Goal: Task Accomplishment & Management: Manage account settings

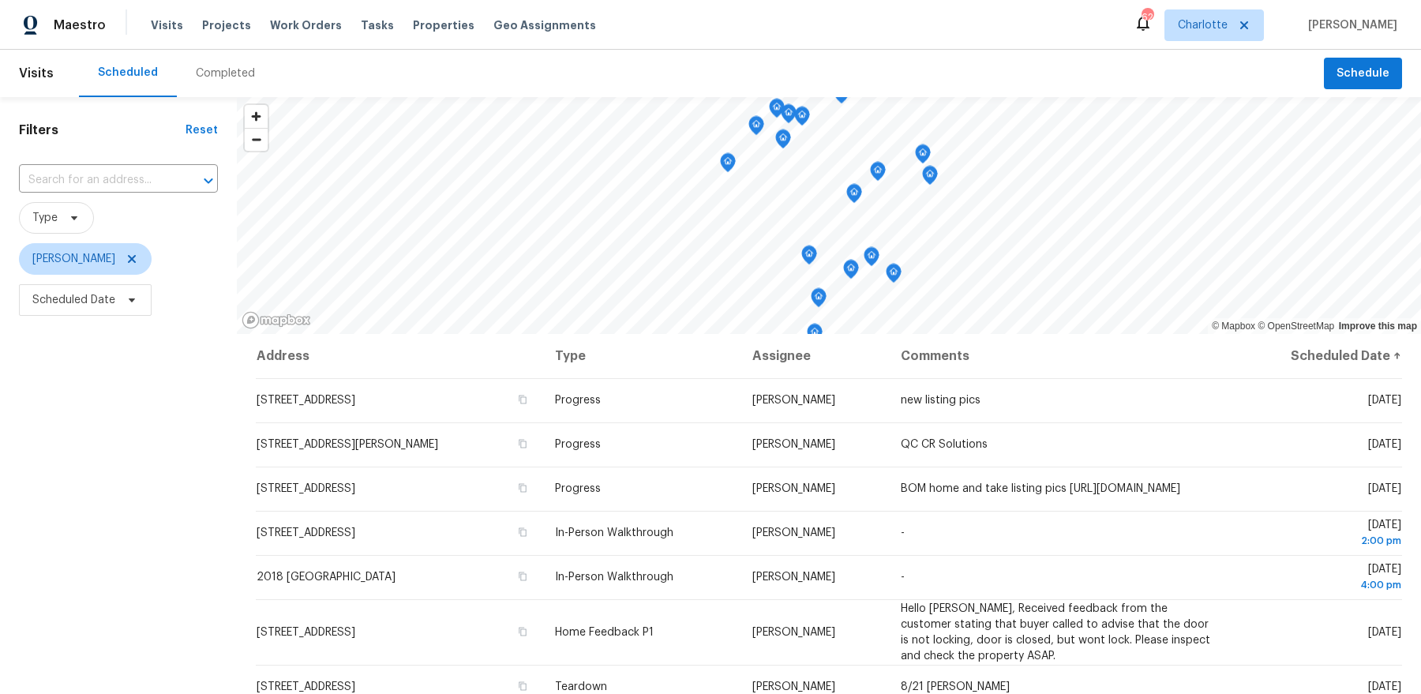
scroll to position [40, 0]
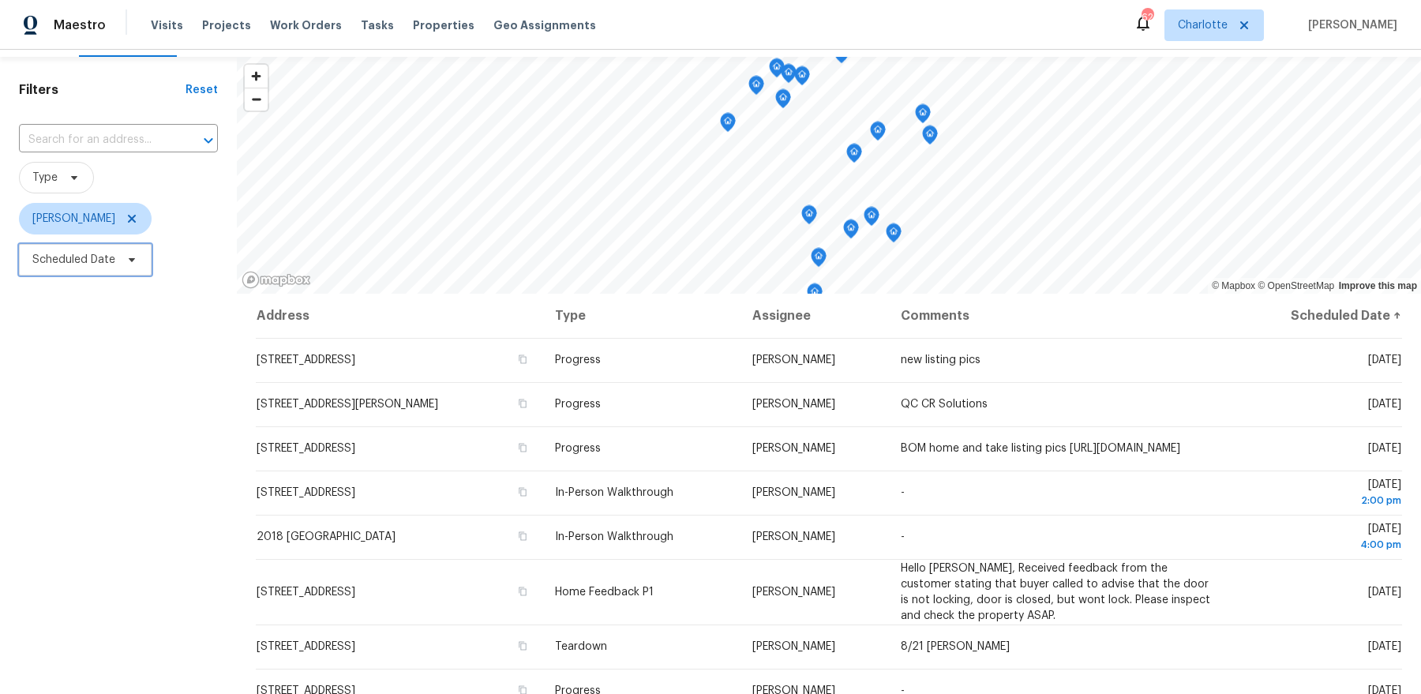
click at [88, 268] on span "Scheduled Date" at bounding box center [85, 260] width 133 height 32
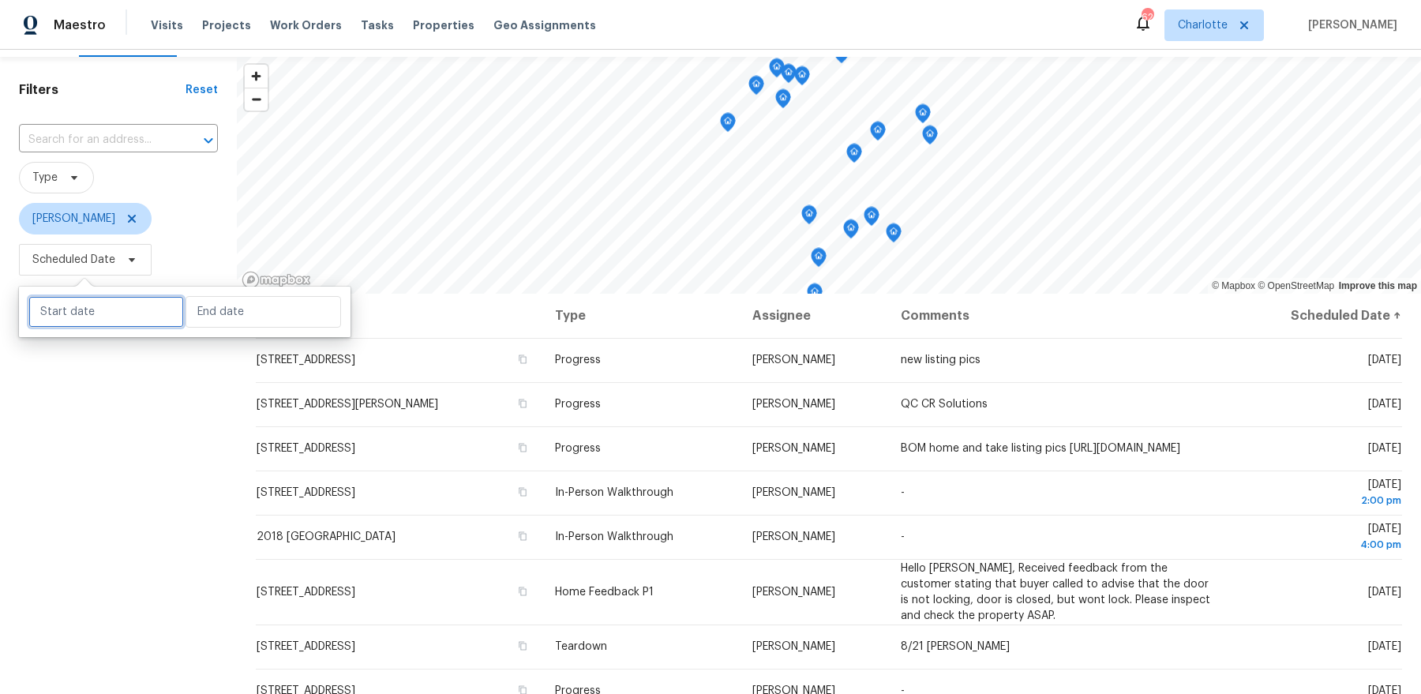
click at [98, 311] on input "text" at bounding box center [106, 312] width 156 height 32
select select "7"
select select "2025"
select select "8"
select select "2025"
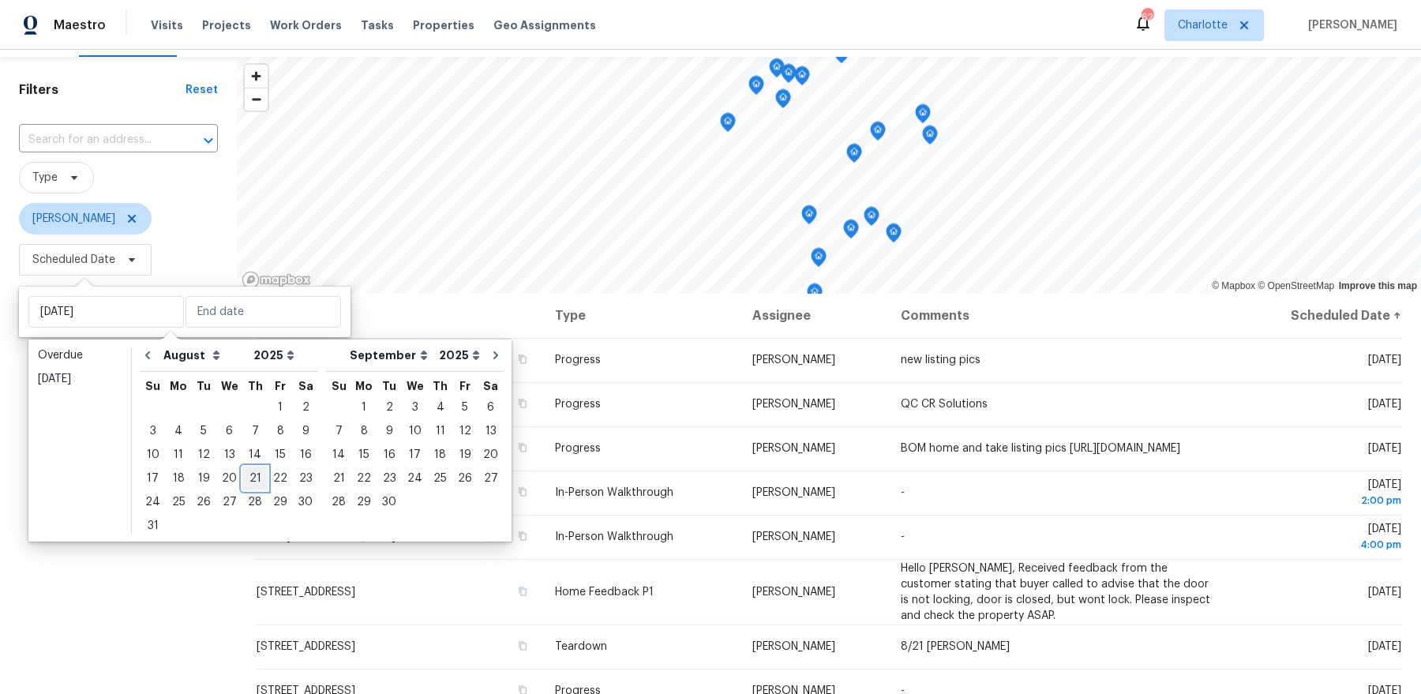
click at [246, 483] on div "21" at bounding box center [254, 478] width 25 height 22
type input "Thu, Aug 21"
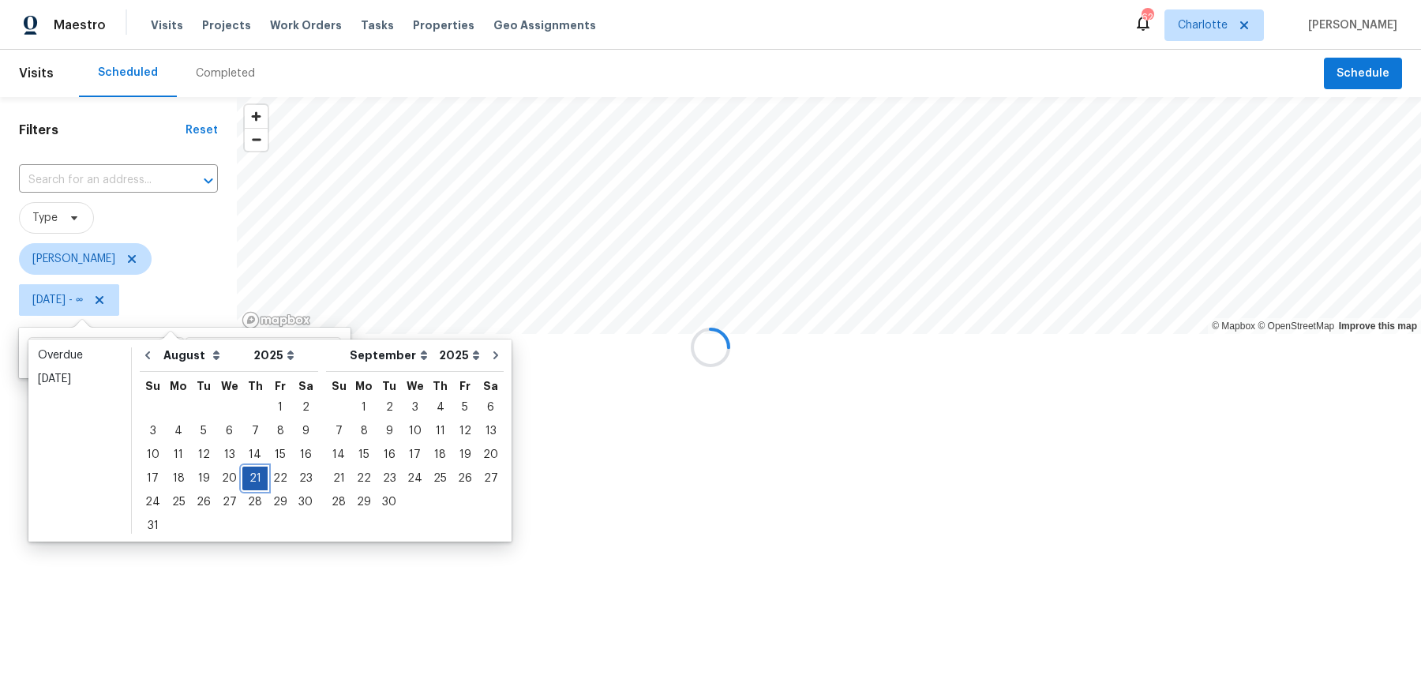
click at [246, 483] on div "21" at bounding box center [254, 478] width 25 height 22
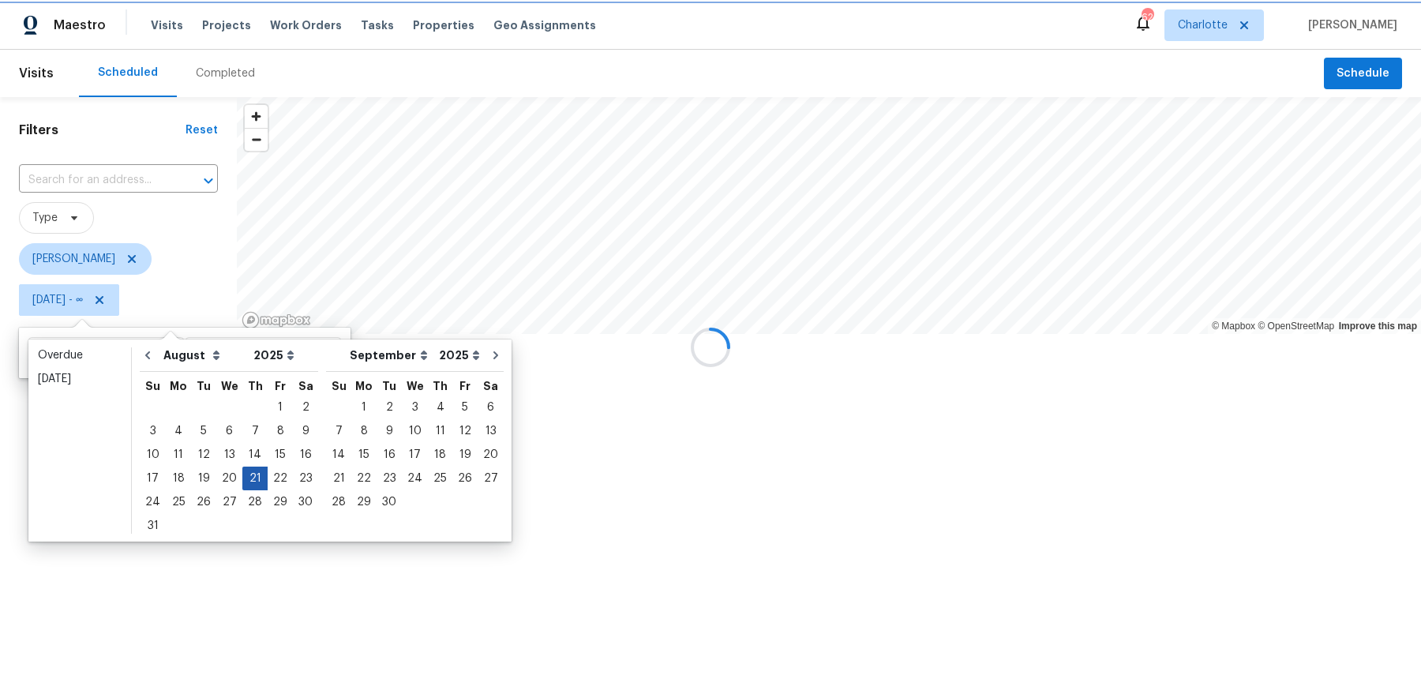
type input "Thu, Aug 21"
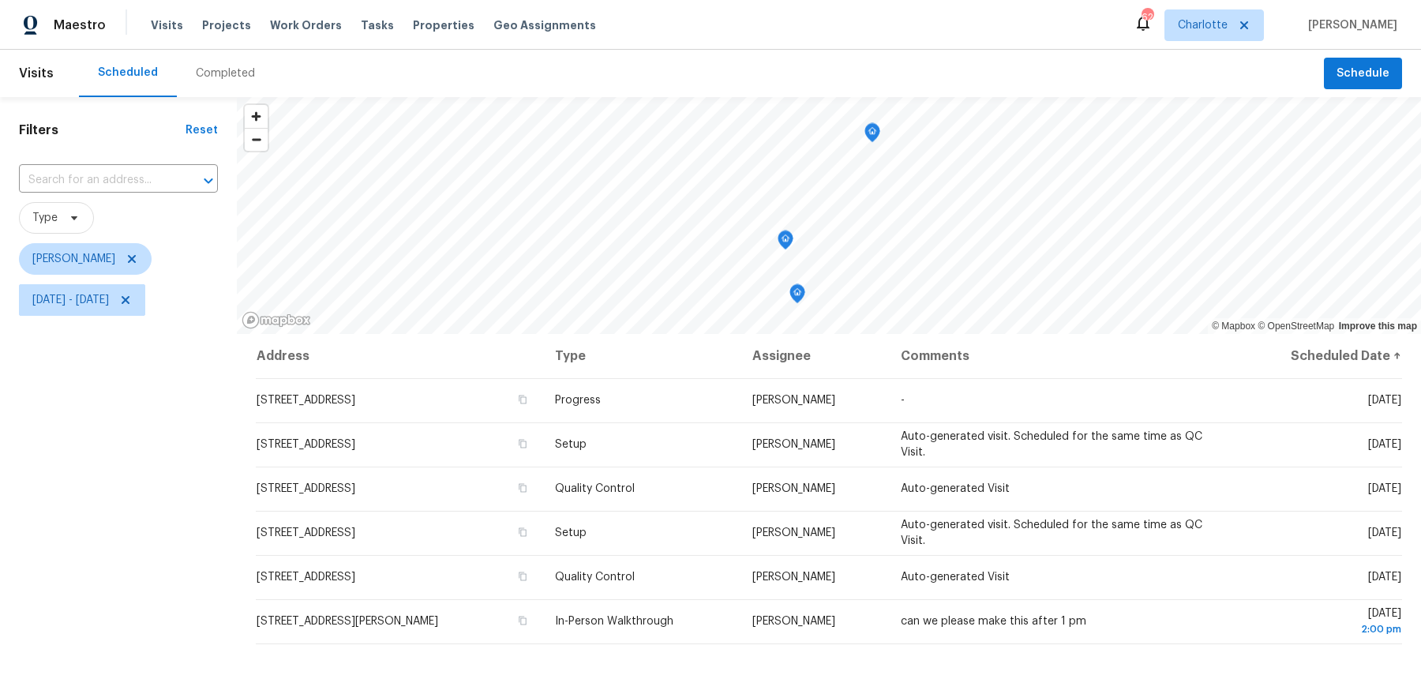
click at [144, 519] on div "Filters Reset ​ Type Dan Baquero Thu, Aug 21 - Thu, Aug 21" at bounding box center [118, 493] width 237 height 792
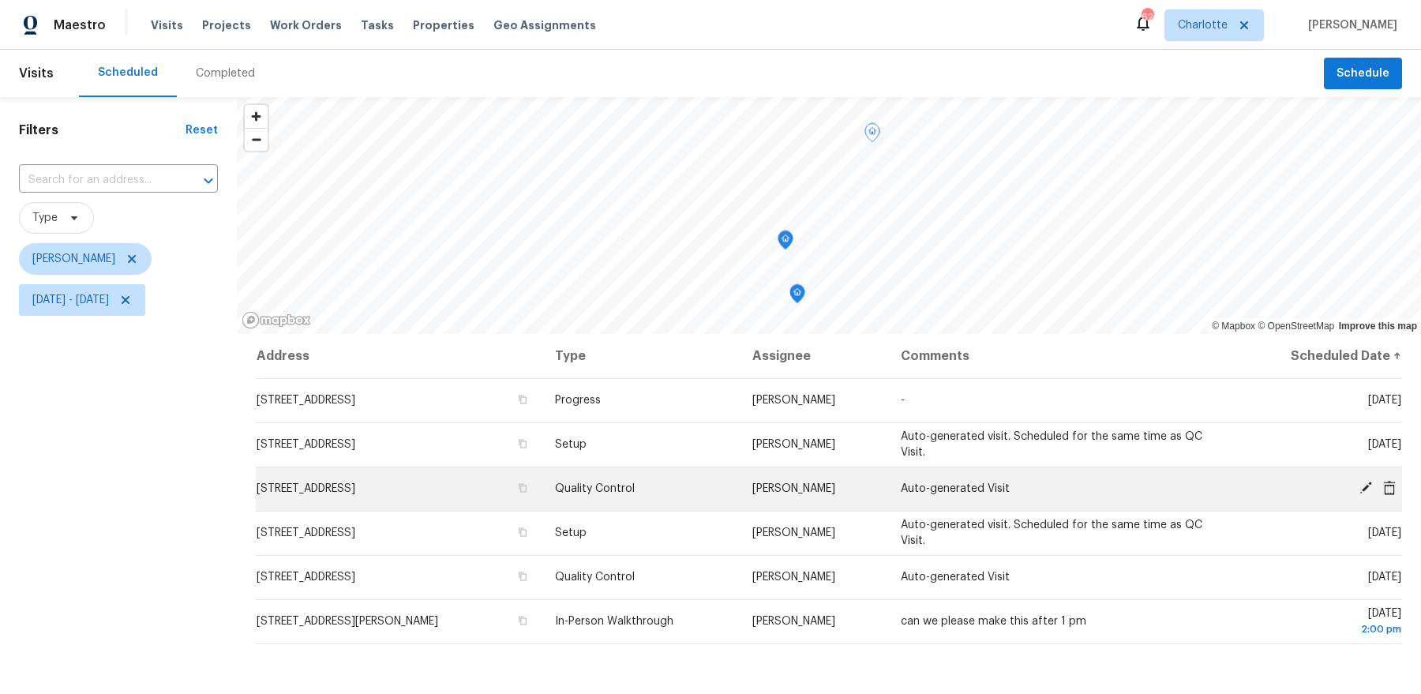
click at [1367, 490] on icon at bounding box center [1366, 488] width 14 height 14
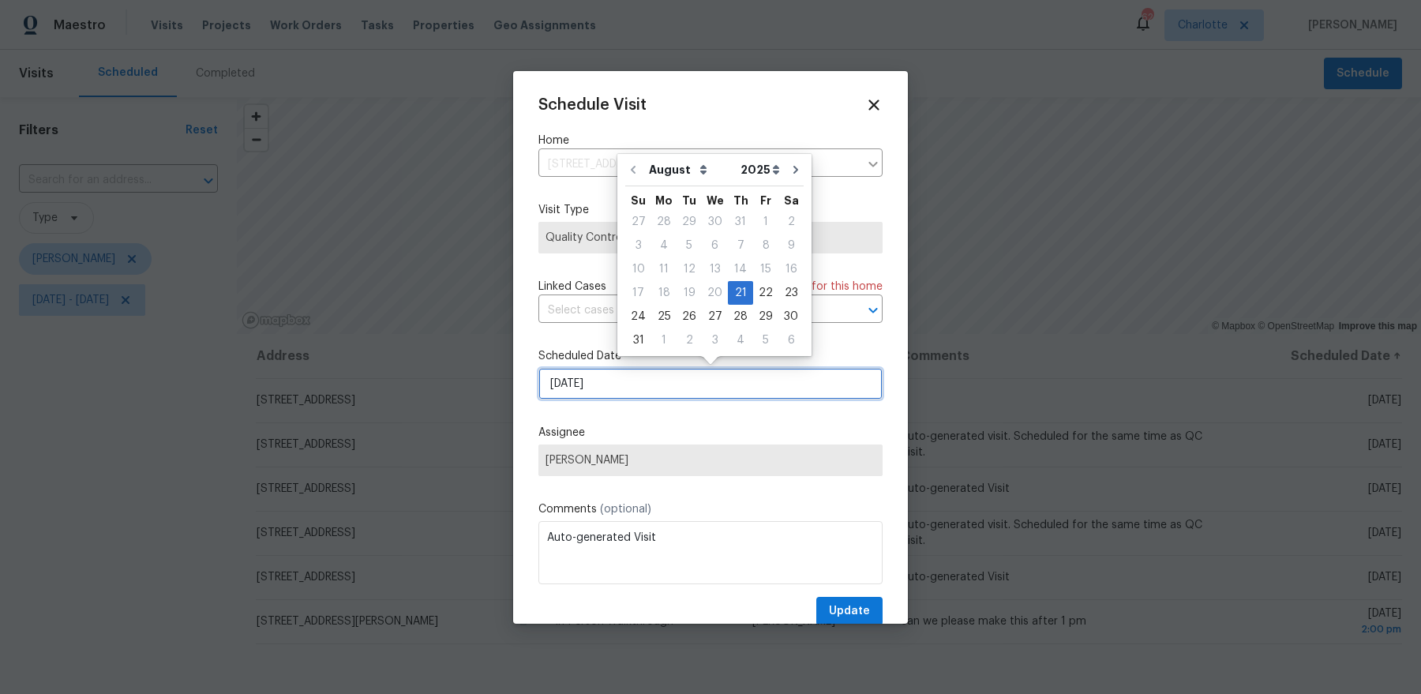
click at [587, 385] on input "8/21/2025" at bounding box center [711, 384] width 344 height 32
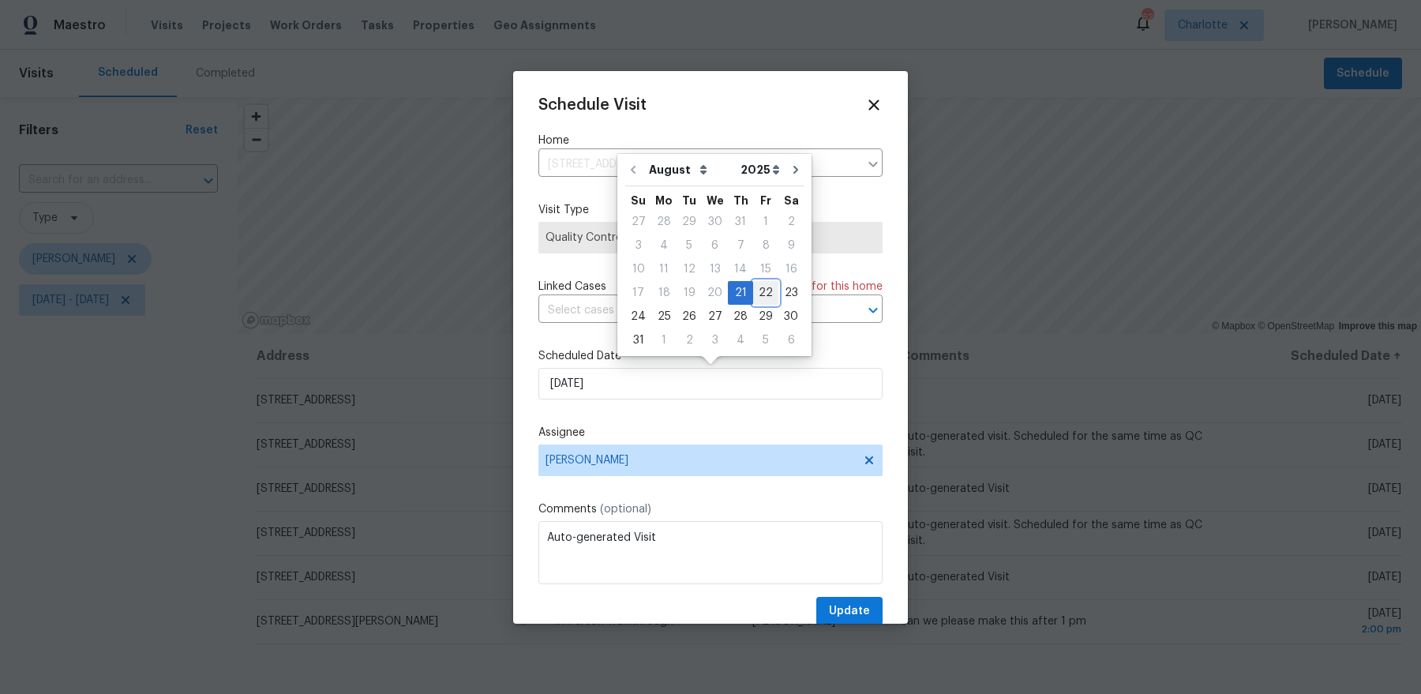
click at [763, 299] on div "22" at bounding box center [765, 293] width 25 height 22
type input "8/22/2025"
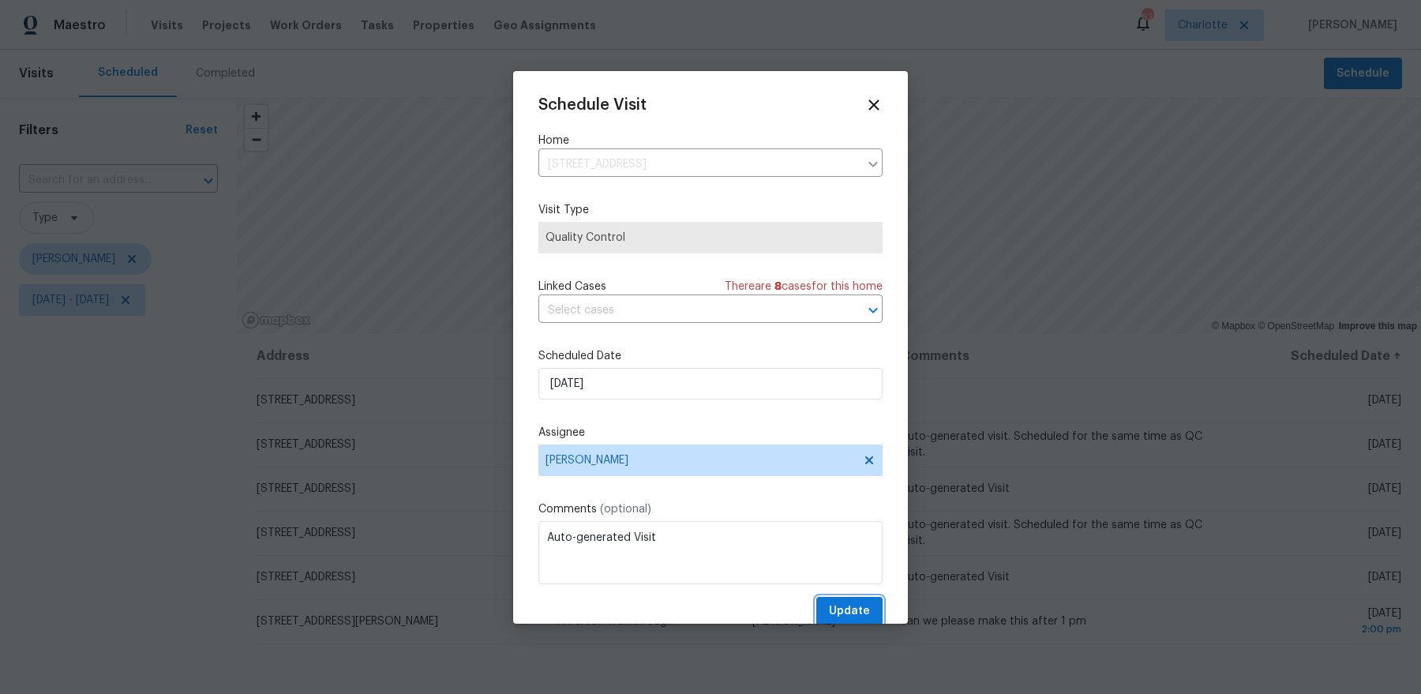
click at [839, 608] on span "Update" at bounding box center [849, 612] width 41 height 20
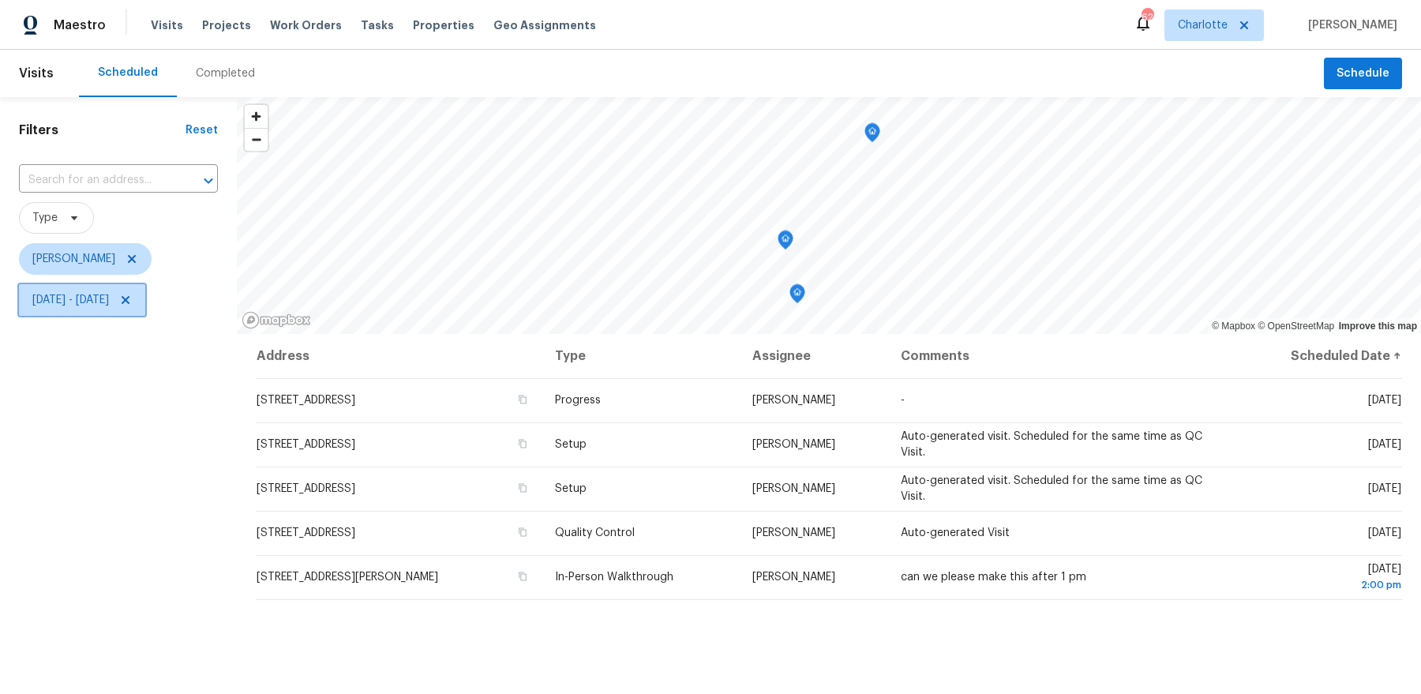
click at [123, 308] on span "Thu, Aug 21 - Thu, Aug 21" at bounding box center [82, 300] width 126 height 32
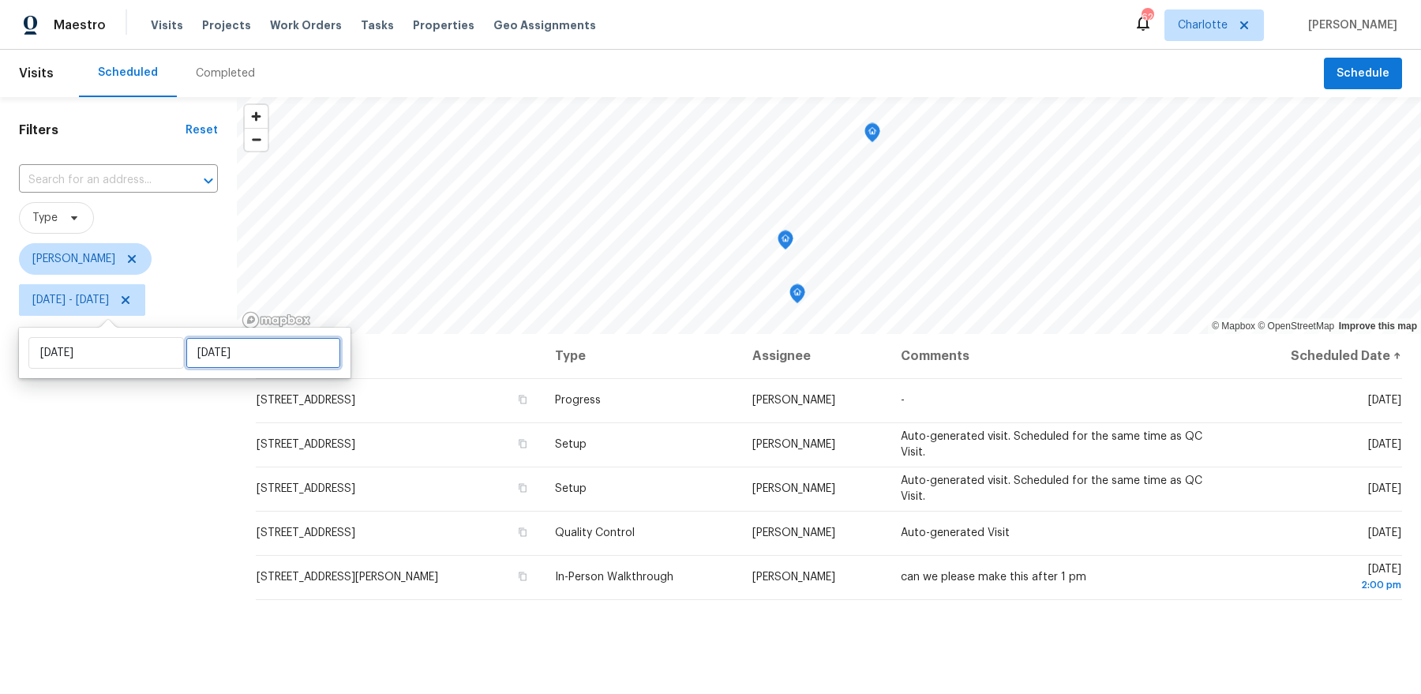
select select "7"
select select "2025"
select select "8"
select select "2025"
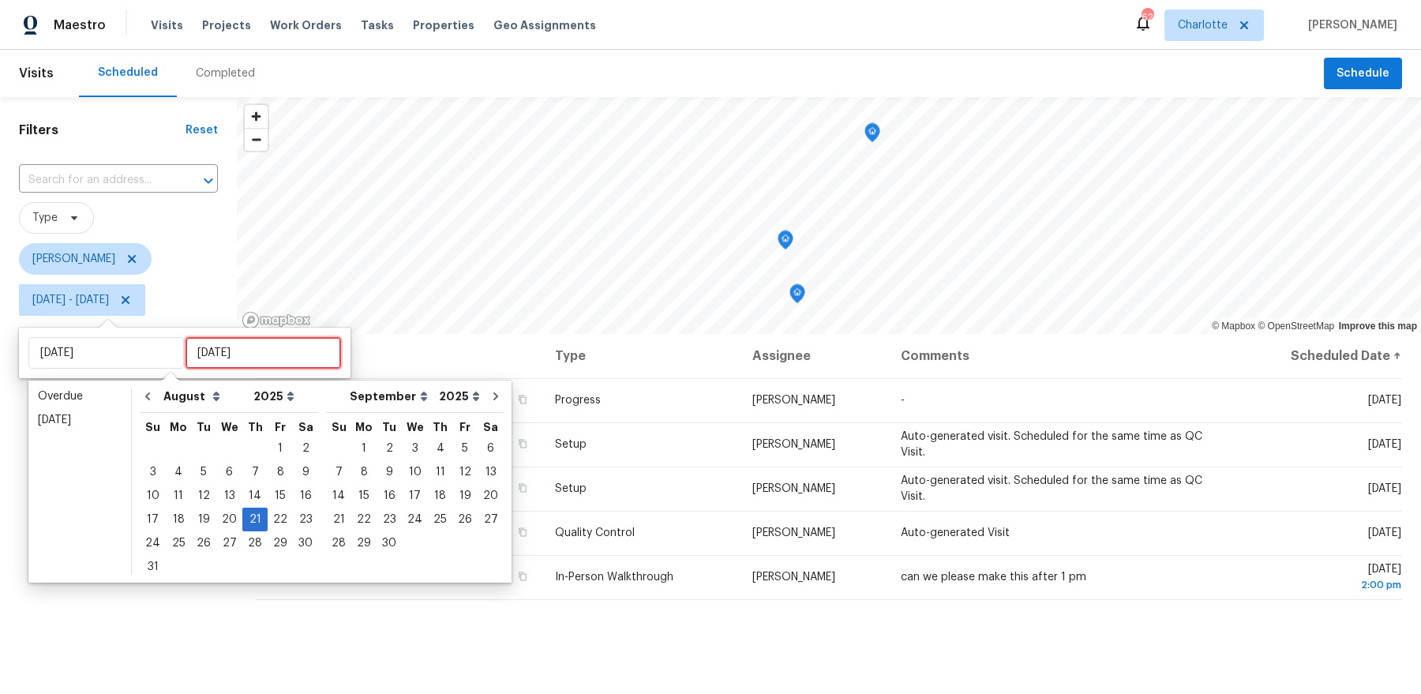
click at [229, 355] on input "Thu, Aug 21" at bounding box center [264, 353] width 156 height 32
type input "Thu, Aug 14"
type input "Thu, Aug 21"
click at [268, 527] on div "22" at bounding box center [280, 520] width 25 height 22
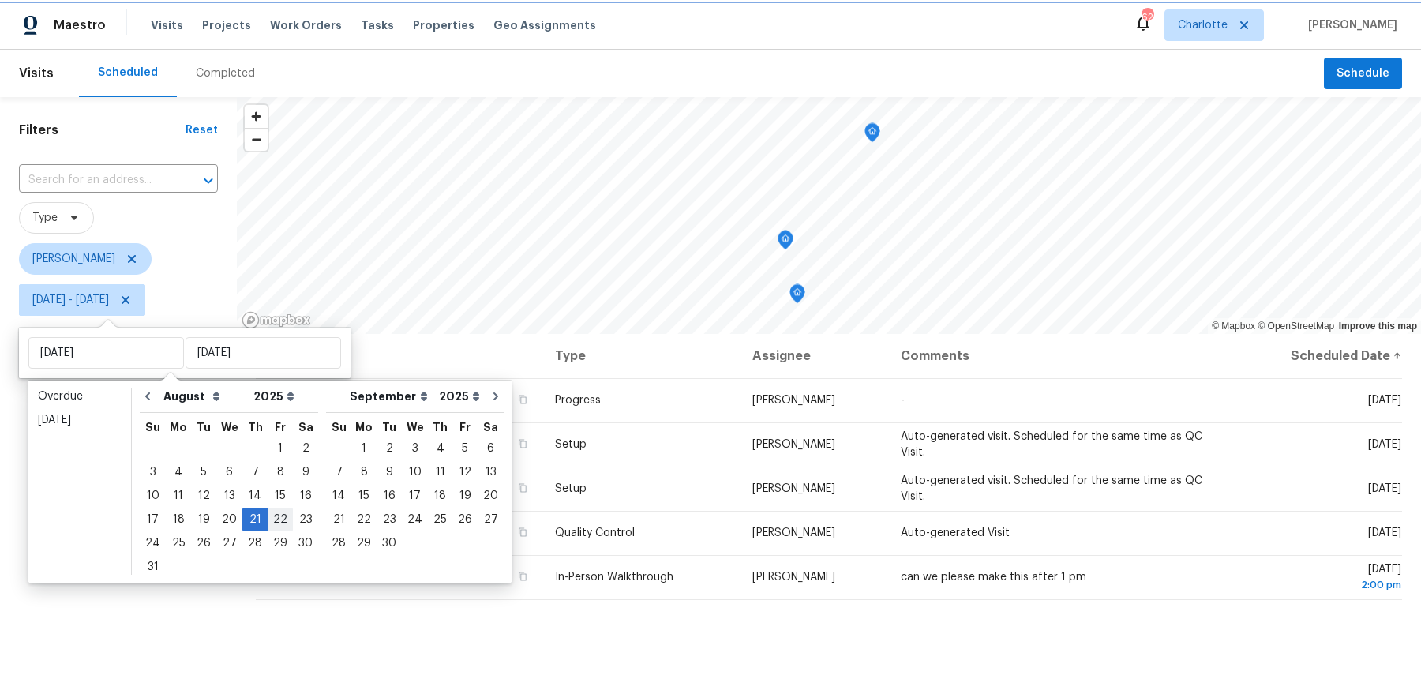
type input "Fri, Aug 22"
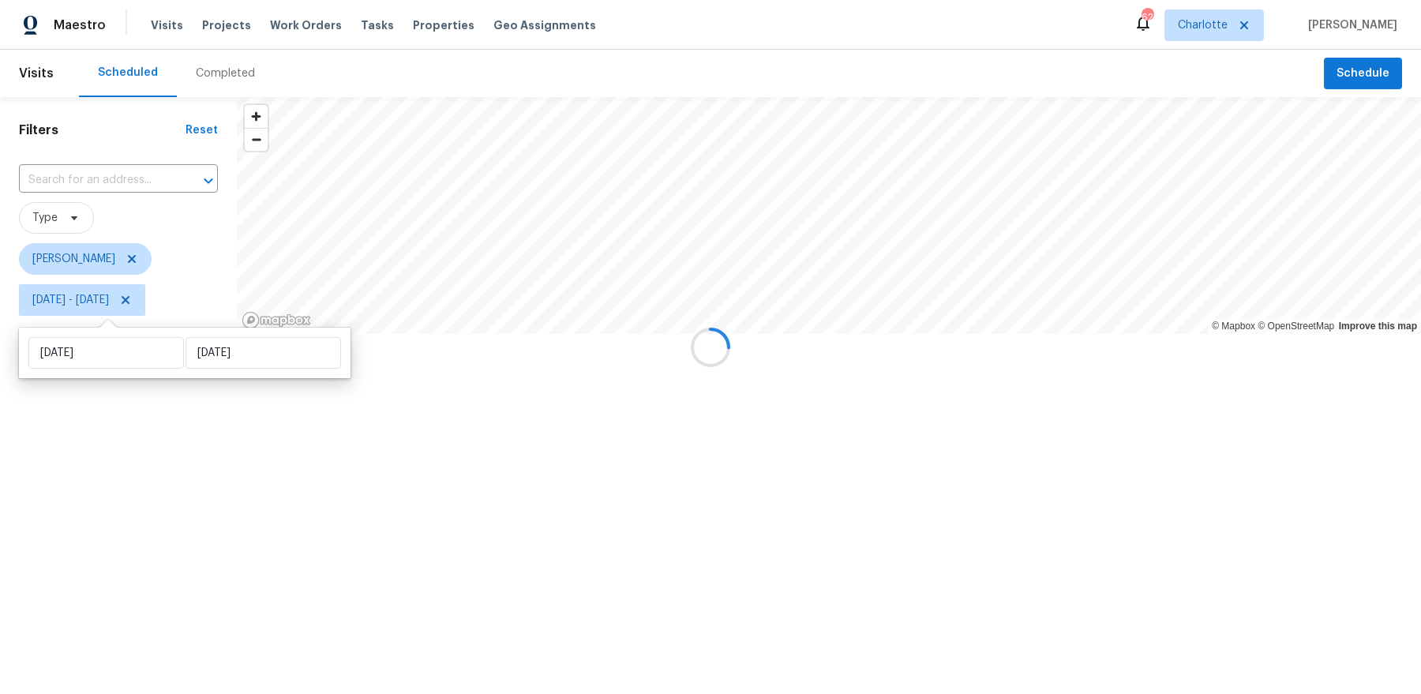
click at [268, 527] on div at bounding box center [710, 347] width 1421 height 694
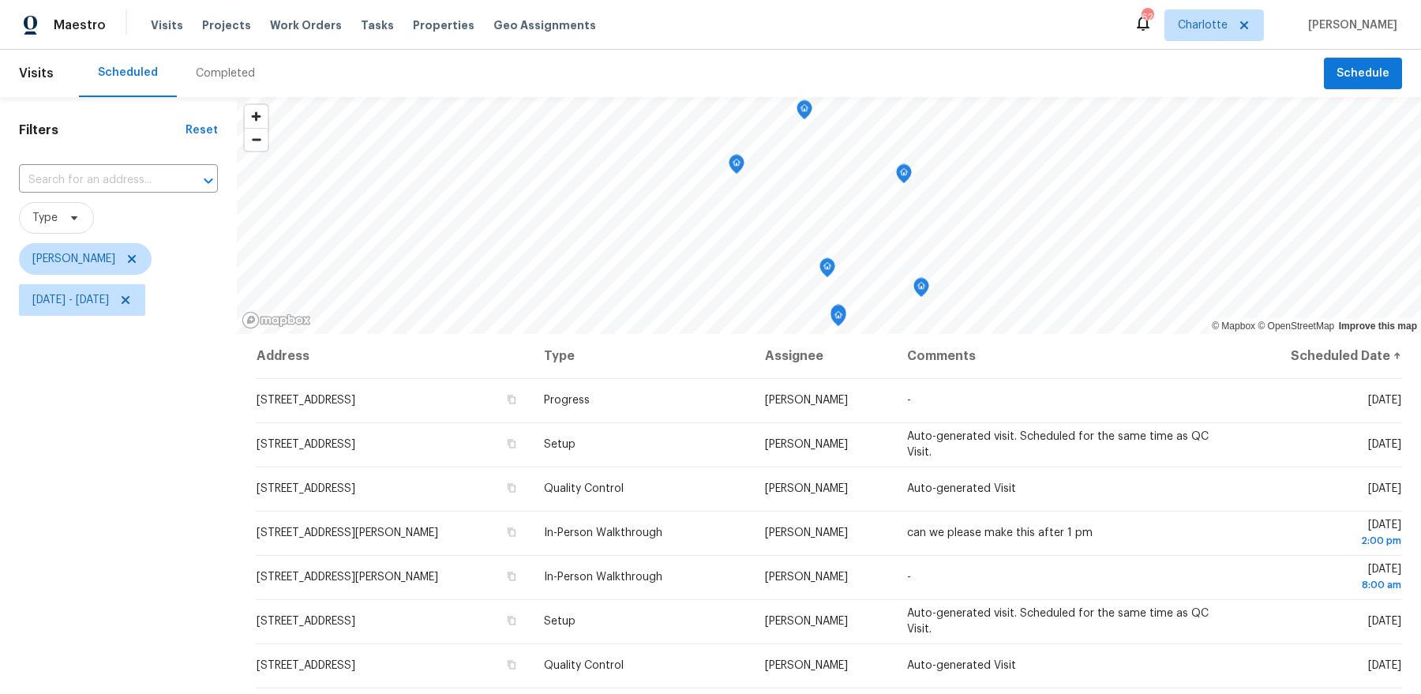
click at [132, 453] on div "Filters Reset ​ Type Dan Baquero Thu, Aug 21 - Fri, Aug 22" at bounding box center [118, 493] width 237 height 792
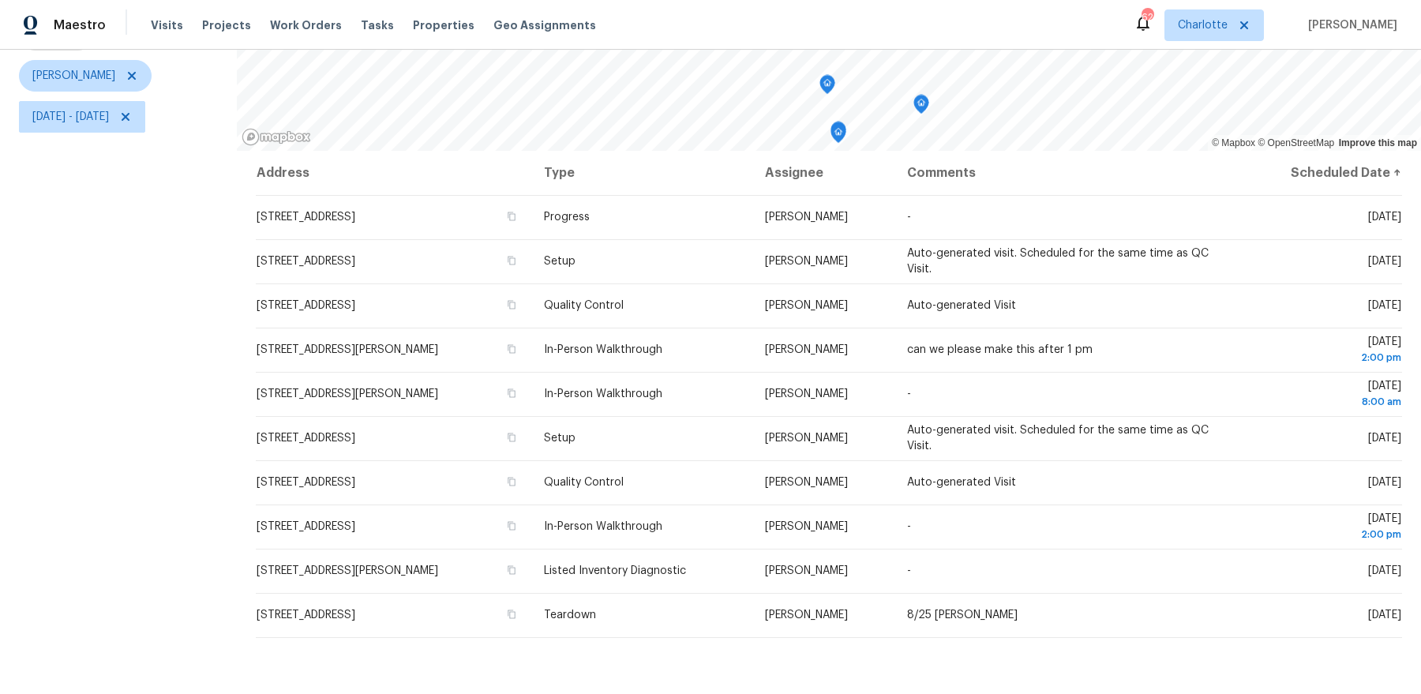
scroll to position [194, 0]
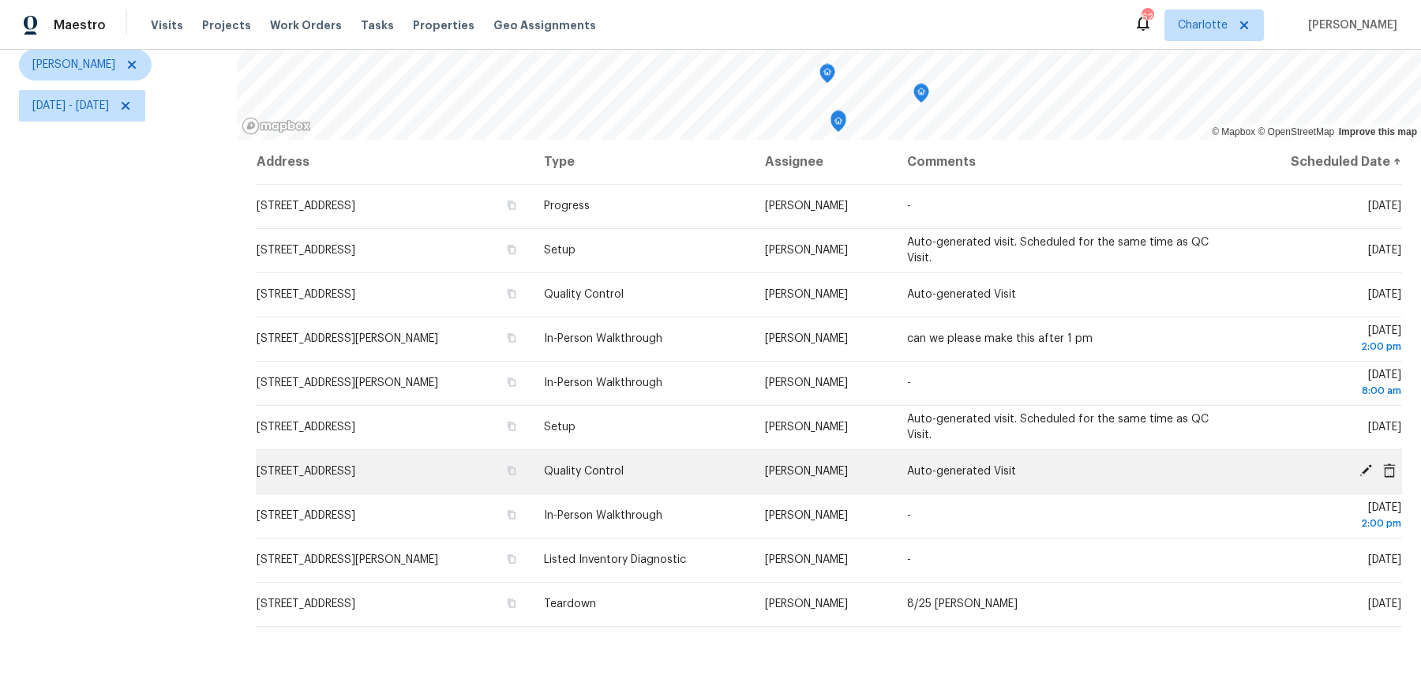
click at [1367, 470] on icon at bounding box center [1366, 470] width 13 height 13
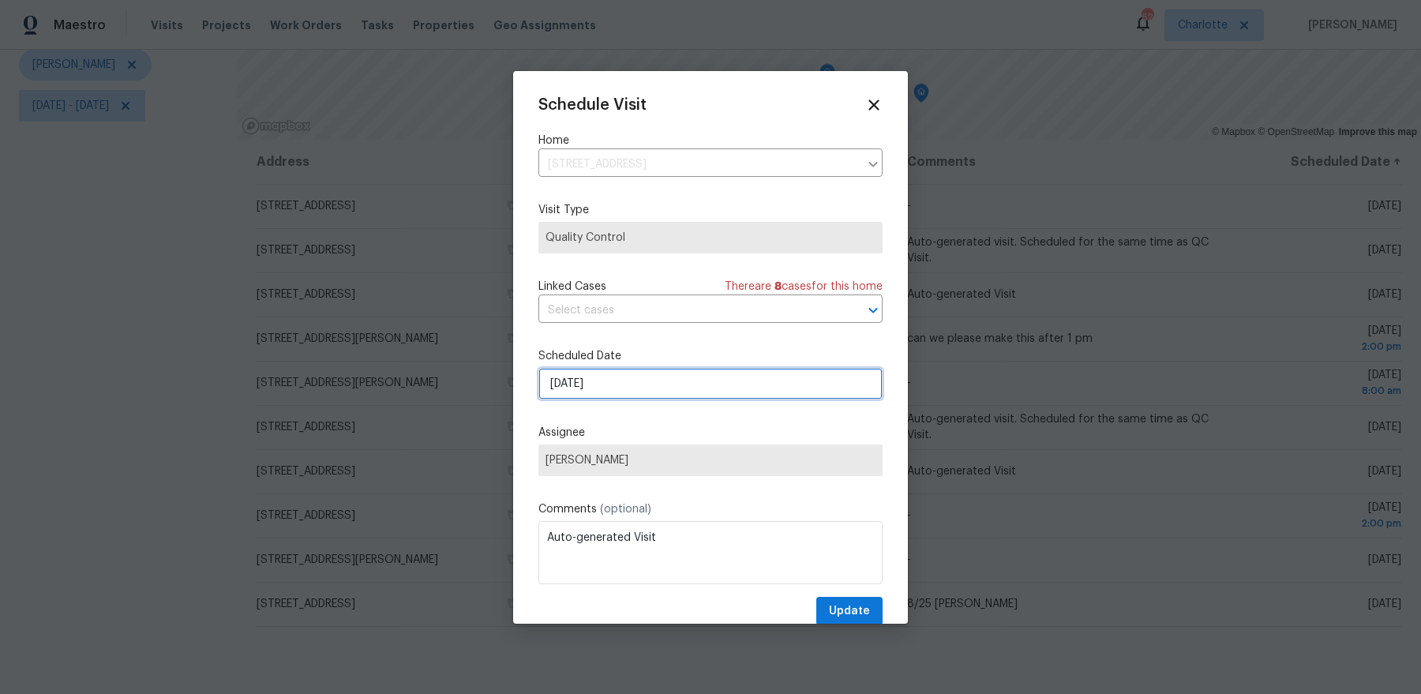
click at [603, 381] on input "8/22/2025" at bounding box center [711, 384] width 344 height 32
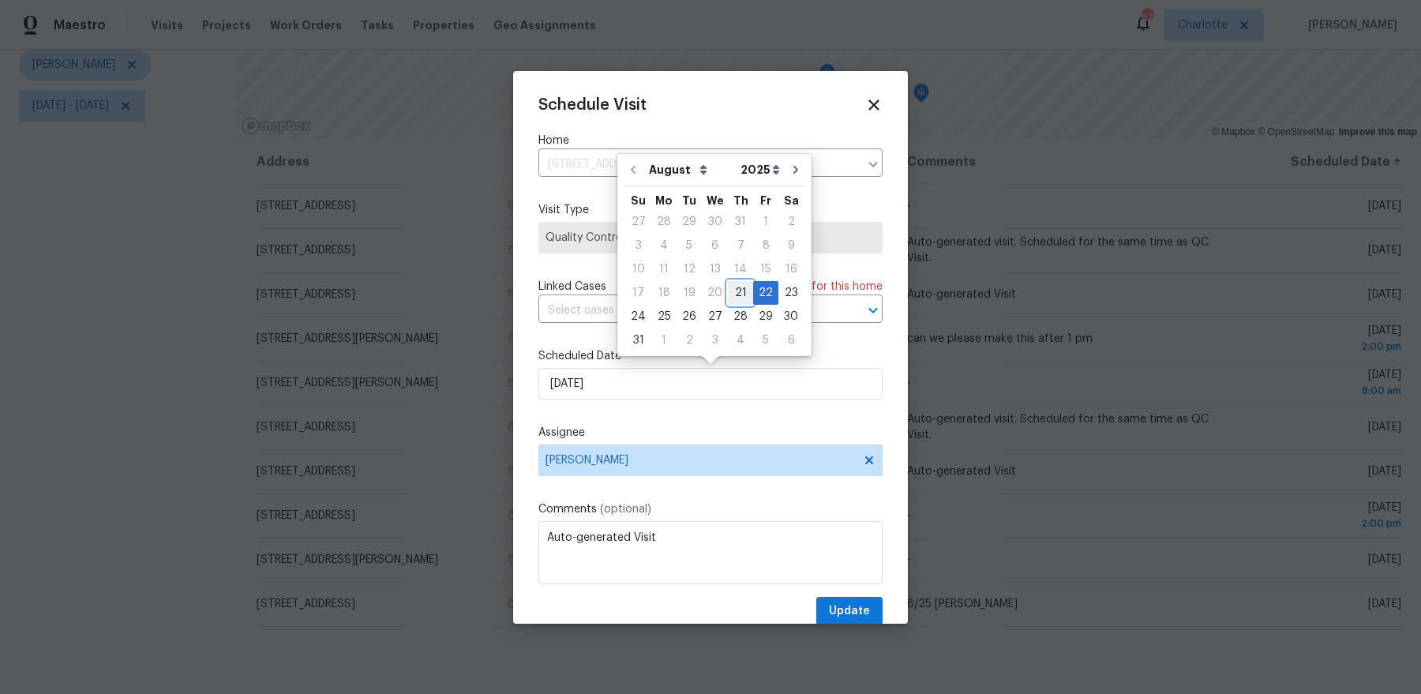
click at [730, 292] on div "21" at bounding box center [740, 293] width 25 height 22
type input "8/21/2025"
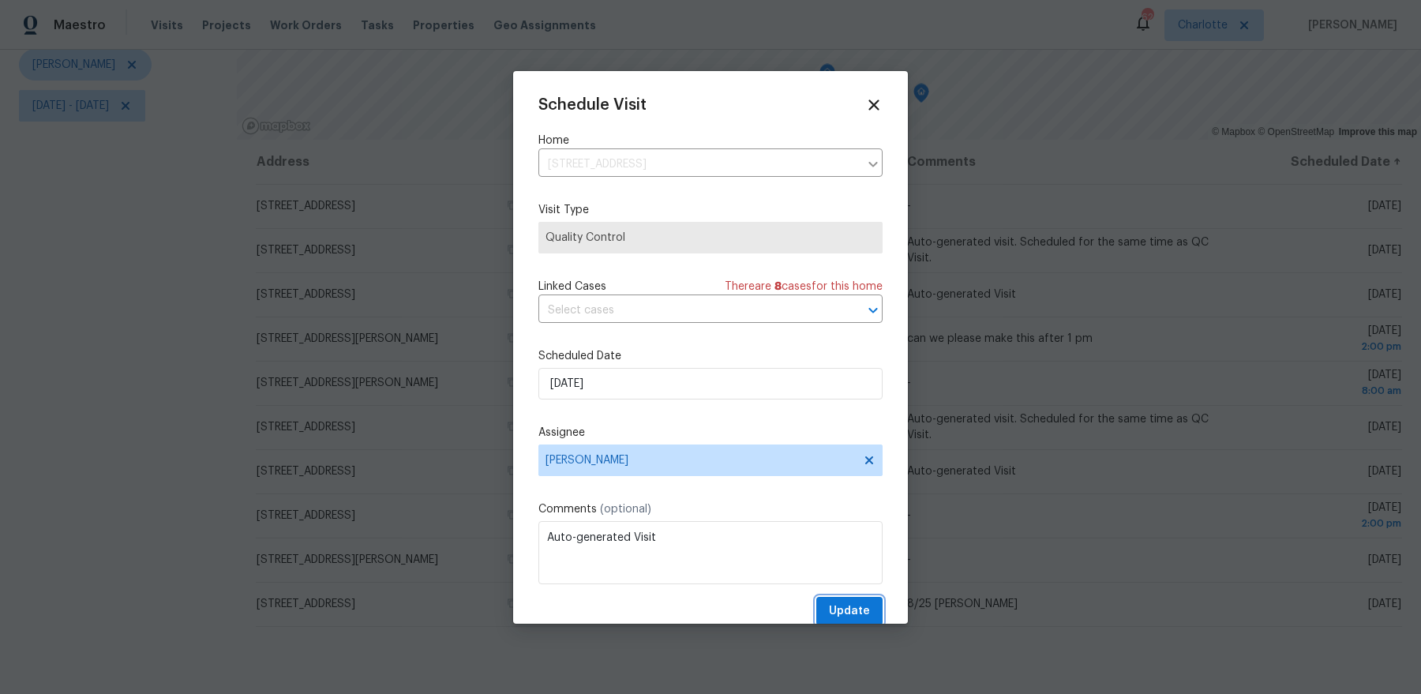
click at [859, 618] on span "Update" at bounding box center [849, 612] width 41 height 20
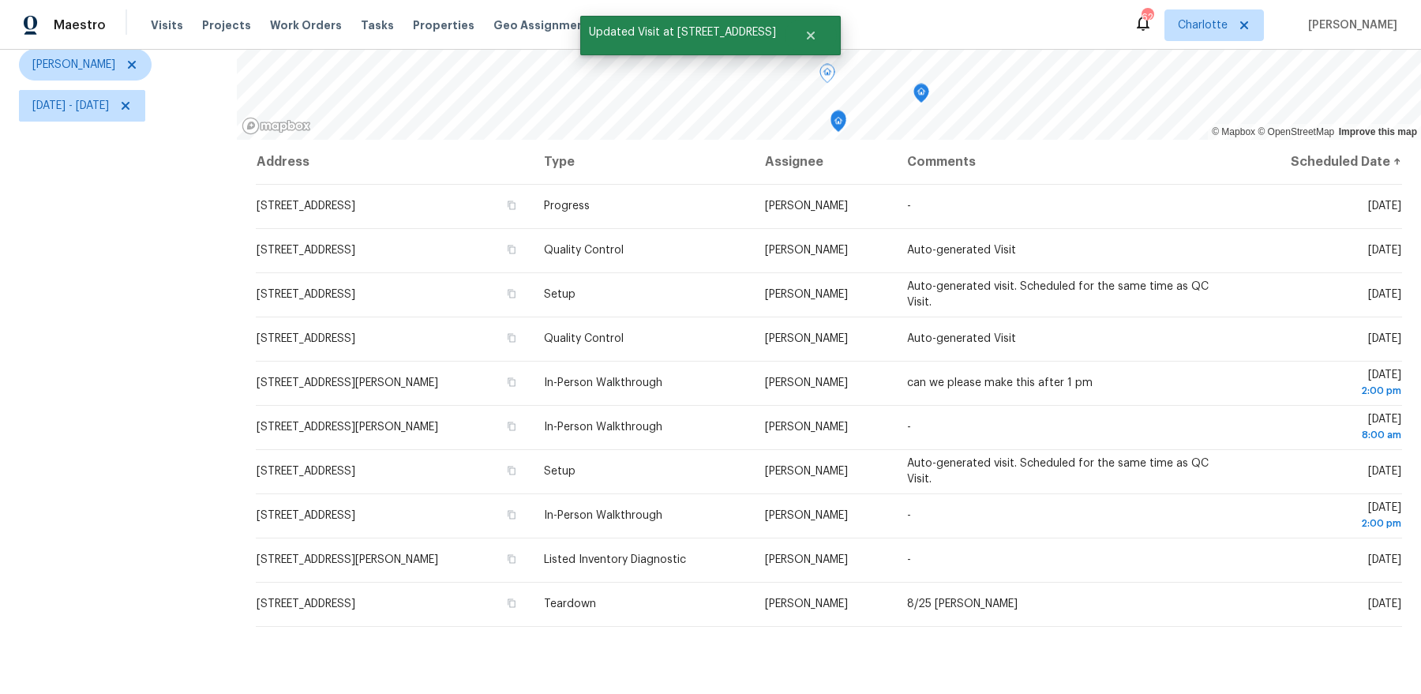
scroll to position [157, 0]
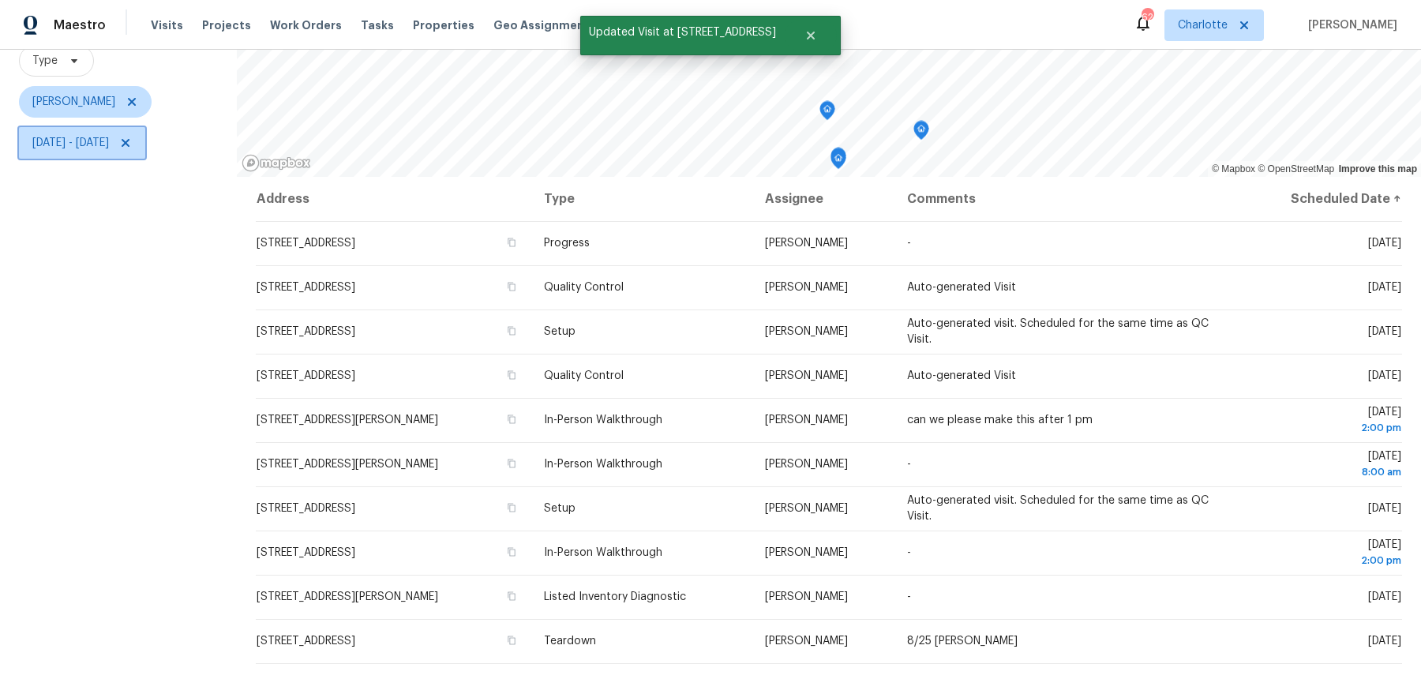
click at [88, 148] on span "Thu, Aug 21 - Fri, Aug 22" at bounding box center [70, 143] width 77 height 16
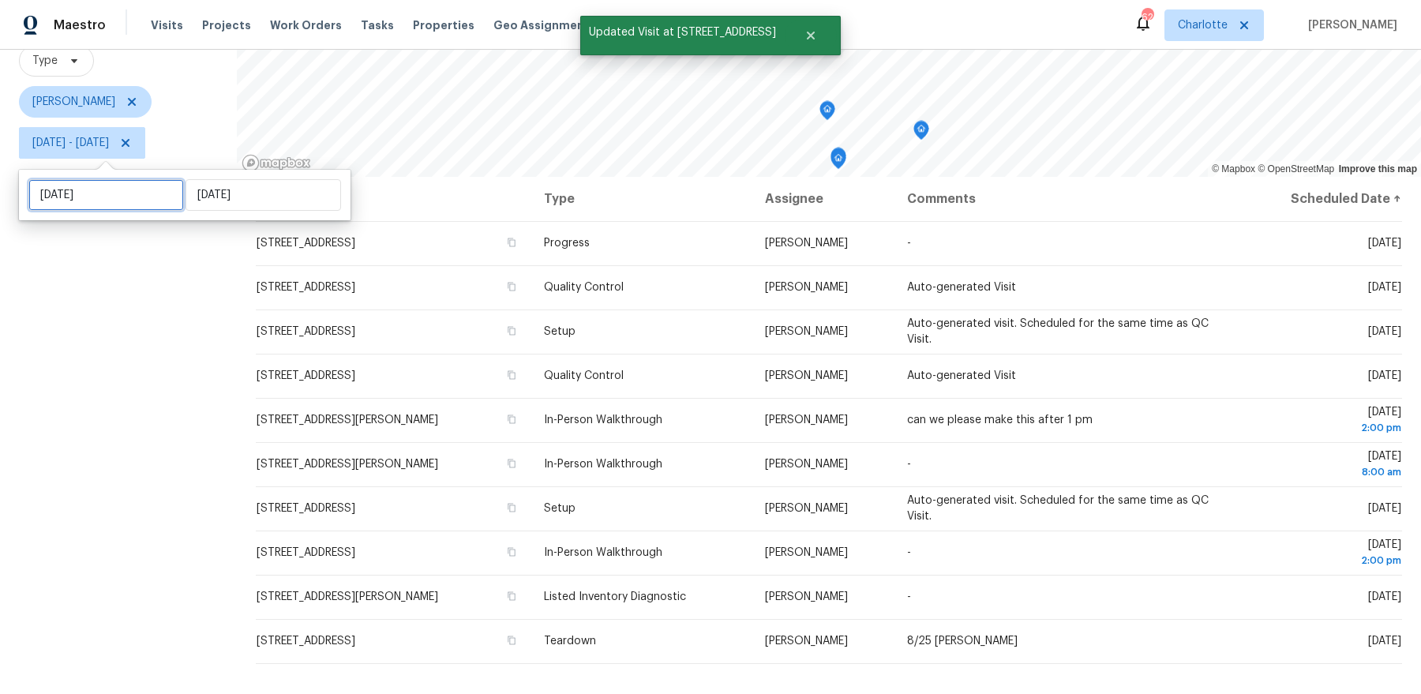
click at [123, 204] on input "Thu, Aug 21" at bounding box center [106, 195] width 156 height 32
select select "7"
select select "2025"
select select "8"
select select "2025"
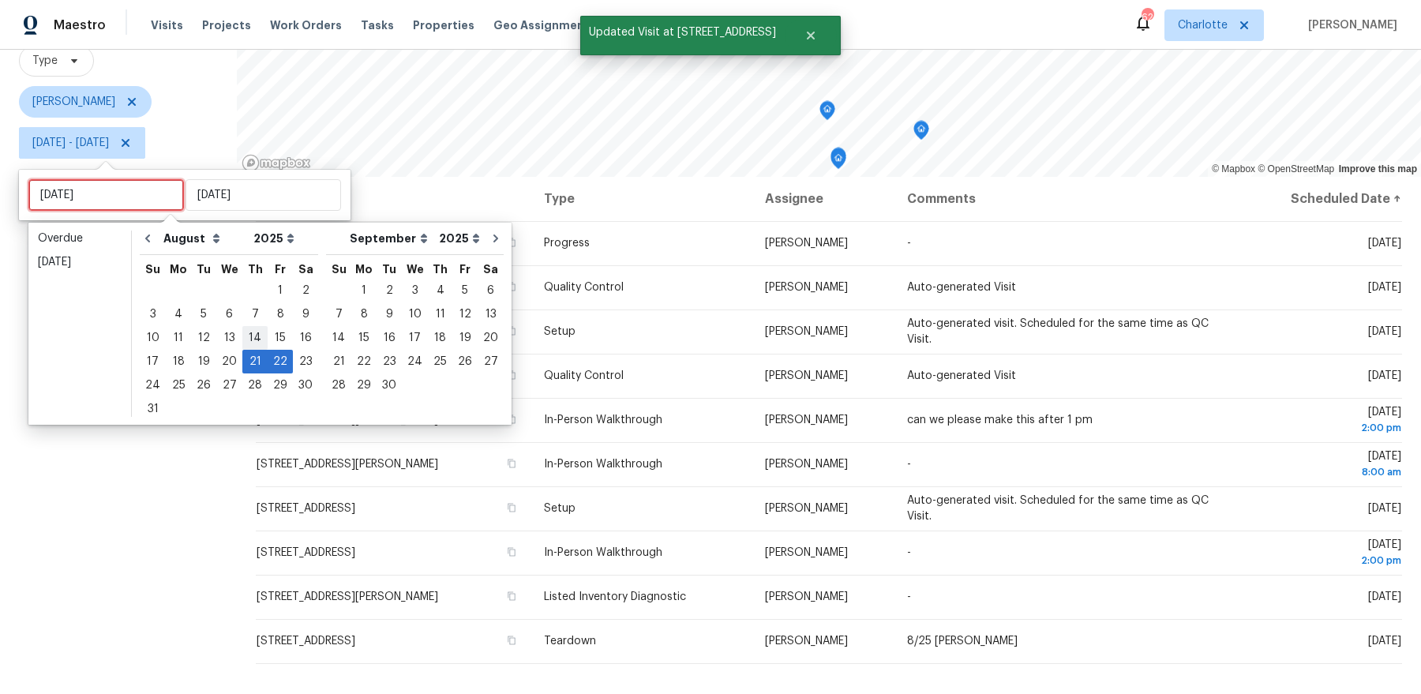
type input "Thu, Aug 14"
click at [269, 366] on div "22" at bounding box center [280, 362] width 25 height 22
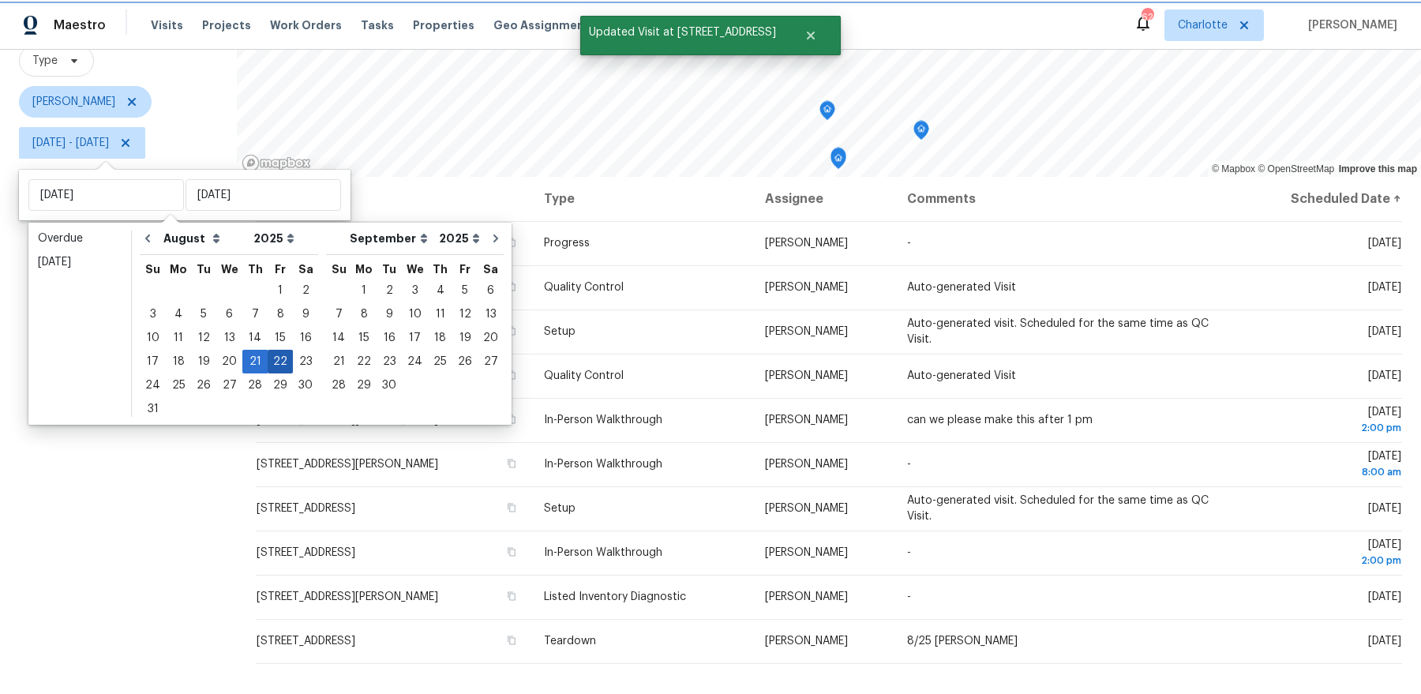
type input "Fri, Aug 22"
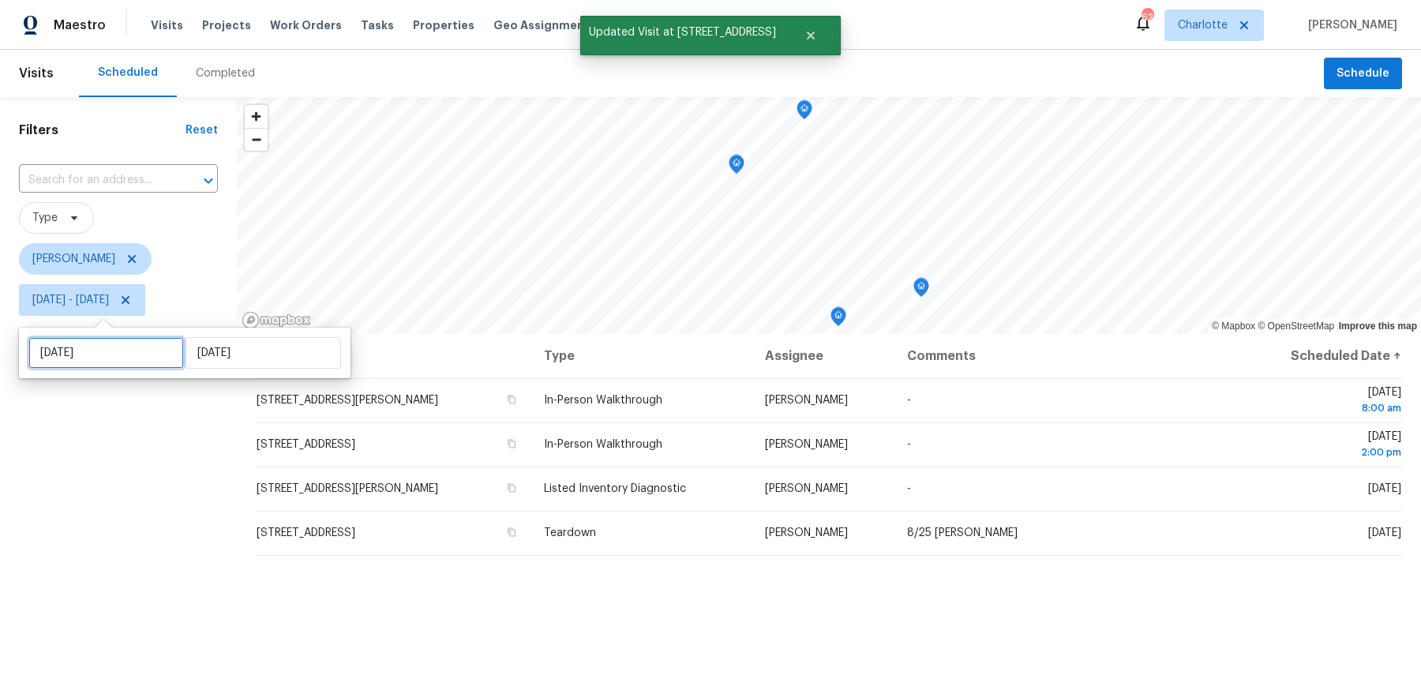
select select "7"
select select "2025"
select select "8"
select select "2025"
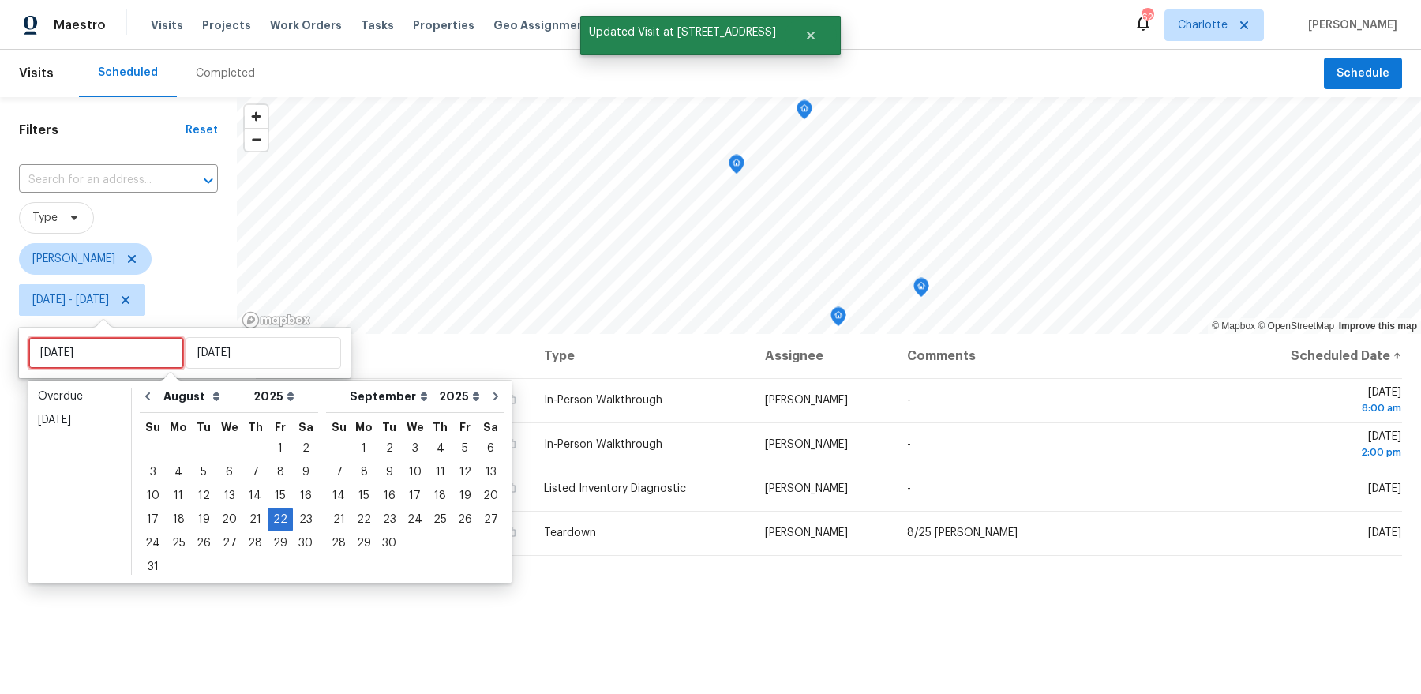
click at [110, 349] on input "Fri, Aug 22" at bounding box center [106, 353] width 156 height 32
type input "Fri, Aug 15"
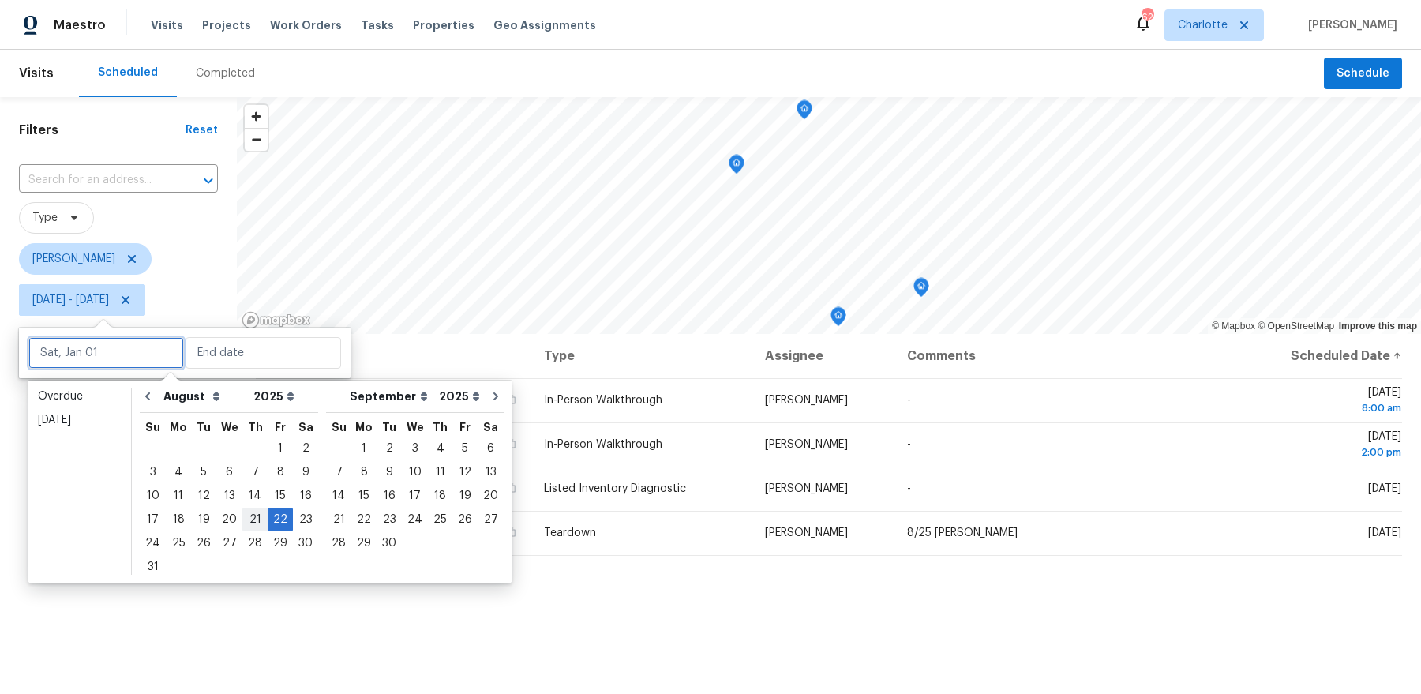
type input "Thu, Aug 21"
type input "Fri, Aug 22"
click at [253, 521] on div "21" at bounding box center [254, 520] width 25 height 22
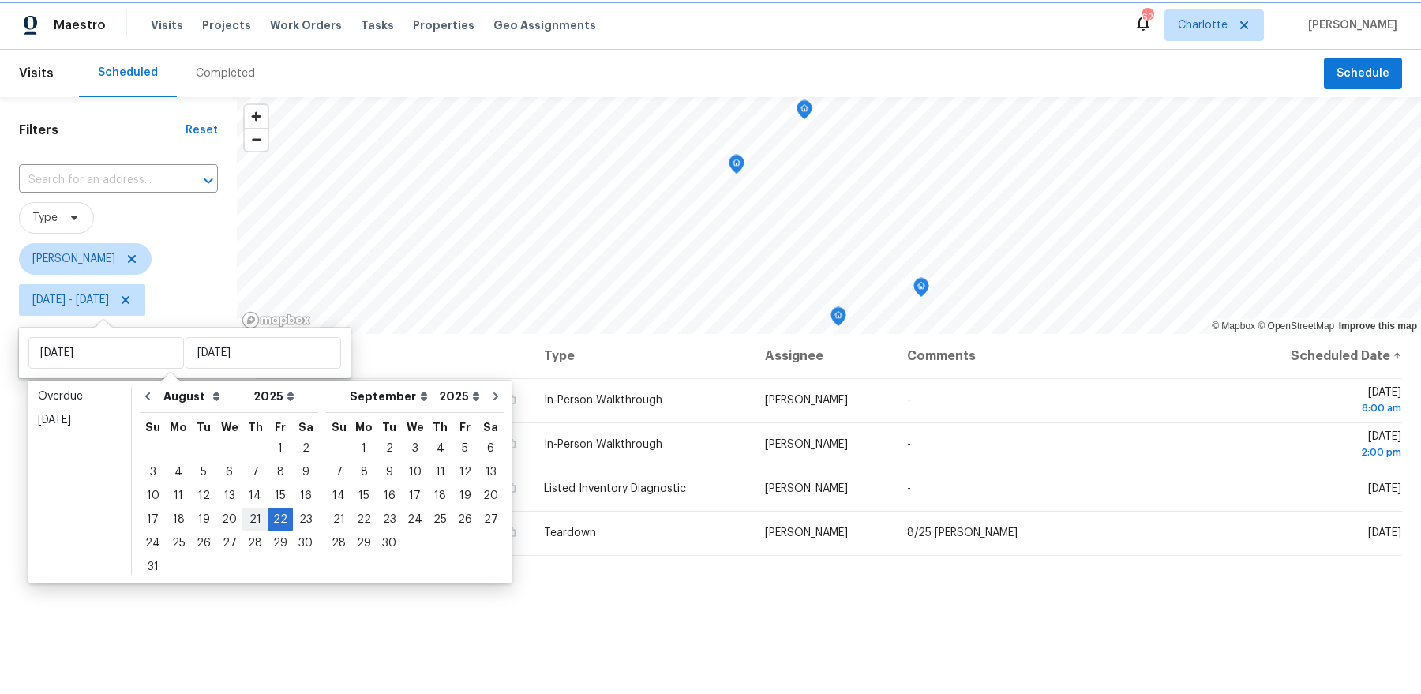
type input "Thu, Aug 21"
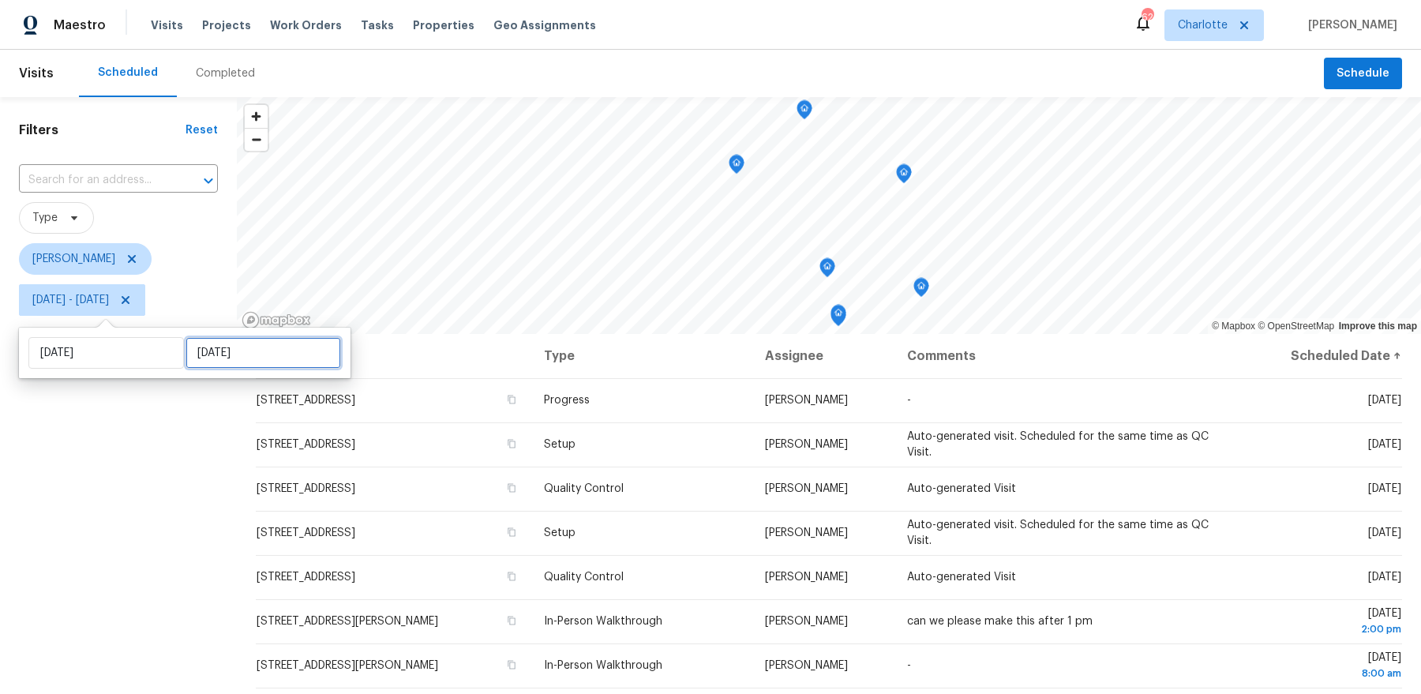
select select "7"
select select "2025"
select select "8"
select select "2025"
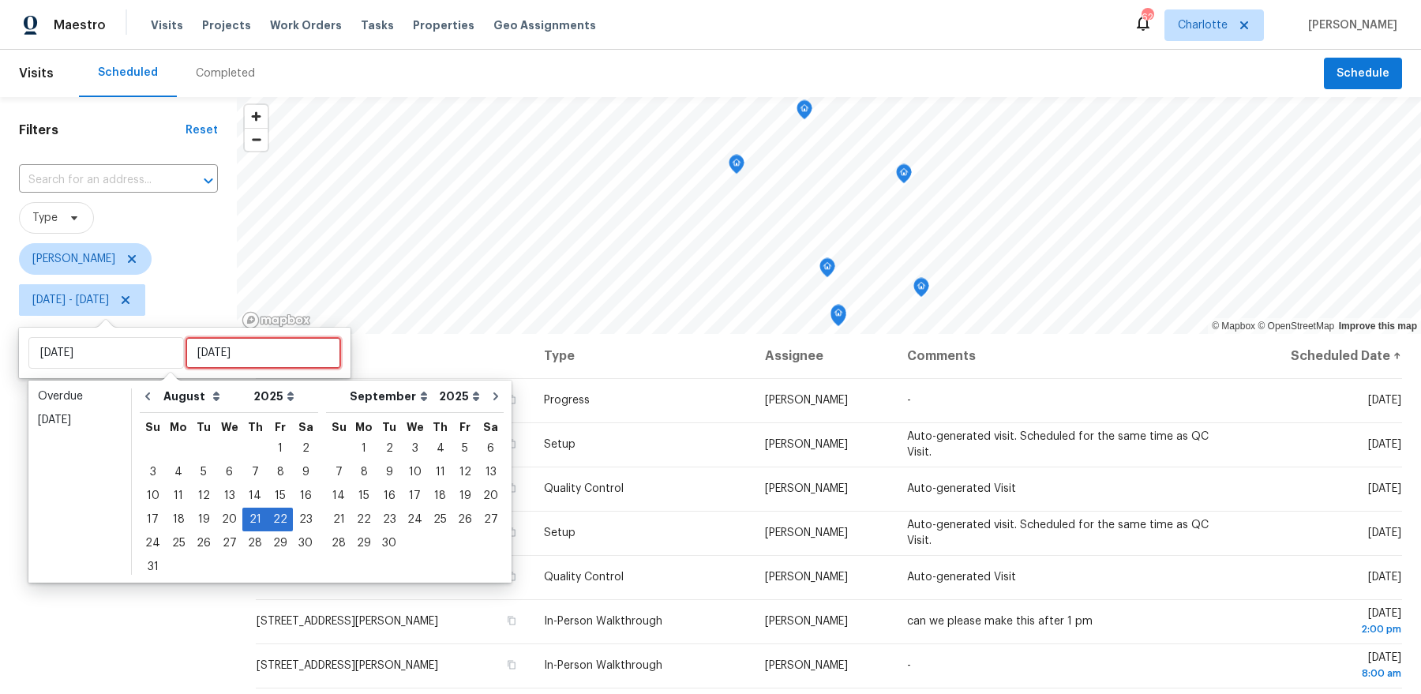
click at [211, 350] on input "[DATE]" at bounding box center [264, 353] width 156 height 32
type input "[DATE]"
click at [248, 517] on div "21" at bounding box center [254, 520] width 25 height 22
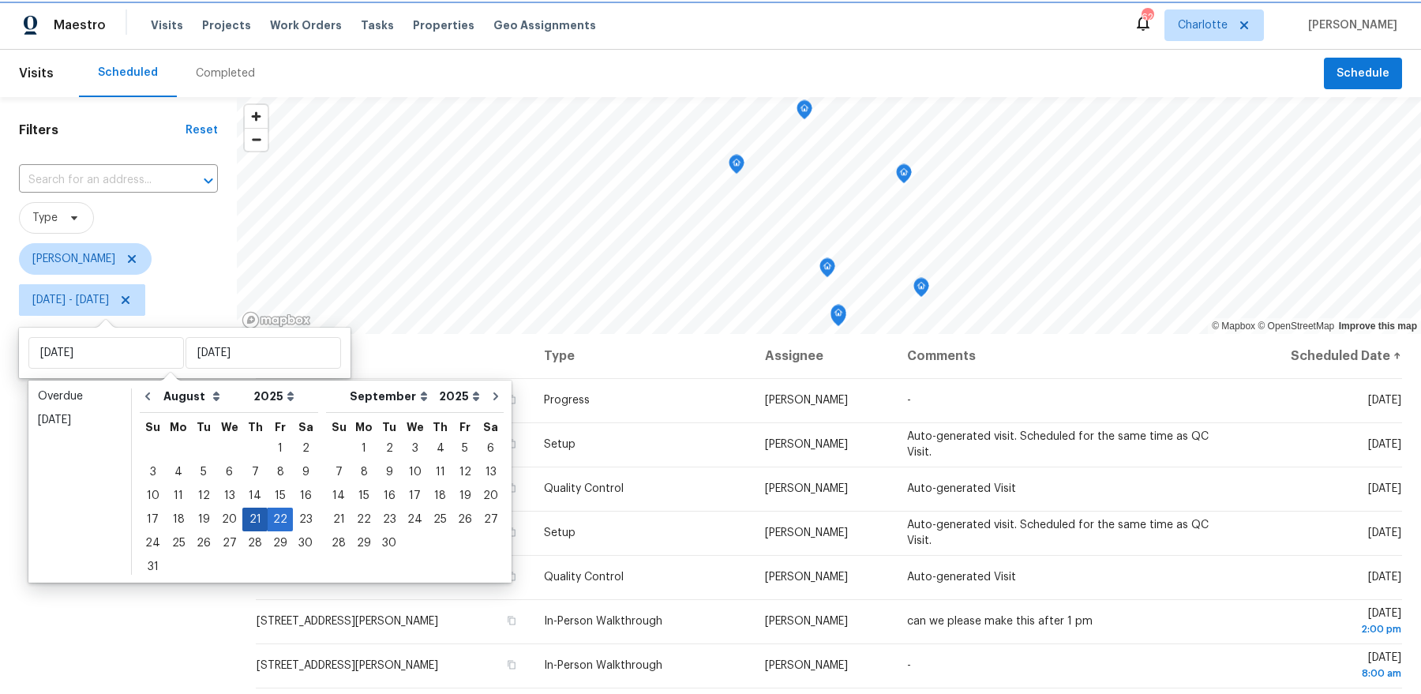
type input "[DATE]"
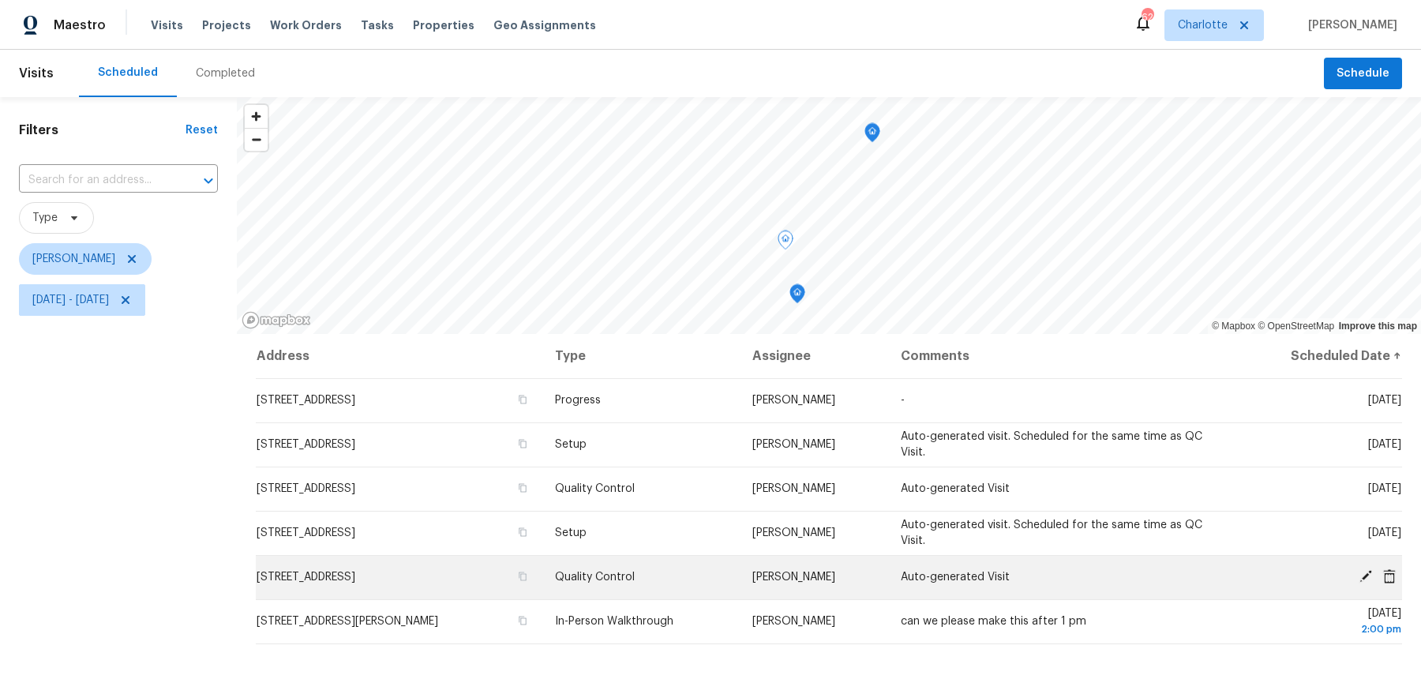
click at [1365, 576] on icon at bounding box center [1366, 576] width 13 height 13
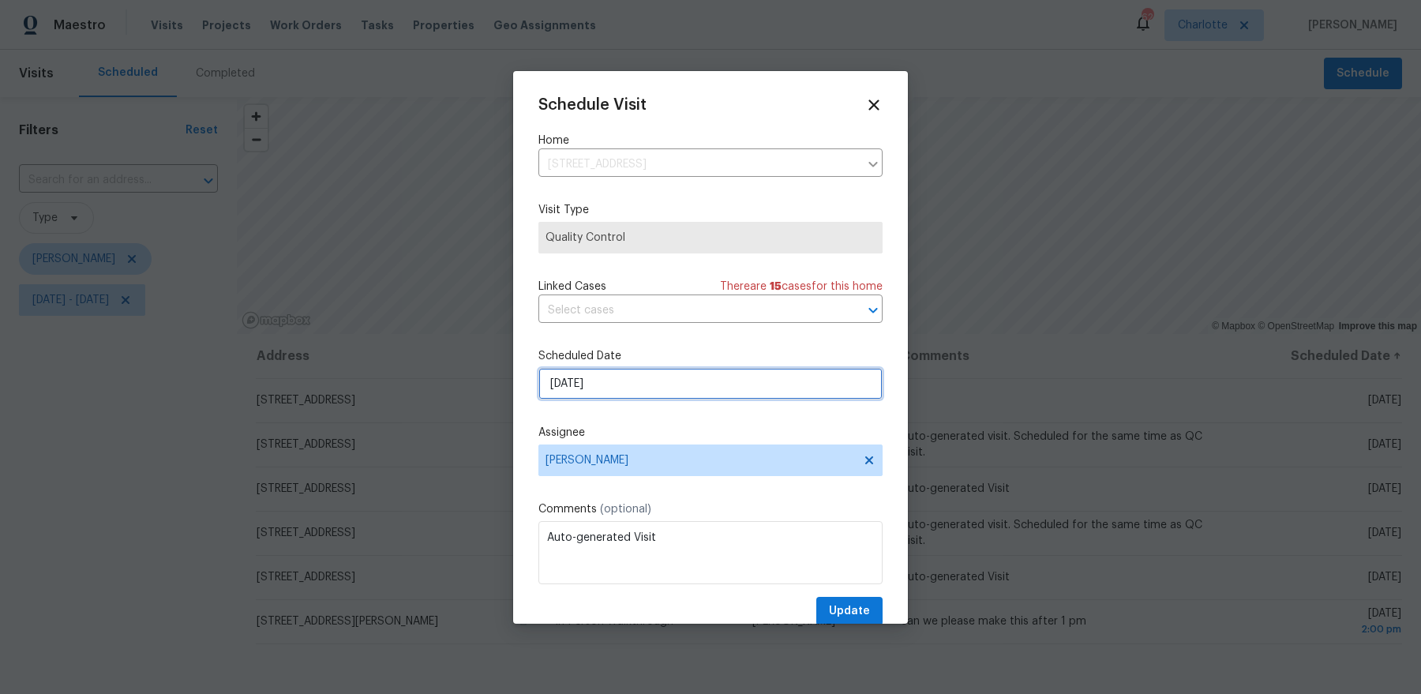
click at [686, 383] on input "[DATE]" at bounding box center [711, 384] width 344 height 32
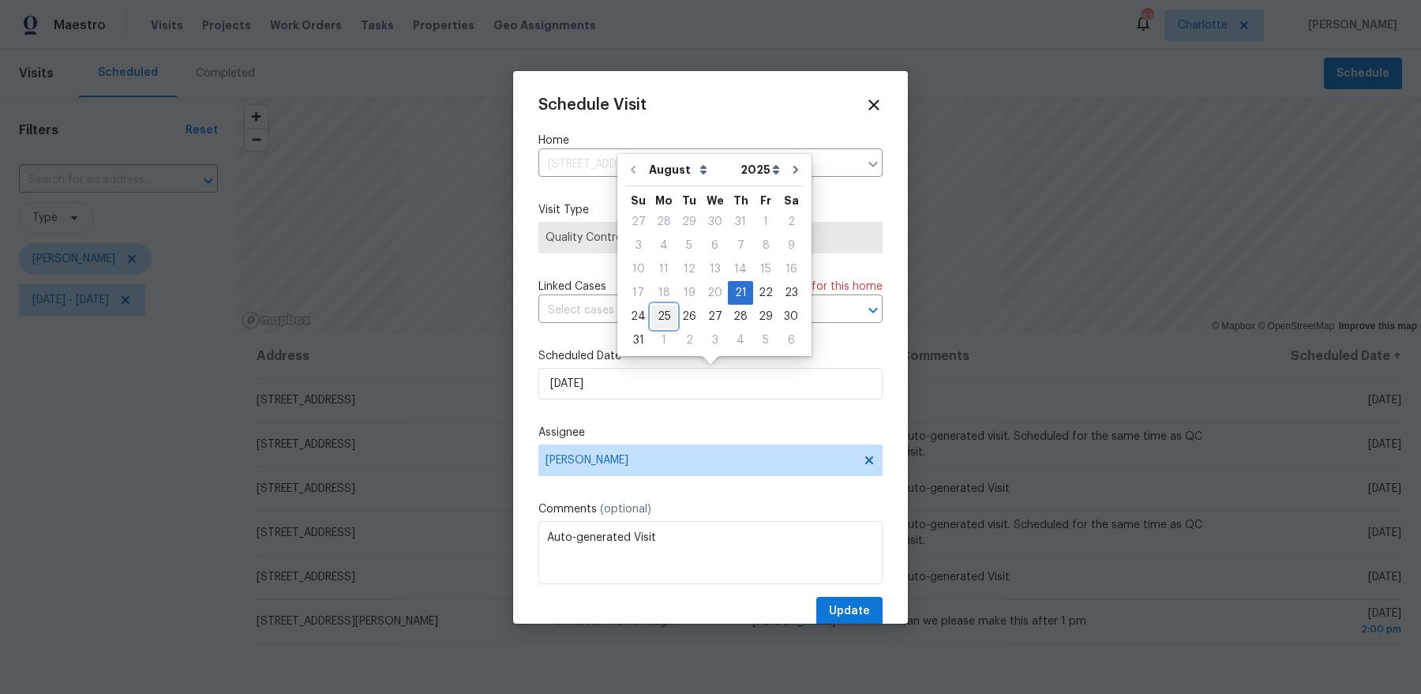
click at [651, 318] on div "25" at bounding box center [663, 317] width 25 height 22
type input "8/25/2025"
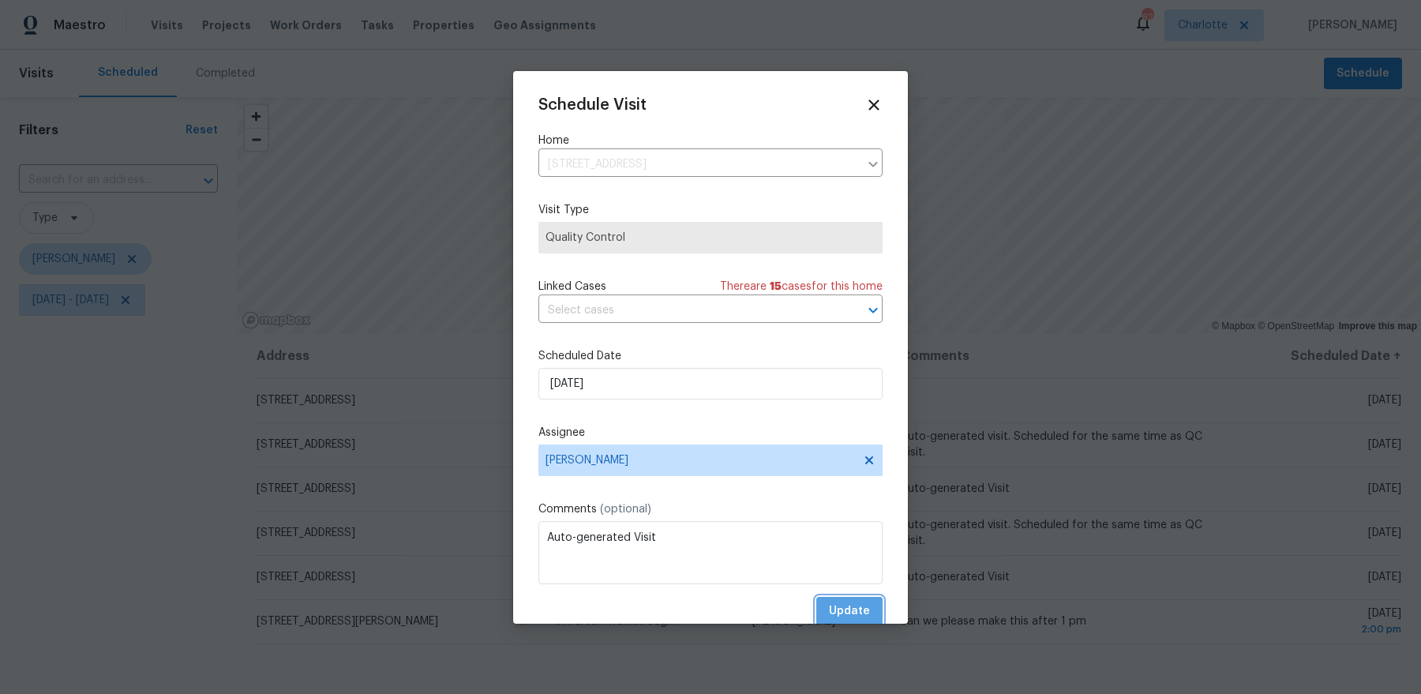
click at [856, 607] on span "Update" at bounding box center [849, 612] width 41 height 20
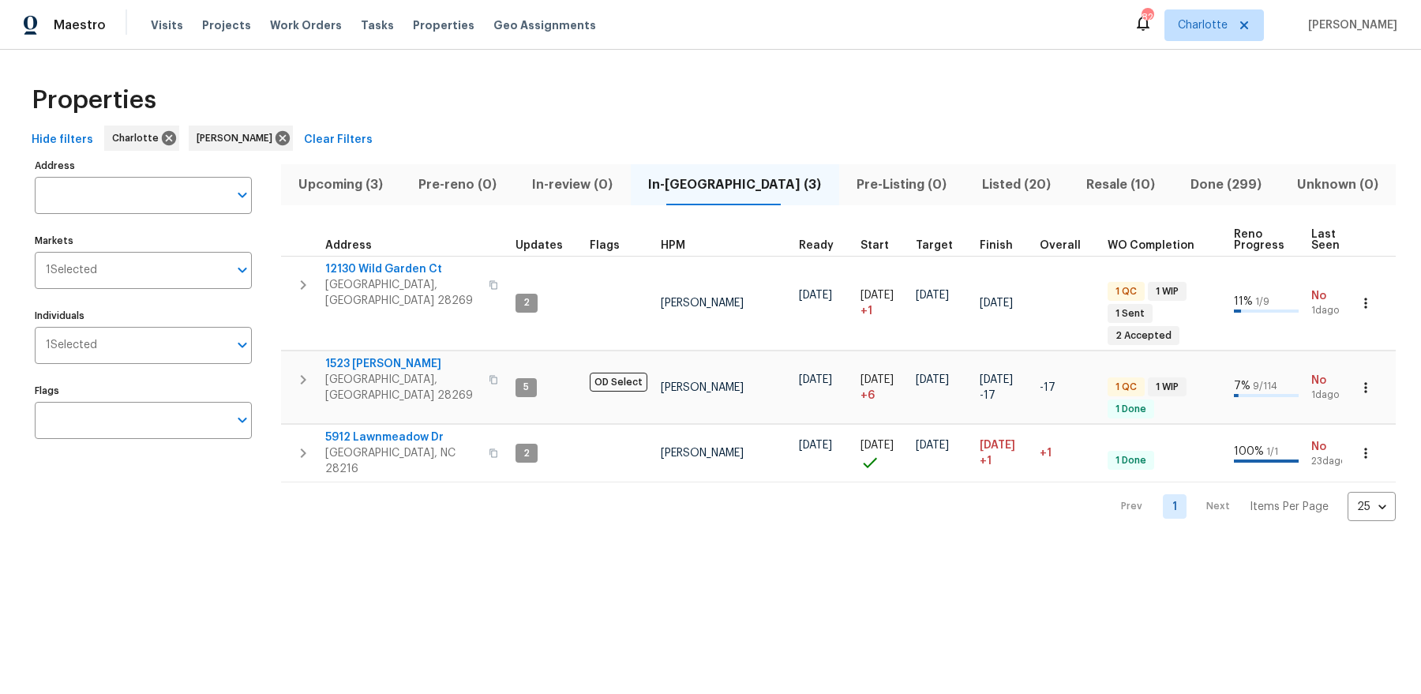
click at [311, 176] on span "Upcoming (3)" at bounding box center [341, 185] width 101 height 22
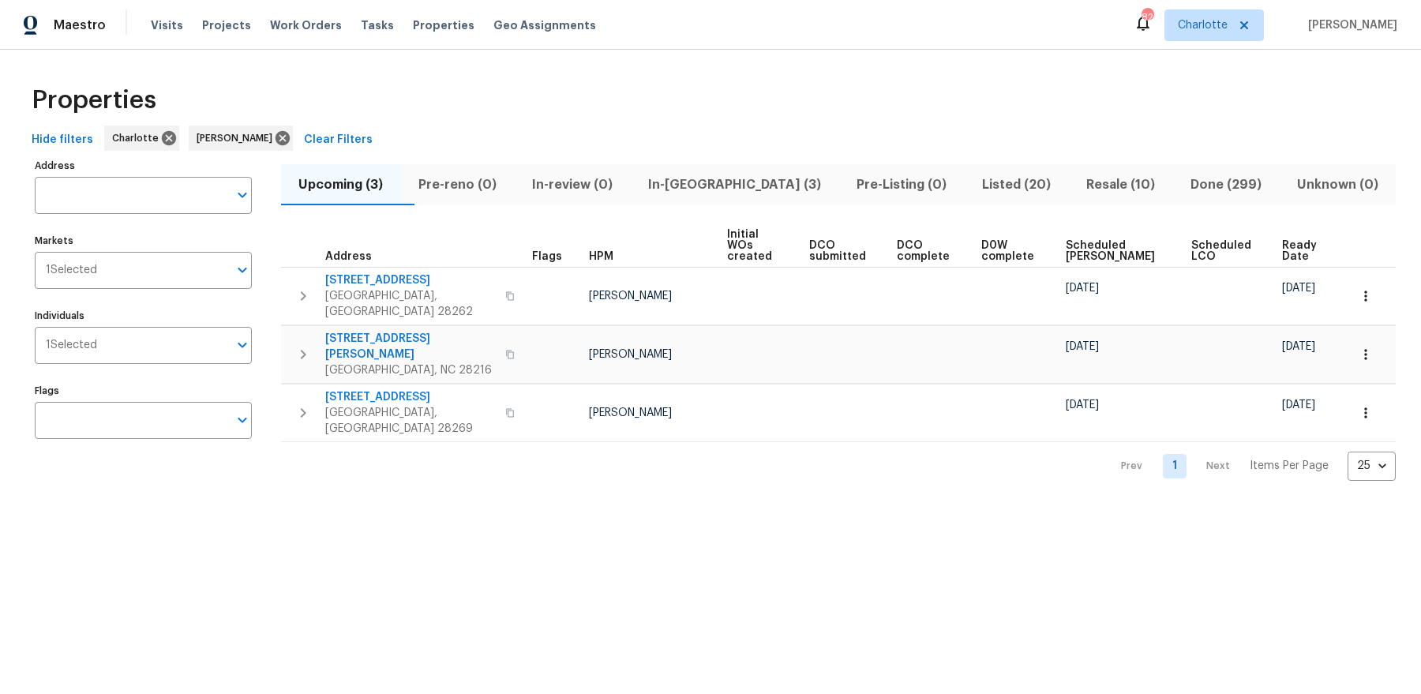
click at [495, 193] on span "Pre-reno (0)" at bounding box center [458, 185] width 95 height 22
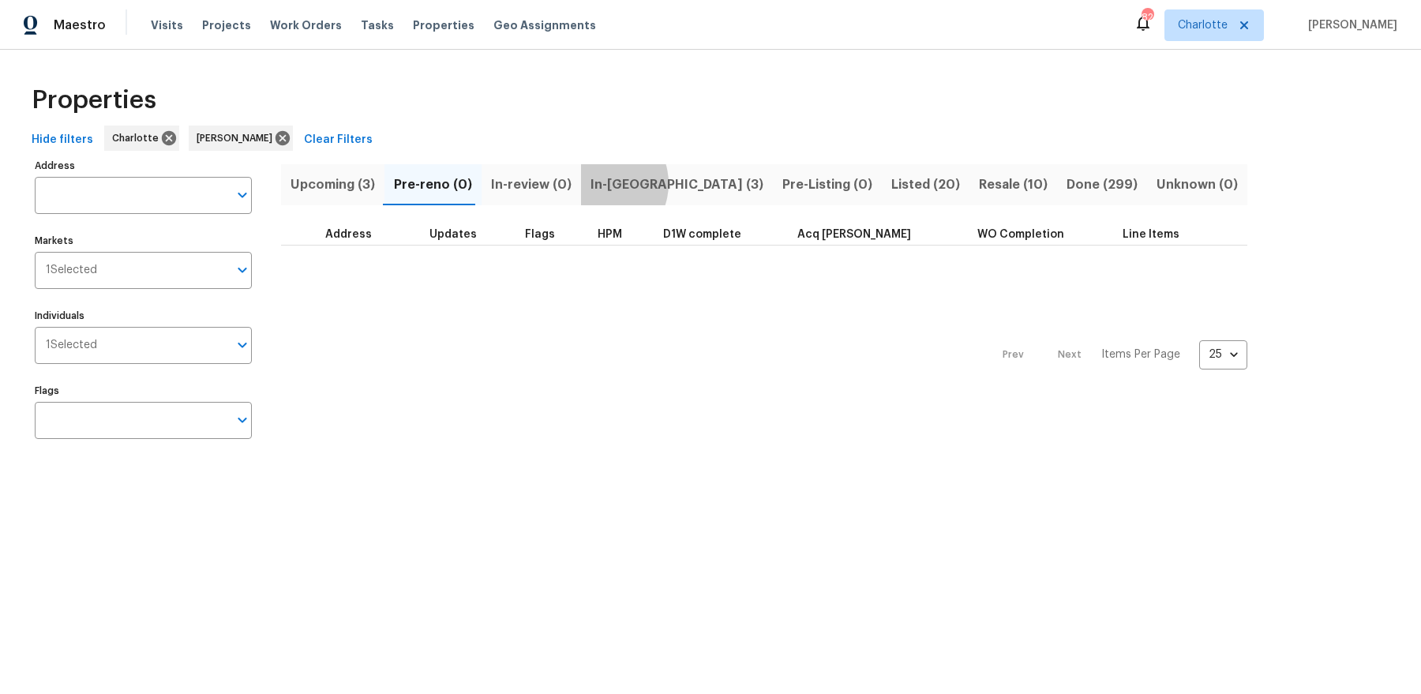
click at [591, 183] on span "In-reno (3)" at bounding box center [677, 185] width 173 height 22
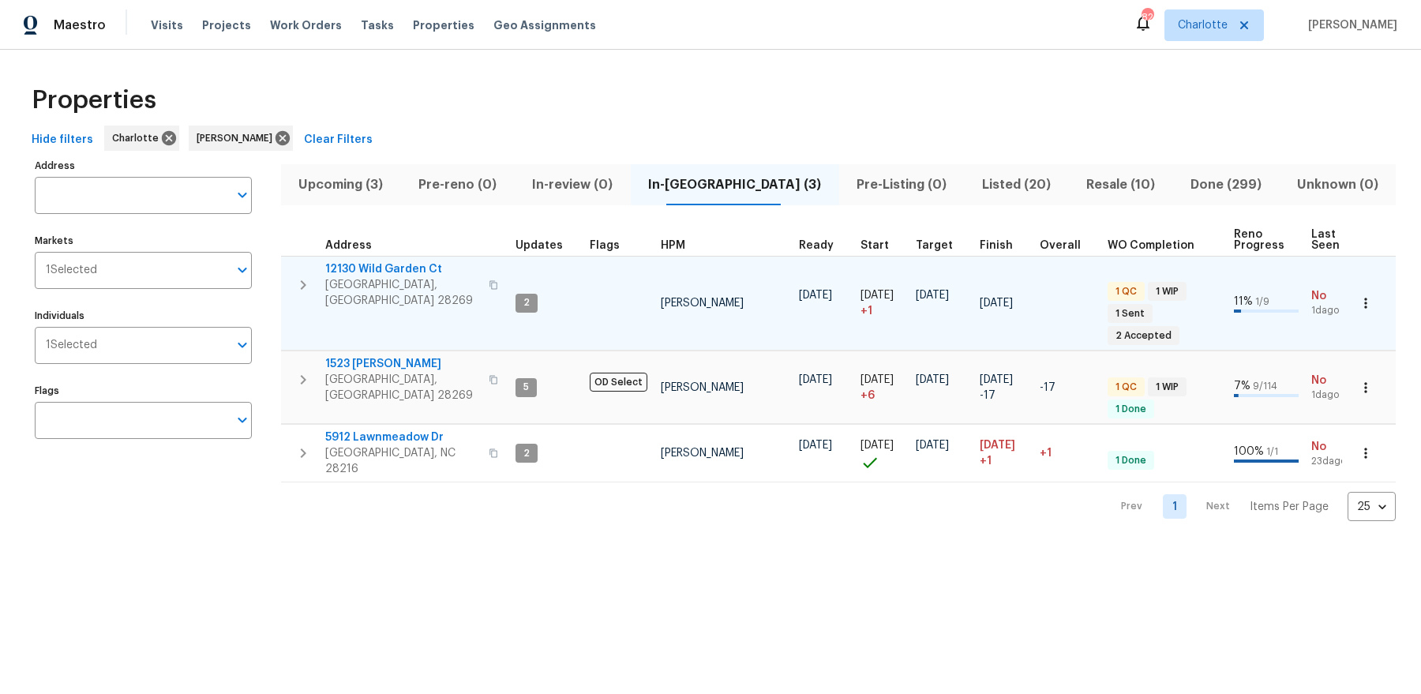
click at [393, 272] on span "12130 Wild Garden Ct" at bounding box center [402, 269] width 154 height 16
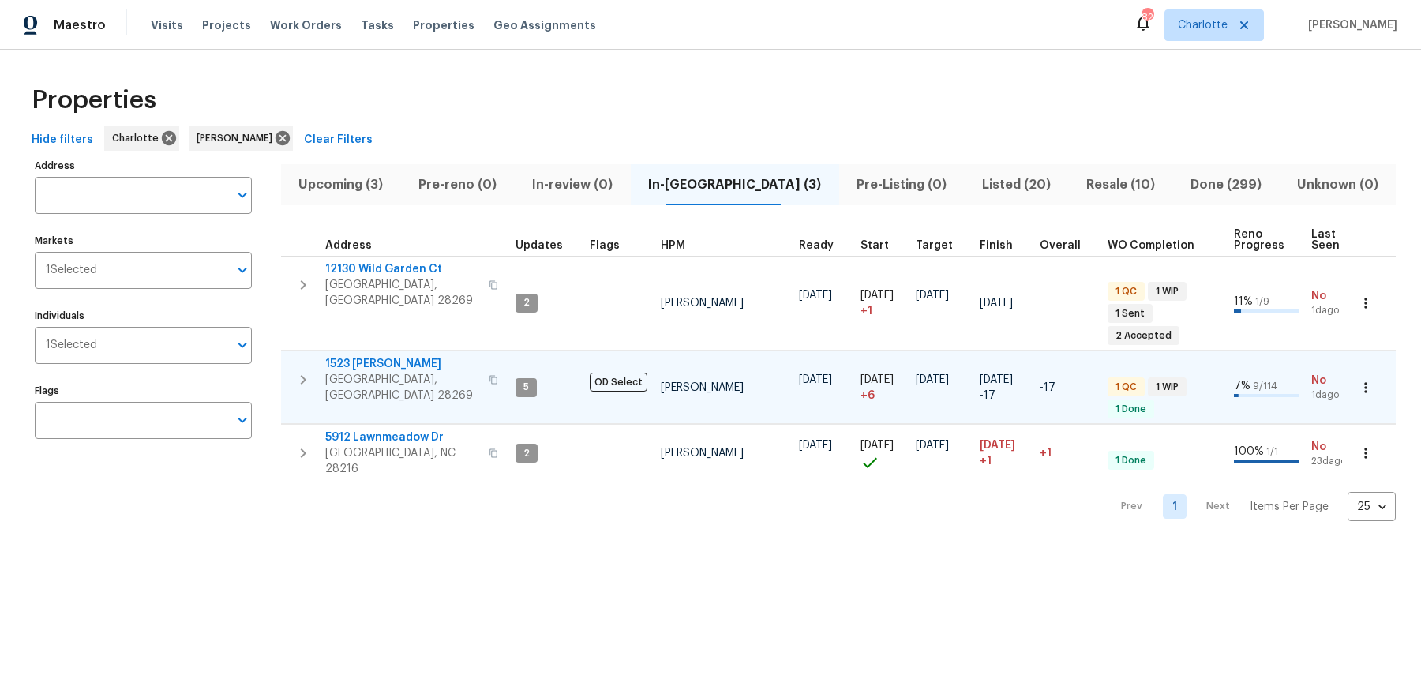
click at [376, 351] on td "1523 Callender Ln Charlotte, NC 28269" at bounding box center [395, 379] width 228 height 57
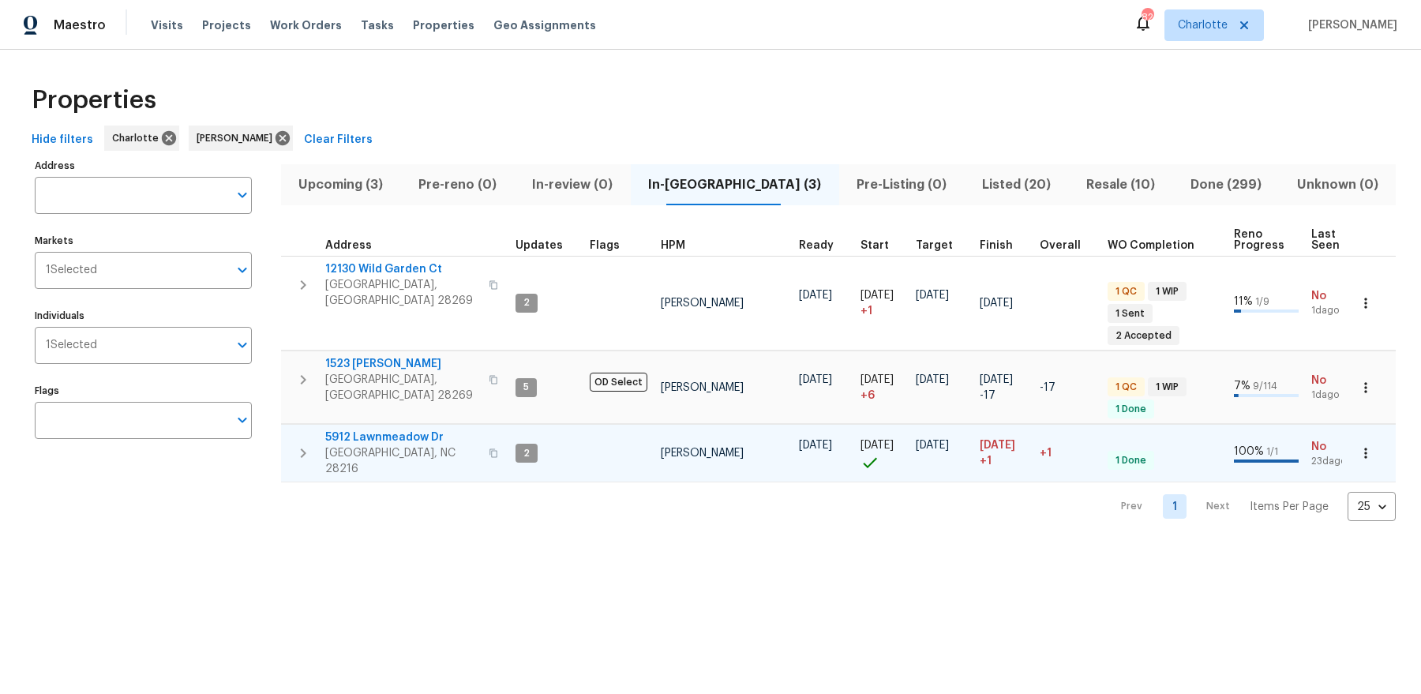
click at [366, 430] on span "5912 Lawnmeadow Dr" at bounding box center [402, 438] width 154 height 16
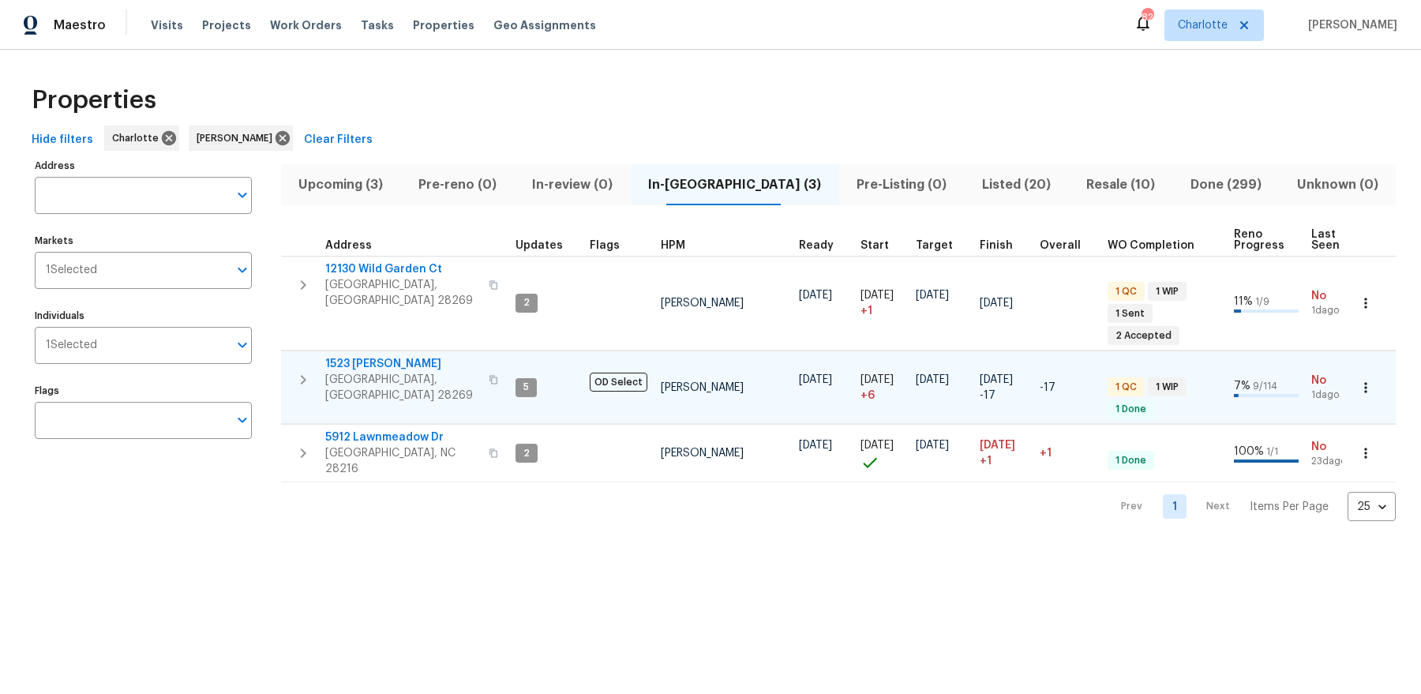
click at [366, 356] on span "1523 Callender Ln" at bounding box center [402, 364] width 154 height 16
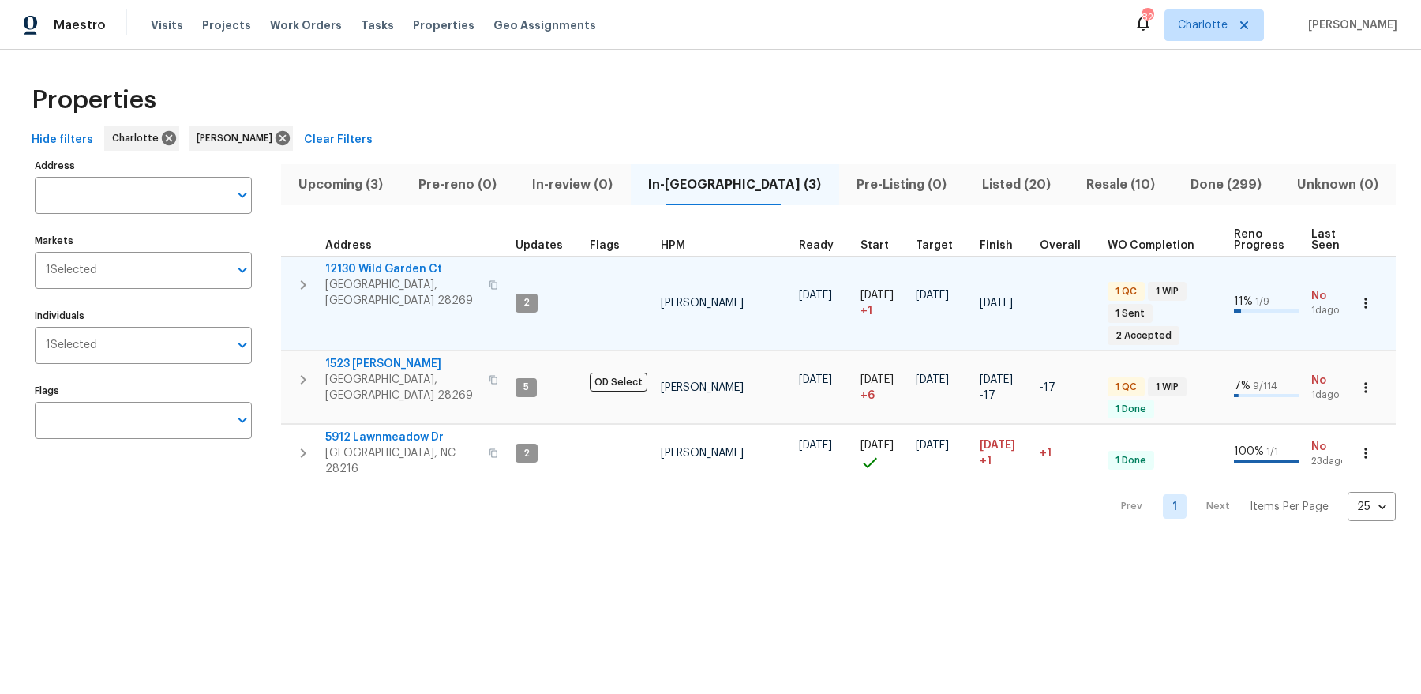
click at [370, 270] on span "12130 Wild Garden Ct" at bounding box center [402, 269] width 154 height 16
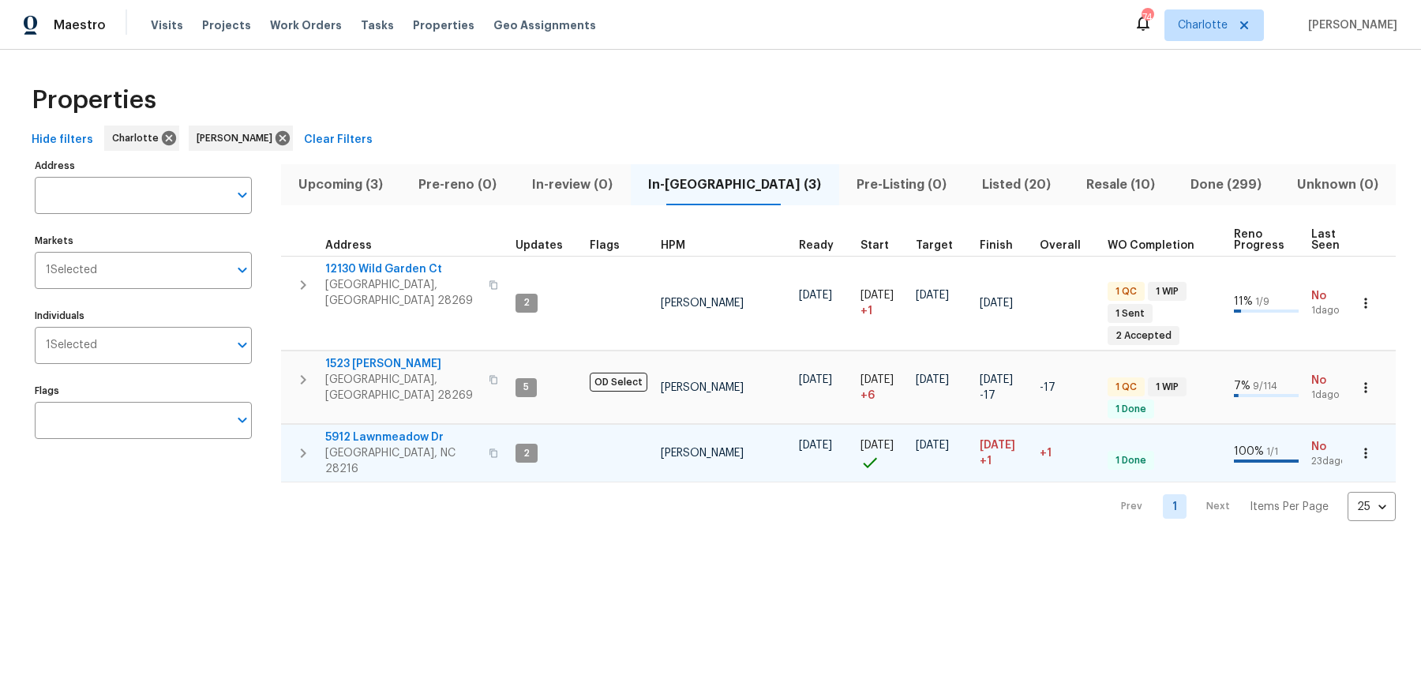
click at [383, 445] on span "Charlotte, NC 28216" at bounding box center [402, 461] width 154 height 32
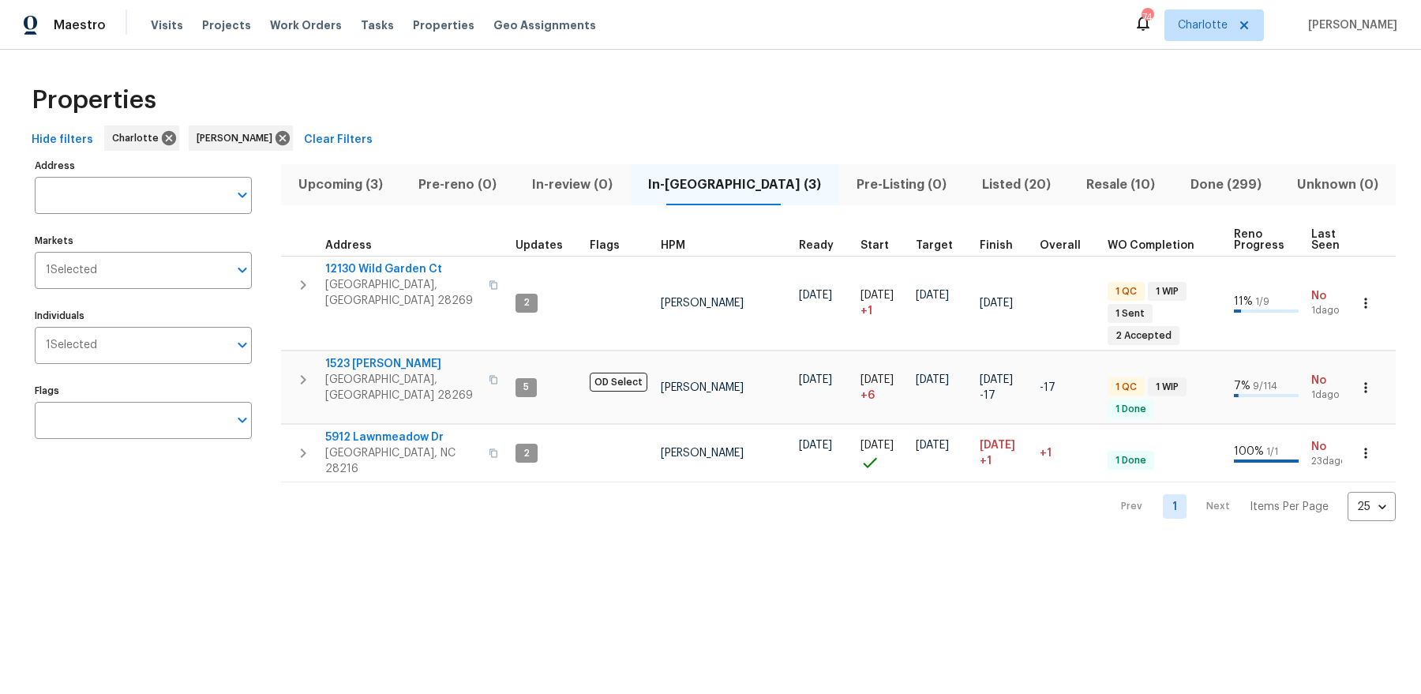
click at [363, 156] on div "Upcoming (3) Pre-reno (0) In-review (0) In-reno (3) Pre-Listing (0) Listed (20)…" at bounding box center [838, 338] width 1115 height 367
click at [363, 170] on button "Upcoming (3)" at bounding box center [341, 184] width 120 height 41
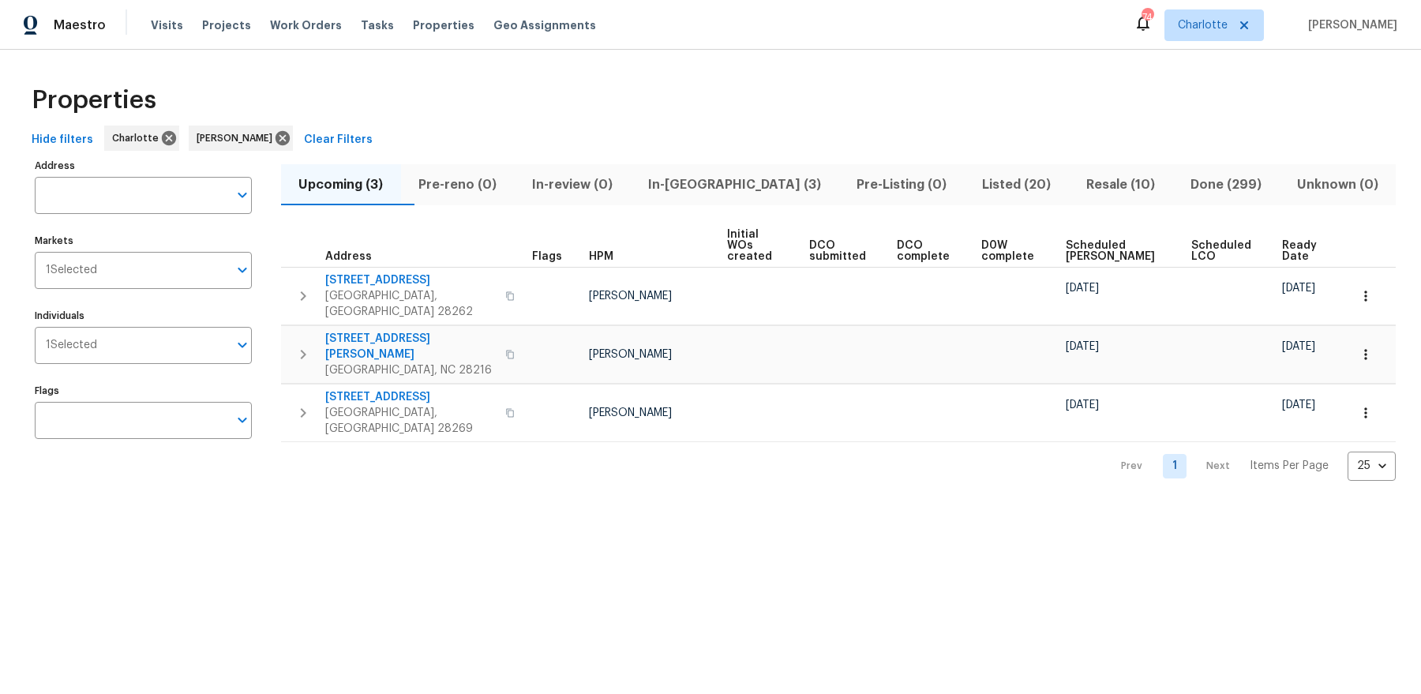
click at [986, 145] on div "Hide filters Charlotte Dan Baquero Clear Filters" at bounding box center [710, 140] width 1371 height 29
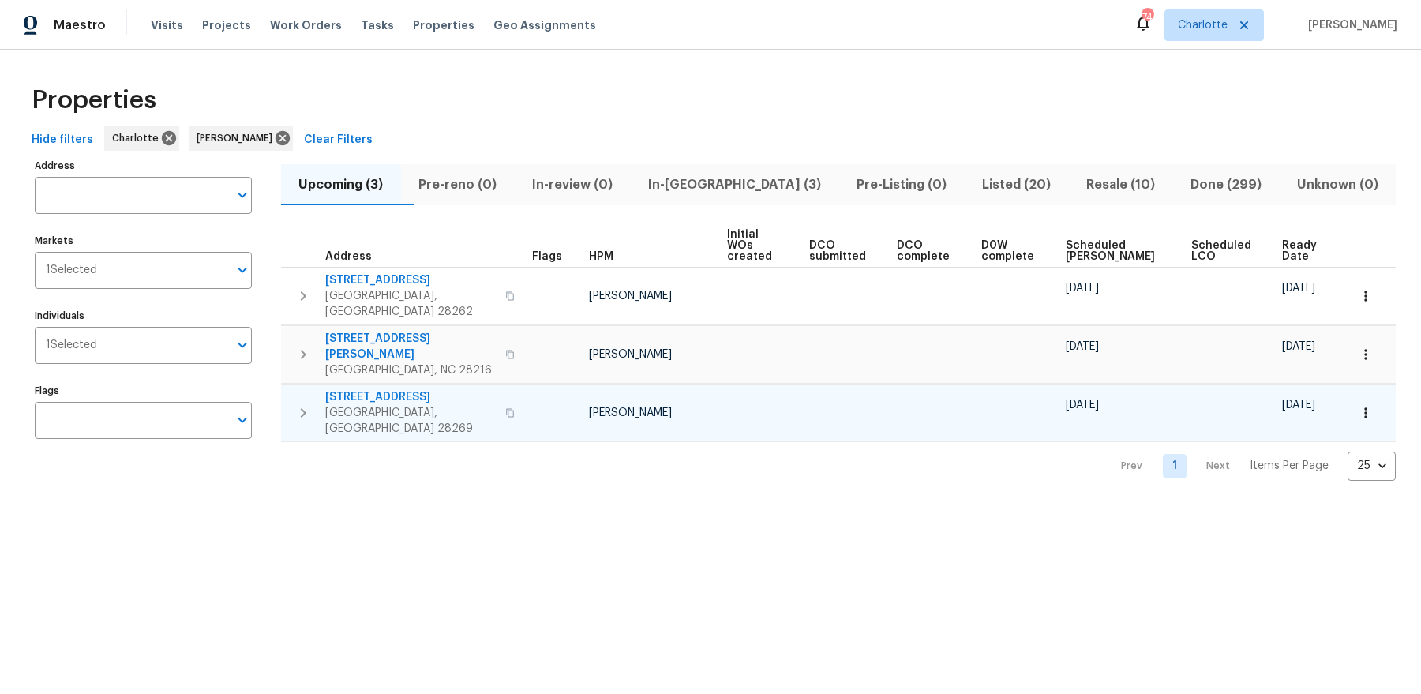
click at [383, 389] on span "2220 Brandybuck Ln" at bounding box center [410, 397] width 171 height 16
click at [396, 389] on span "2220 Brandybuck Ln" at bounding box center [410, 397] width 171 height 16
click at [401, 389] on span "2220 Brandybuck Ln" at bounding box center [410, 397] width 171 height 16
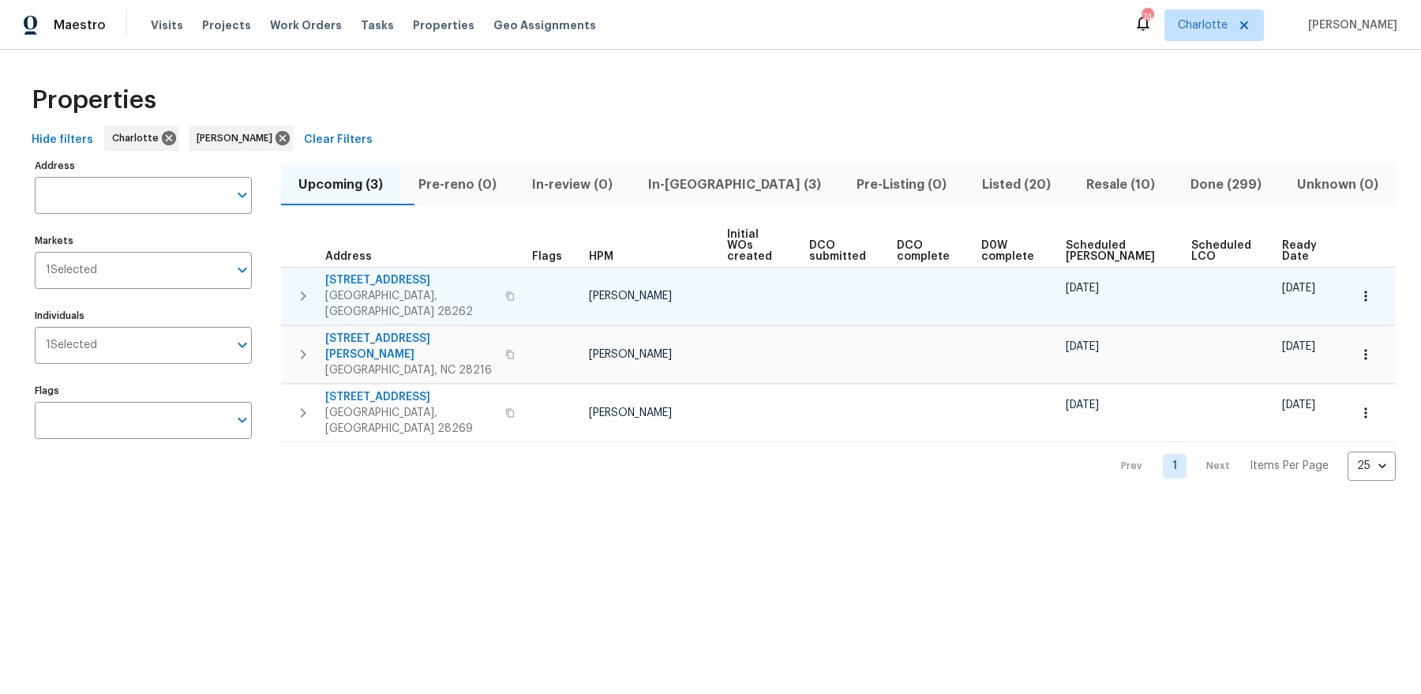
click at [374, 272] on span "10614 Hill Point Ct" at bounding box center [410, 280] width 171 height 16
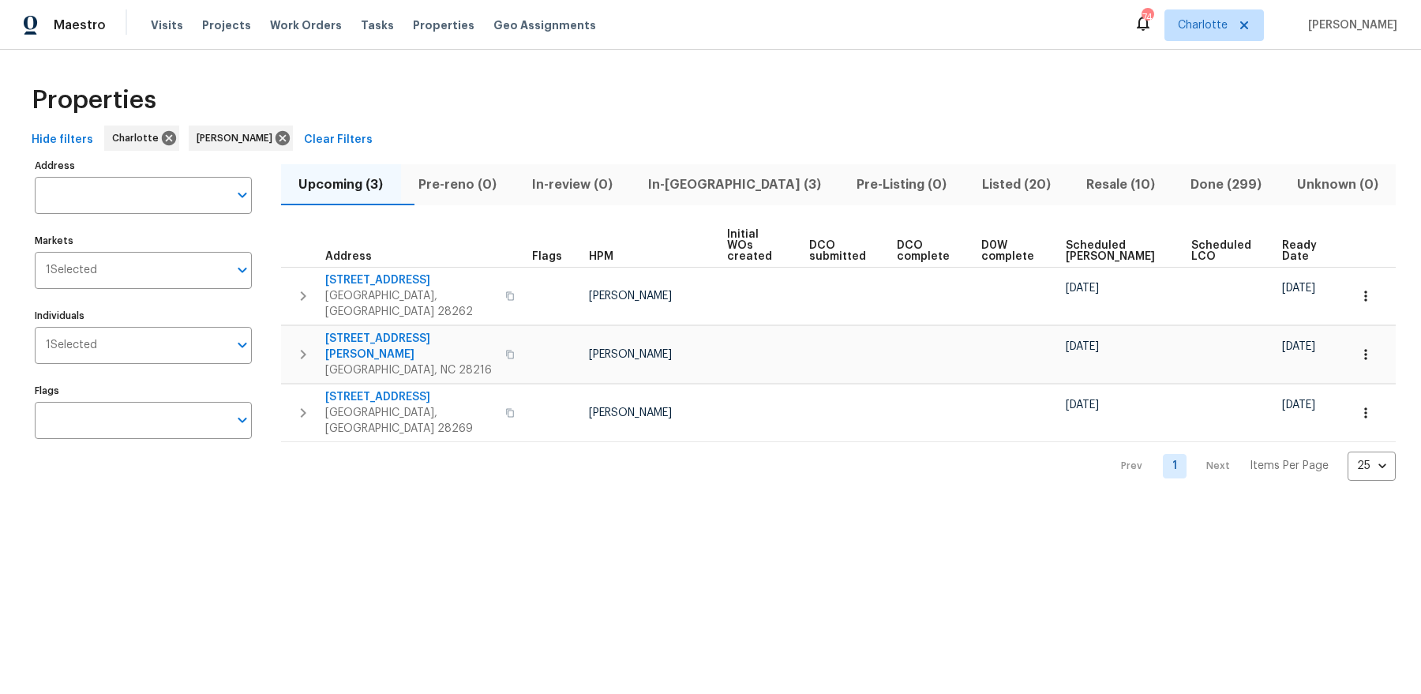
click at [976, 185] on span "Listed (20)" at bounding box center [1016, 185] width 85 height 22
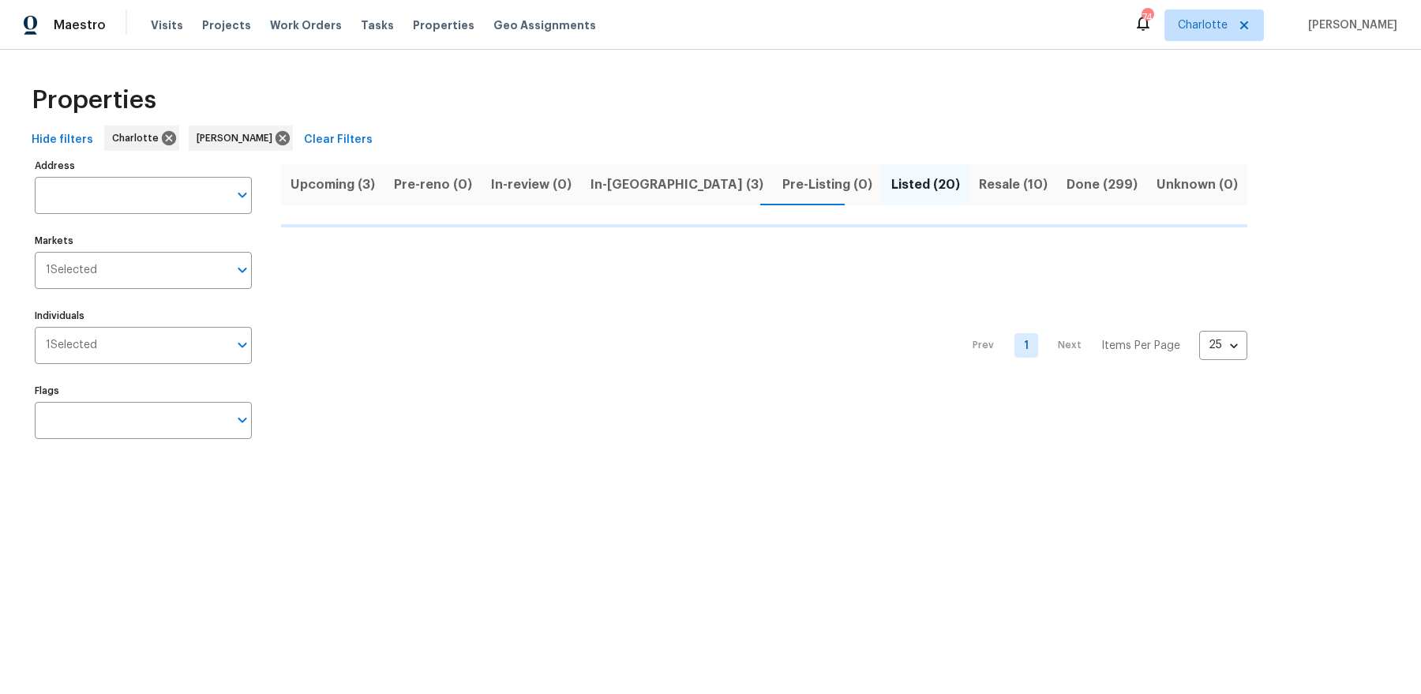
click at [979, 189] on span "Resale (10)" at bounding box center [1013, 185] width 69 height 22
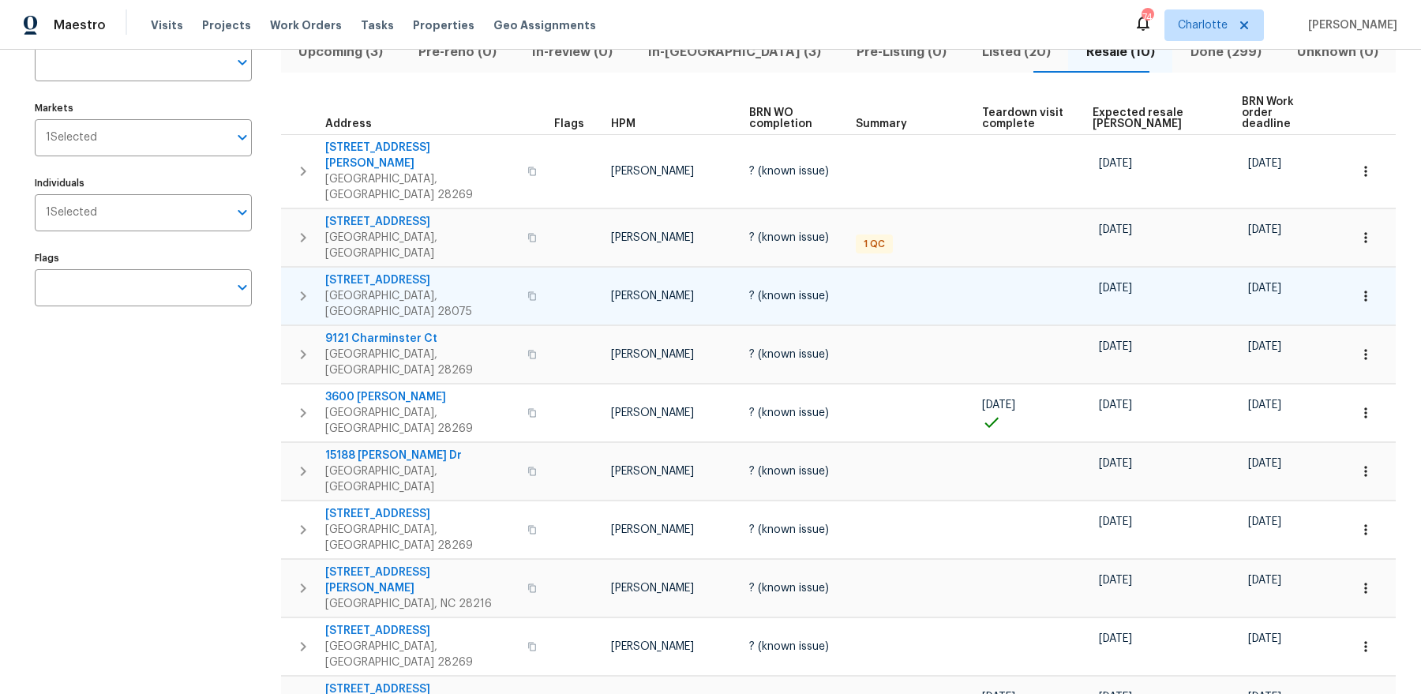
scroll to position [140, 0]
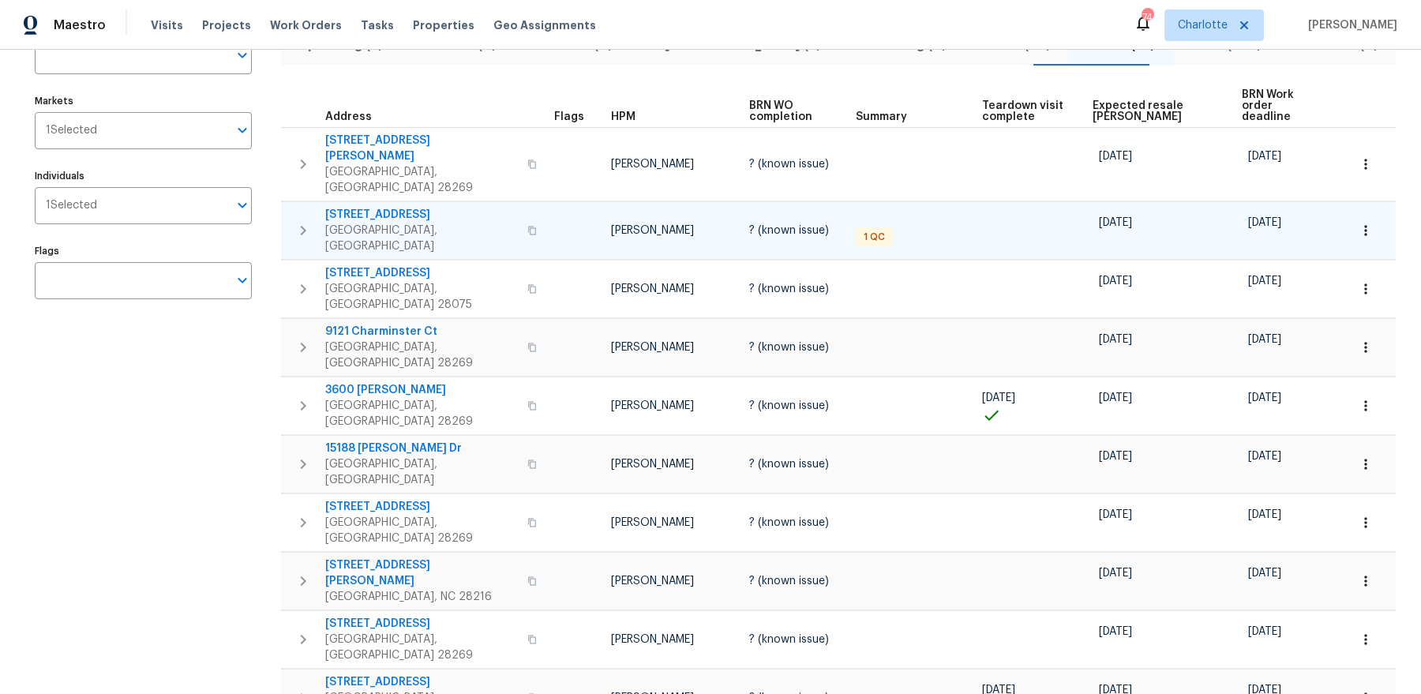
click at [353, 207] on span "12332 Flatbush Dr" at bounding box center [421, 215] width 193 height 16
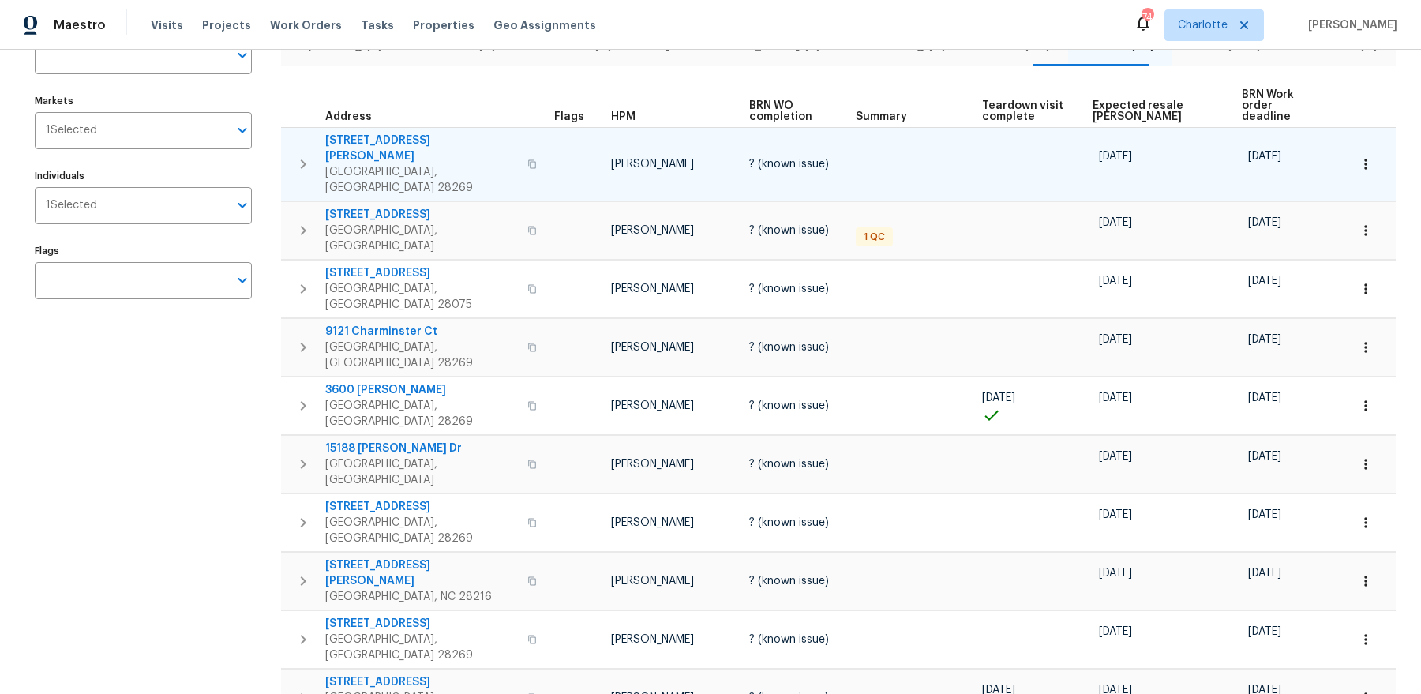
scroll to position [0, 0]
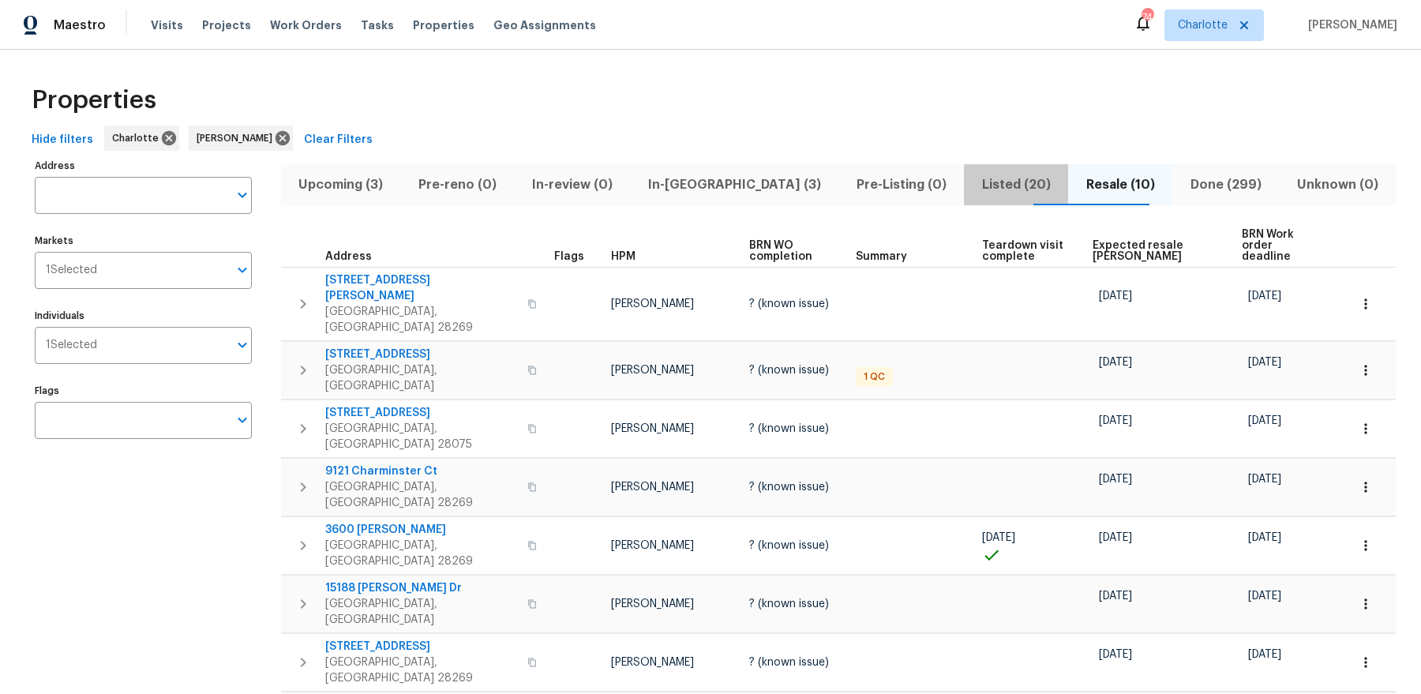
click at [995, 190] on span "Listed (20)" at bounding box center [1016, 185] width 85 height 22
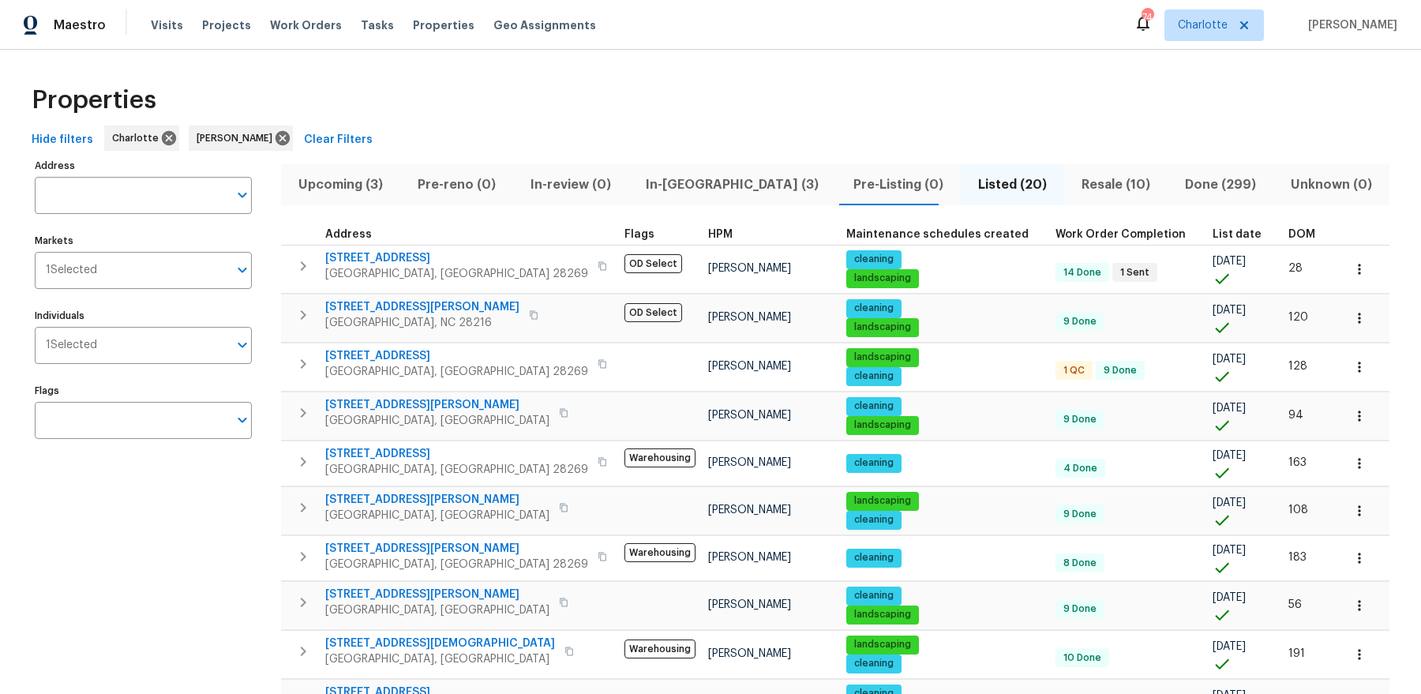
click at [1213, 229] on span "List date" at bounding box center [1237, 234] width 49 height 11
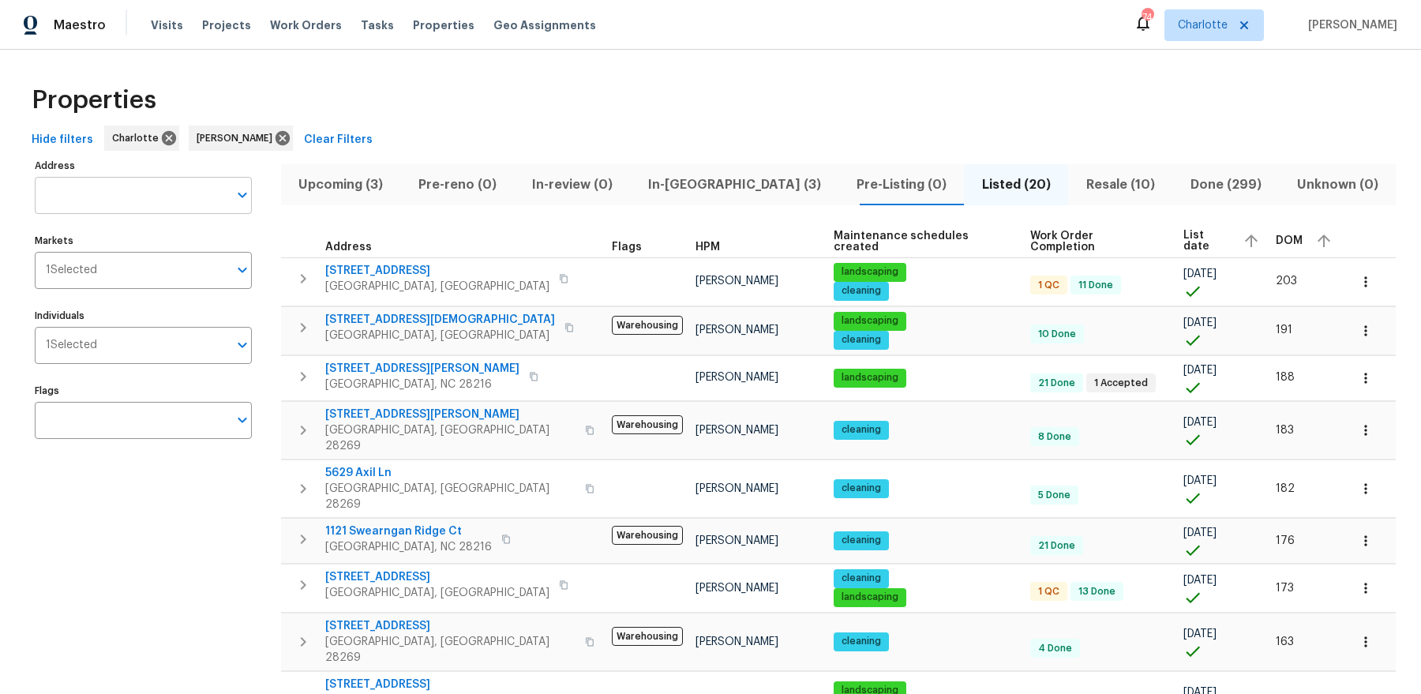
click at [117, 191] on input "Address" at bounding box center [131, 195] width 193 height 37
type input "hou"
click at [1078, 174] on span "Resale (10)" at bounding box center [1120, 185] width 85 height 22
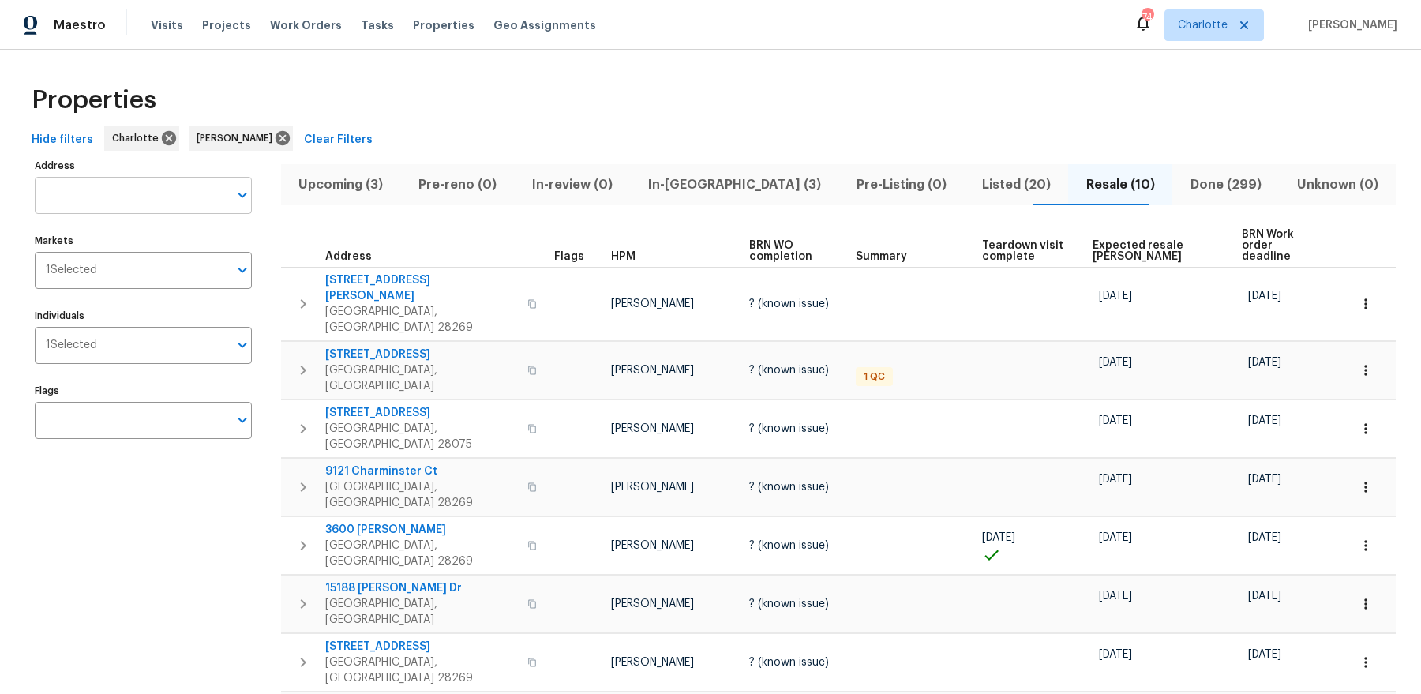
click at [163, 201] on input "Address" at bounding box center [131, 195] width 193 height 37
type input "houn"
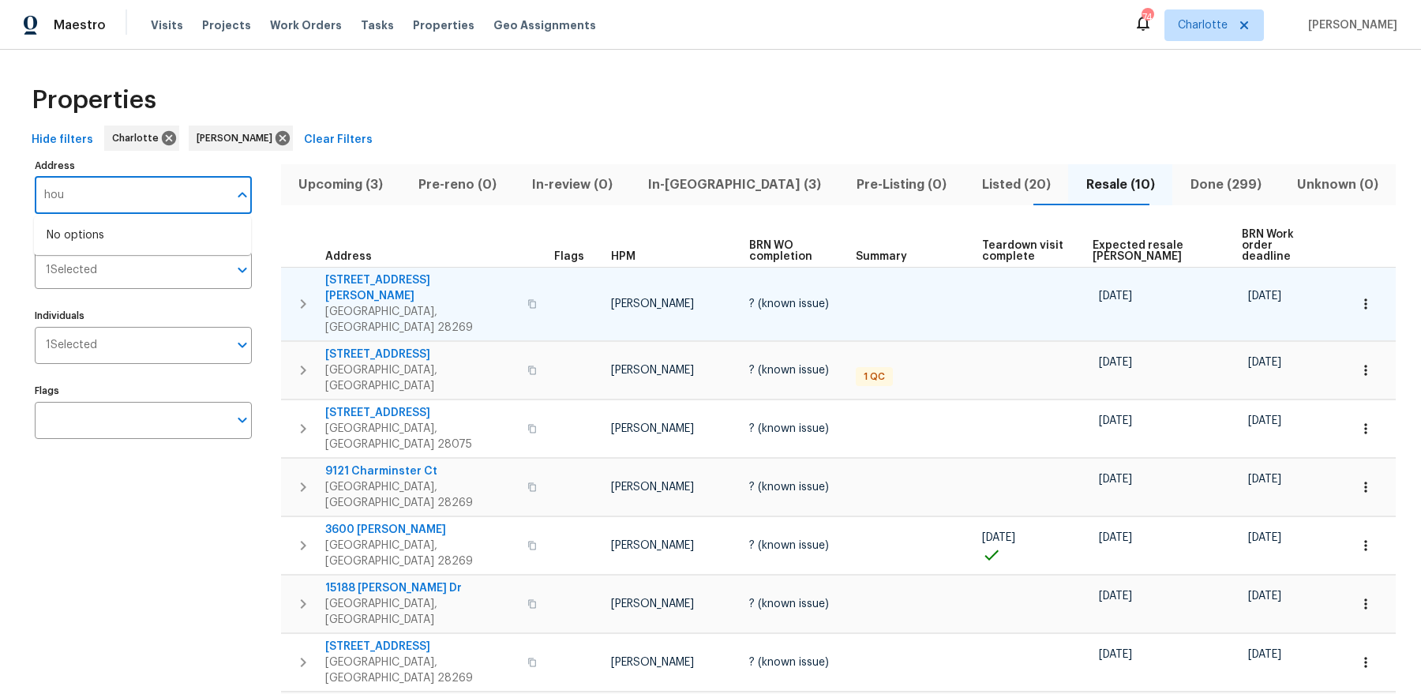
type input "houn"
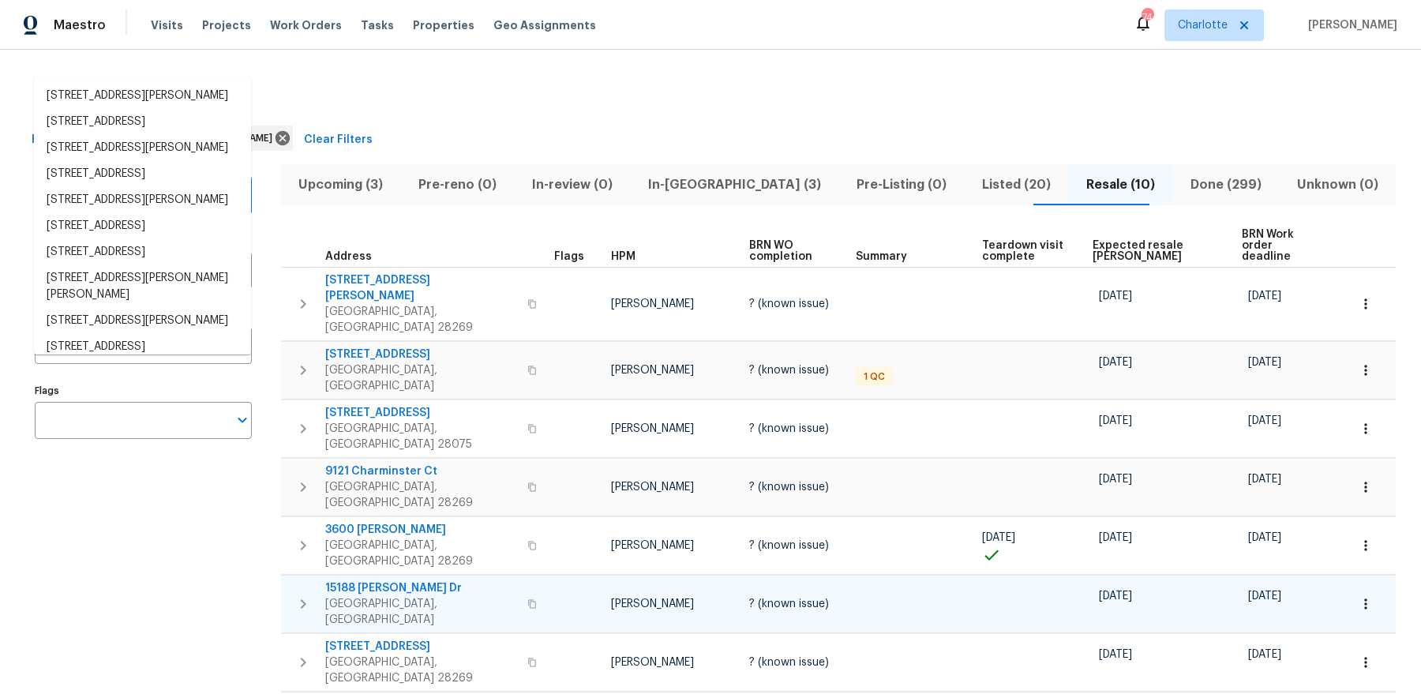
scroll to position [140, 0]
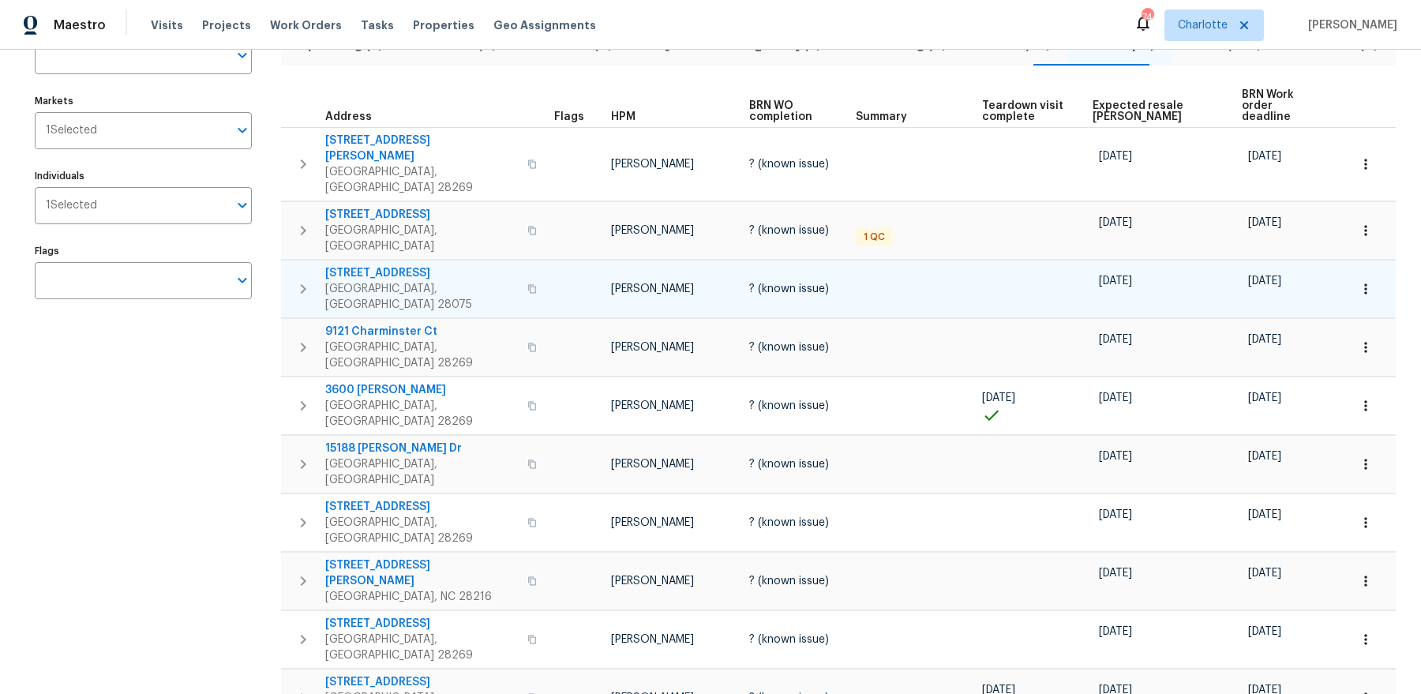
click at [382, 265] on span "3904 Hounslow Ln" at bounding box center [421, 273] width 193 height 16
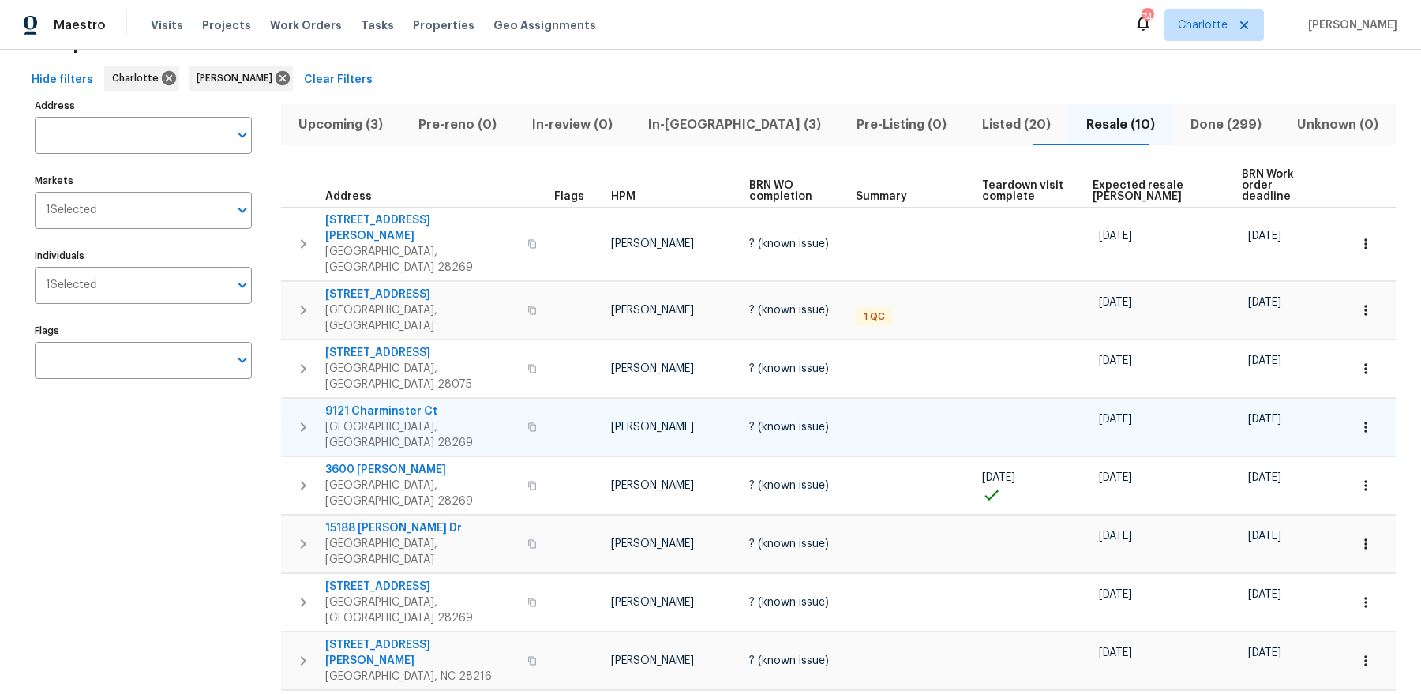
scroll to position [39, 0]
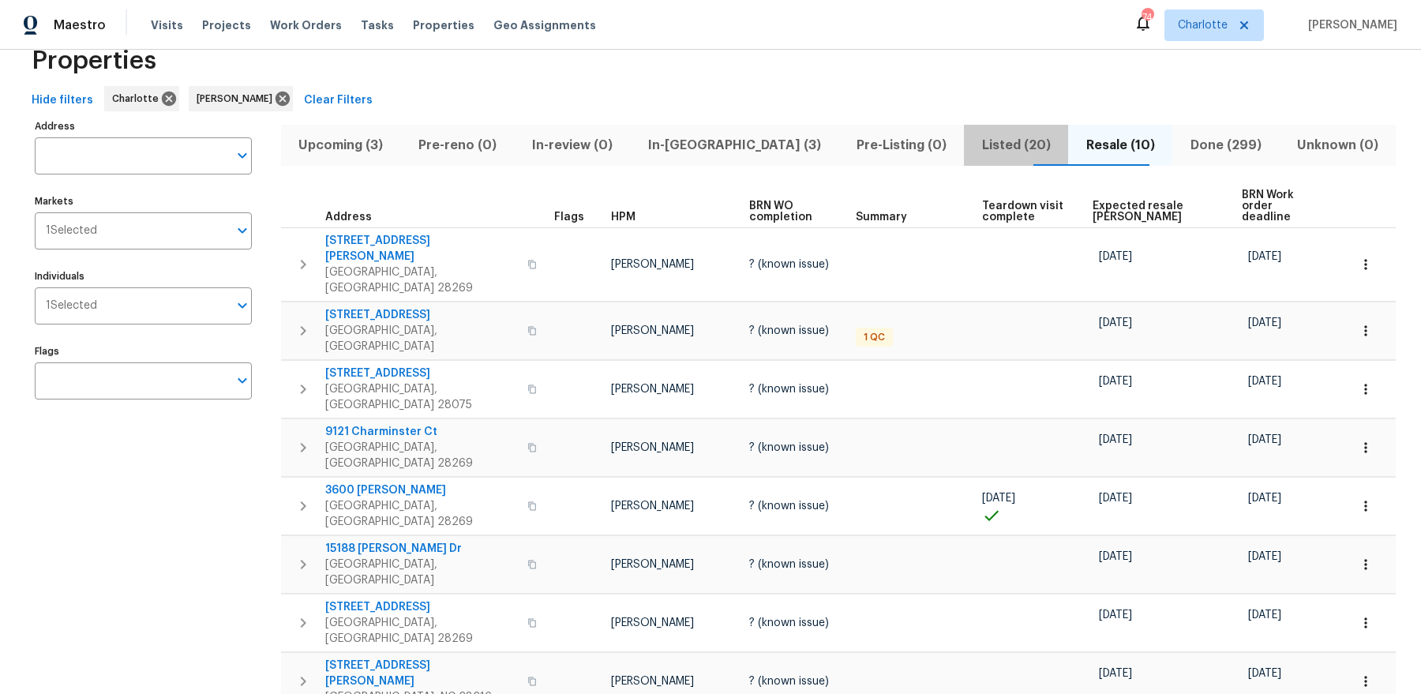
click at [974, 150] on span "Listed (20)" at bounding box center [1016, 145] width 85 height 22
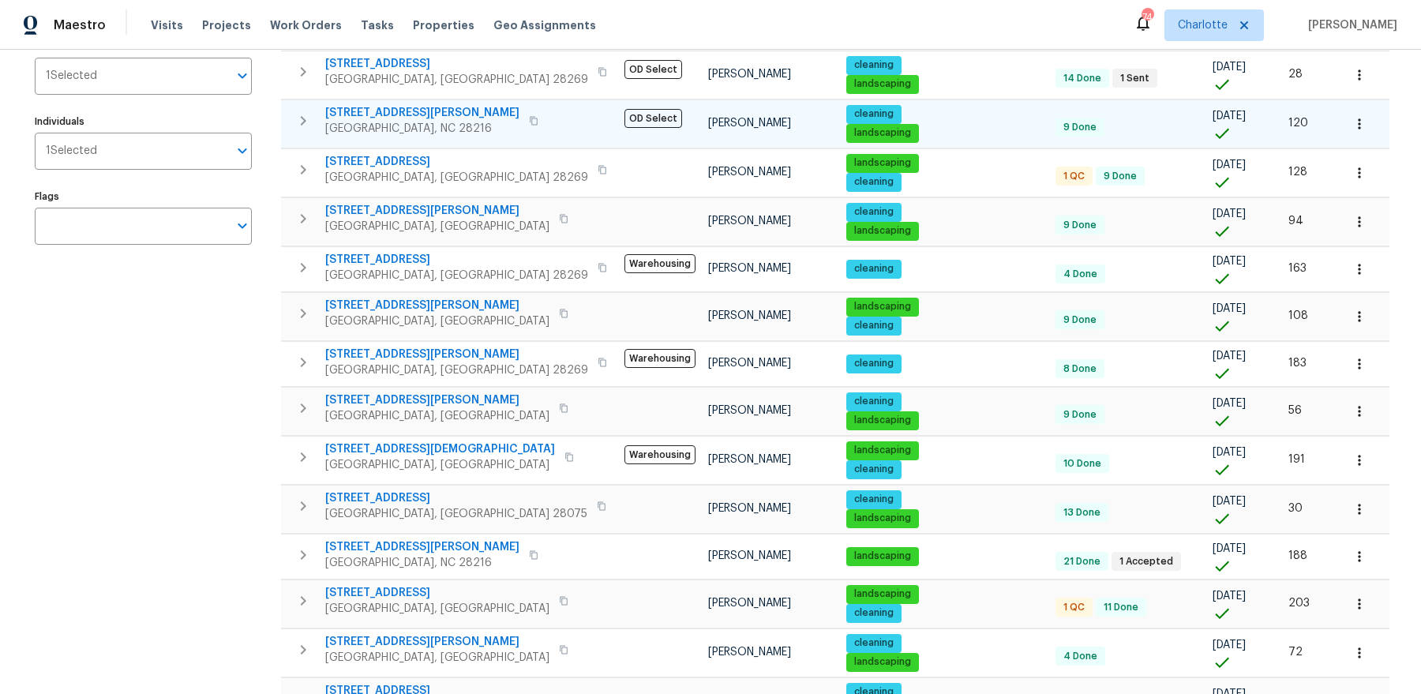
scroll to position [152, 0]
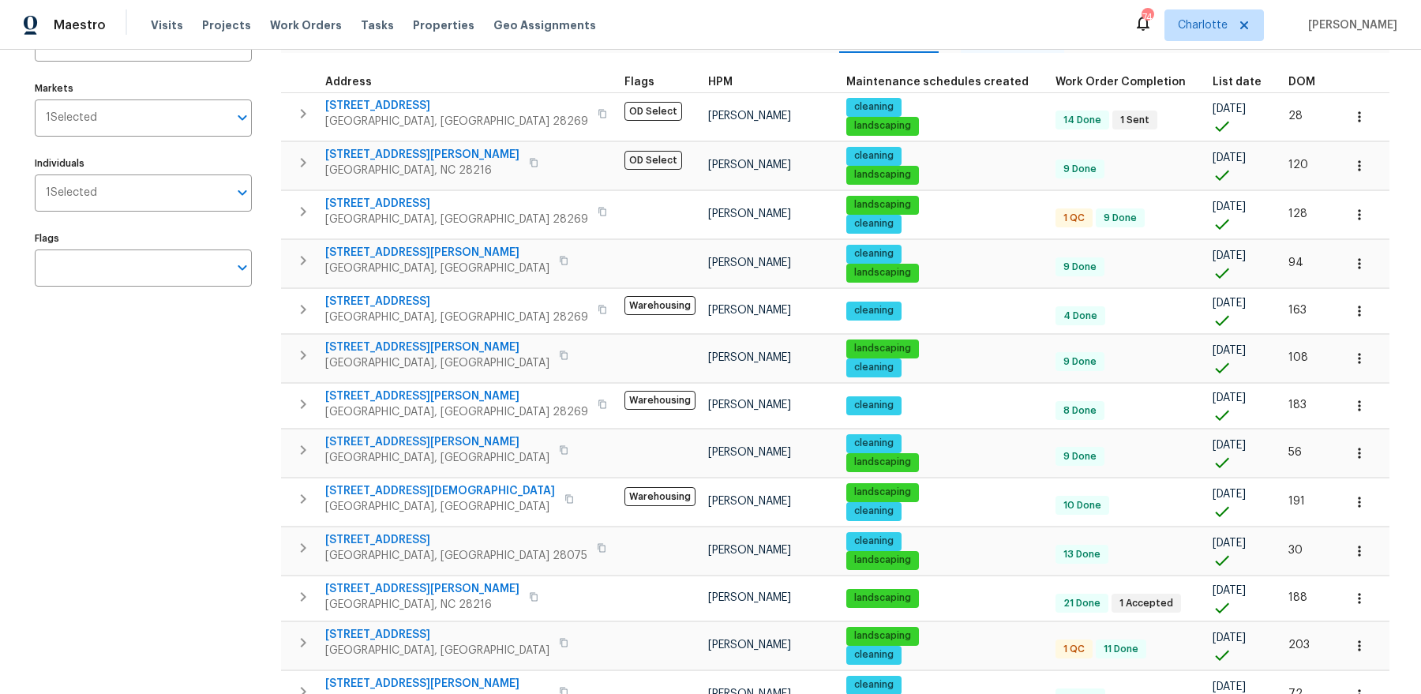
click at [1213, 79] on span "List date" at bounding box center [1237, 82] width 49 height 11
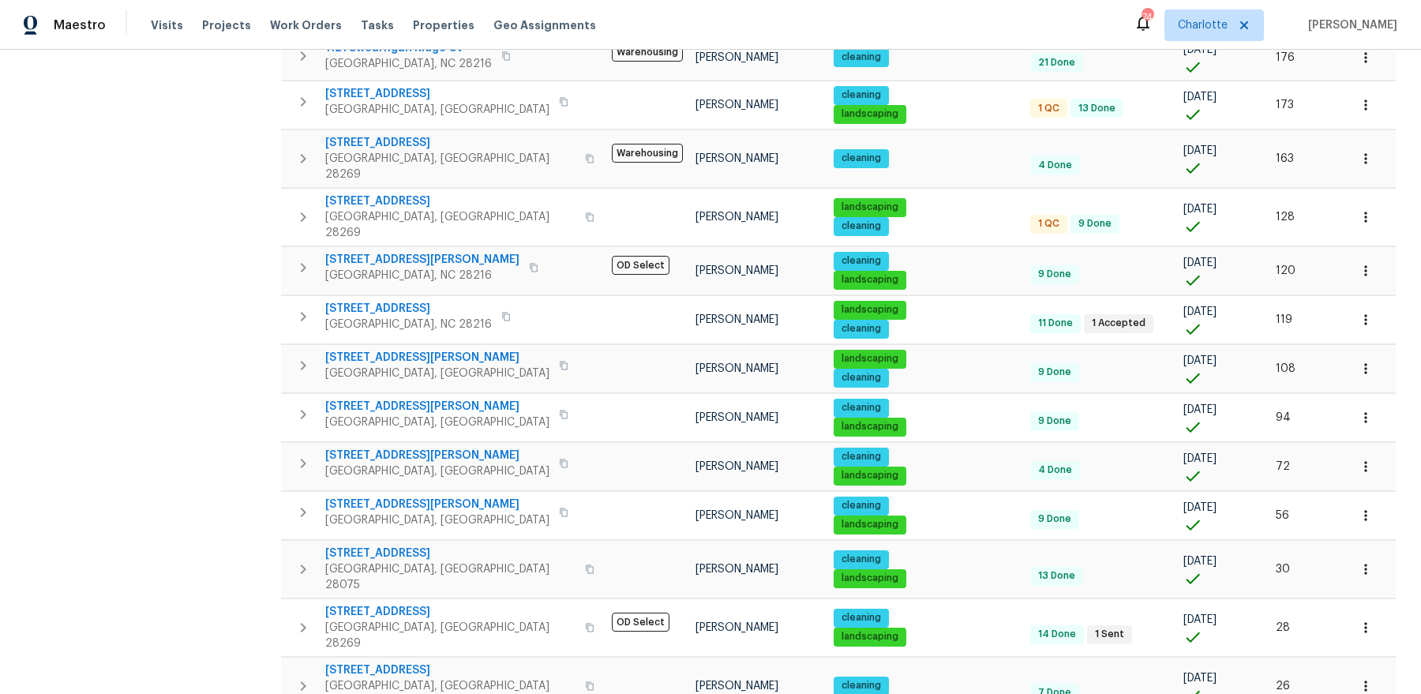
scroll to position [569, 0]
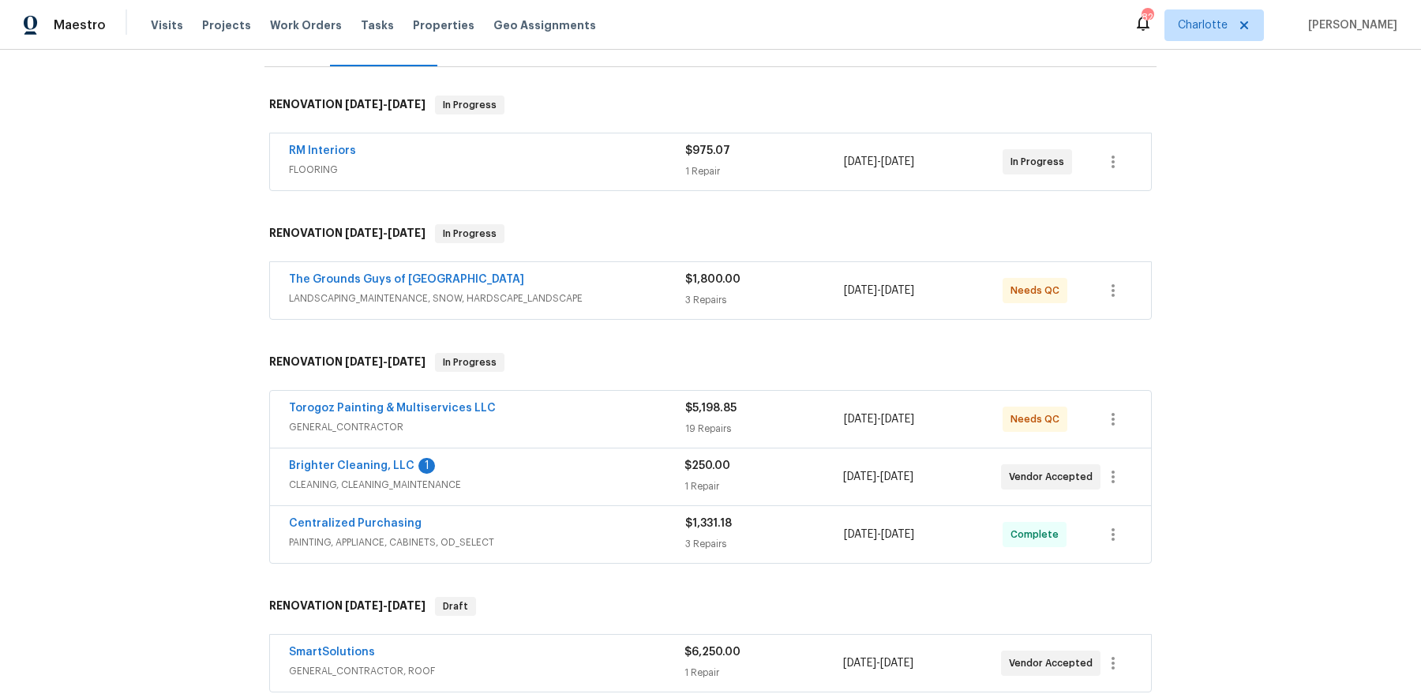
scroll to position [222, 0]
click at [371, 467] on span "Brighter Cleaning, LLC" at bounding box center [352, 464] width 126 height 16
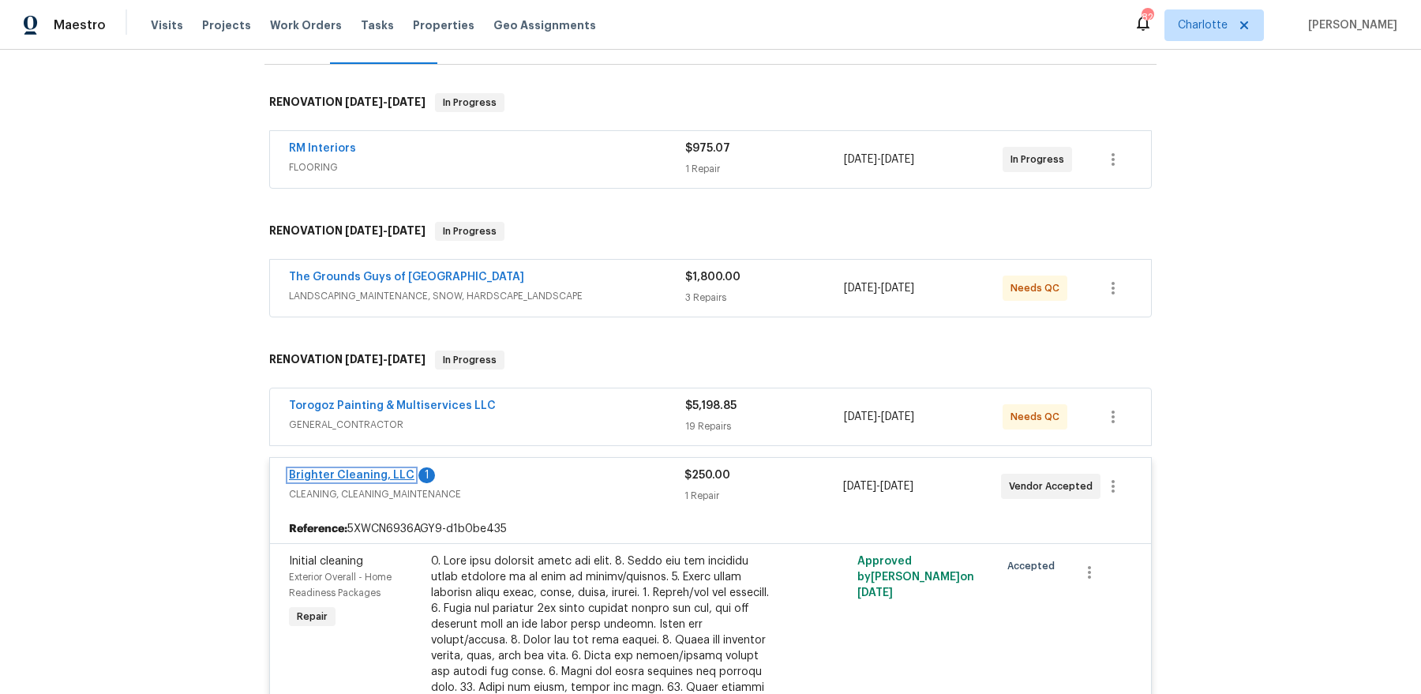
click at [356, 474] on link "Brighter Cleaning, LLC" at bounding box center [352, 475] width 126 height 11
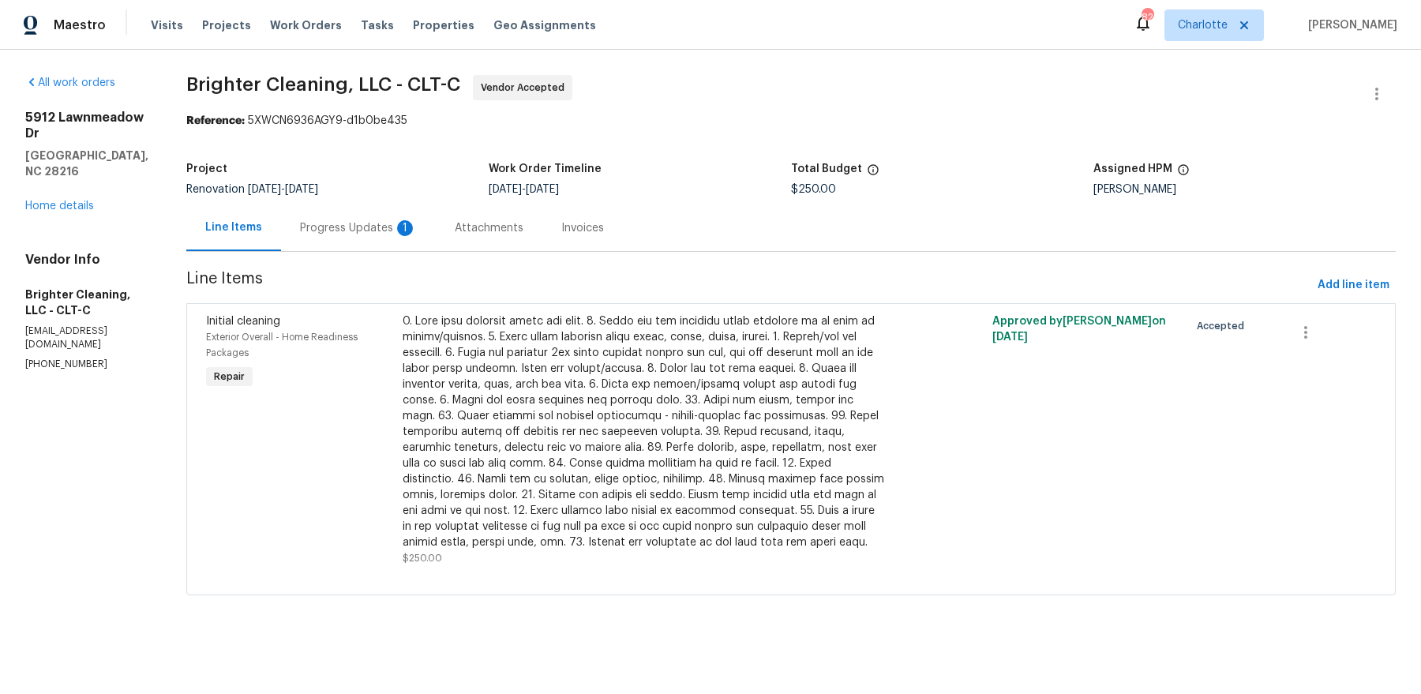
click at [300, 230] on div "Progress Updates 1" at bounding box center [358, 228] width 117 height 16
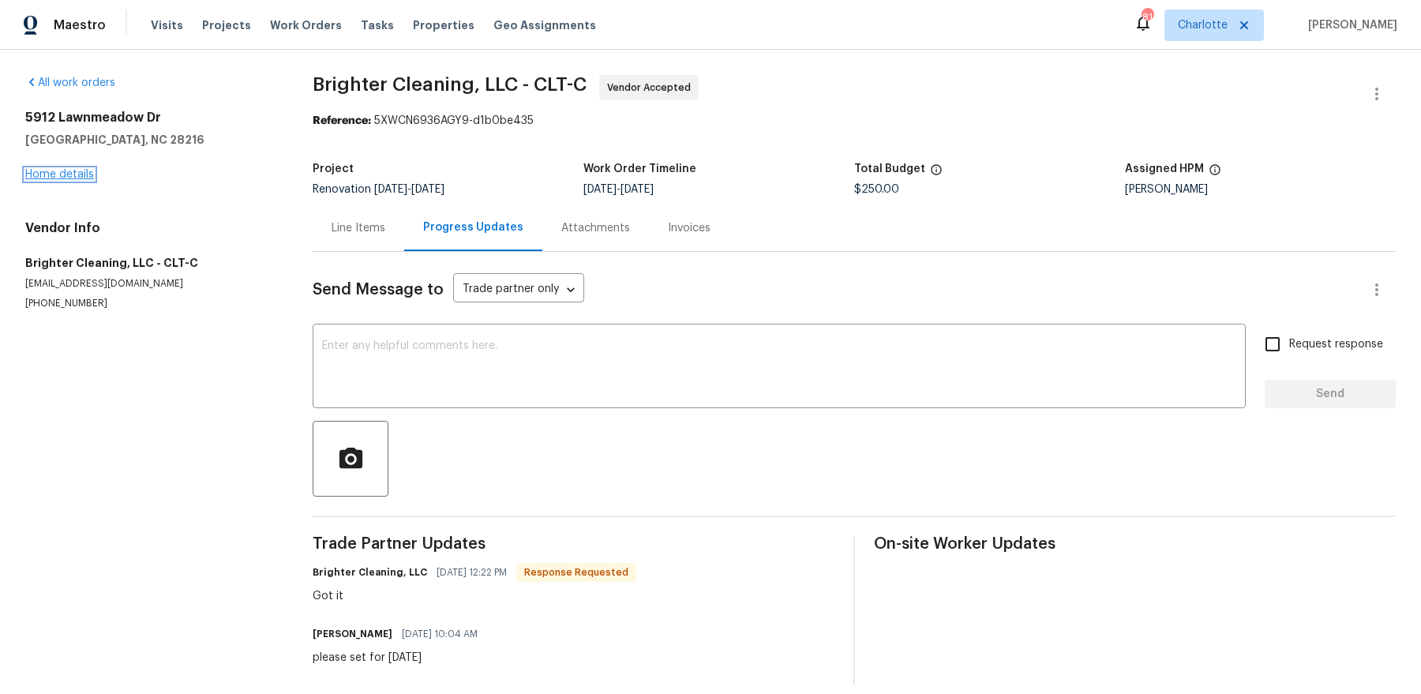
click at [82, 177] on link "Home details" at bounding box center [59, 174] width 69 height 11
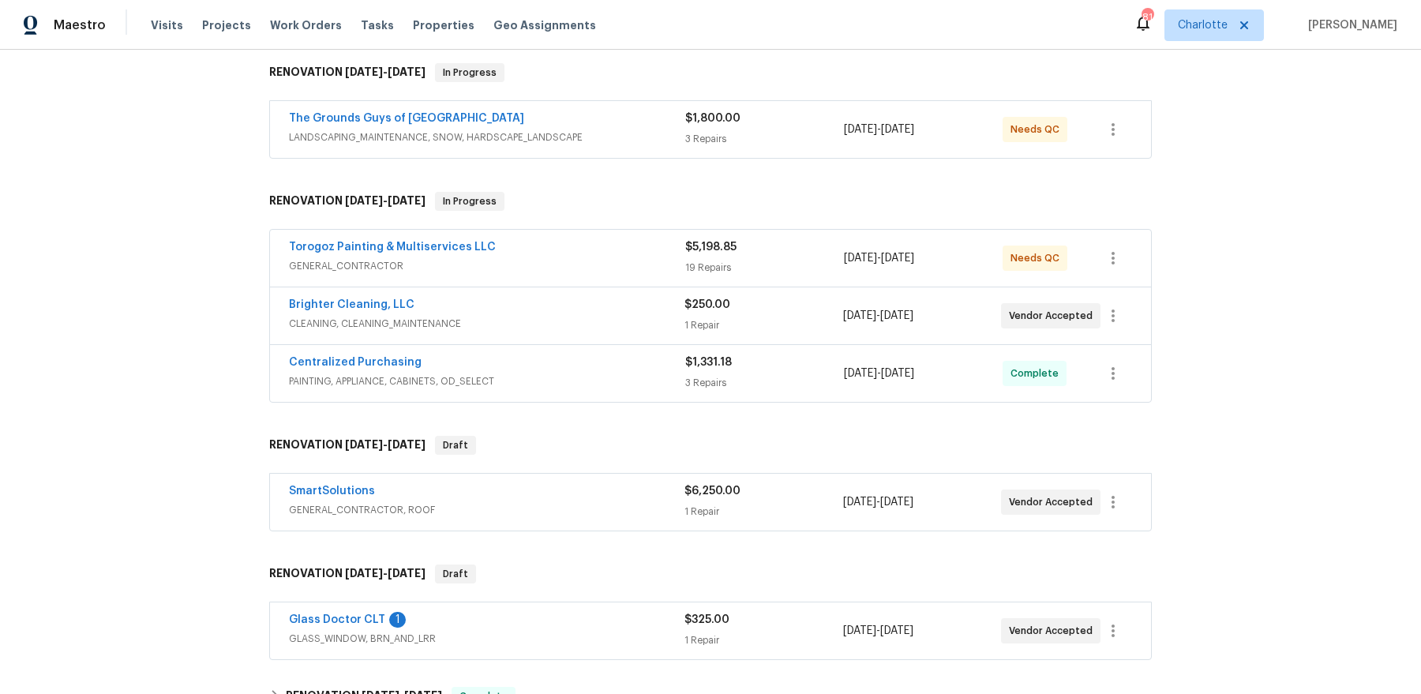
scroll to position [494, 0]
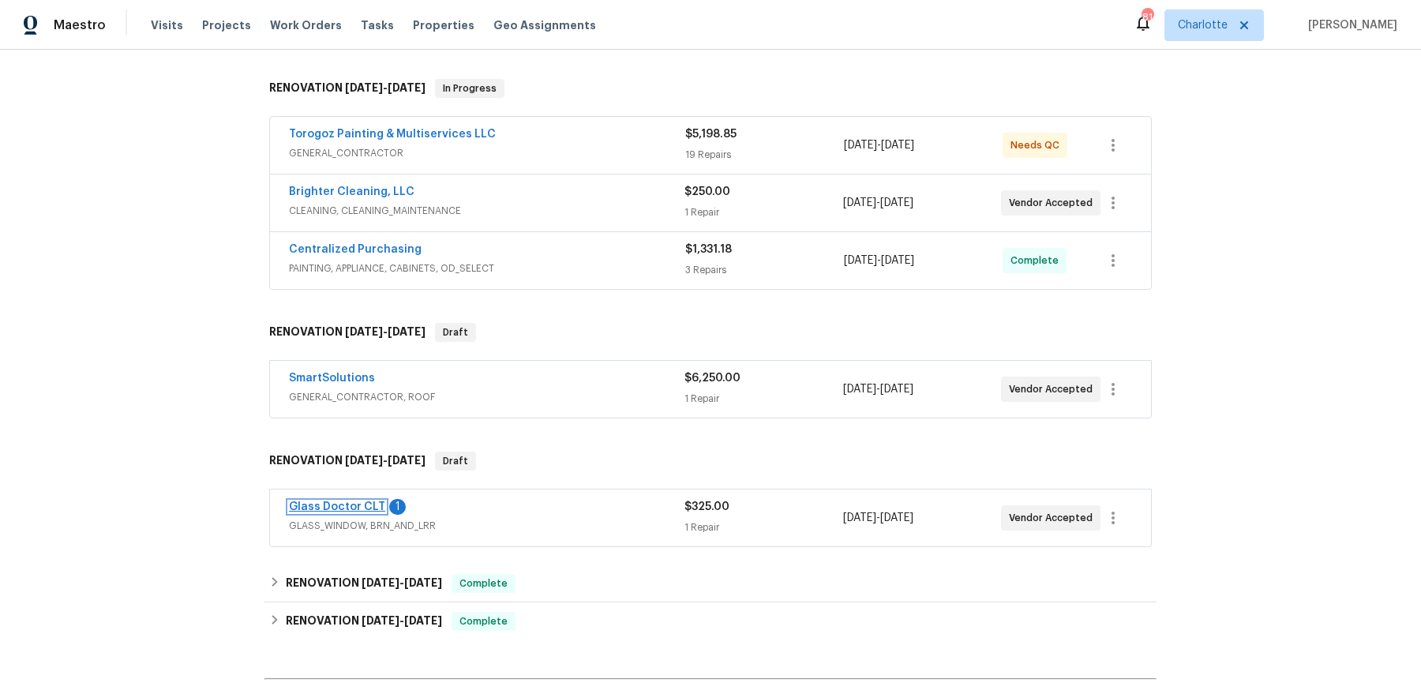
click at [340, 505] on link "Glass Doctor CLT" at bounding box center [337, 506] width 96 height 11
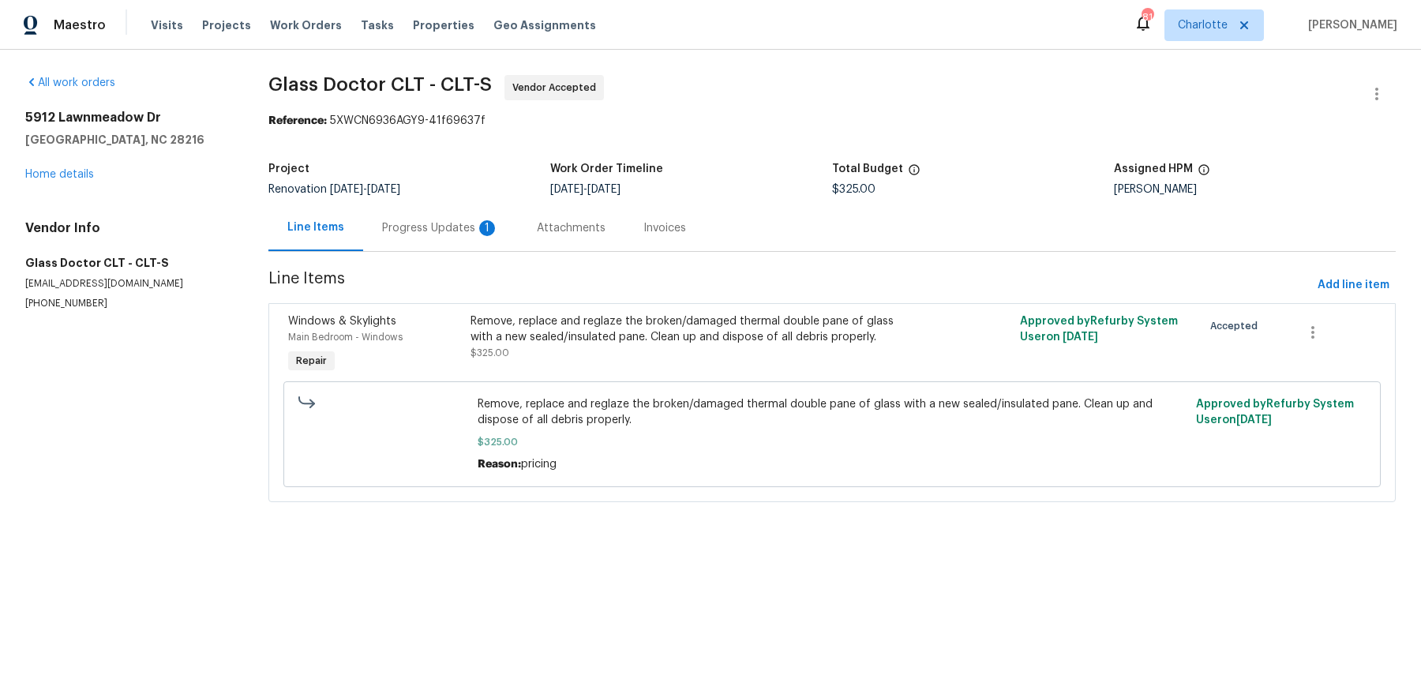
click at [432, 236] on div "Progress Updates 1" at bounding box center [440, 228] width 155 height 47
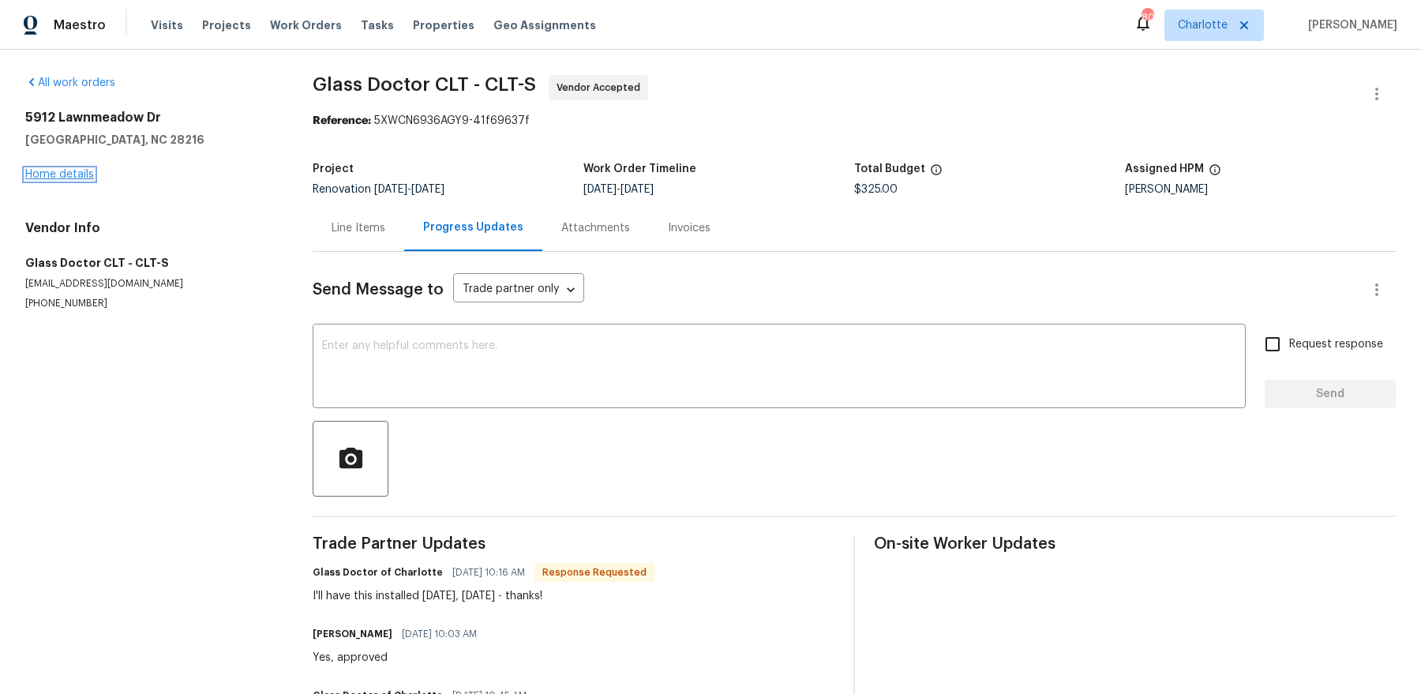
click at [81, 175] on link "Home details" at bounding box center [59, 174] width 69 height 11
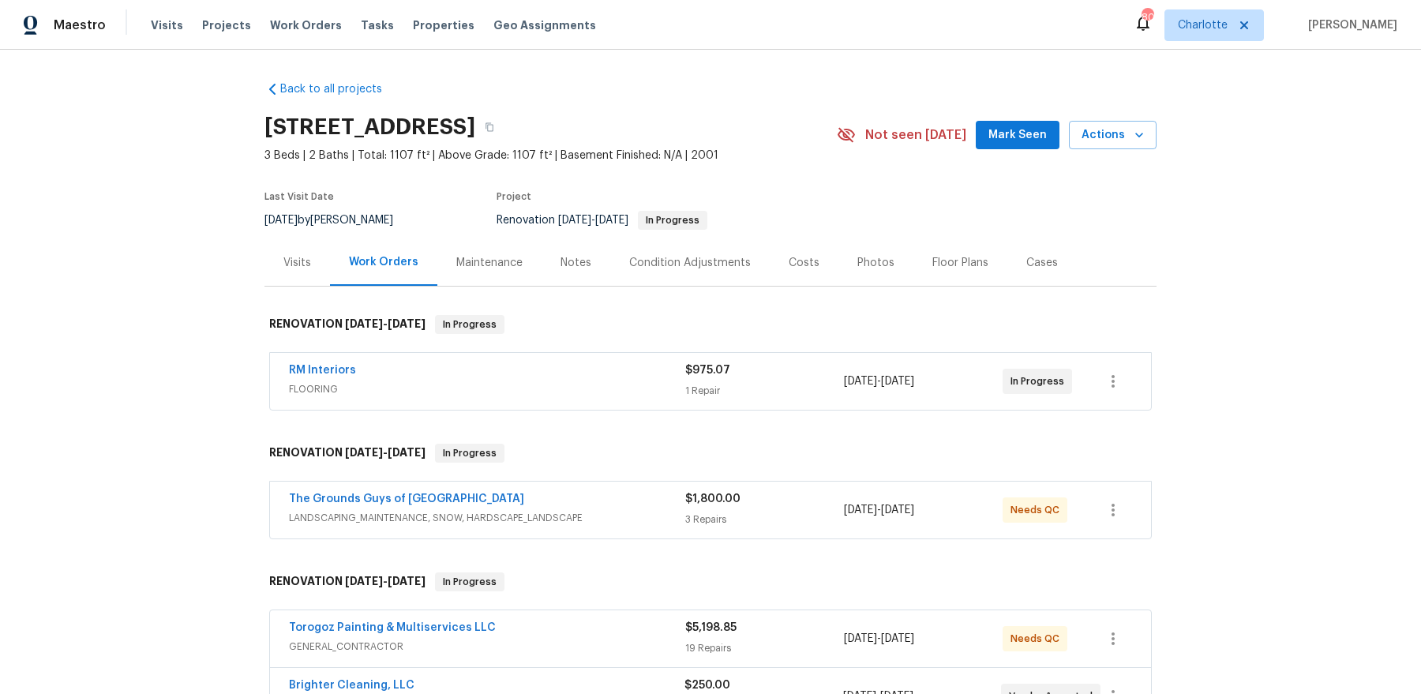
click at [603, 273] on div "Notes" at bounding box center [576, 262] width 69 height 47
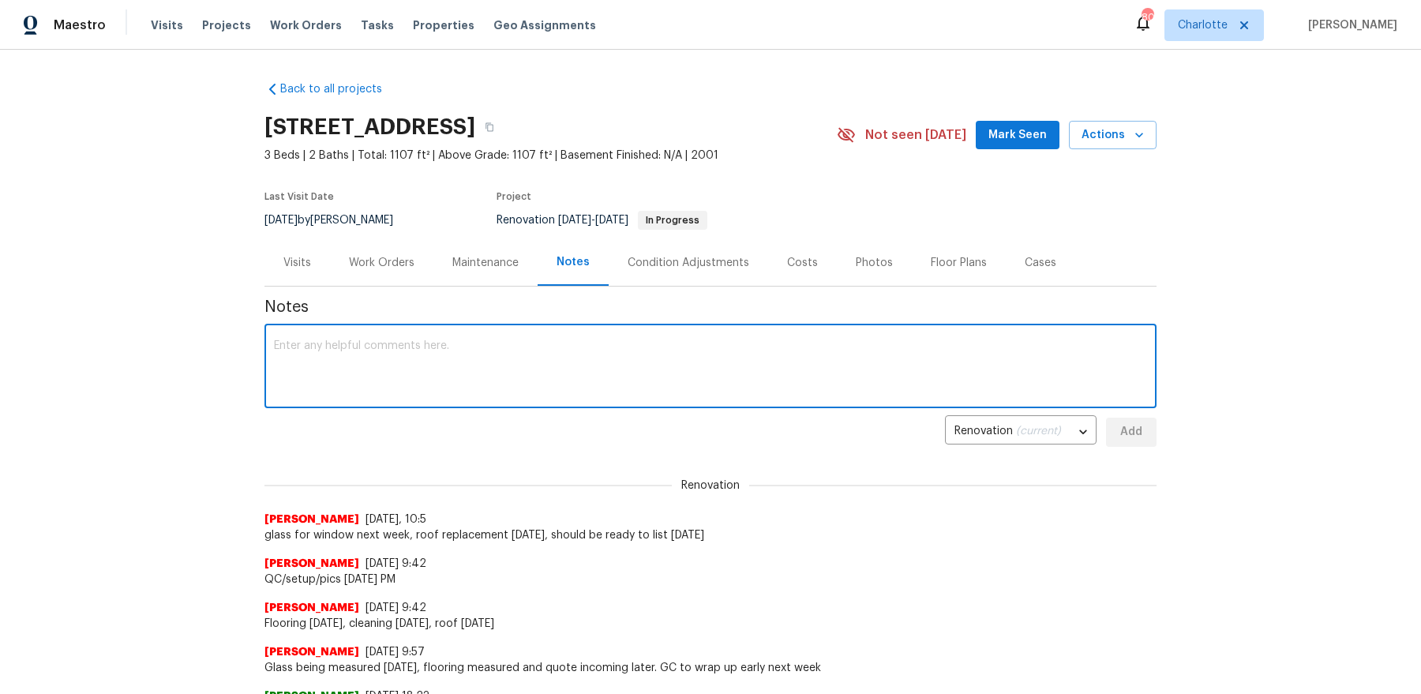
click at [516, 369] on textarea at bounding box center [710, 367] width 873 height 55
type textarea "Cleaning and glass install today, roof tomorrow, setup Monday"
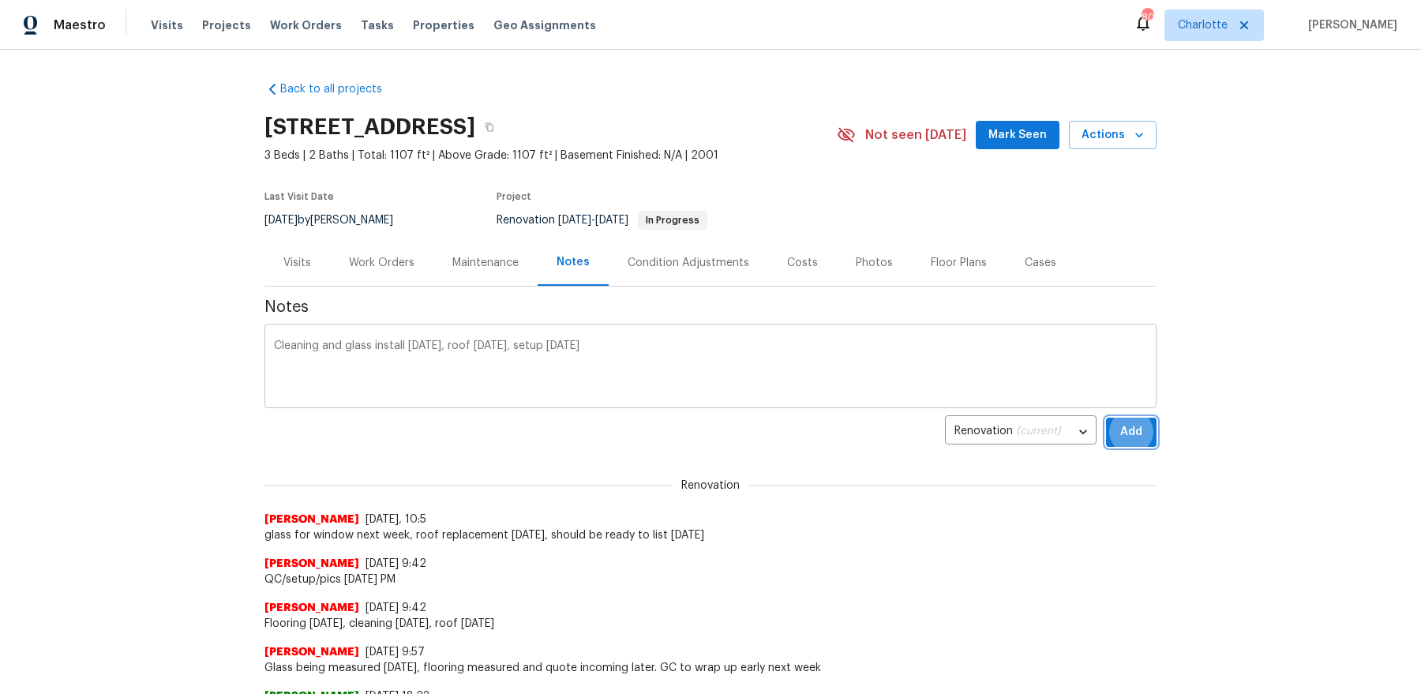
click at [1106, 418] on button "Add" at bounding box center [1131, 432] width 51 height 29
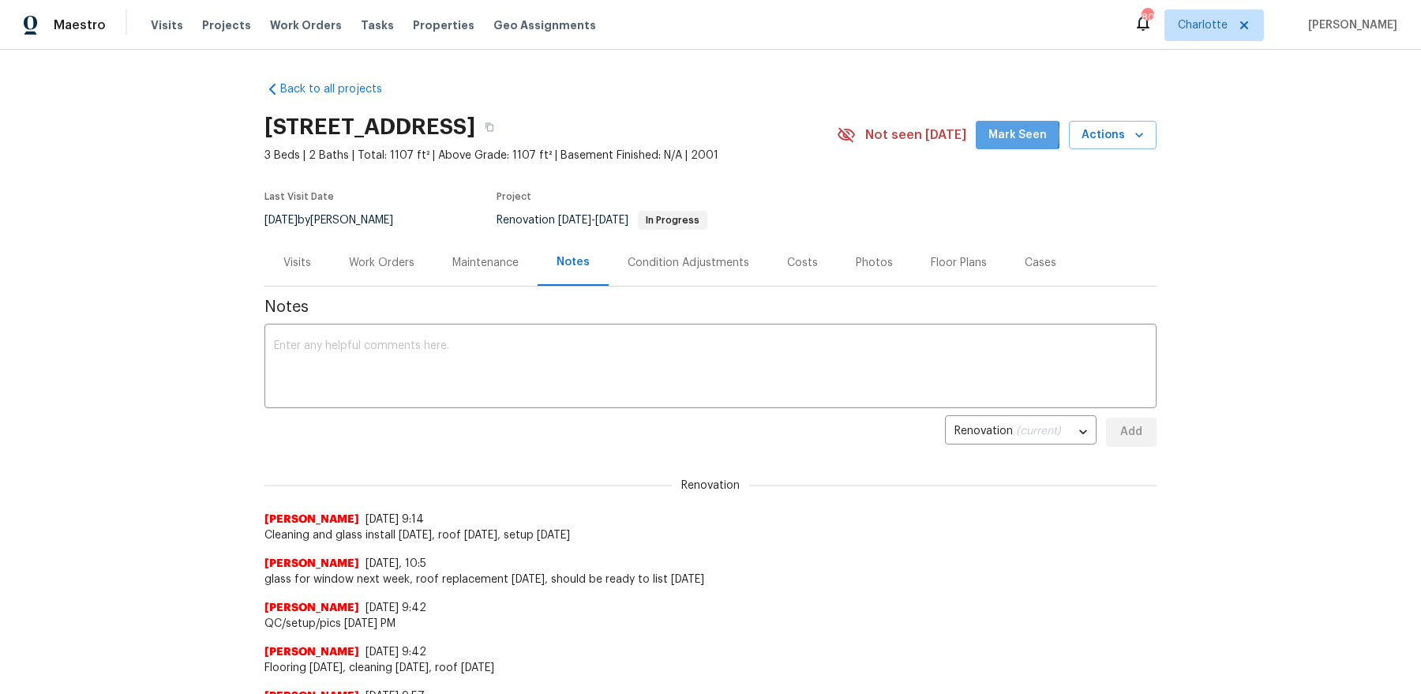
click at [1012, 133] on span "Mark Seen" at bounding box center [1018, 136] width 58 height 20
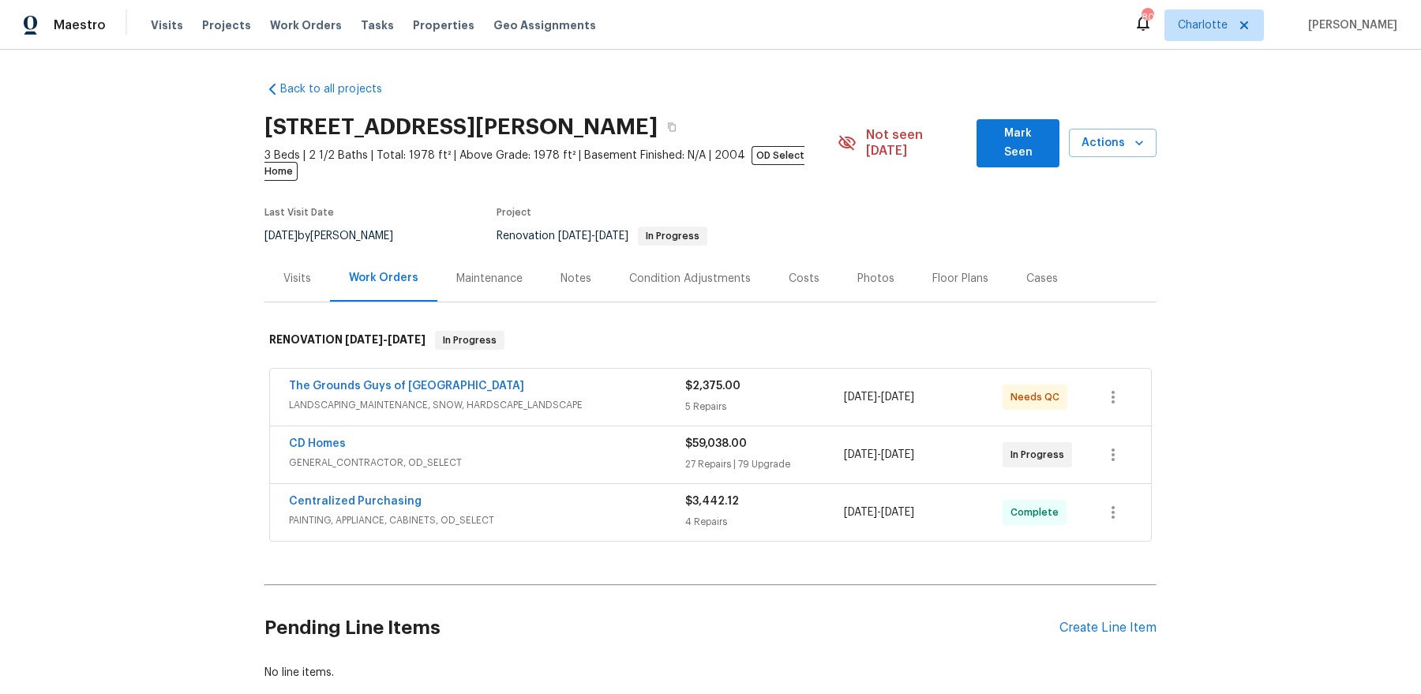
click at [357, 494] on span "Centralized Purchasing" at bounding box center [355, 502] width 133 height 16
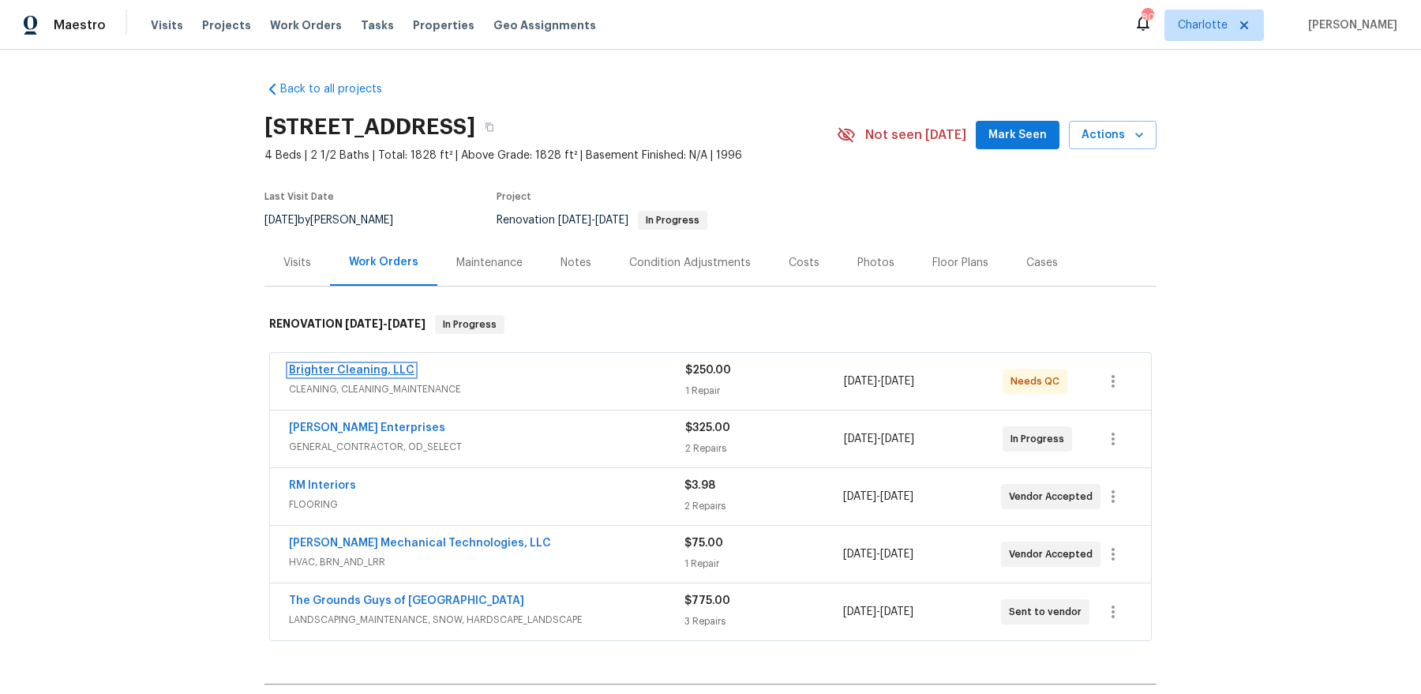
click at [355, 370] on link "Brighter Cleaning, LLC" at bounding box center [352, 370] width 126 height 11
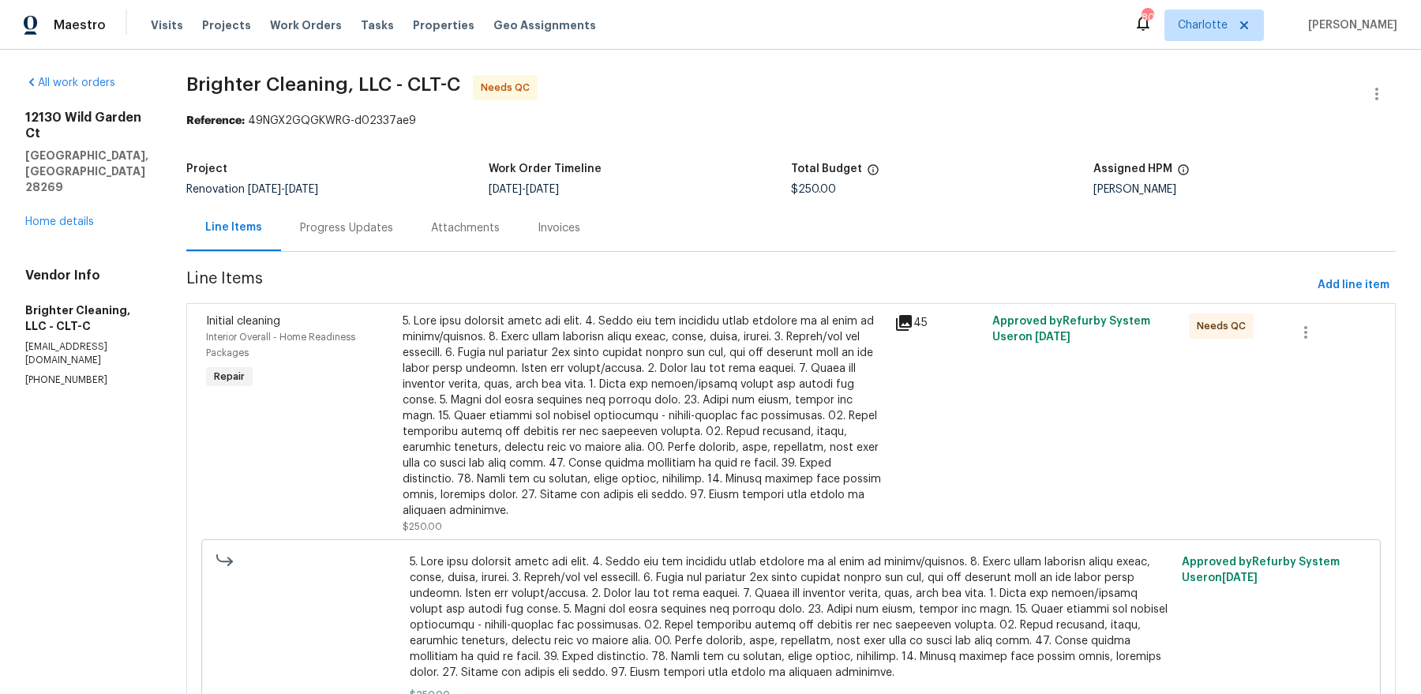
scroll to position [88, 0]
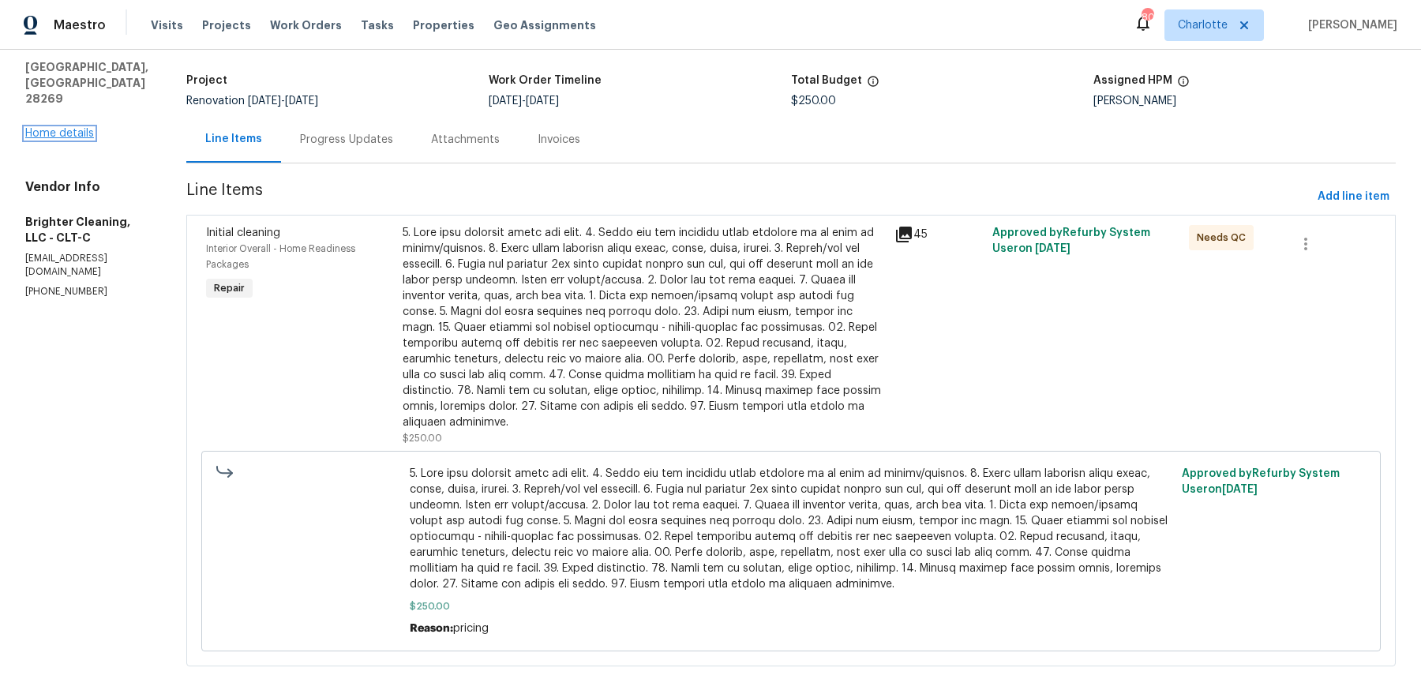
click at [73, 128] on link "Home details" at bounding box center [59, 133] width 69 height 11
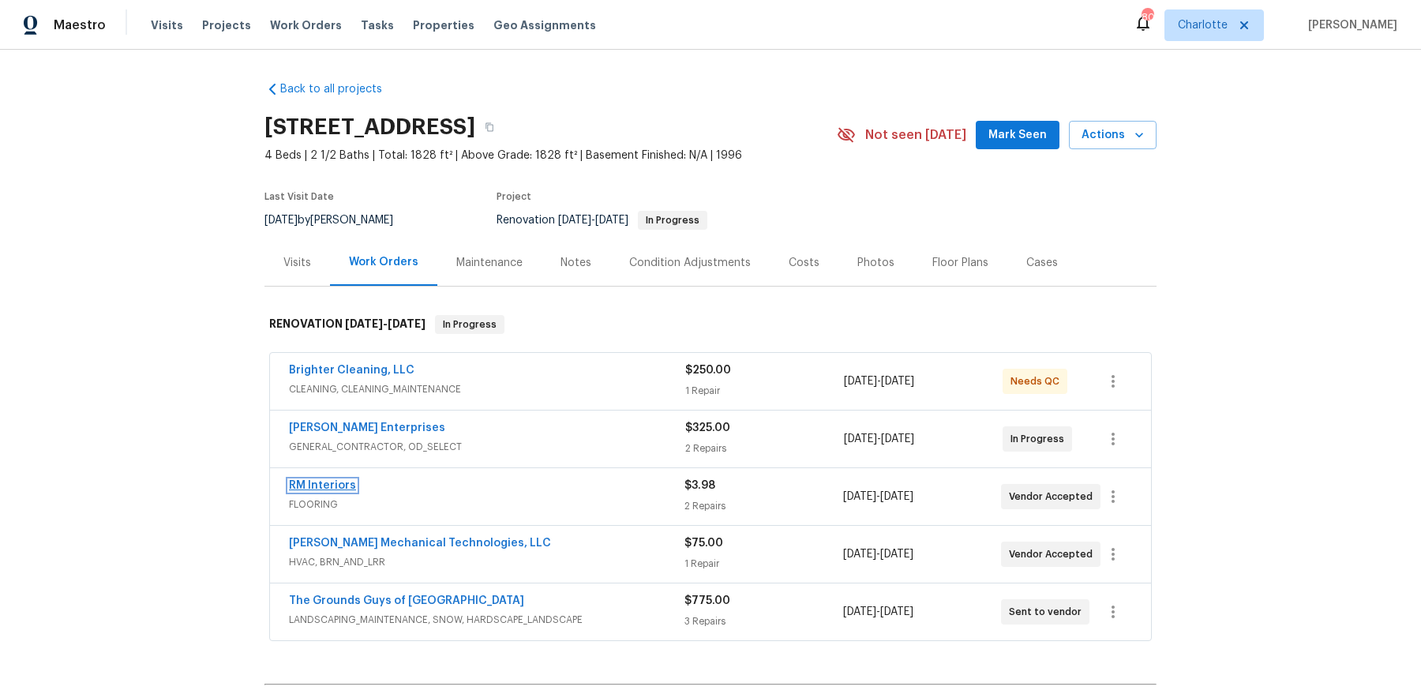
click at [322, 483] on link "RM Interiors" at bounding box center [322, 485] width 67 height 11
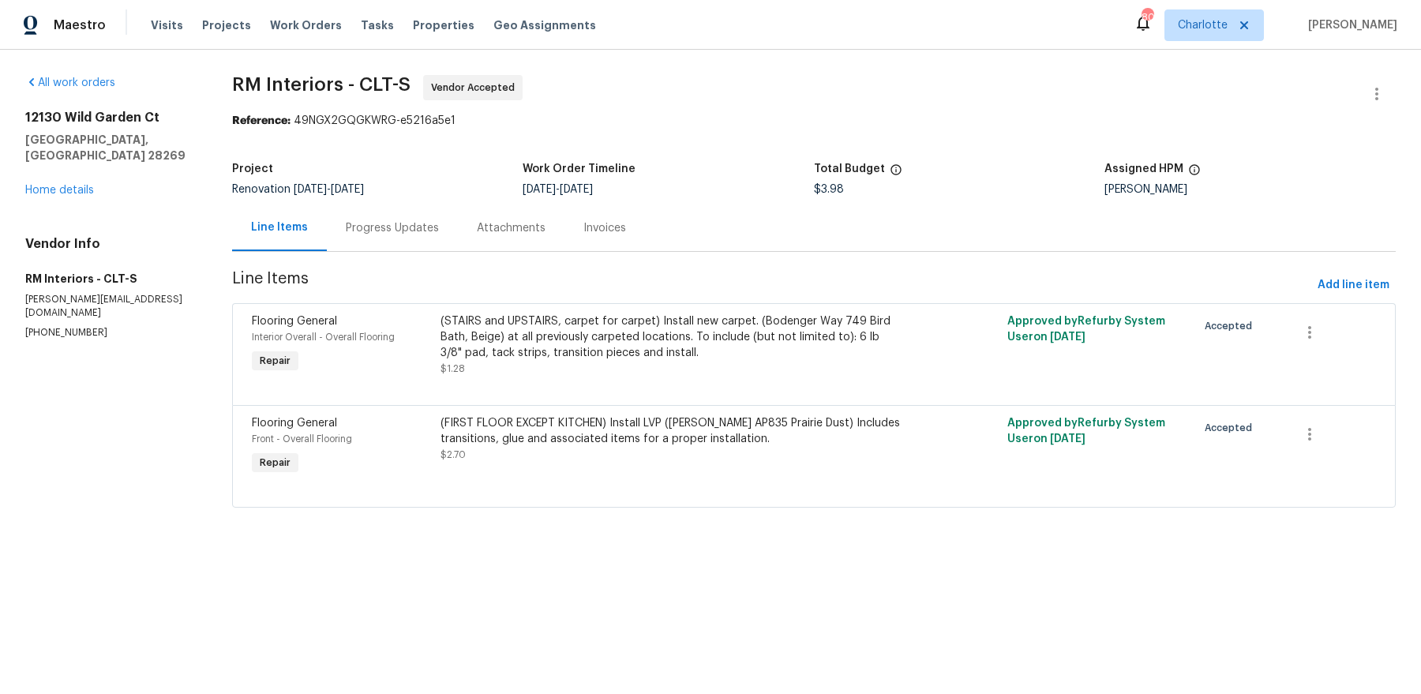
click at [541, 350] on div "(STAIRS and UPSTAIRS, carpet for carpet) Install new carpet. (Bodenger Way 749 …" at bounding box center [673, 337] width 464 height 47
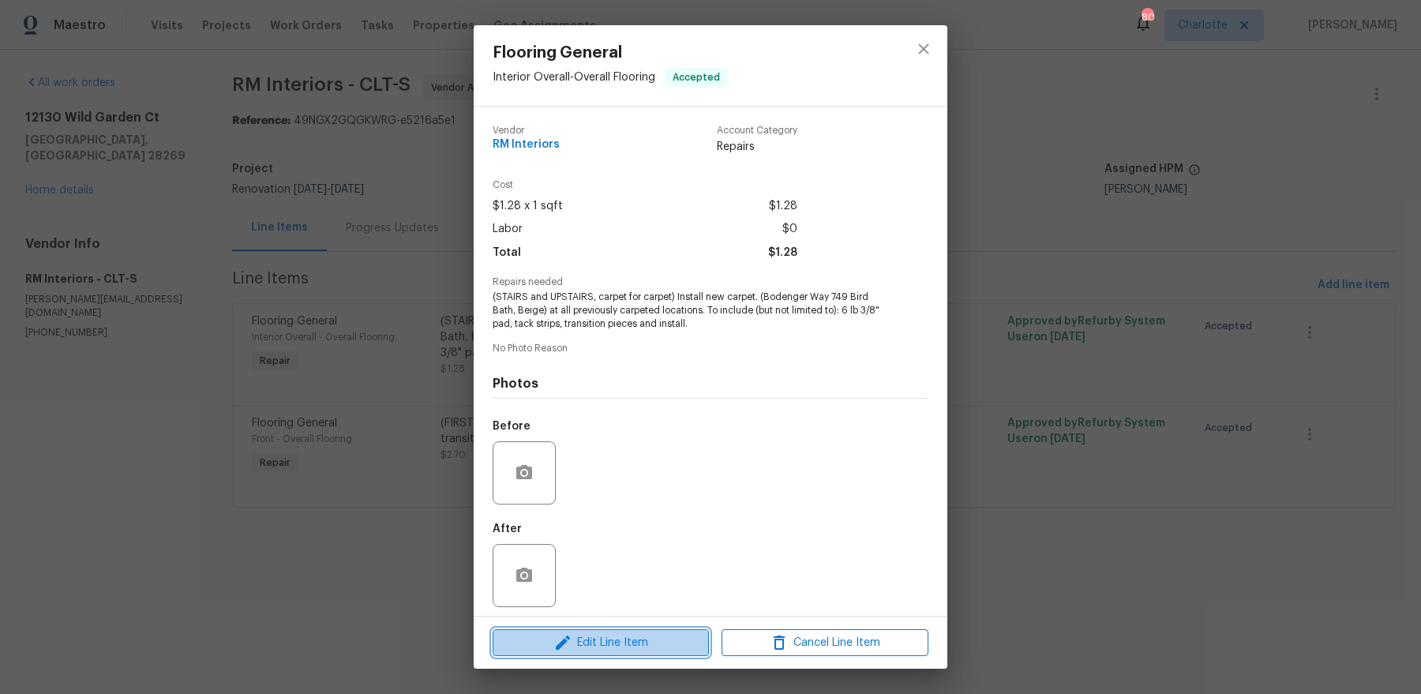
click at [592, 554] on span "Edit Line Item" at bounding box center [601, 643] width 207 height 20
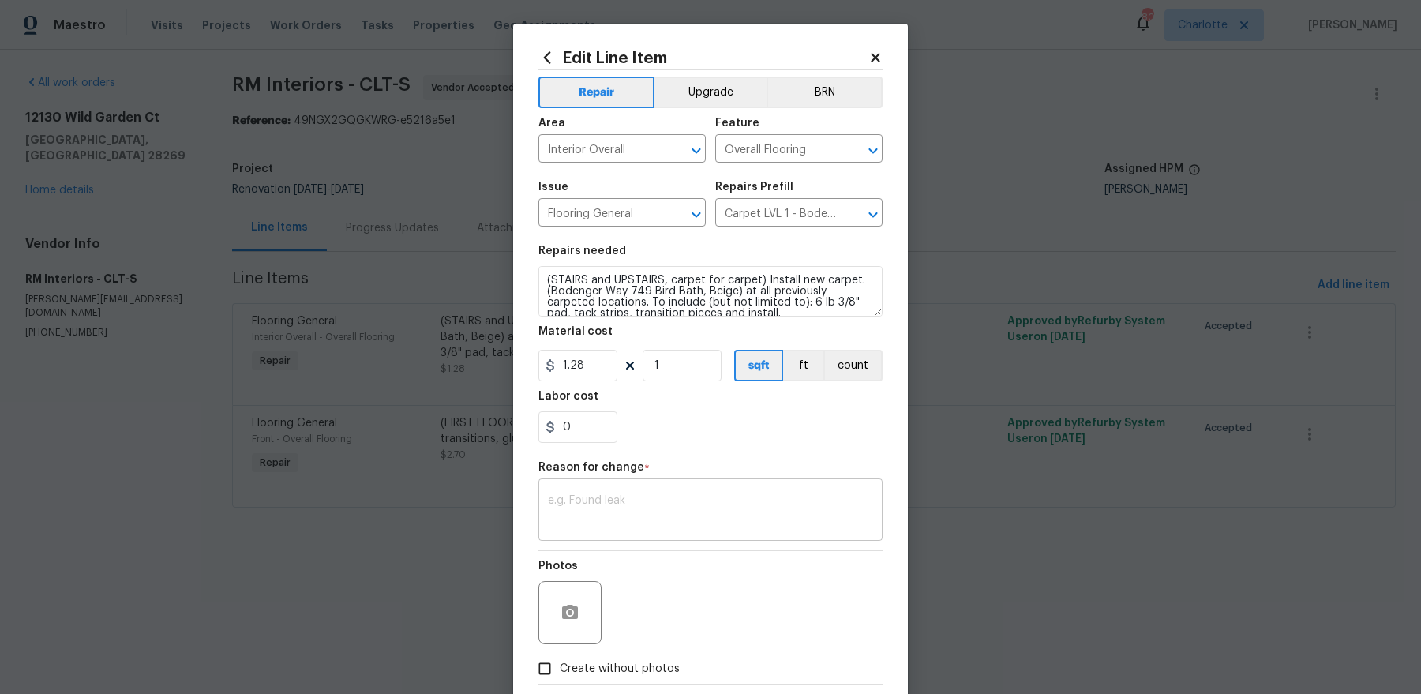
click at [633, 519] on textarea at bounding box center [710, 511] width 325 height 33
paste textarea "1591.53"
type textarea "1591.53"
click at [570, 379] on input "1.28" at bounding box center [578, 366] width 79 height 32
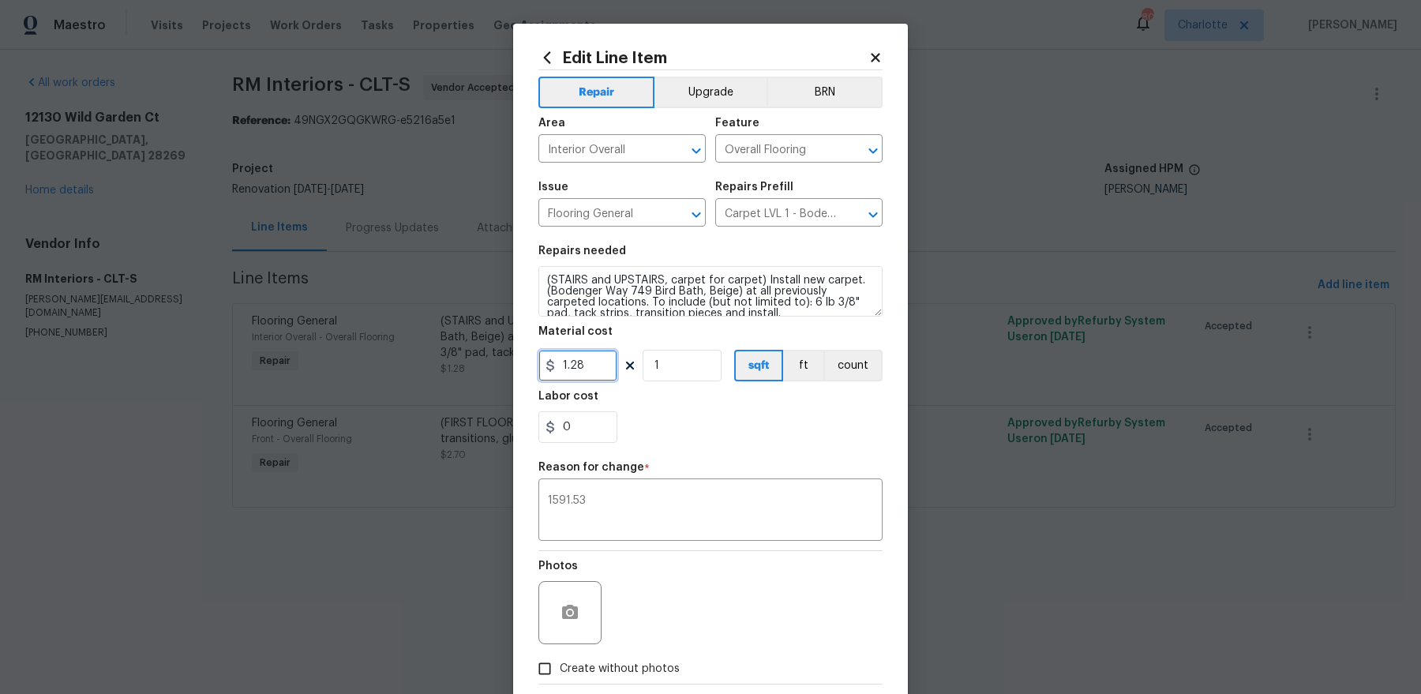
paste input "591.53"
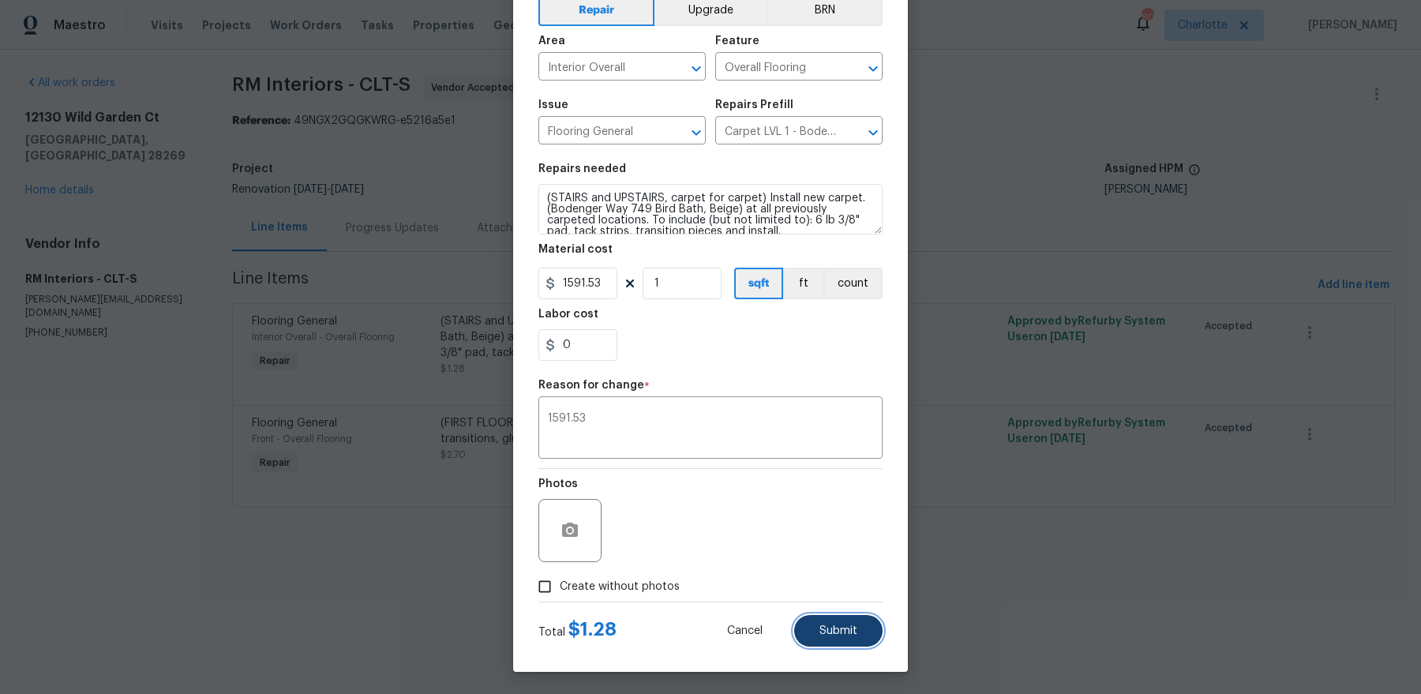
click at [858, 554] on button "Submit" at bounding box center [838, 631] width 88 height 32
type input "1.28"
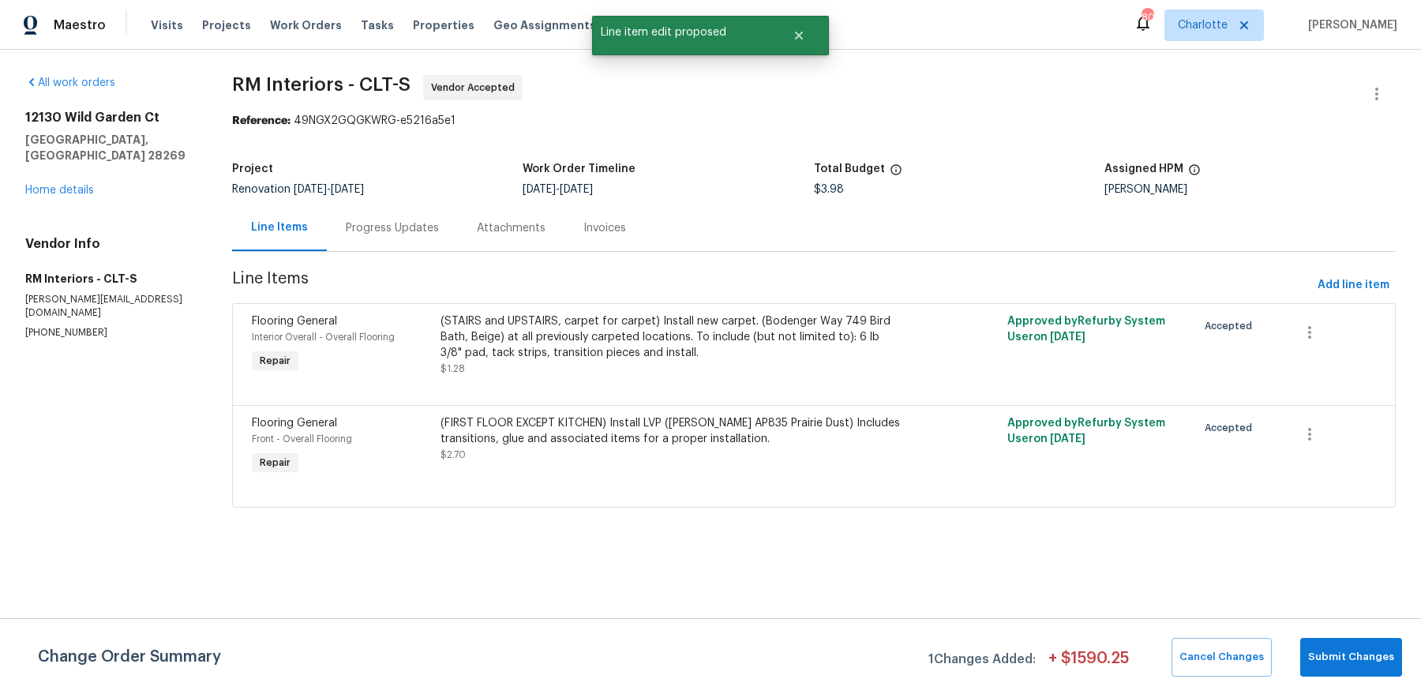
scroll to position [0, 0]
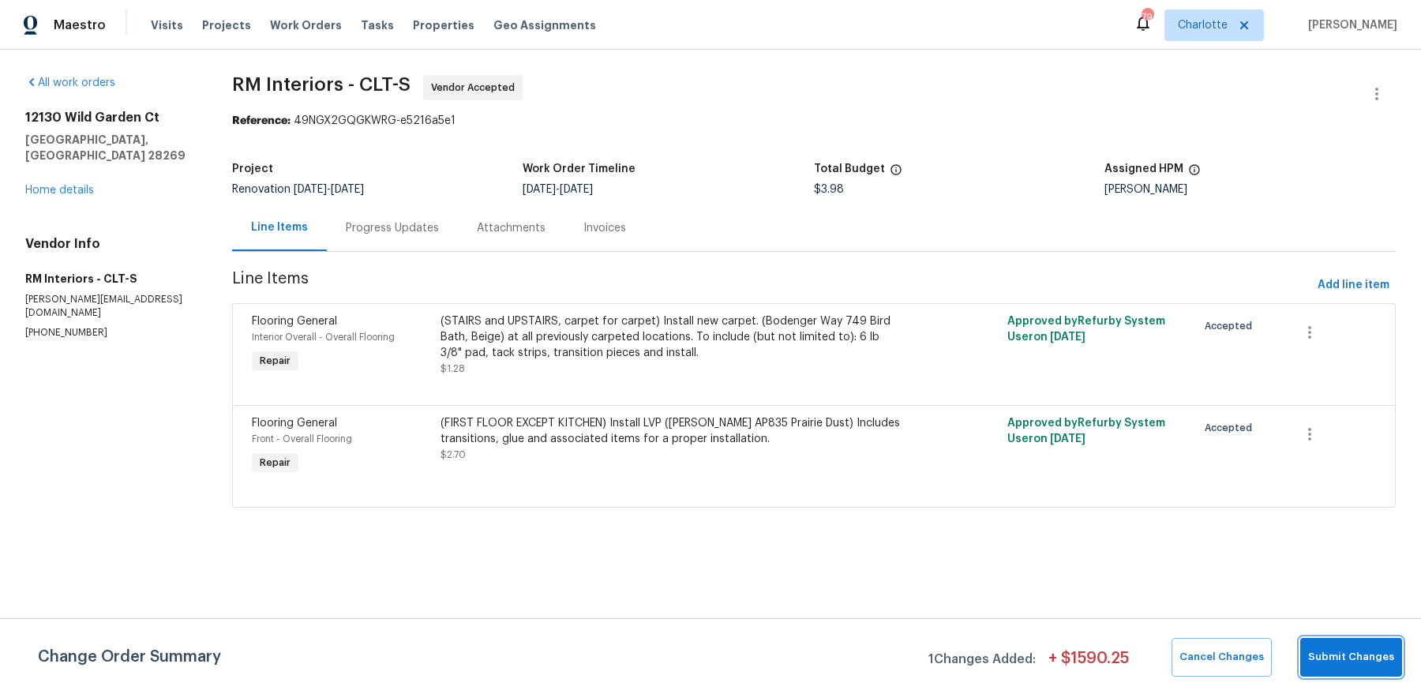
click at [1136, 554] on span "Submit Changes" at bounding box center [1352, 657] width 86 height 18
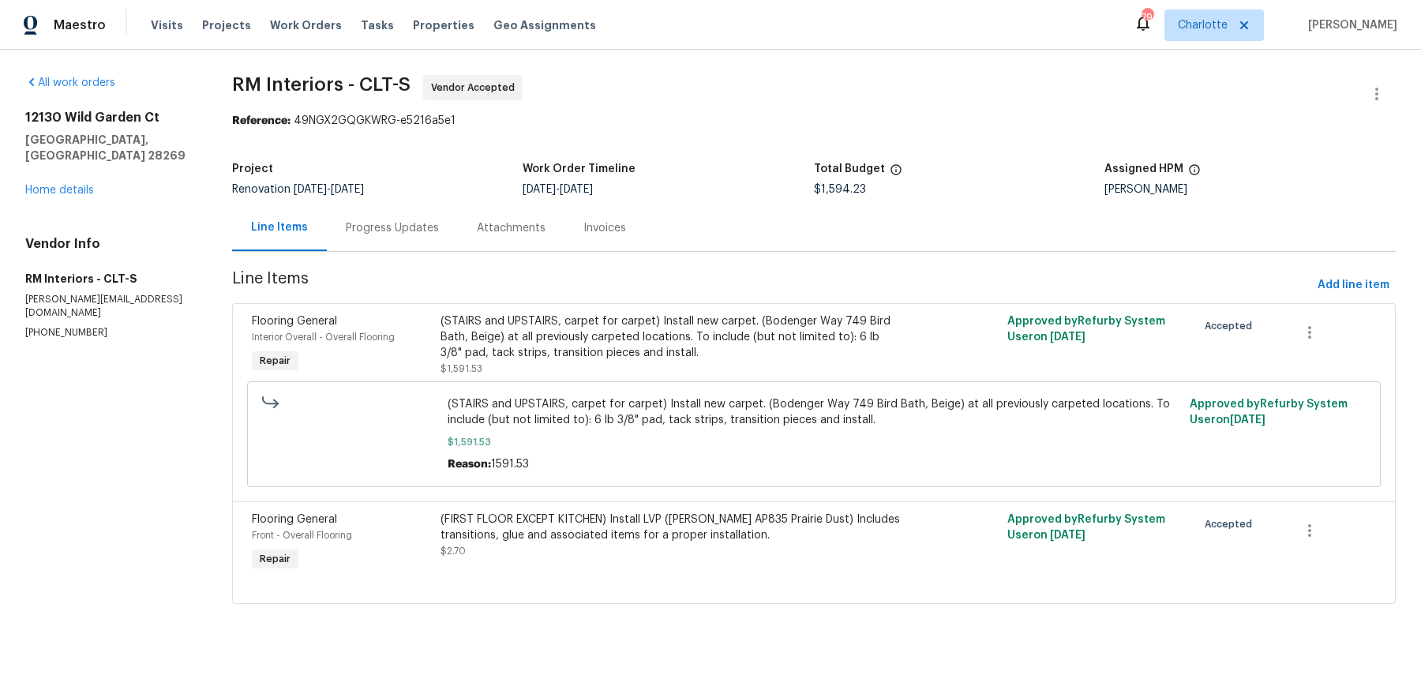
click at [479, 441] on span "$1,591.53" at bounding box center [814, 442] width 733 height 16
copy span "1,591.53"
click at [649, 532] on div "(FIRST FLOOR EXCEPT KITCHEN) Install LVP (Knighton AP835 Prairie Dust) Includes…" at bounding box center [673, 528] width 464 height 32
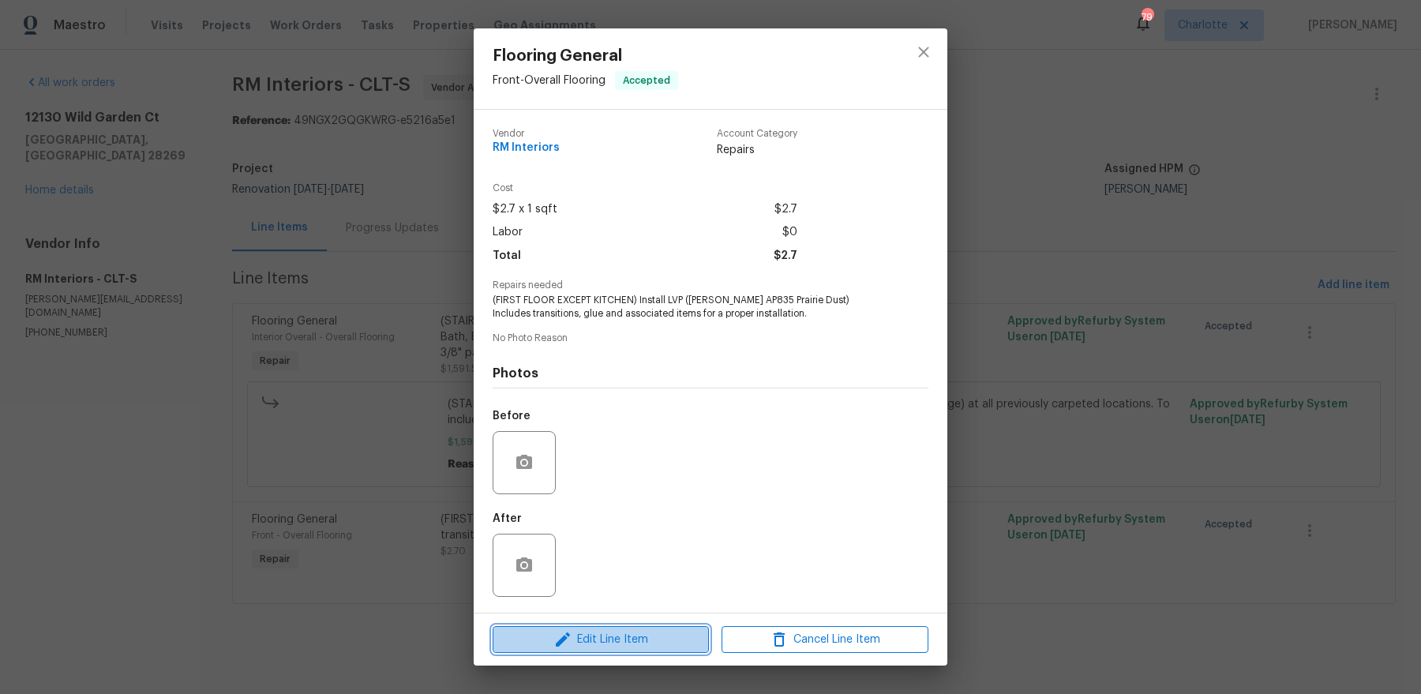
click at [603, 554] on span "Edit Line Item" at bounding box center [601, 640] width 207 height 20
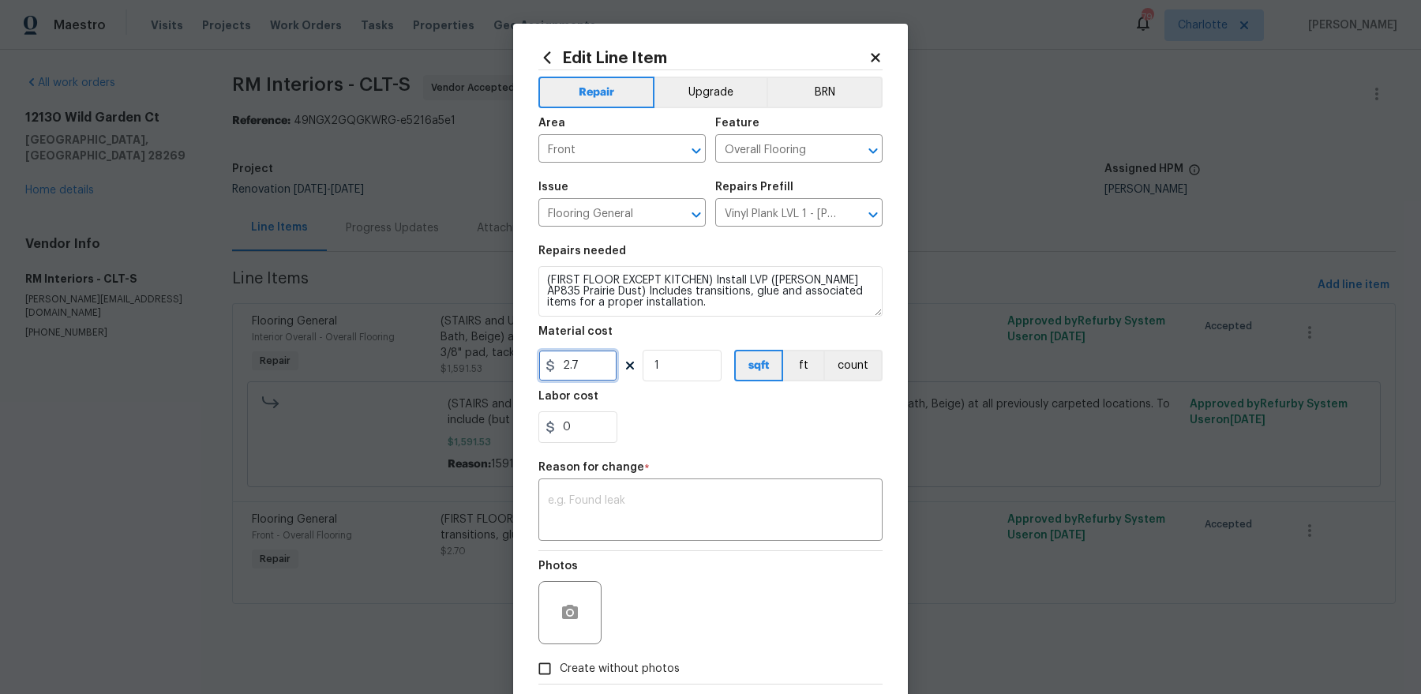
click at [582, 366] on input "2.7" at bounding box center [578, 366] width 79 height 32
paste input "text"
paste input "170.46"
type input "2170.46"
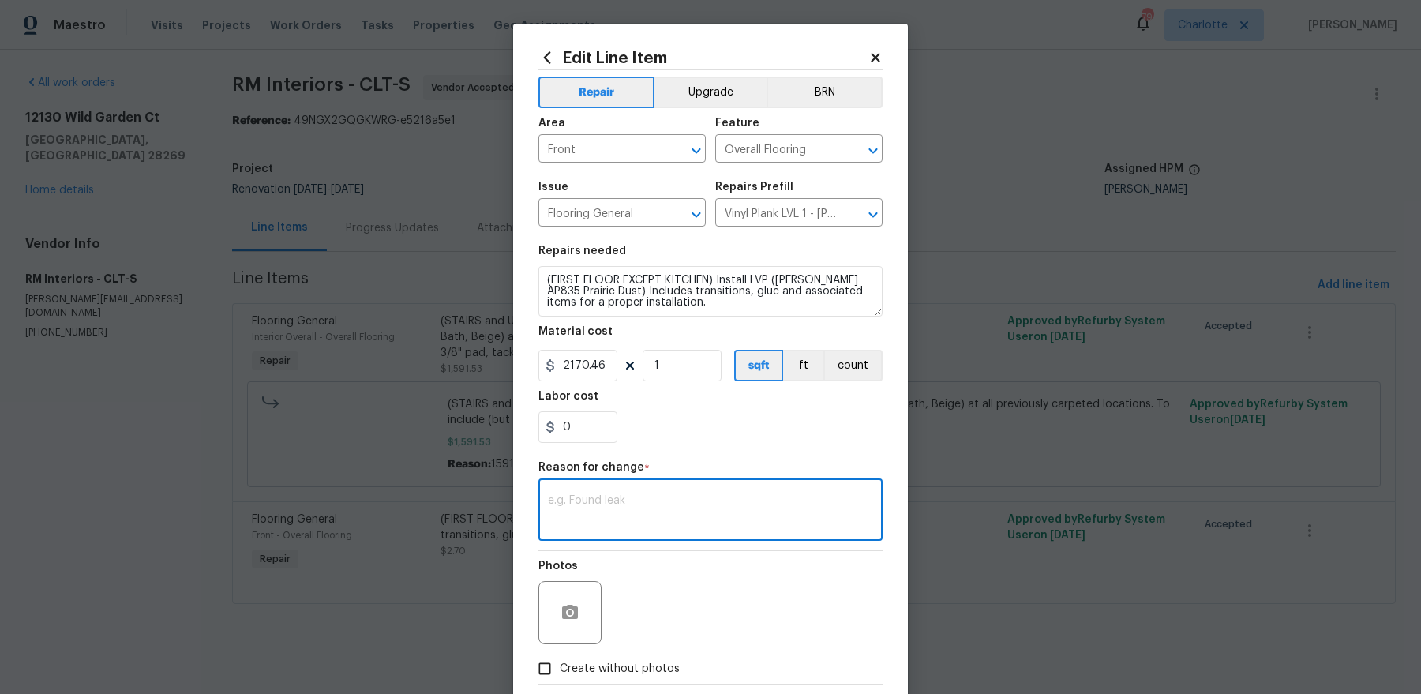
click at [613, 497] on textarea at bounding box center [710, 511] width 325 height 33
paste textarea "2170.46"
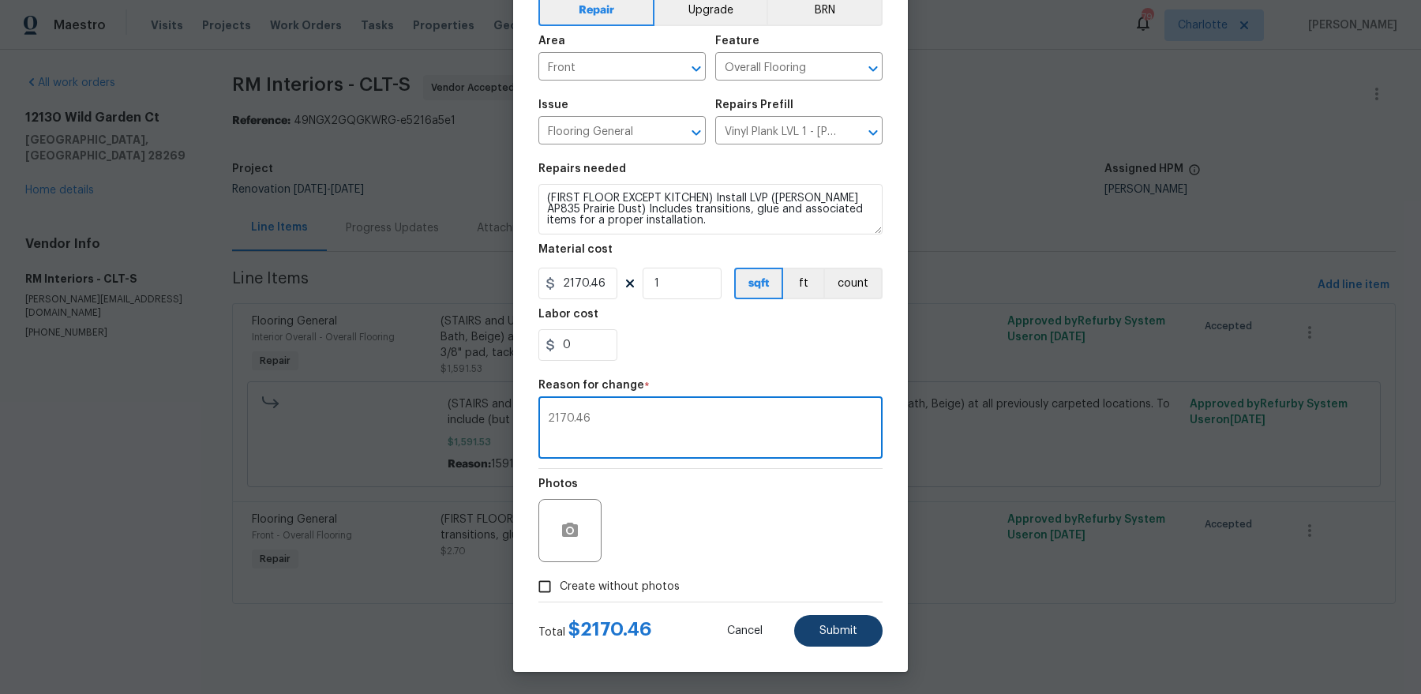
type textarea "2170.46"
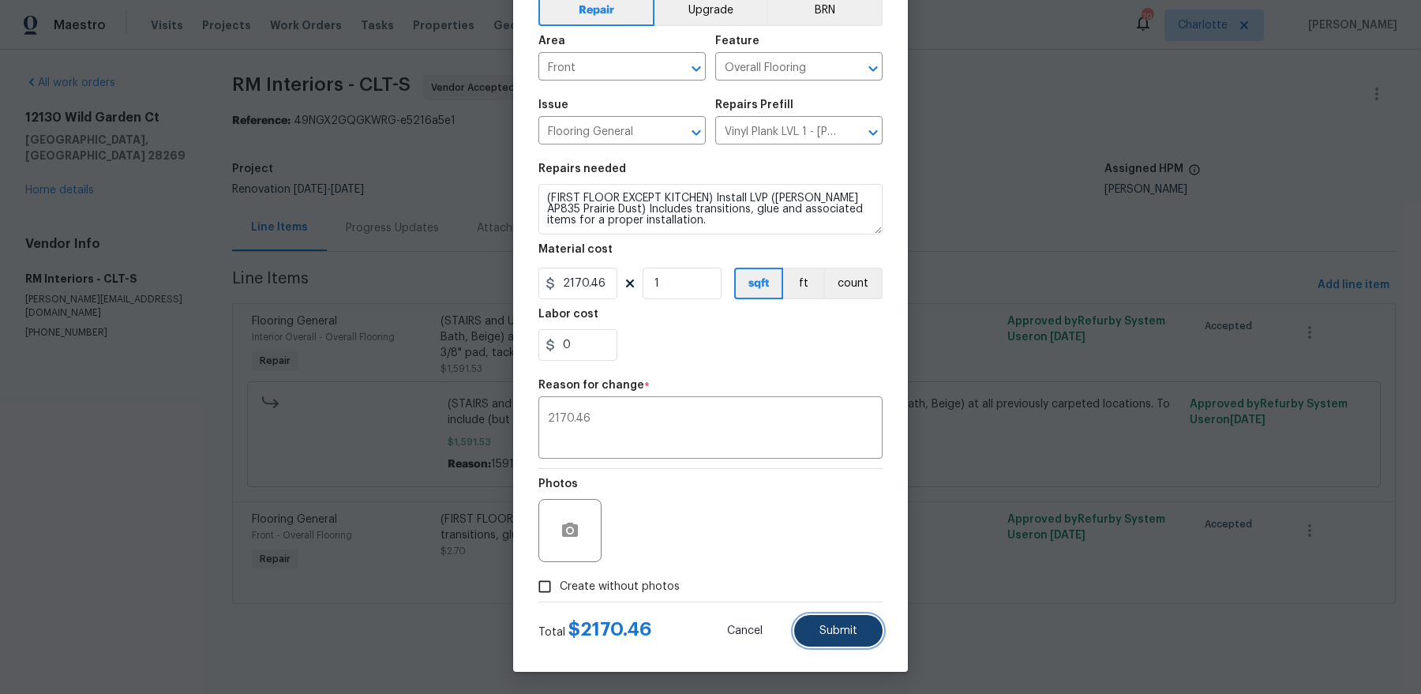
click at [863, 554] on button "Submit" at bounding box center [838, 631] width 88 height 32
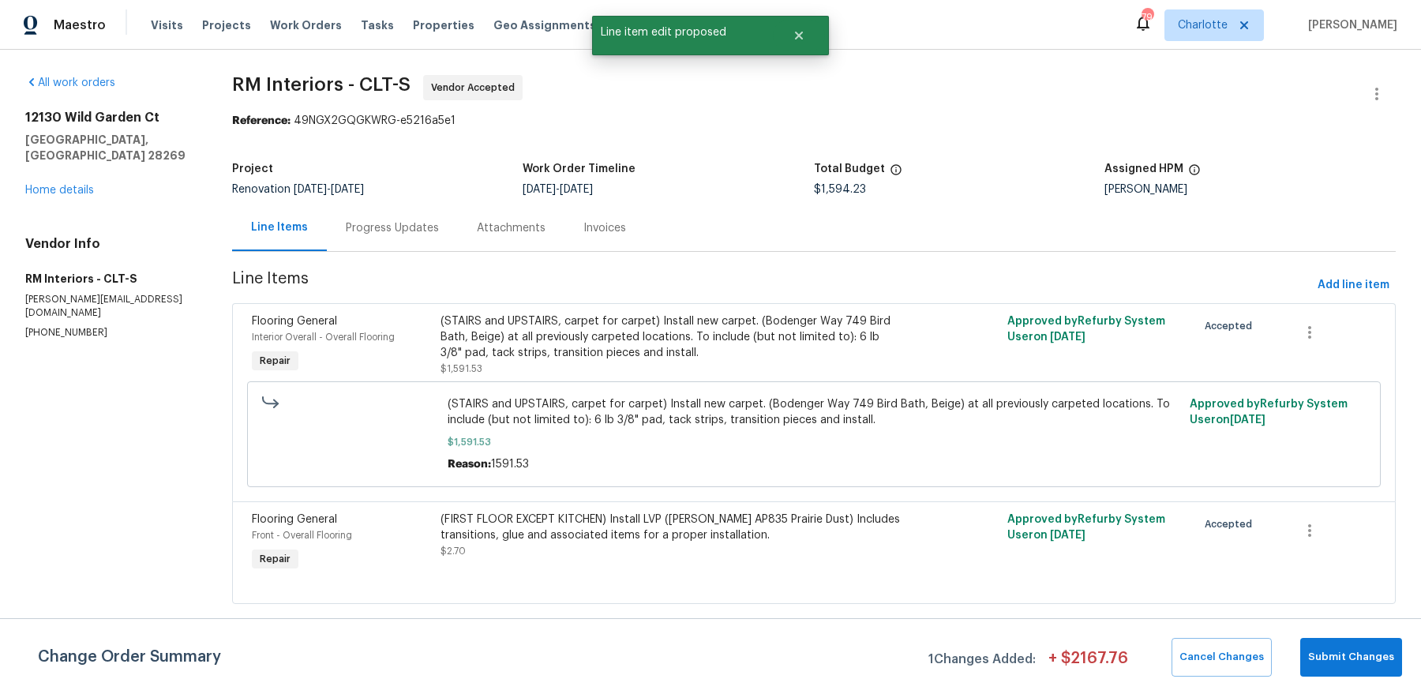
scroll to position [0, 0]
click at [1136, 554] on span "Submit Changes" at bounding box center [1352, 657] width 86 height 18
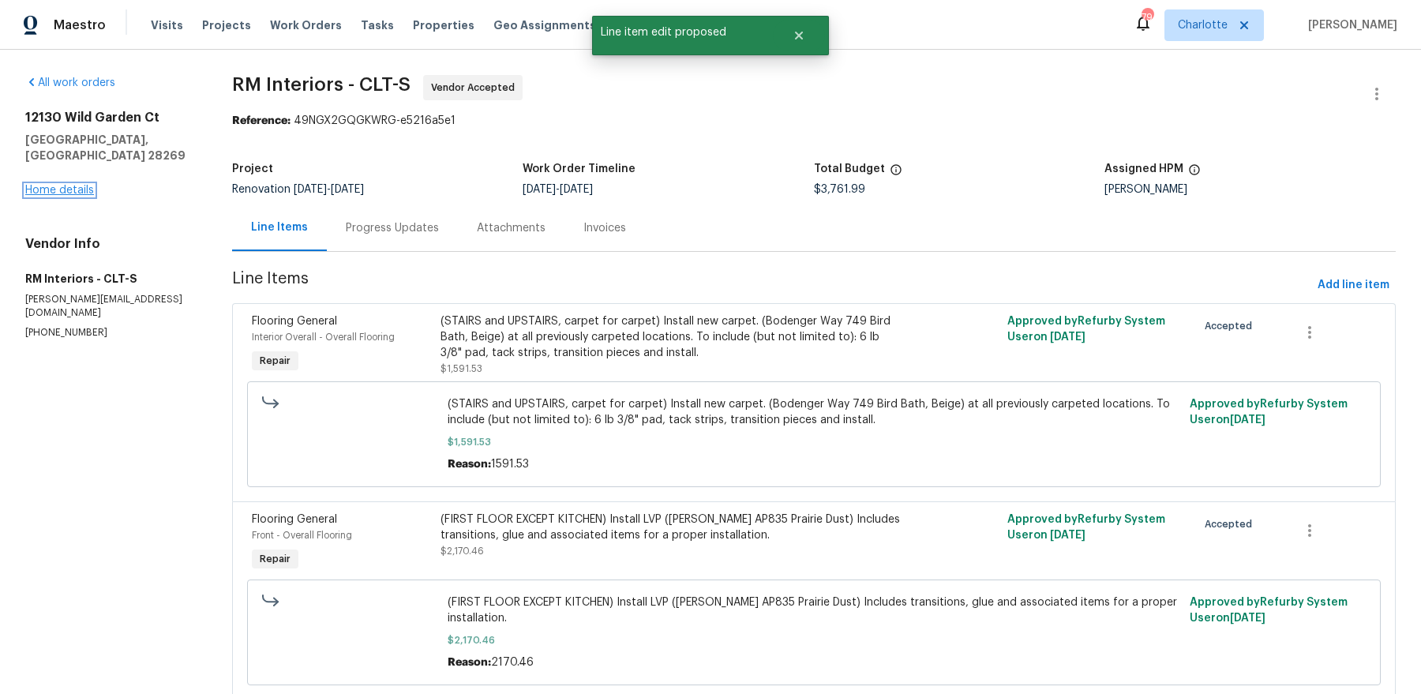
click at [47, 185] on link "Home details" at bounding box center [59, 190] width 69 height 11
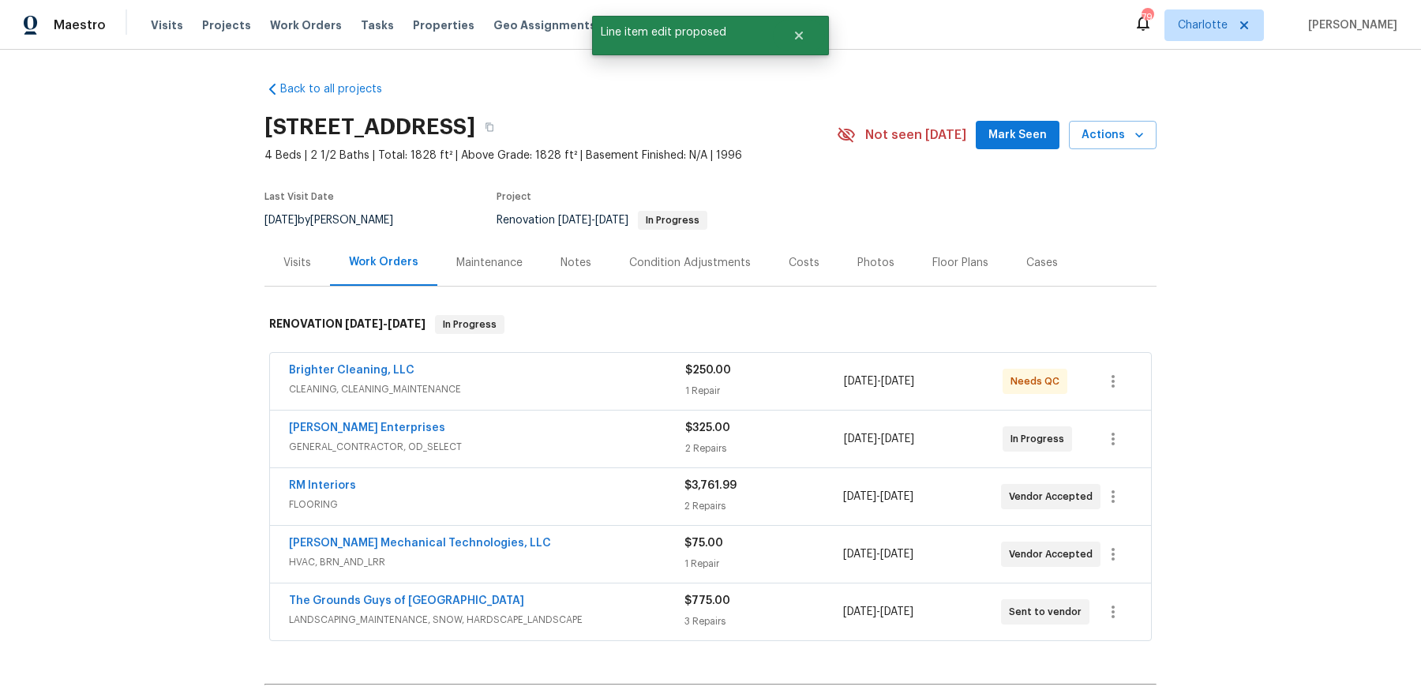
click at [858, 264] on div "Photos" at bounding box center [876, 263] width 37 height 16
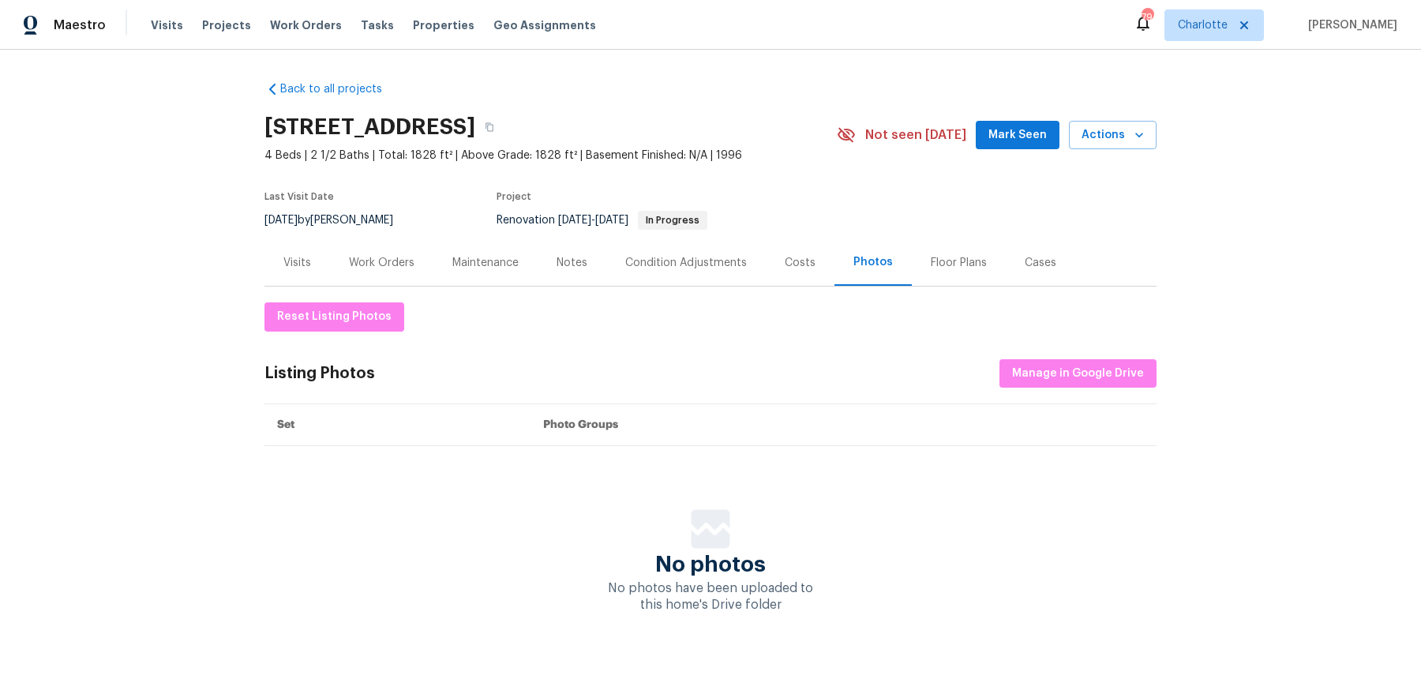
click at [1044, 263] on div "Cases" at bounding box center [1041, 263] width 32 height 16
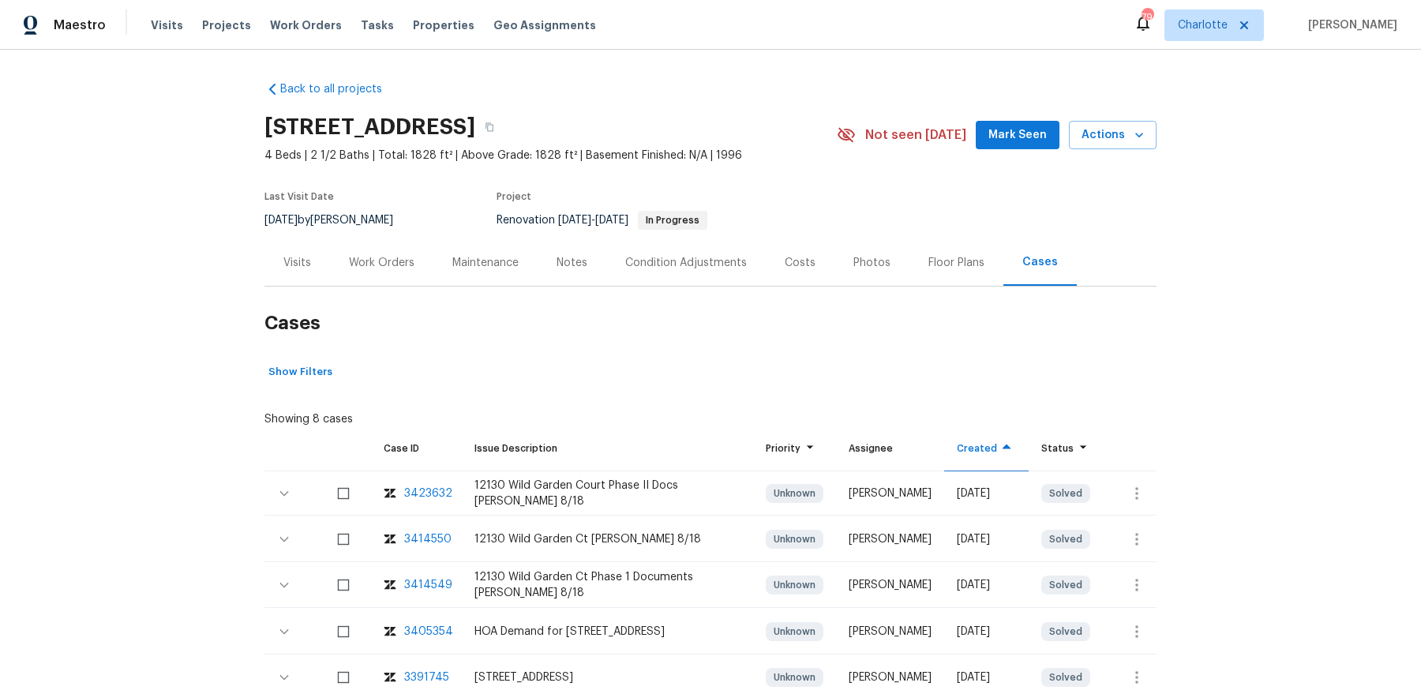
click at [798, 260] on div "Costs" at bounding box center [800, 263] width 31 height 16
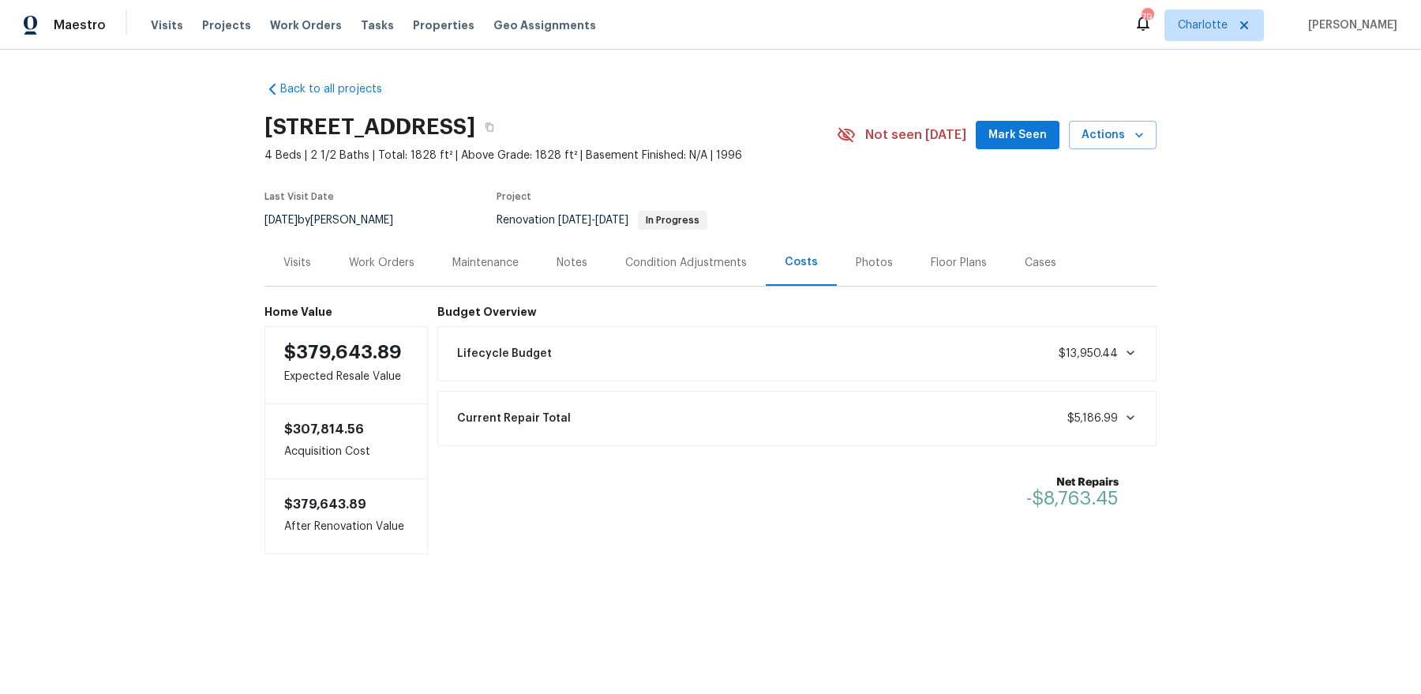
click at [431, 259] on div "Work Orders" at bounding box center [381, 262] width 103 height 47
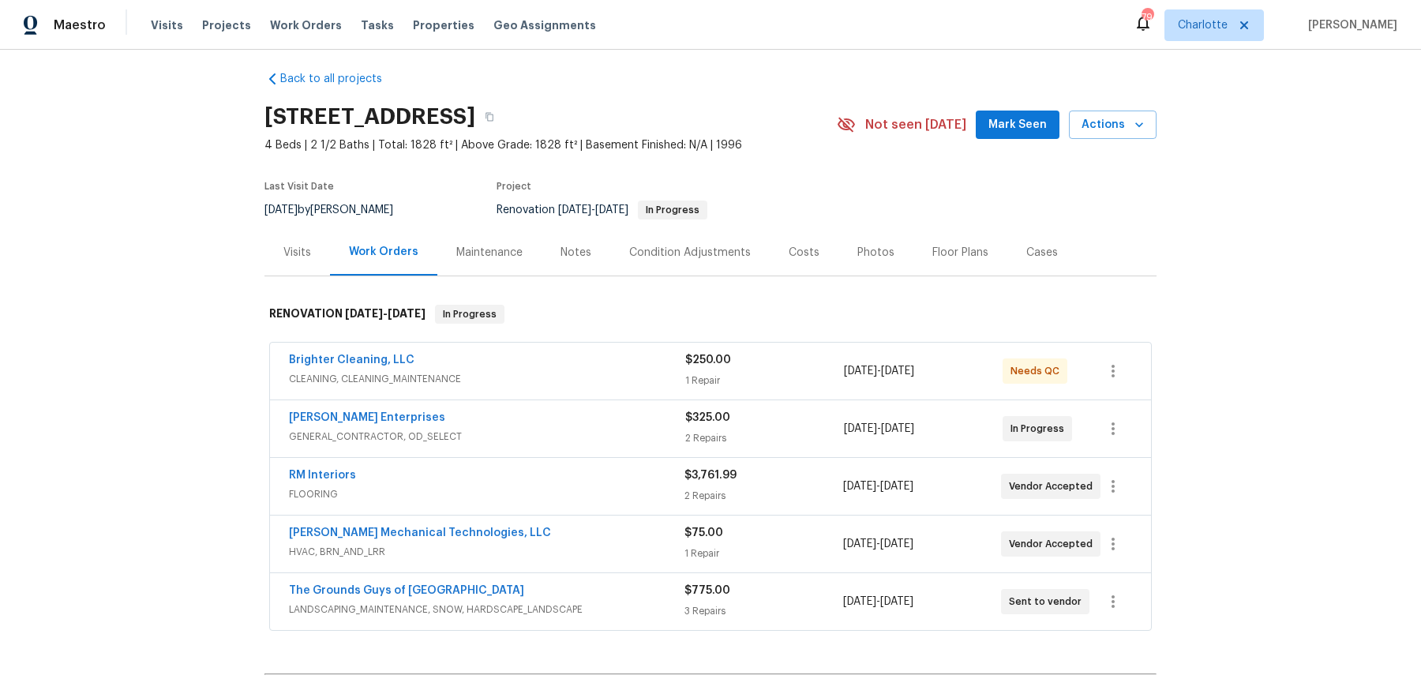
scroll to position [18, 0]
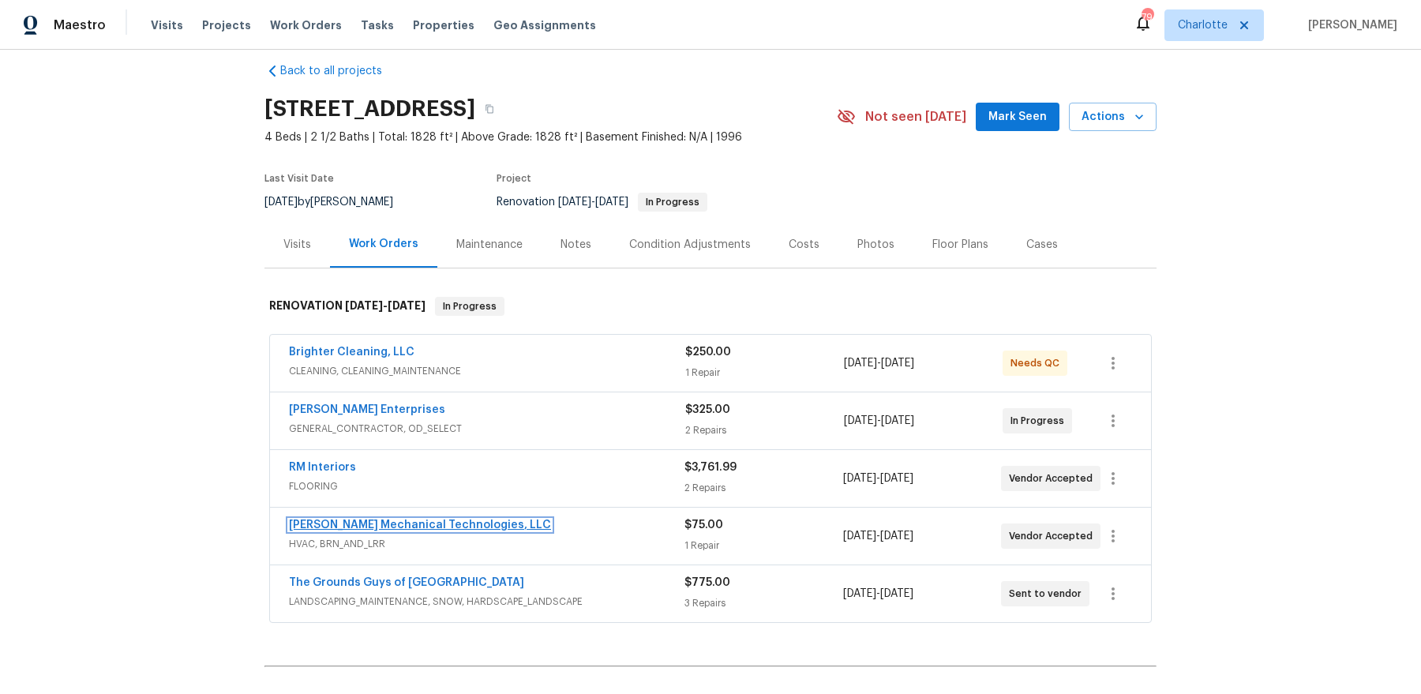
click at [453, 527] on link "[PERSON_NAME] Mechanical Technologies, LLC" at bounding box center [420, 525] width 262 height 11
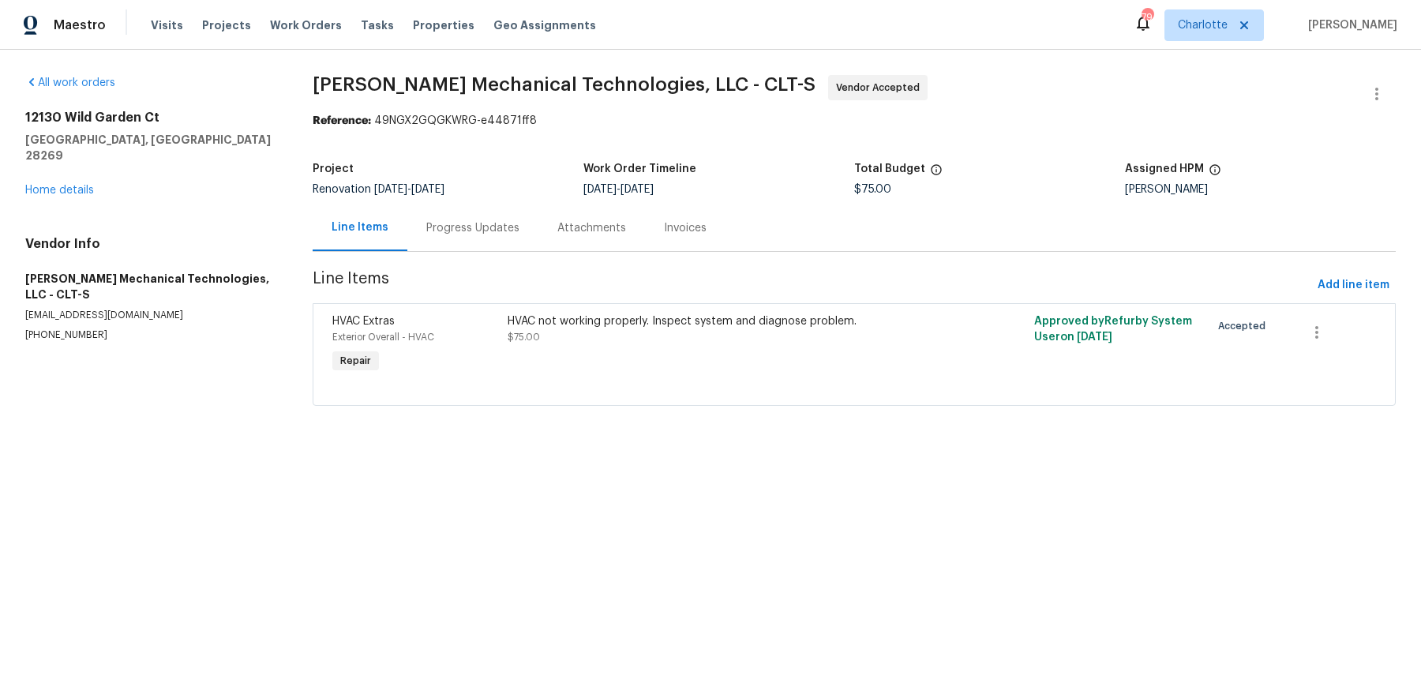
click at [432, 232] on div "Progress Updates" at bounding box center [472, 228] width 93 height 16
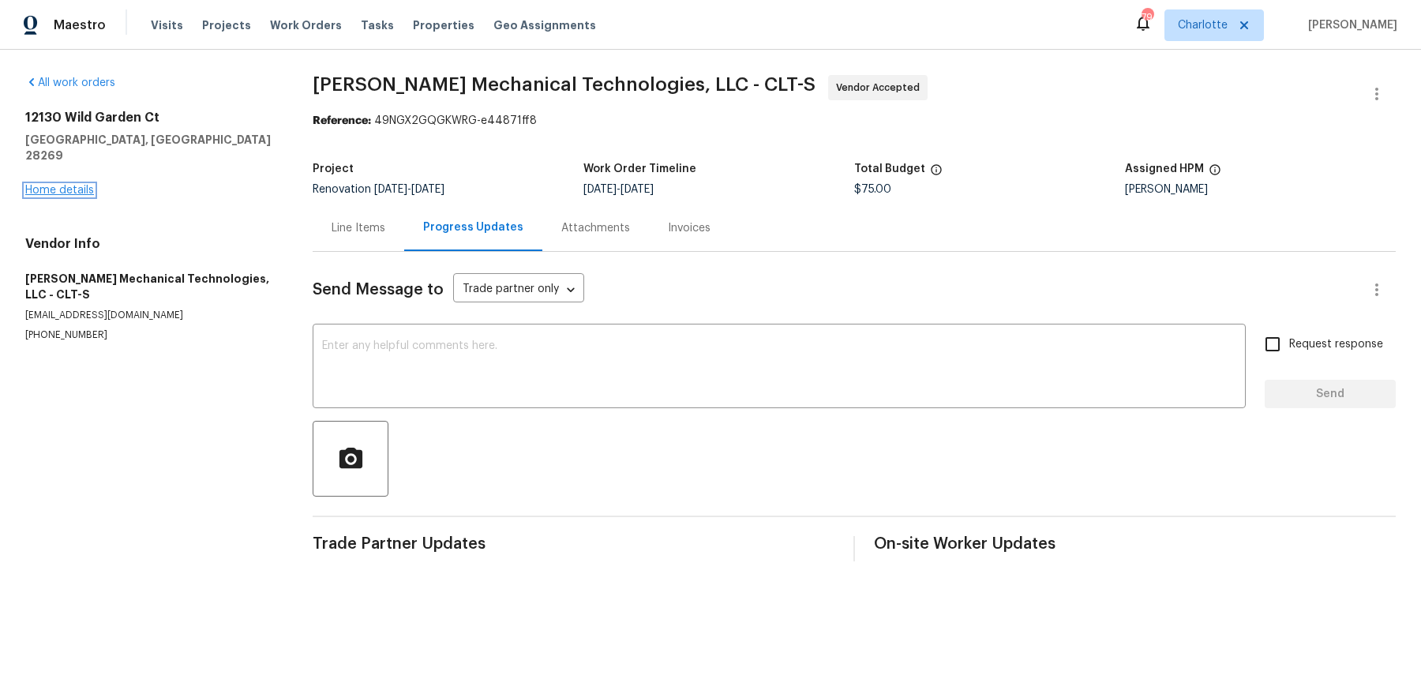
click at [77, 185] on link "Home details" at bounding box center [59, 190] width 69 height 11
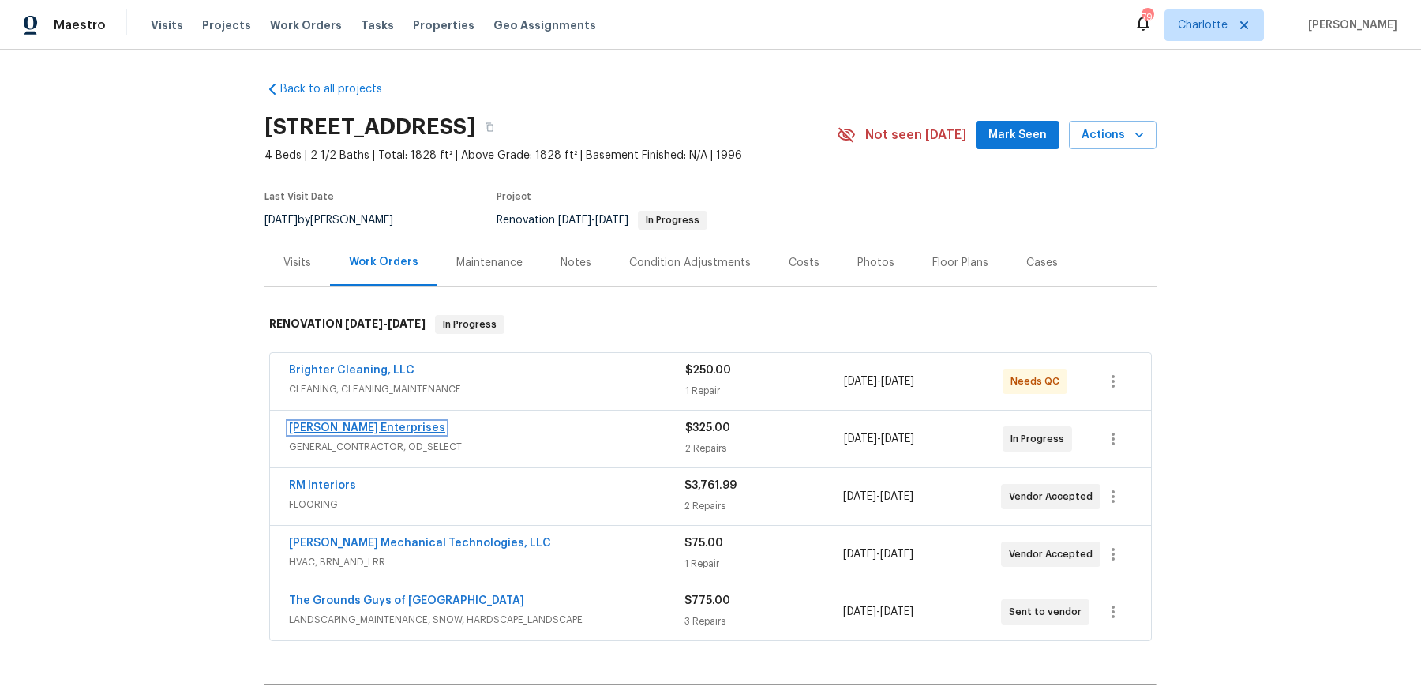
click at [363, 426] on link "Nordman Enterprises" at bounding box center [367, 427] width 156 height 11
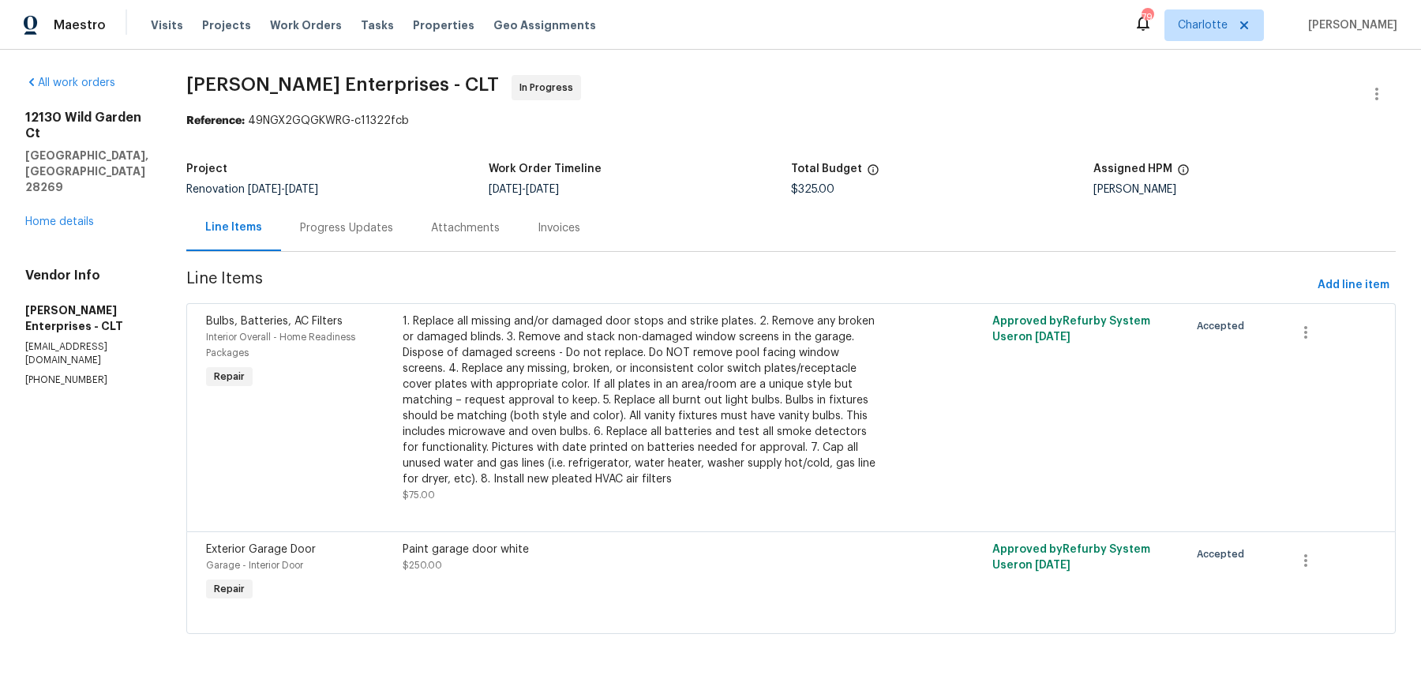
click at [465, 554] on div "Paint garage door white $250.00" at bounding box center [644, 558] width 483 height 32
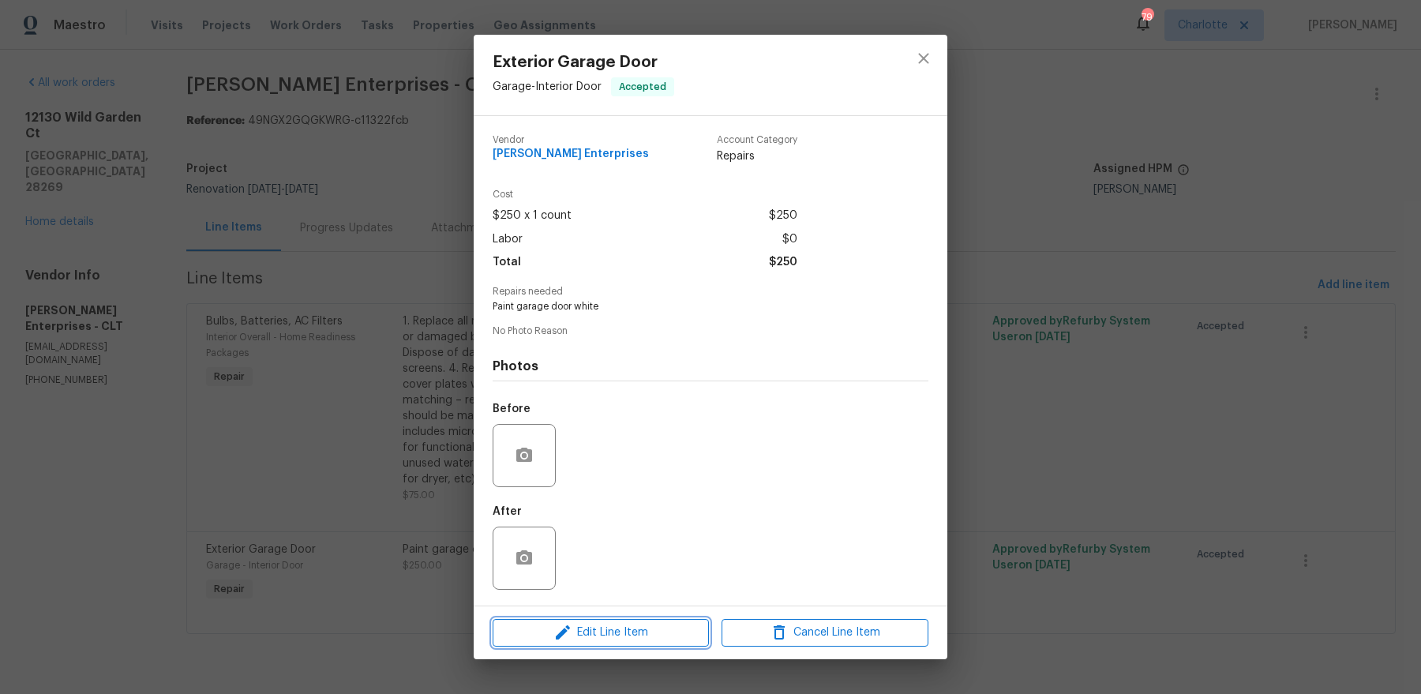
click at [621, 554] on span "Edit Line Item" at bounding box center [601, 633] width 207 height 20
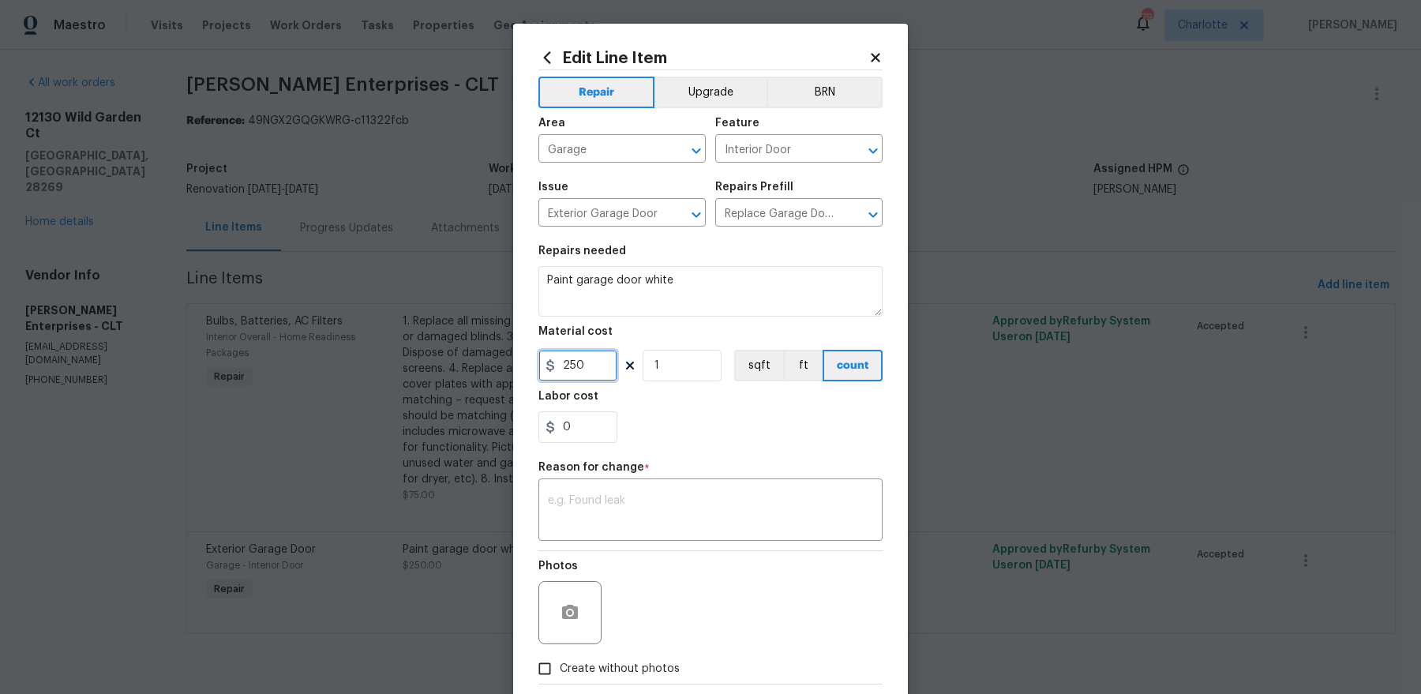
click at [562, 371] on input "250" at bounding box center [578, 366] width 79 height 32
type input "150"
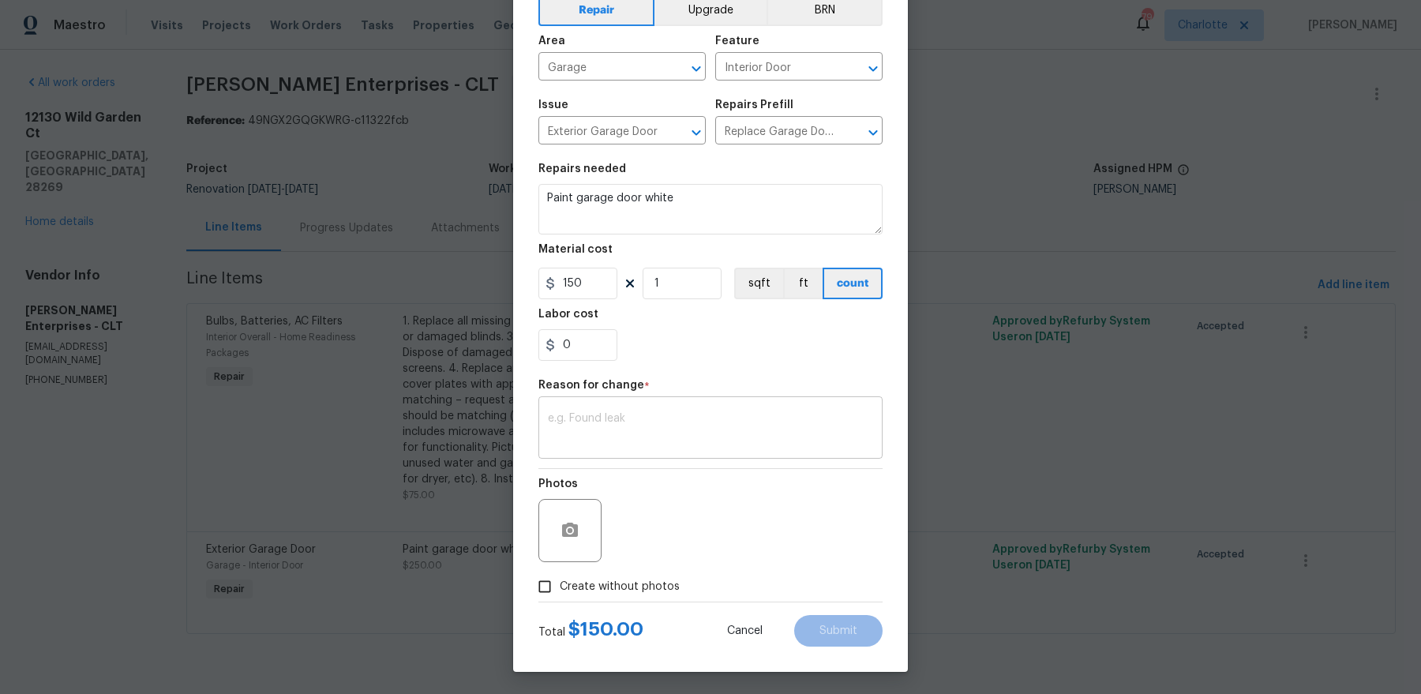
drag, startPoint x: 754, startPoint y: 464, endPoint x: 754, endPoint y: 451, distance: 13.4
click at [754, 462] on div "Repair Upgrade BRN Area Garage ​ Feature Interior Door ​ Issue Exterior Garage …" at bounding box center [711, 295] width 344 height 614
click at [754, 451] on div "x ​" at bounding box center [711, 429] width 344 height 58
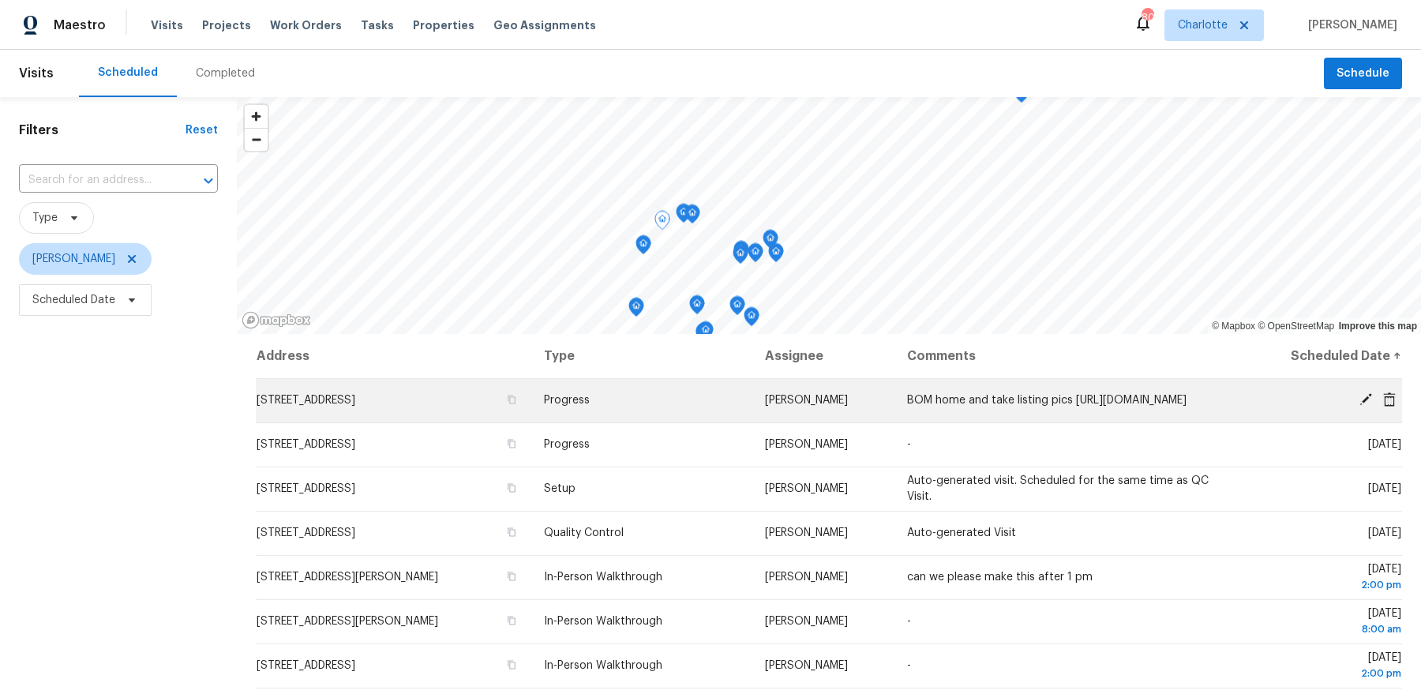
click at [1368, 404] on icon at bounding box center [1366, 399] width 14 height 14
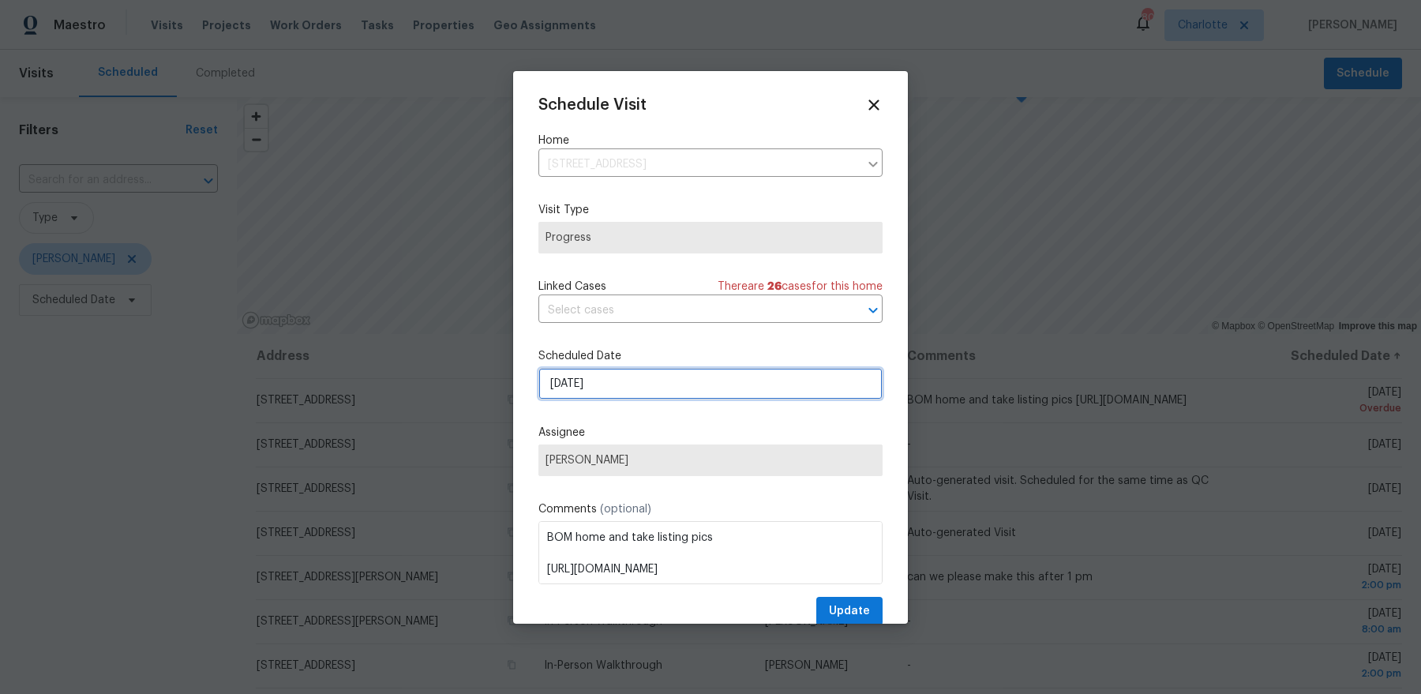
click at [635, 391] on input "[DATE]" at bounding box center [711, 384] width 344 height 32
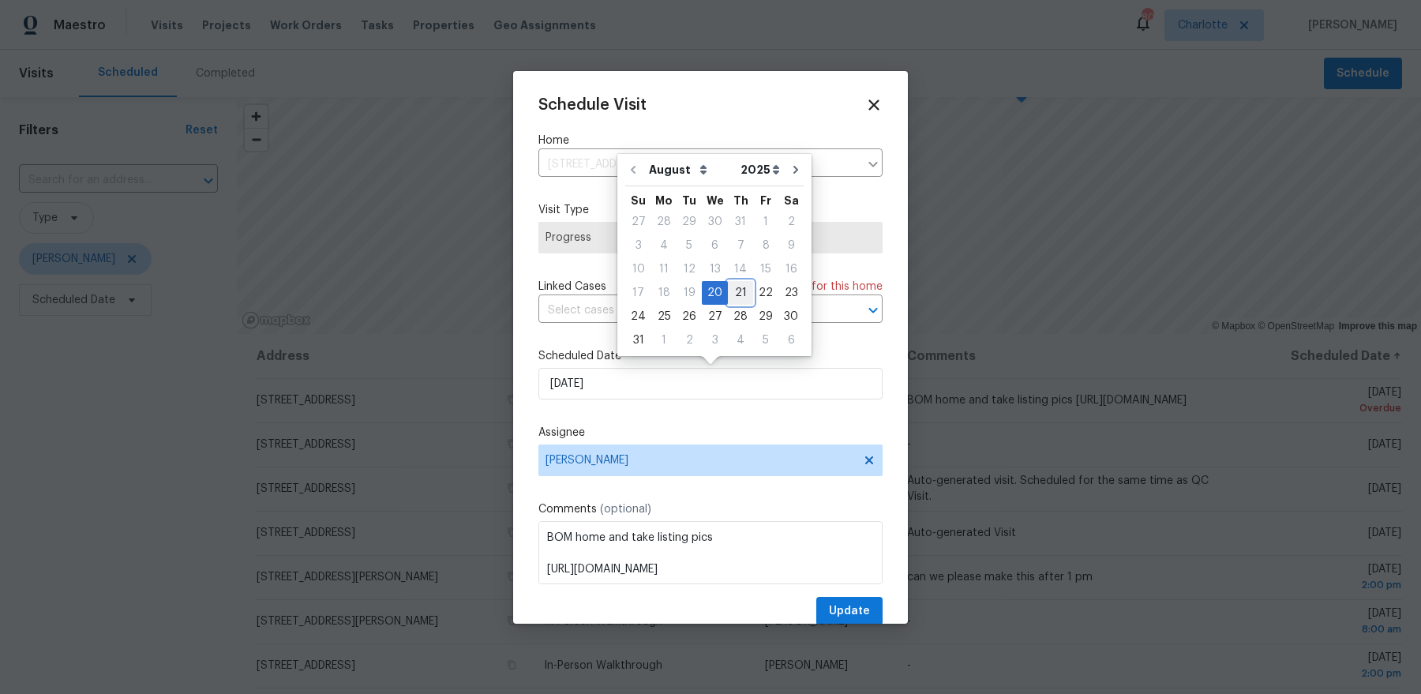
click at [734, 296] on div "21" at bounding box center [740, 293] width 25 height 22
type input "[DATE]"
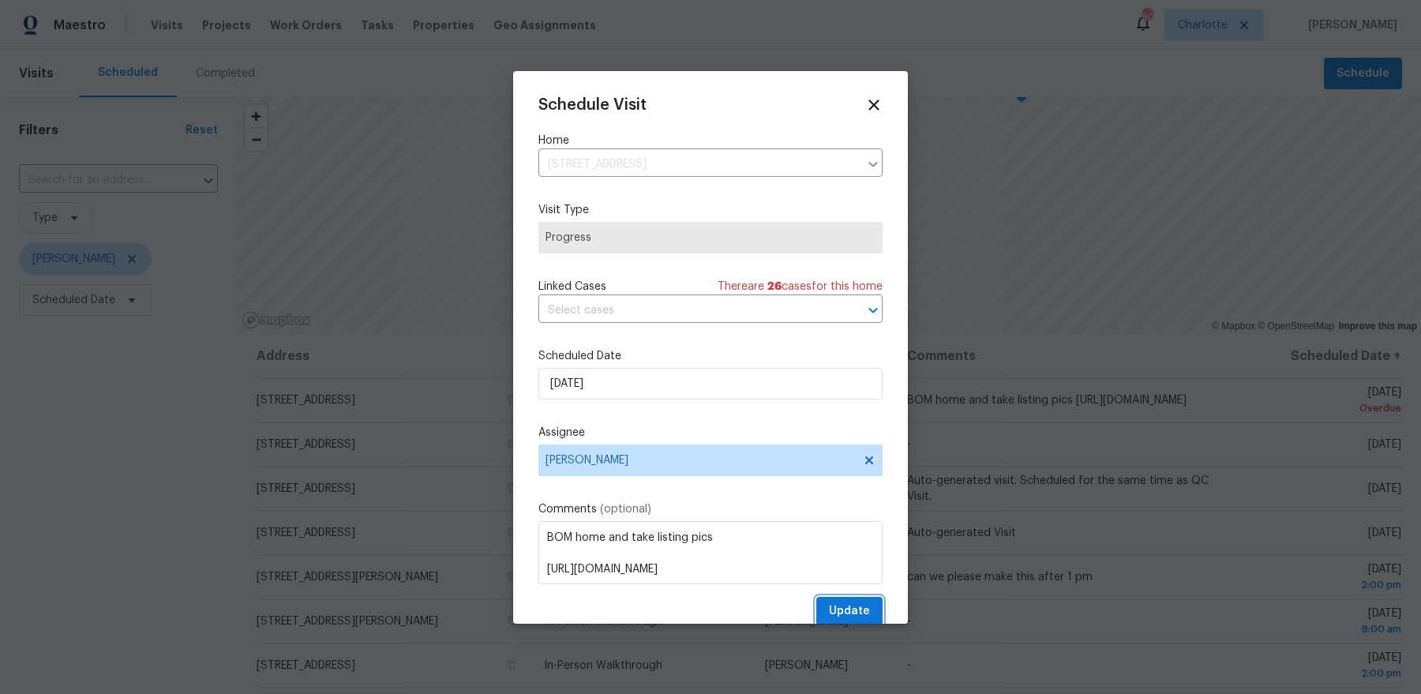
click at [849, 603] on span "Update" at bounding box center [849, 612] width 41 height 20
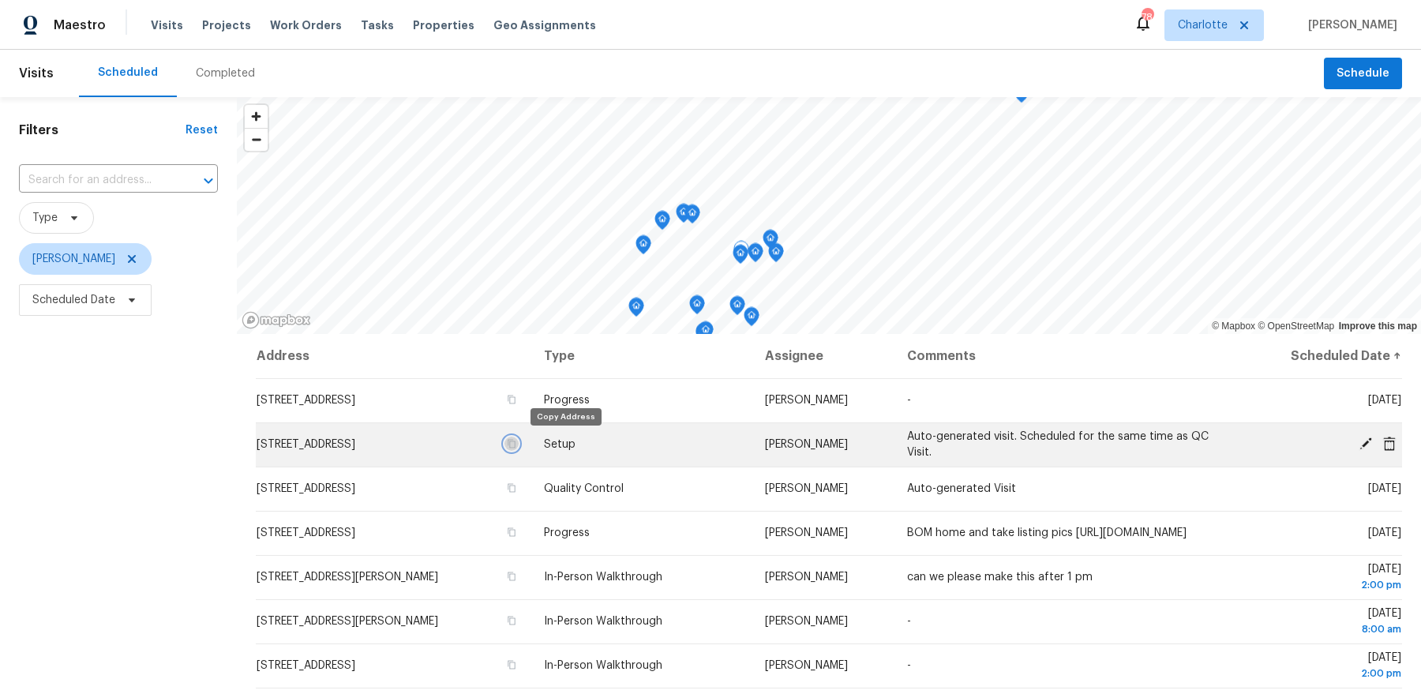
click at [516, 440] on icon "button" at bounding box center [511, 443] width 9 height 9
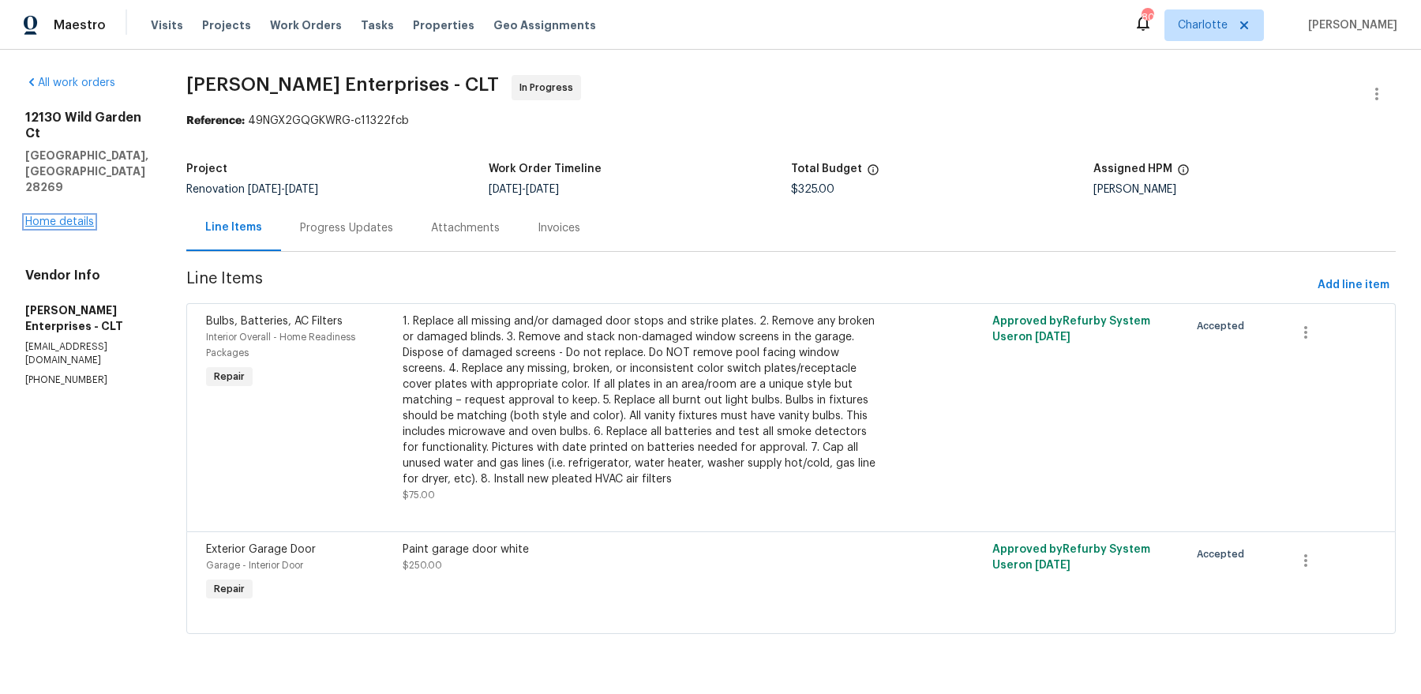
click at [76, 216] on link "Home details" at bounding box center [59, 221] width 69 height 11
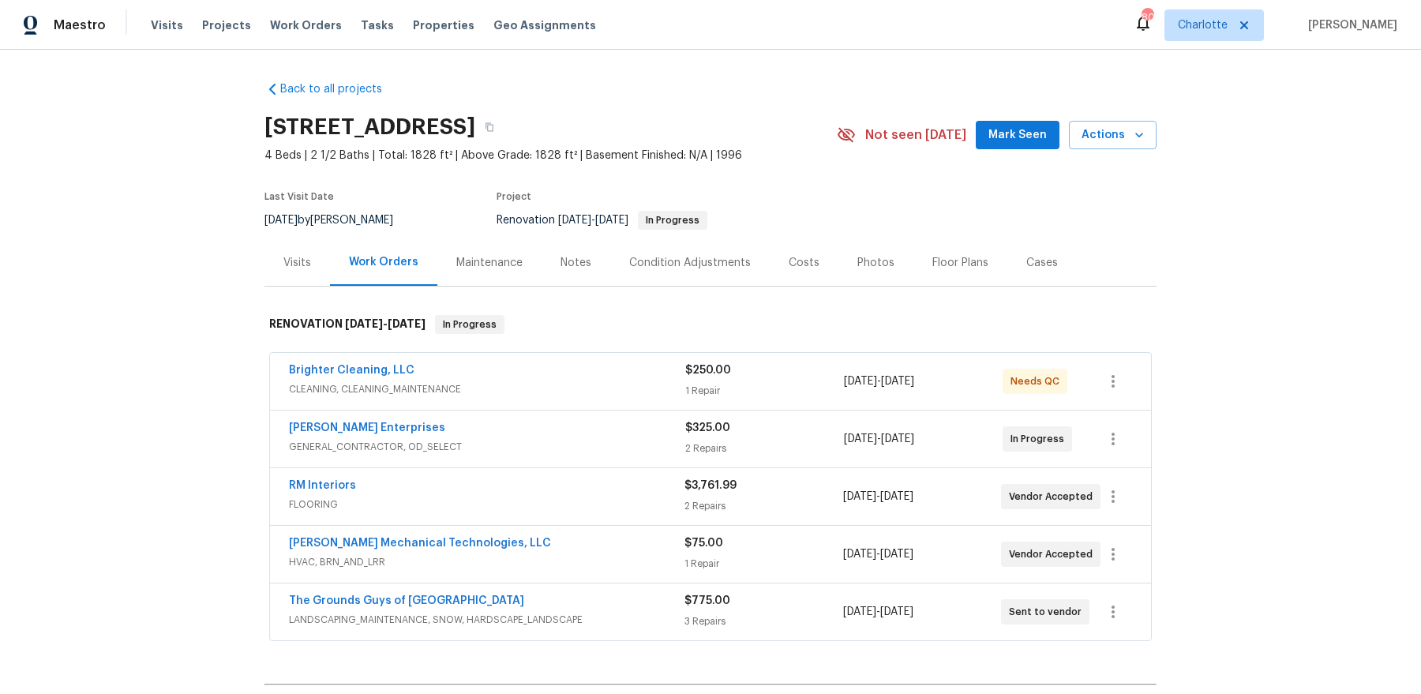
scroll to position [63, 0]
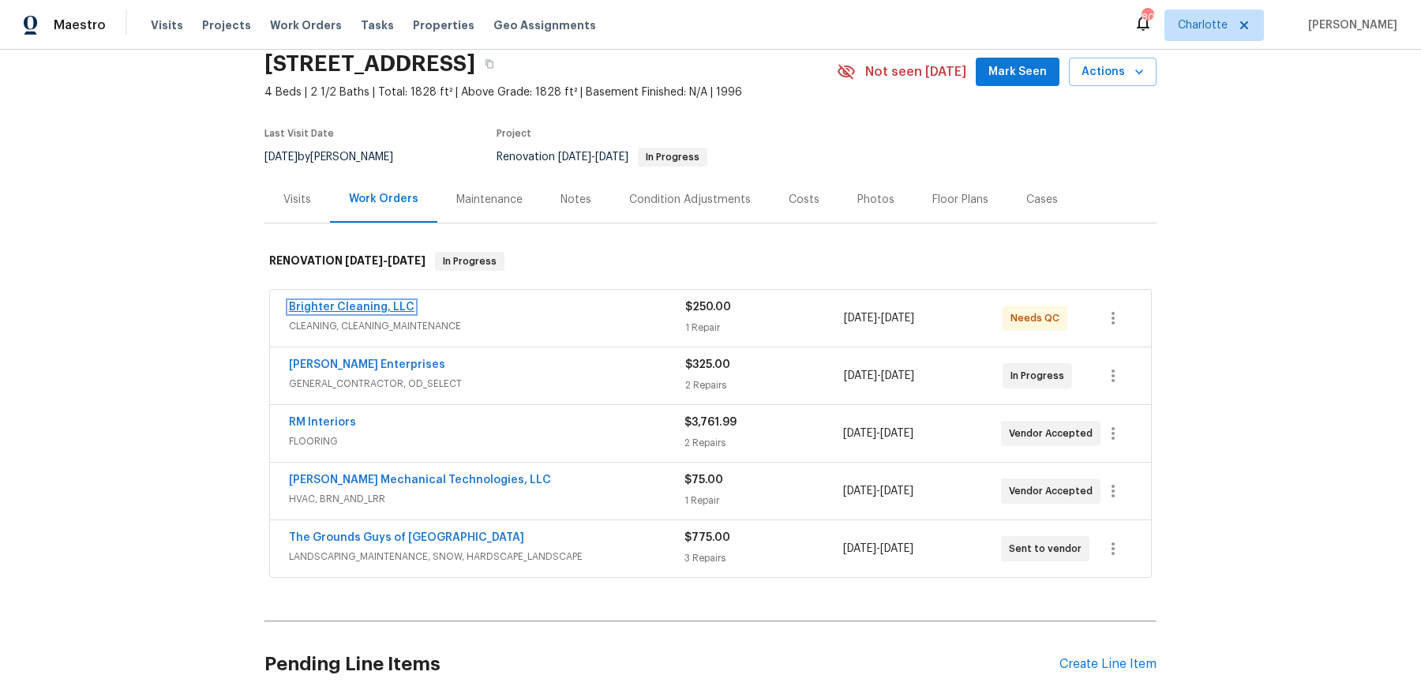
click at [381, 309] on link "Brighter Cleaning, LLC" at bounding box center [352, 307] width 126 height 11
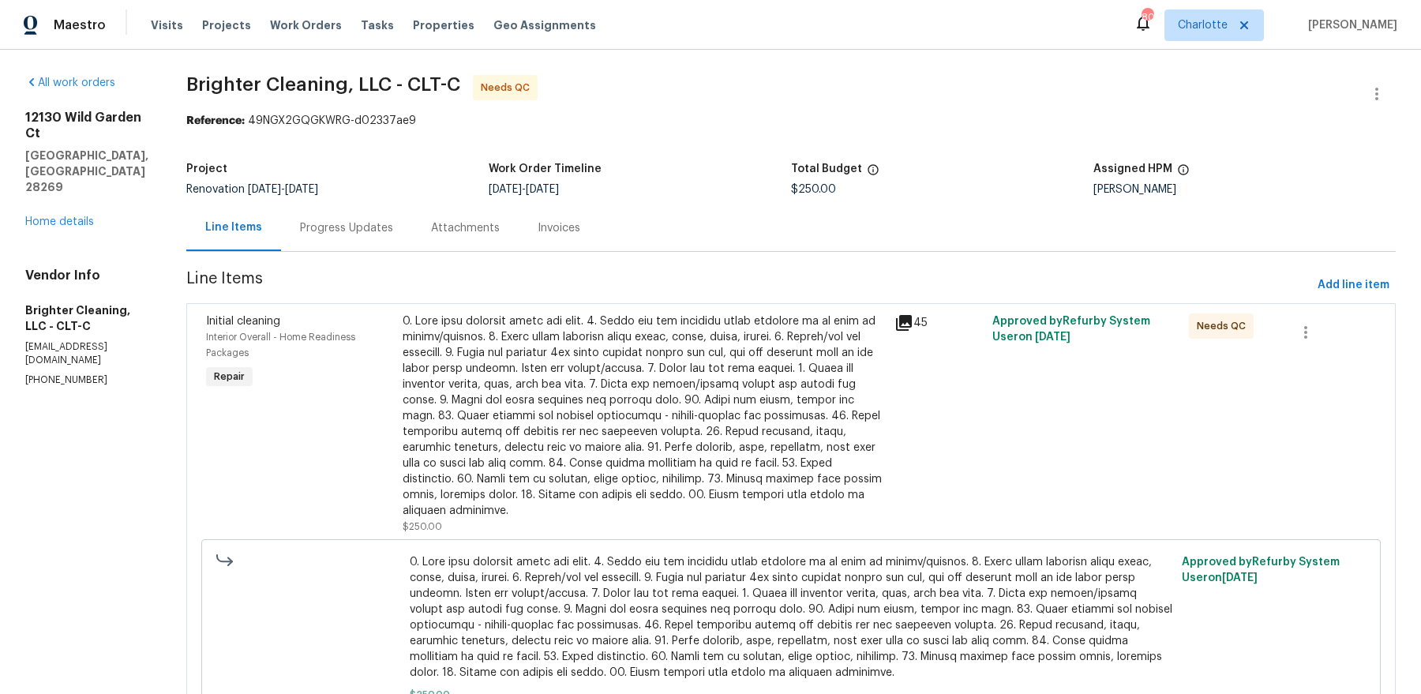
click at [898, 319] on icon at bounding box center [904, 323] width 16 height 16
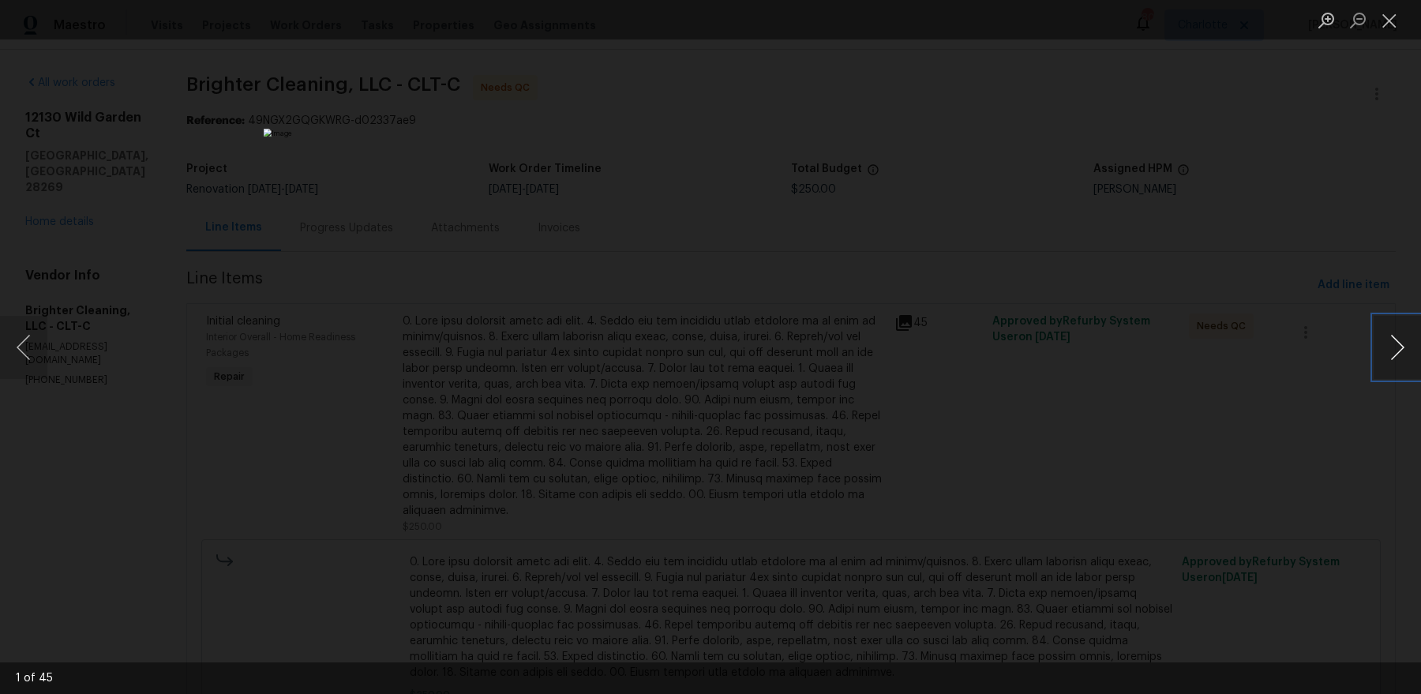
click at [1402, 328] on button "Next image" at bounding box center [1397, 347] width 47 height 63
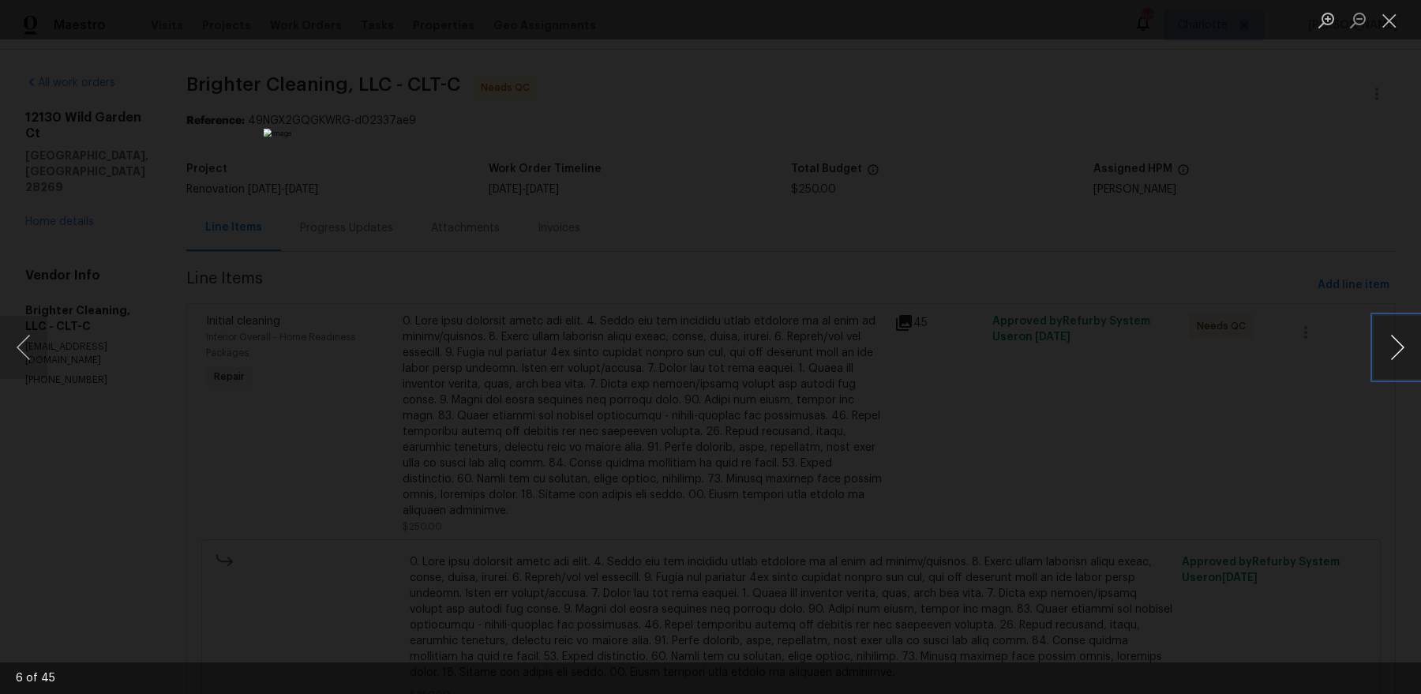
click at [1402, 328] on button "Next image" at bounding box center [1397, 347] width 47 height 63
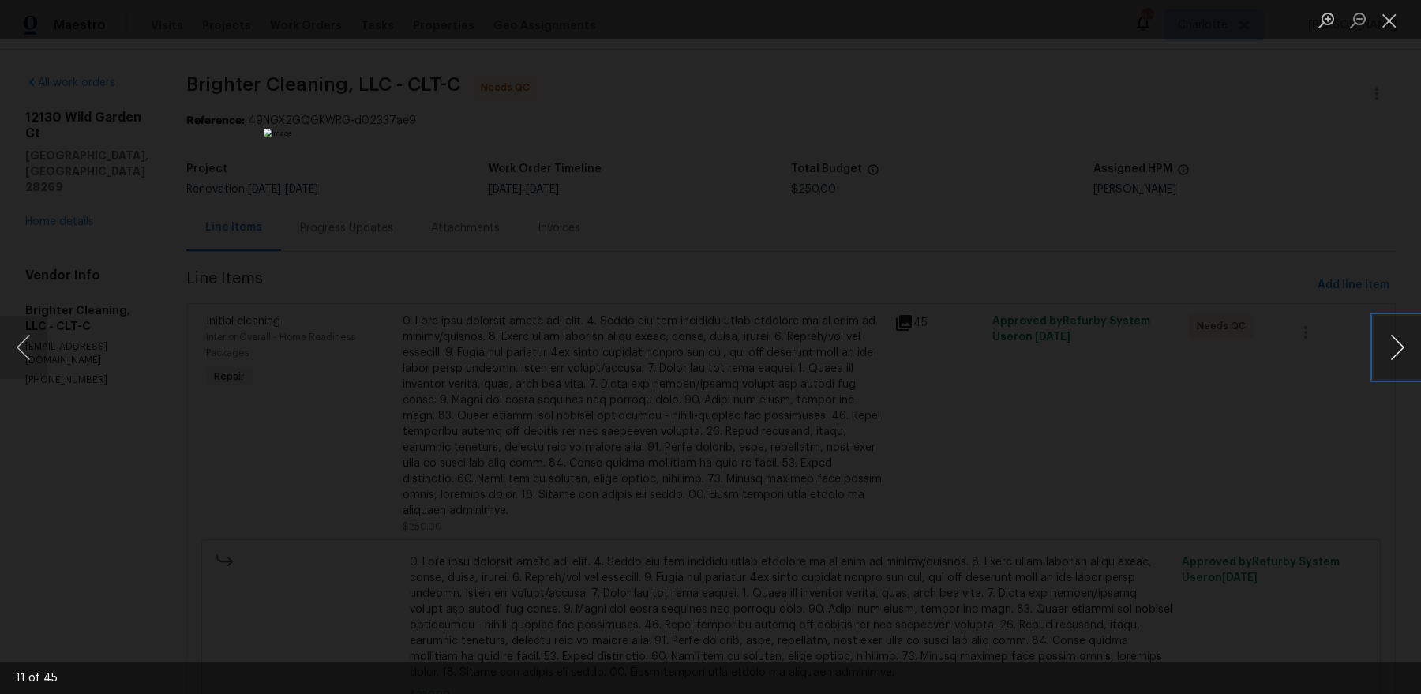
click at [1402, 328] on button "Next image" at bounding box center [1397, 347] width 47 height 63
click at [1402, 329] on button "Next image" at bounding box center [1397, 347] width 47 height 63
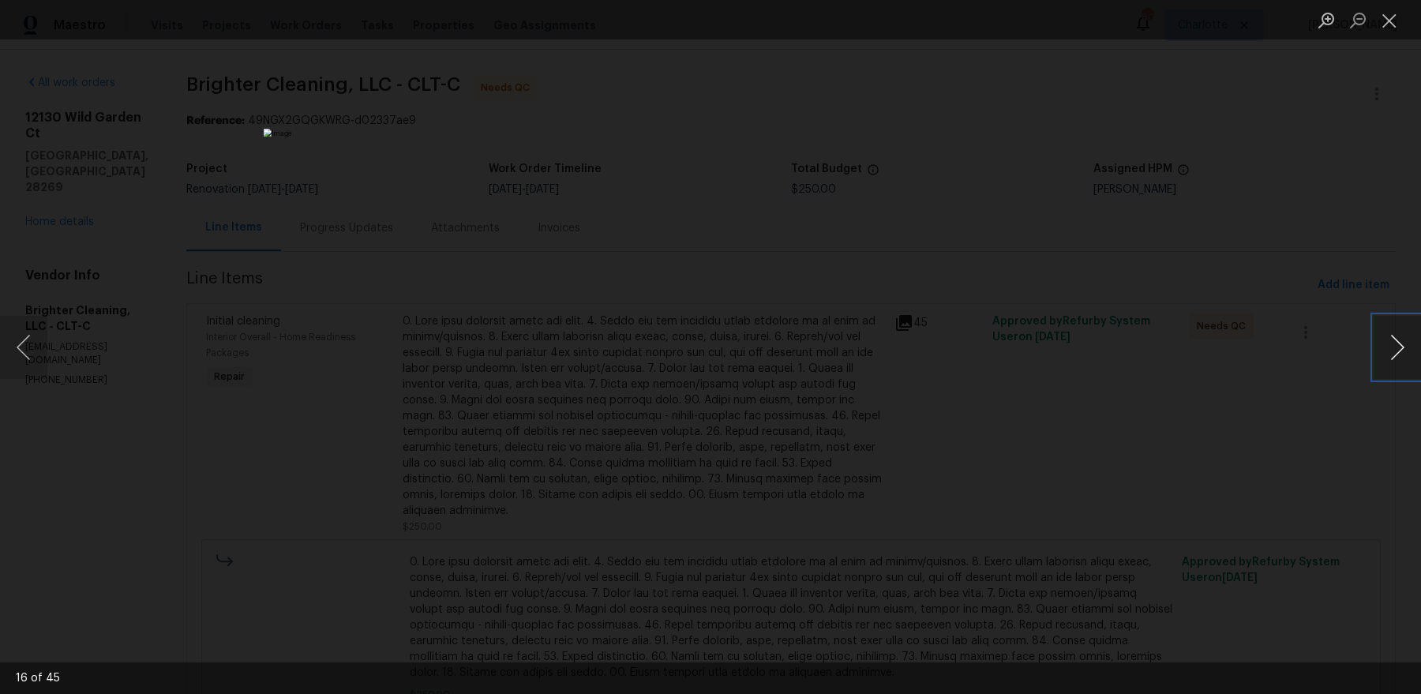
click at [1402, 329] on button "Next image" at bounding box center [1397, 347] width 47 height 63
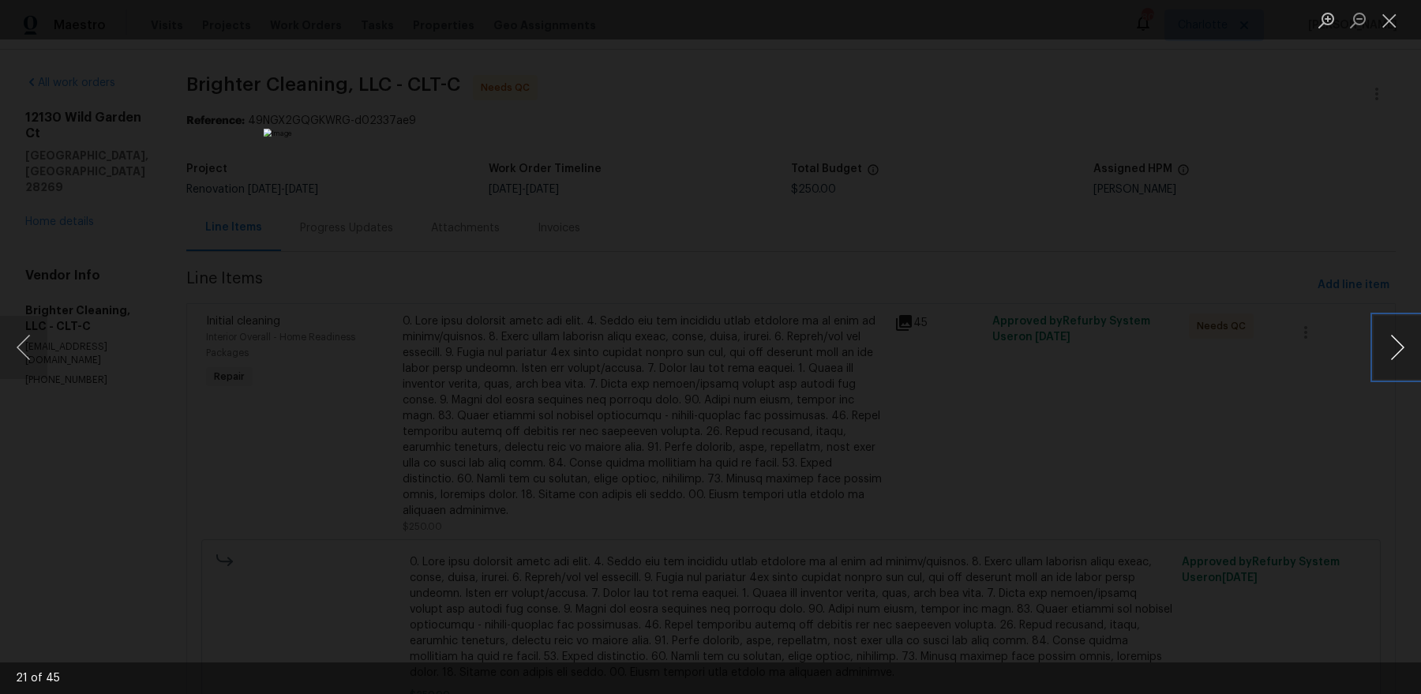
click at [1402, 329] on button "Next image" at bounding box center [1397, 347] width 47 height 63
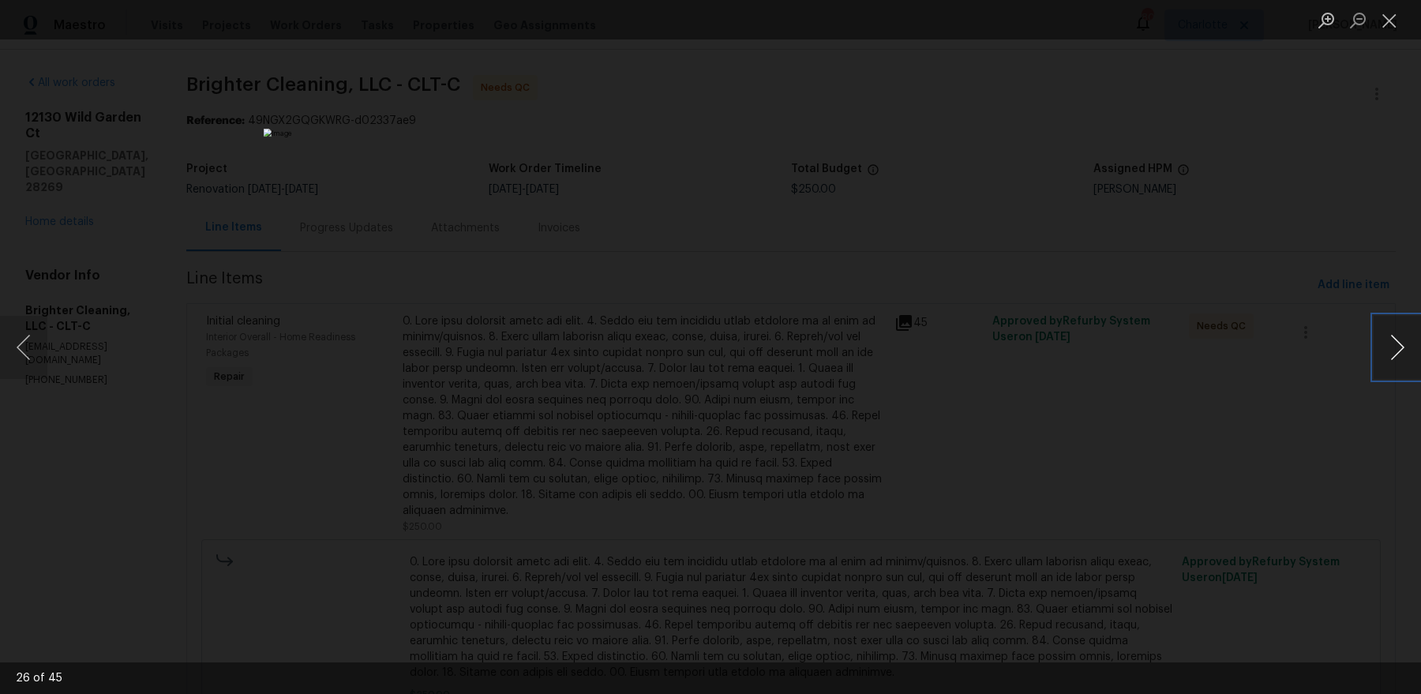
click at [1402, 329] on button "Next image" at bounding box center [1397, 347] width 47 height 63
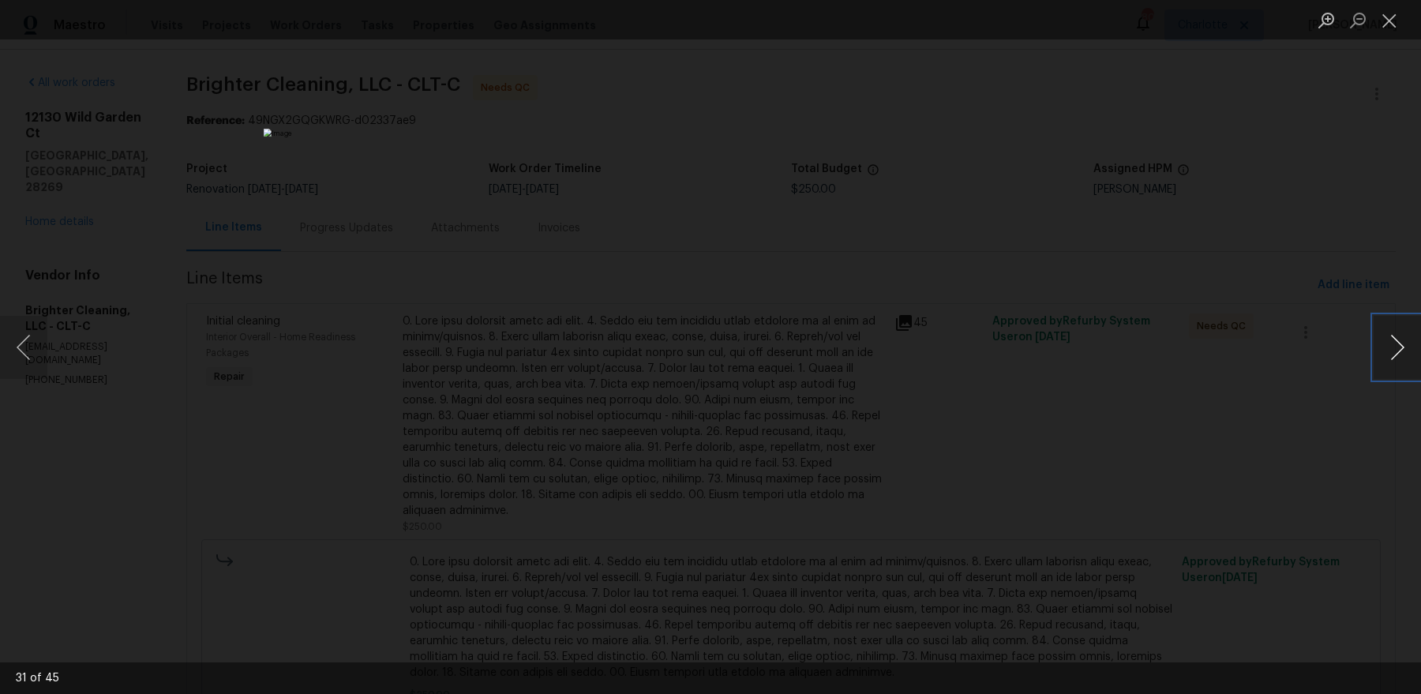
click at [1402, 329] on button "Next image" at bounding box center [1397, 347] width 47 height 63
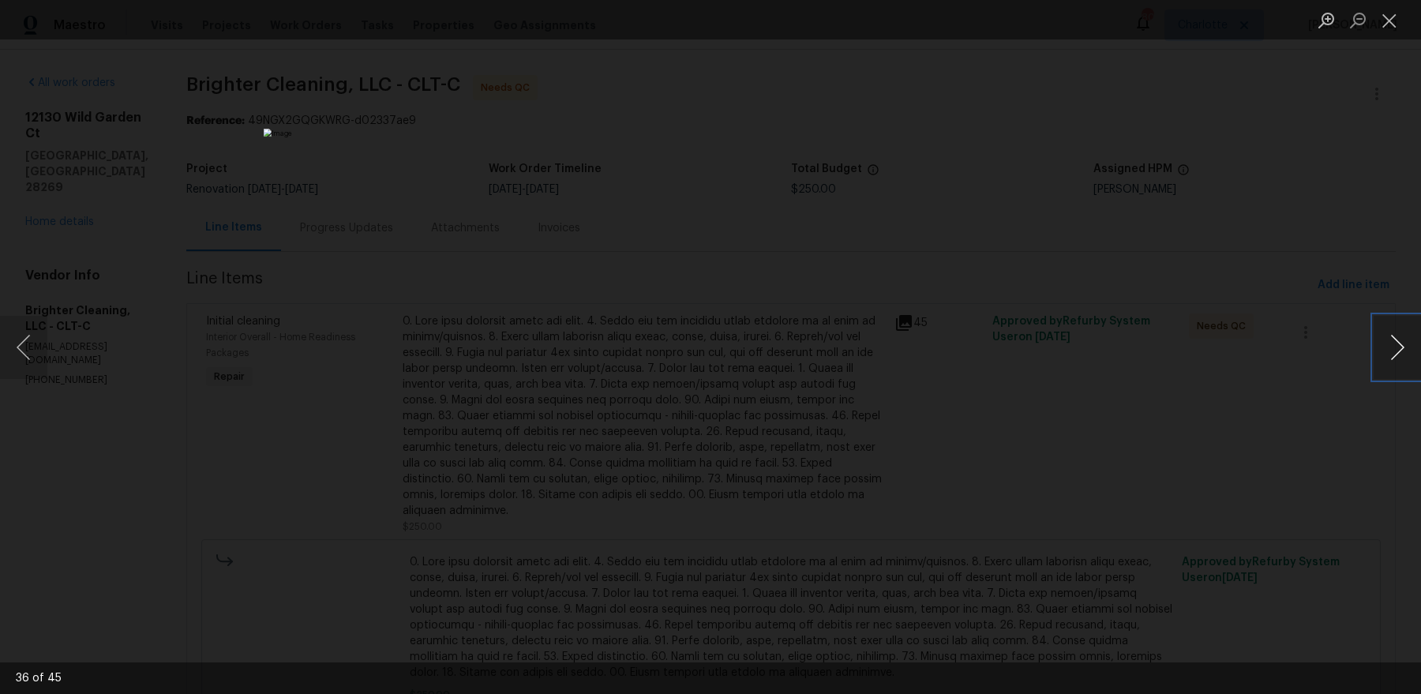
click at [1402, 329] on button "Next image" at bounding box center [1397, 347] width 47 height 63
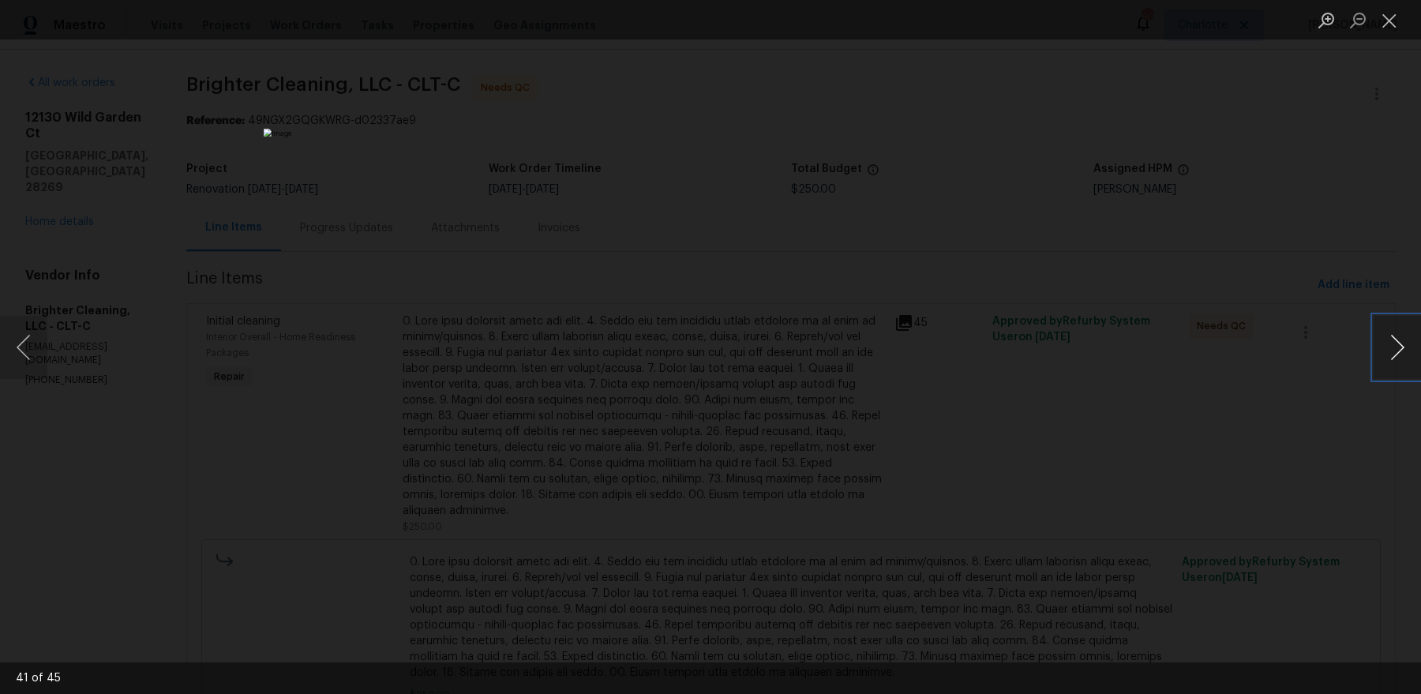
click at [1402, 329] on button "Next image" at bounding box center [1397, 347] width 47 height 63
click at [1143, 163] on div "Lightbox" at bounding box center [710, 347] width 1421 height 694
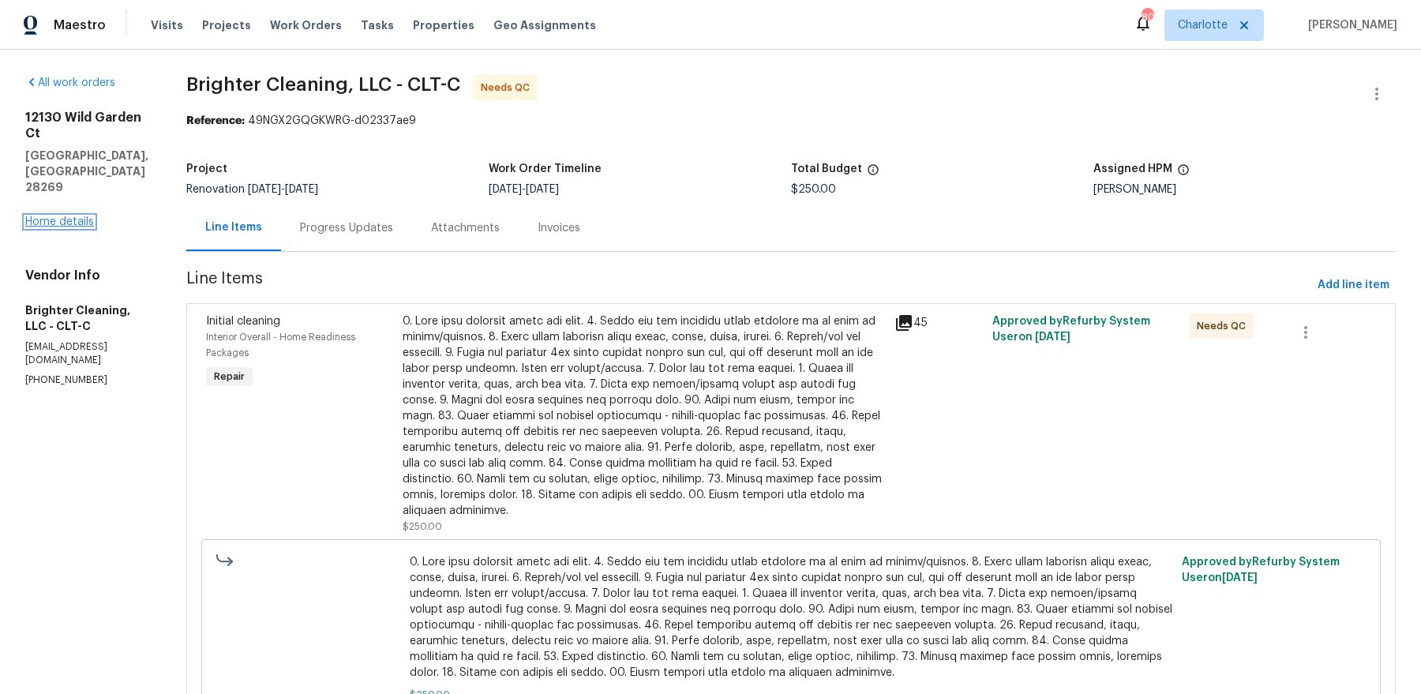
click at [58, 216] on link "Home details" at bounding box center [59, 221] width 69 height 11
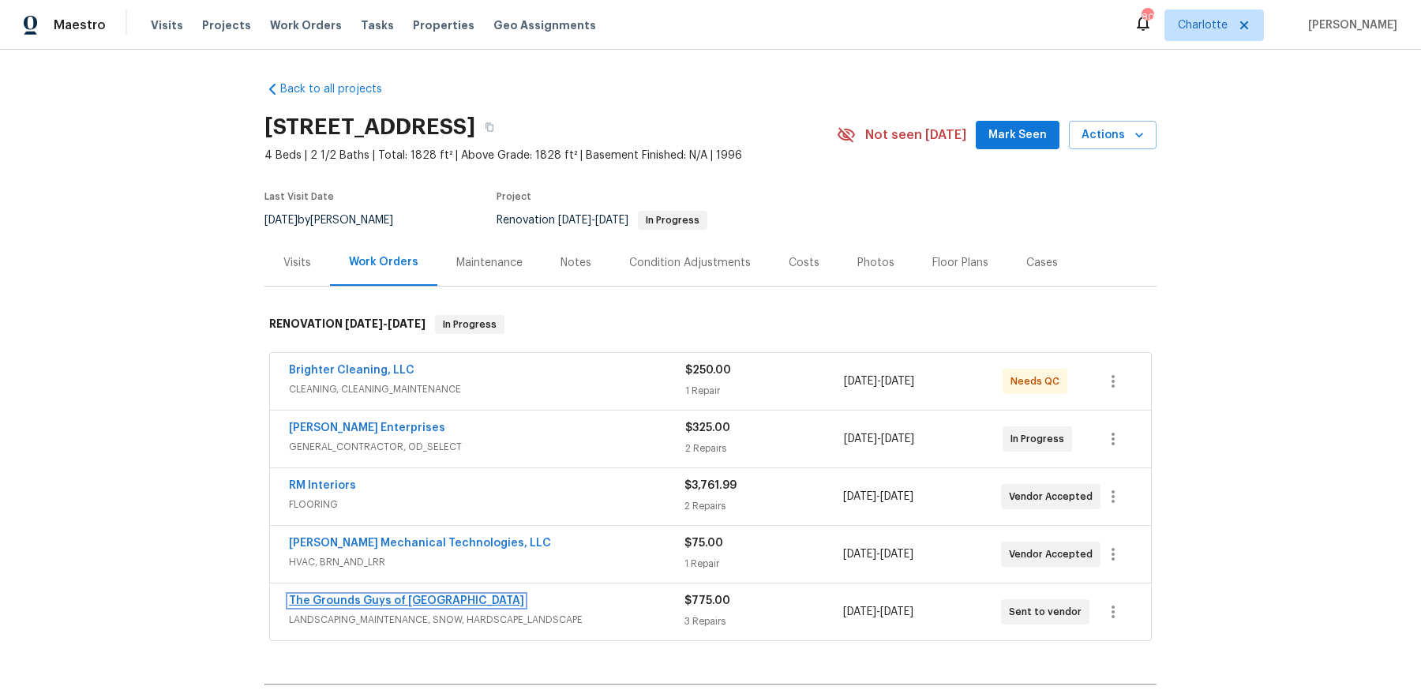
click at [379, 595] on link "The Grounds Guys of Huntersville" at bounding box center [406, 600] width 235 height 11
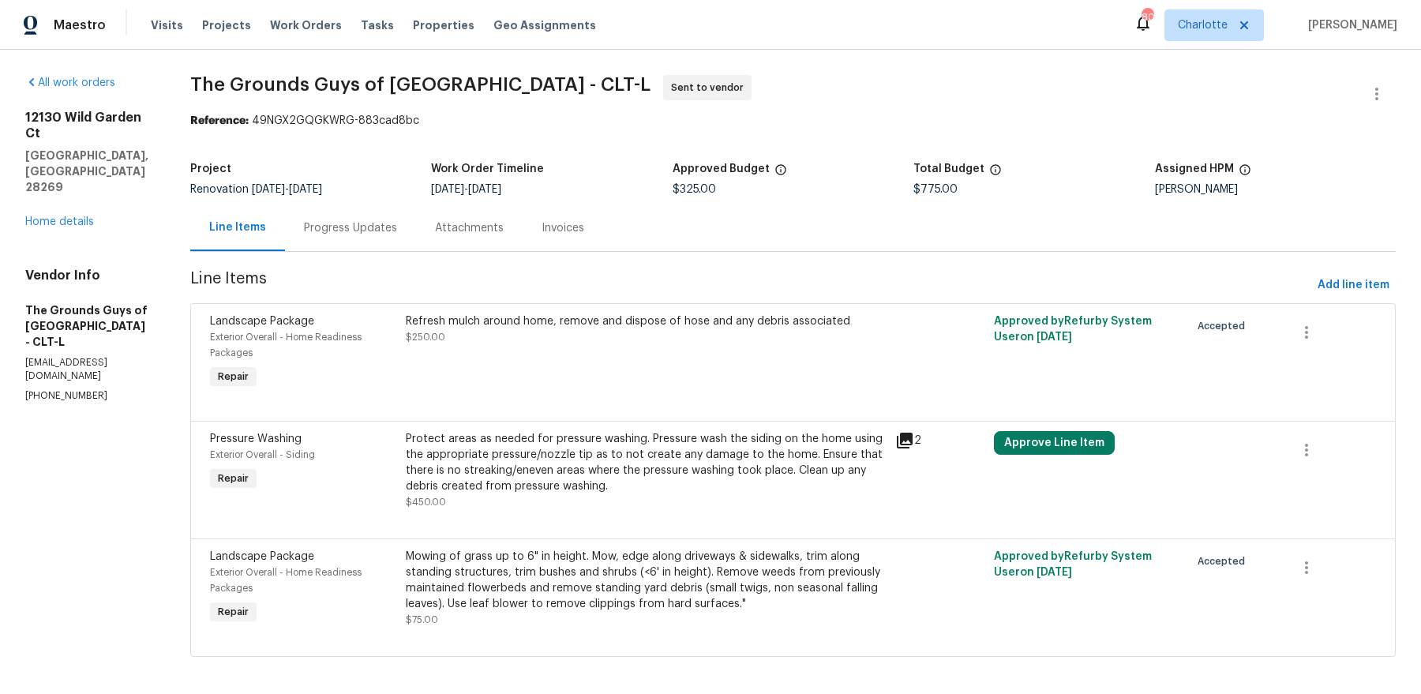
click at [367, 221] on div "Progress Updates" at bounding box center [350, 228] width 93 height 16
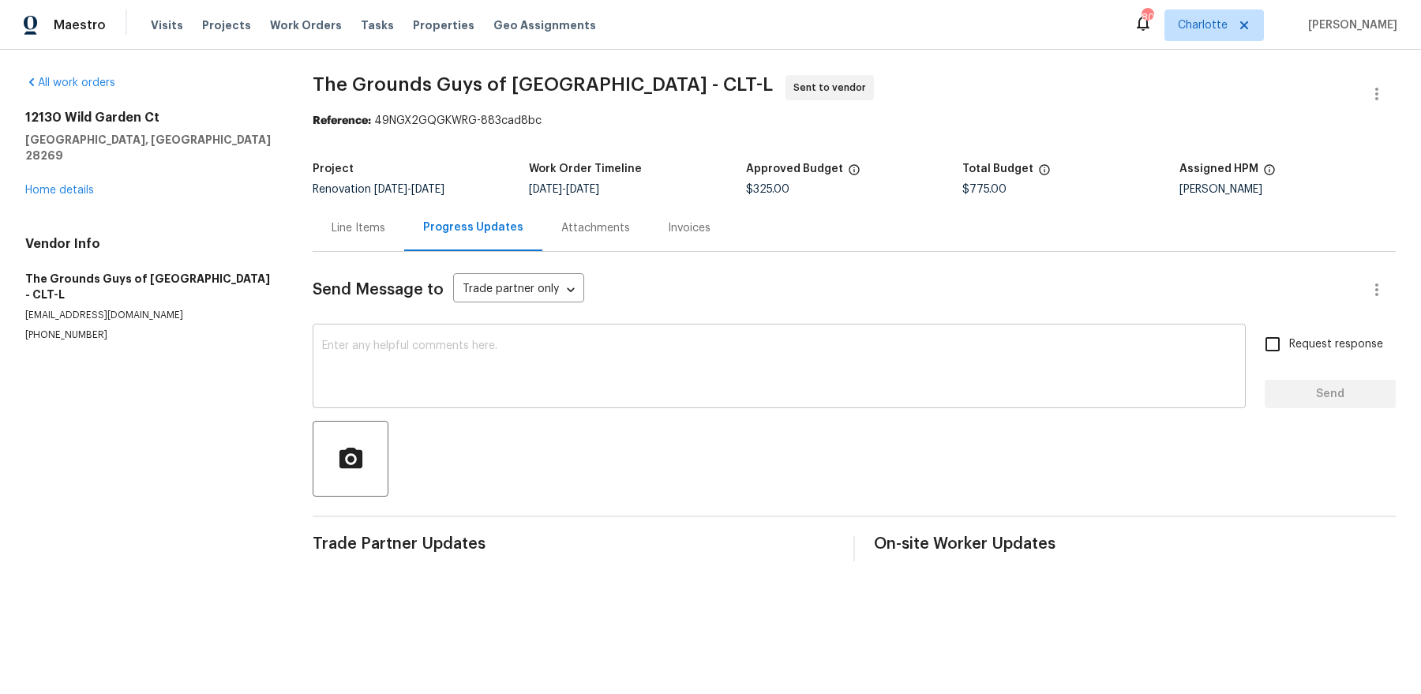
click at [470, 367] on textarea at bounding box center [779, 367] width 914 height 55
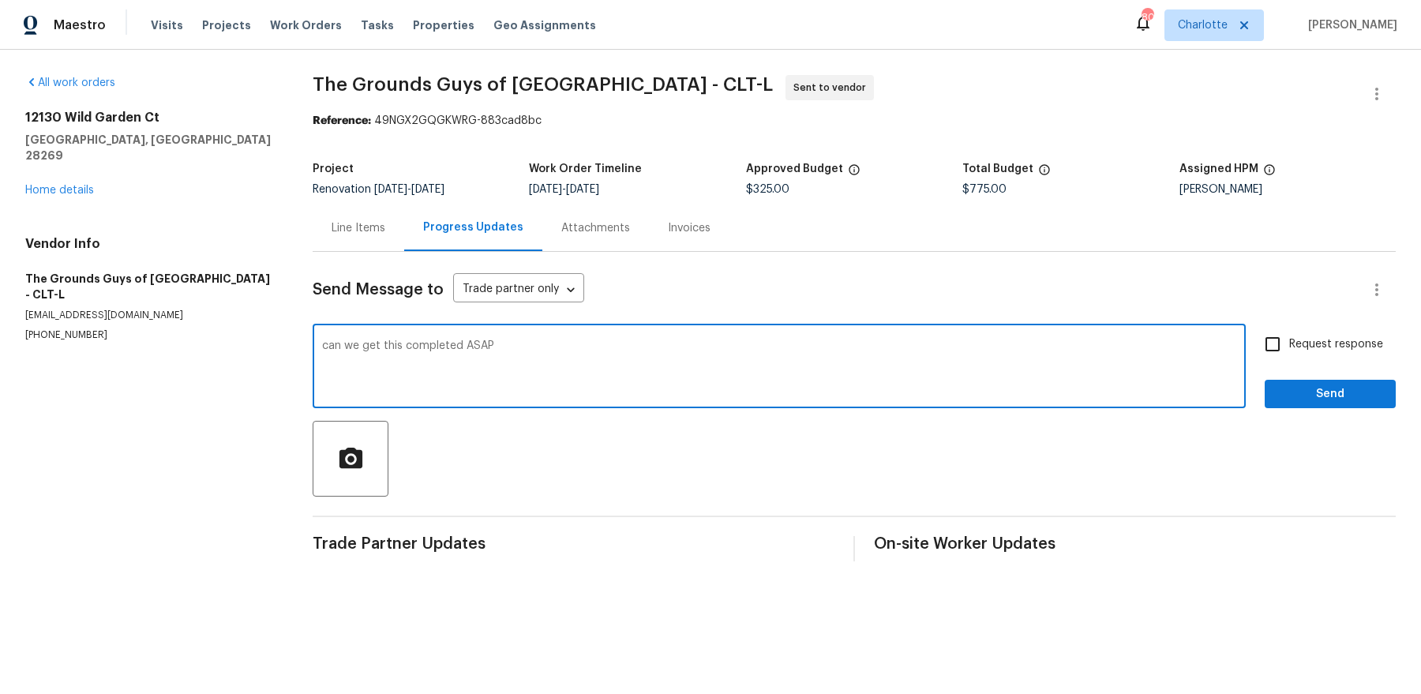
type textarea "can we get this completed ASAP"
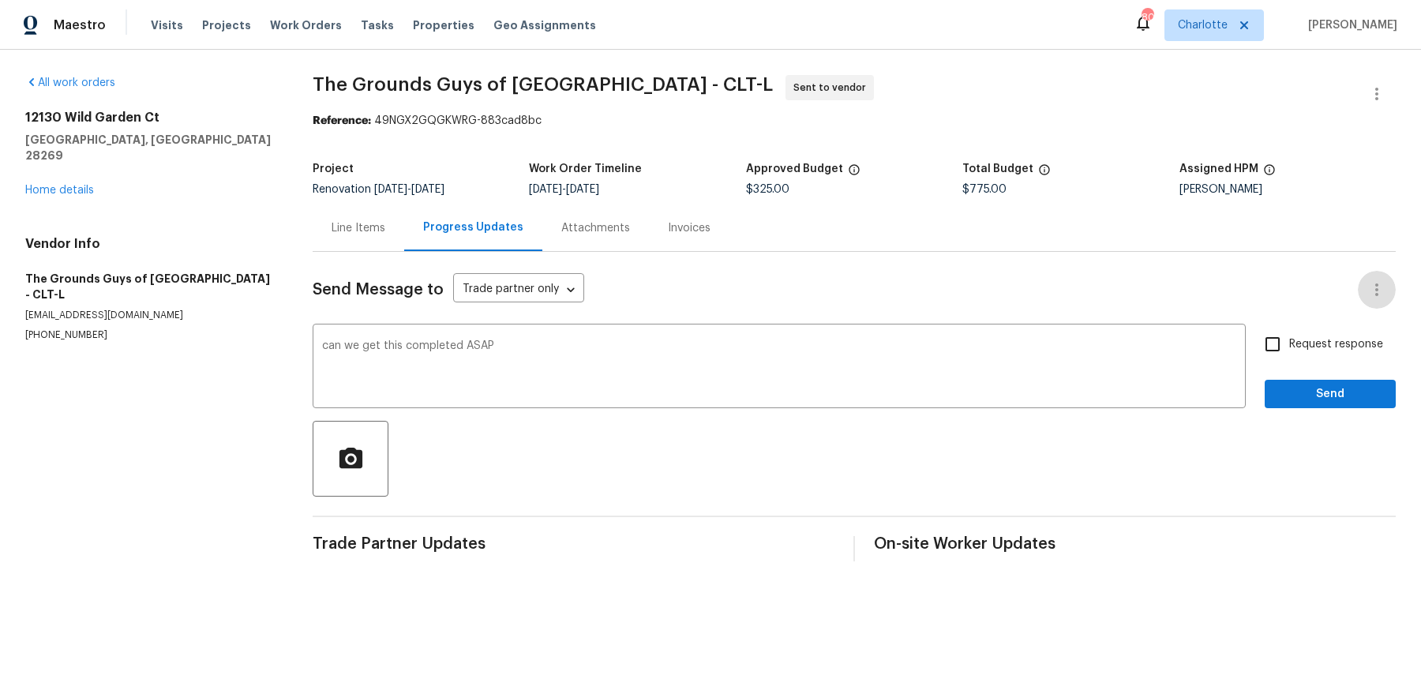
click at [1277, 344] on input "Request response" at bounding box center [1272, 344] width 33 height 33
checkbox input "true"
click at [1326, 396] on span "Send" at bounding box center [1331, 395] width 106 height 20
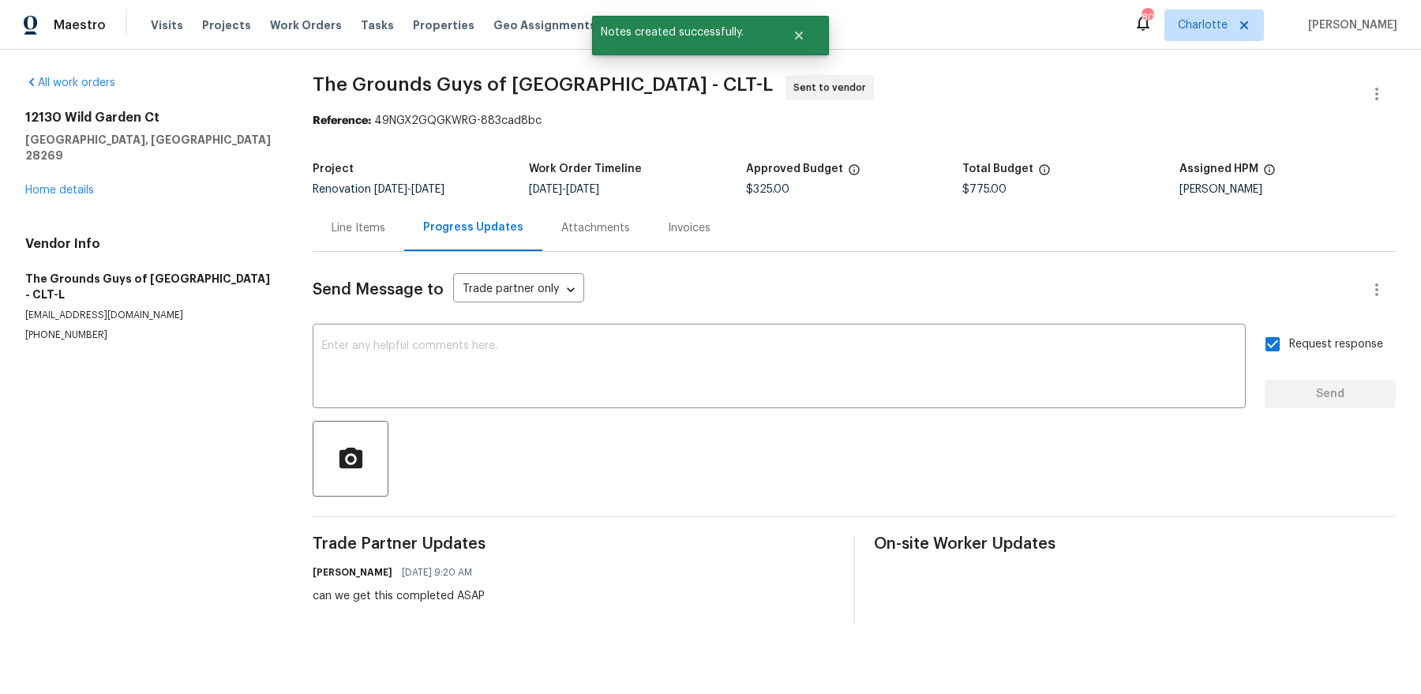
click at [346, 242] on div "Line Items" at bounding box center [359, 228] width 92 height 47
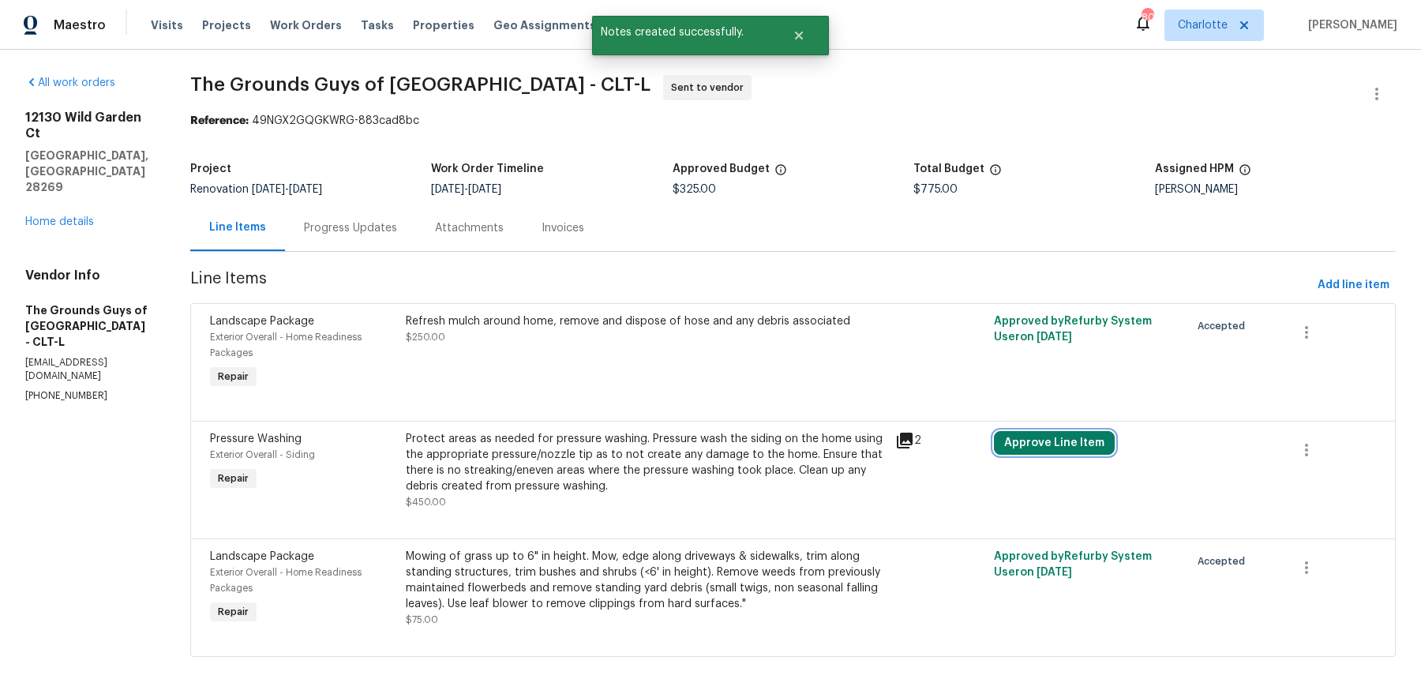
click at [1073, 441] on button "Approve Line Item" at bounding box center [1054, 443] width 121 height 24
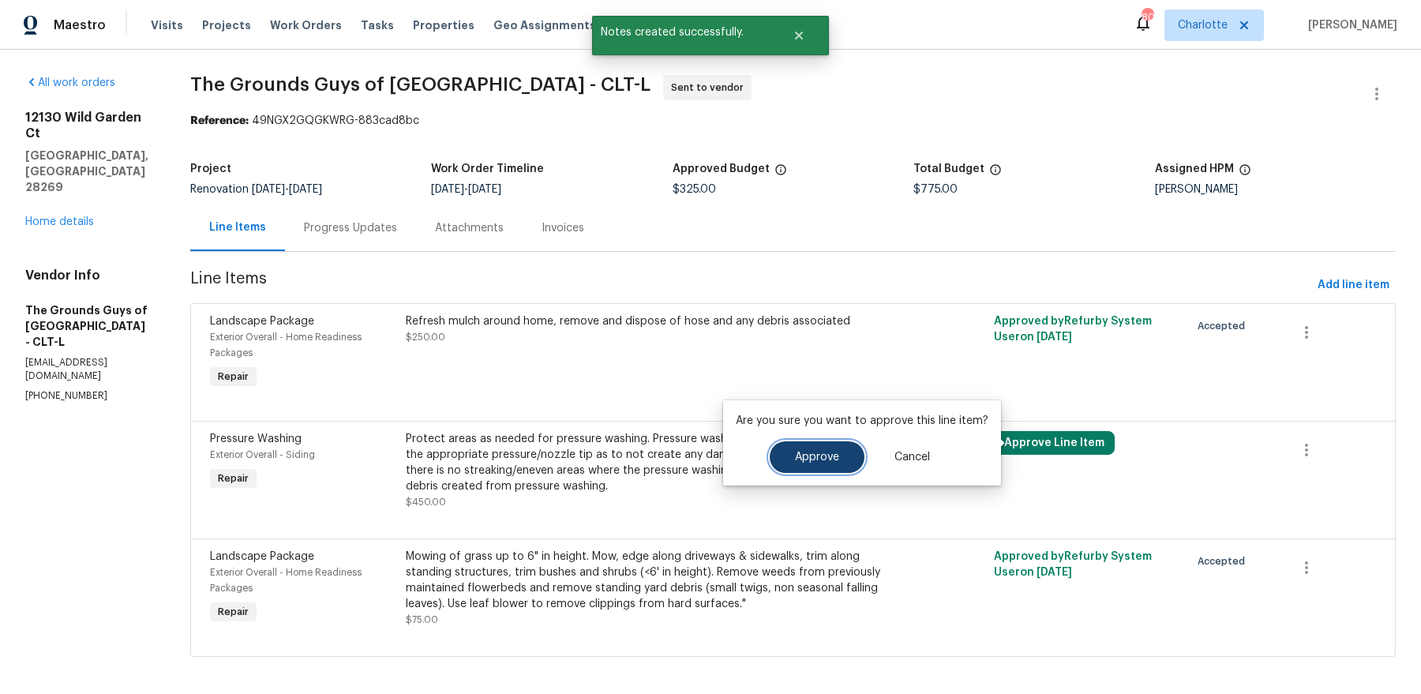
click at [820, 464] on button "Approve" at bounding box center [817, 457] width 95 height 32
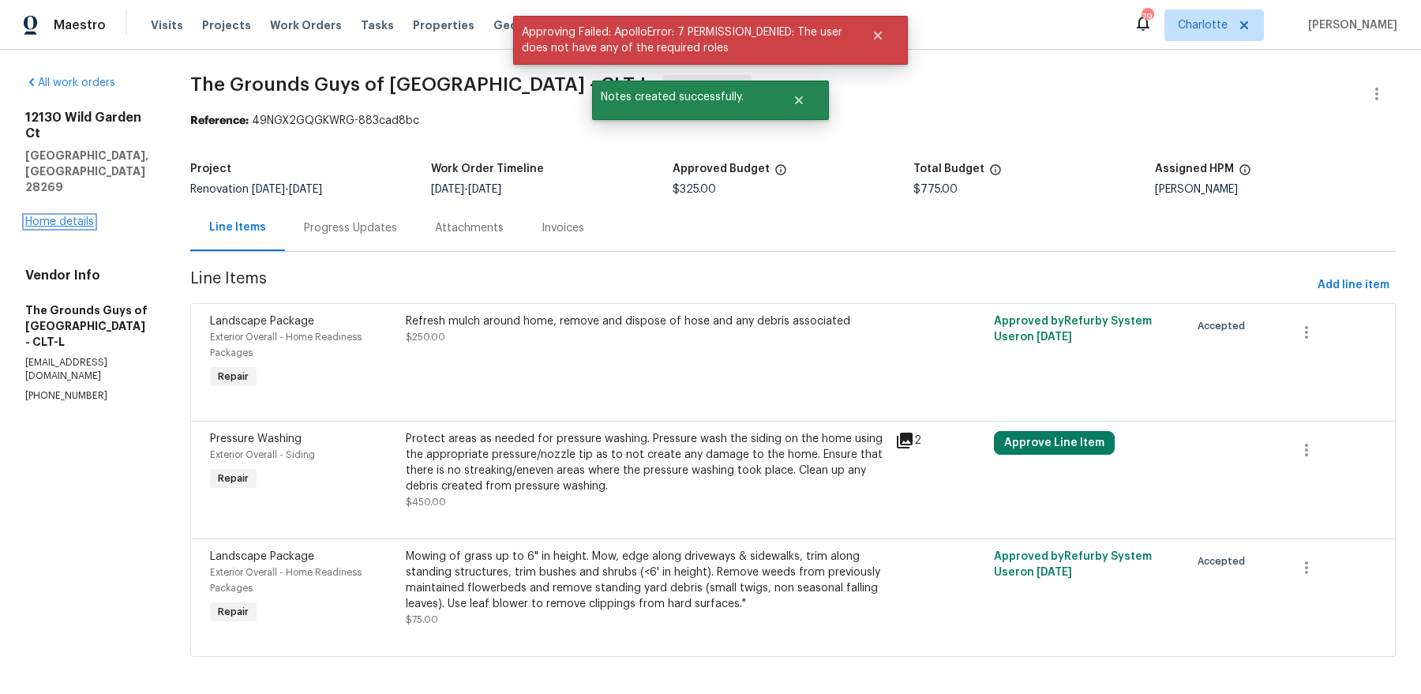
click at [66, 216] on link "Home details" at bounding box center [59, 221] width 69 height 11
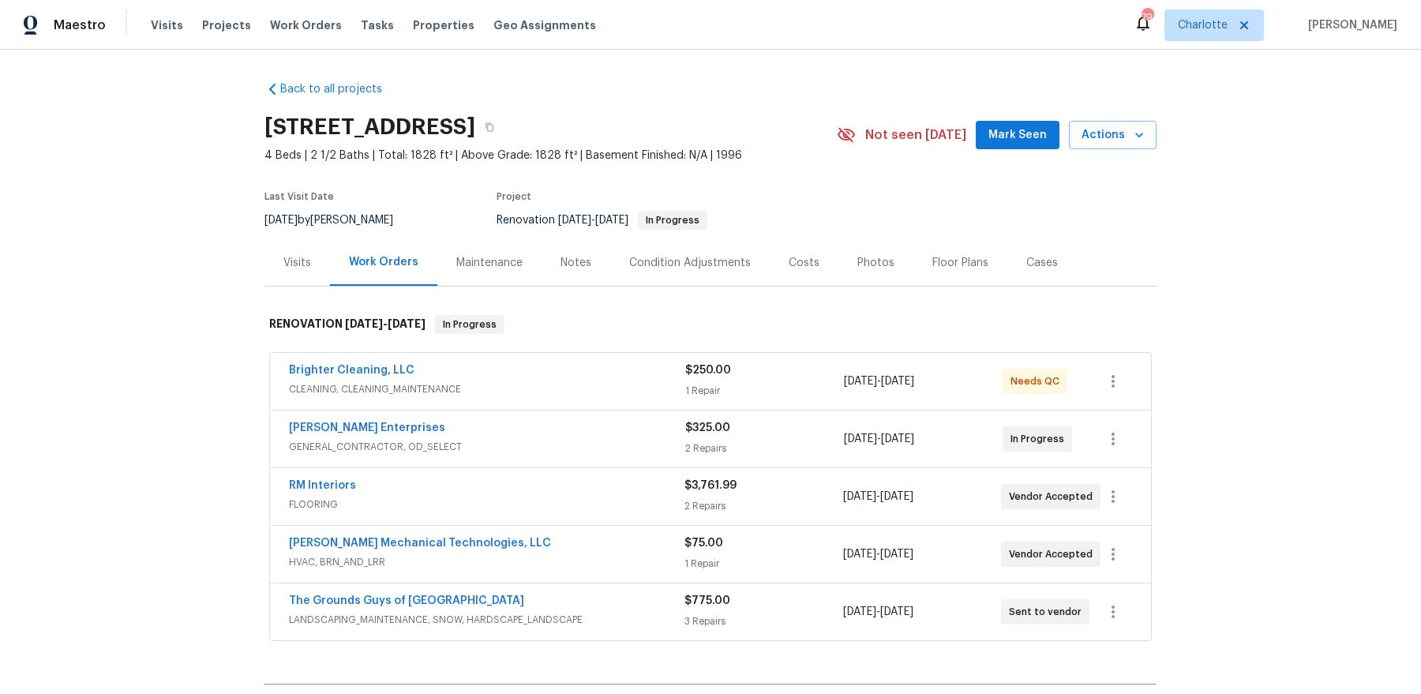
click at [592, 270] on div "Notes" at bounding box center [576, 262] width 69 height 47
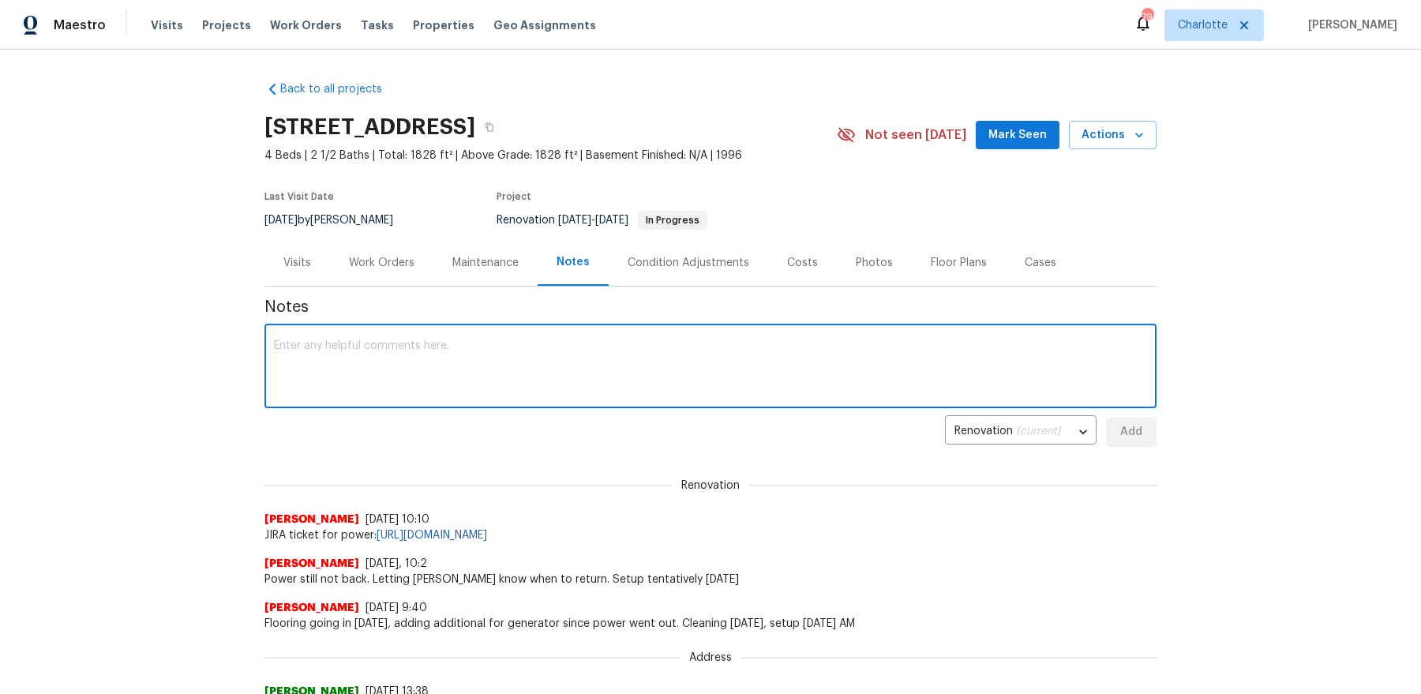
click at [558, 374] on textarea at bounding box center [710, 367] width 873 height 55
type textarea "cleaning completed, Nordman completing today. QC/setup/pics today"
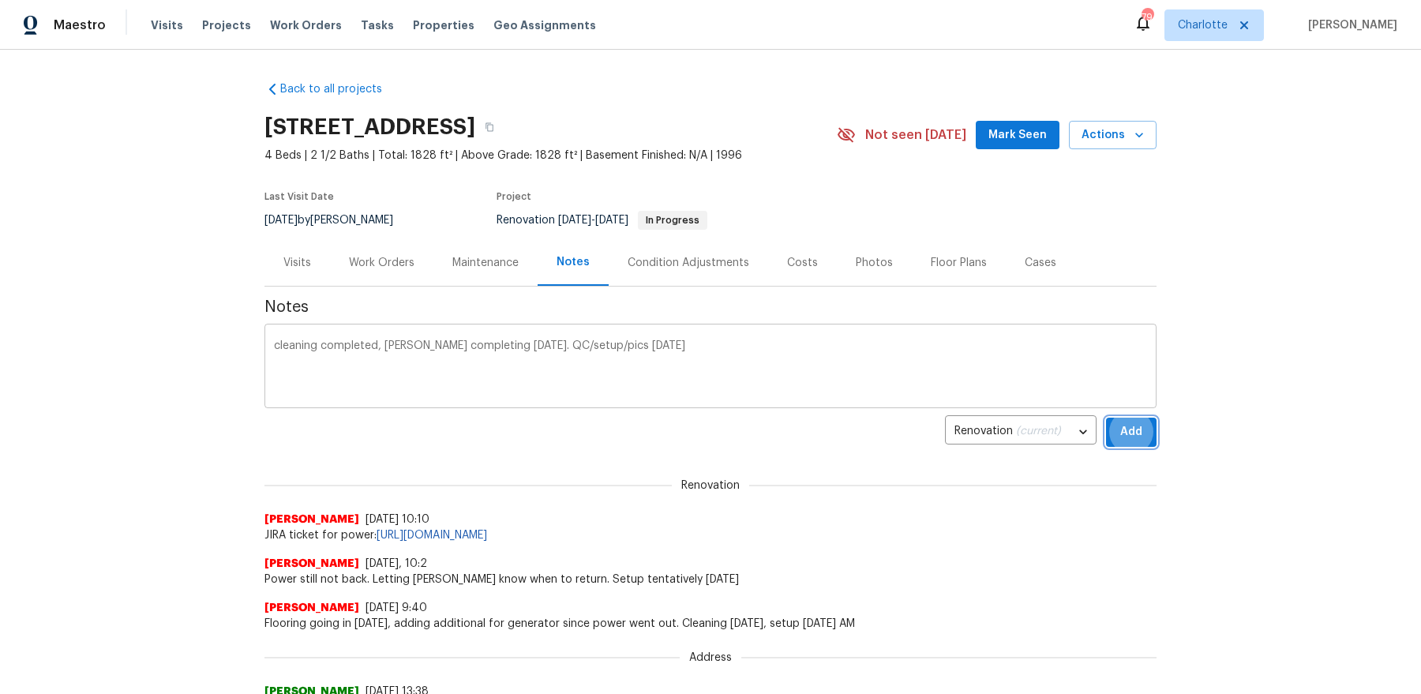
click at [1106, 418] on button "Add" at bounding box center [1131, 432] width 51 height 29
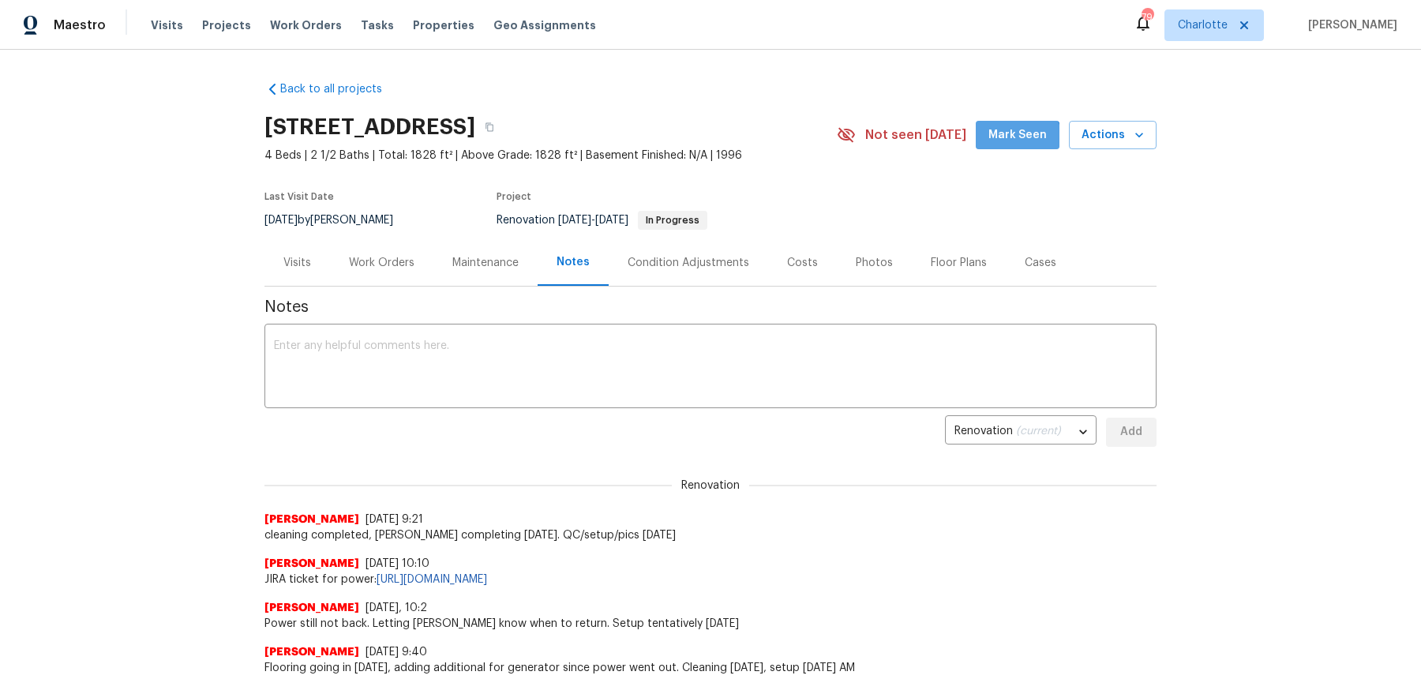
click at [1023, 144] on button "Mark Seen" at bounding box center [1018, 135] width 84 height 29
click at [379, 279] on div "Work Orders" at bounding box center [381, 262] width 103 height 47
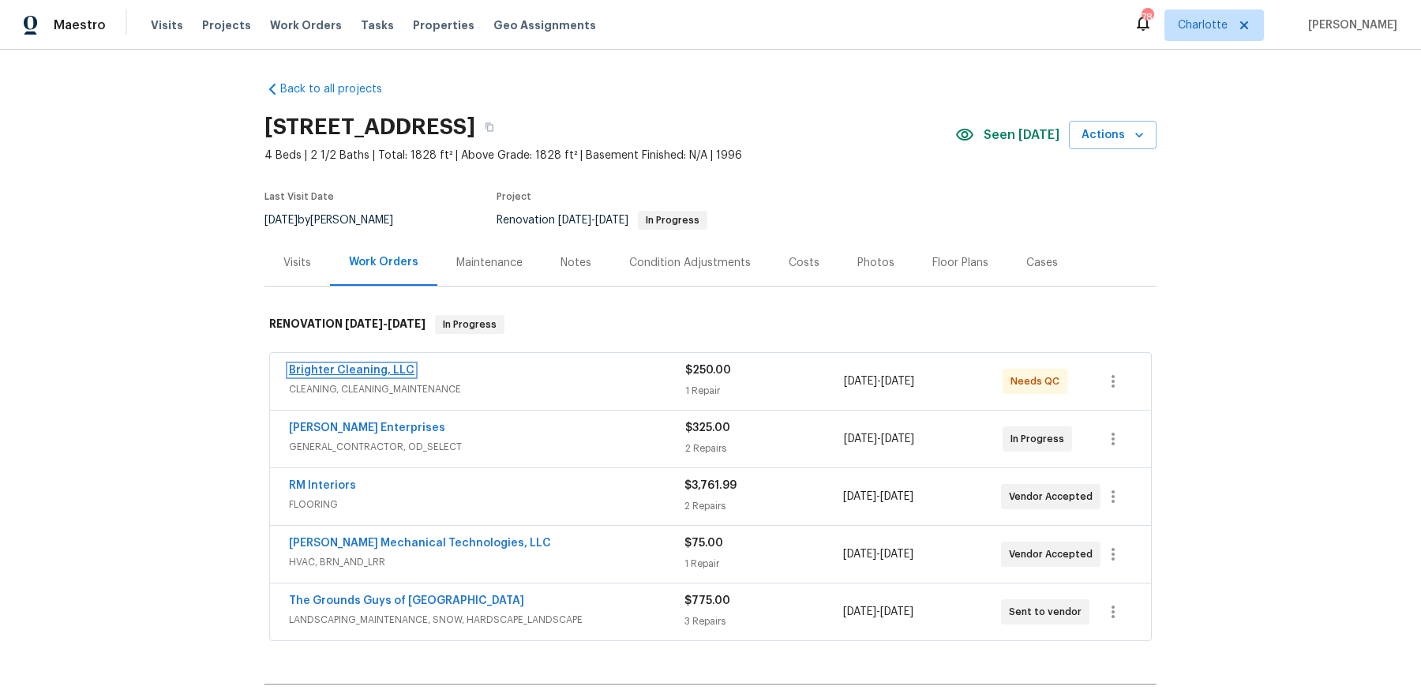
click at [373, 370] on link "Brighter Cleaning, LLC" at bounding box center [352, 370] width 126 height 11
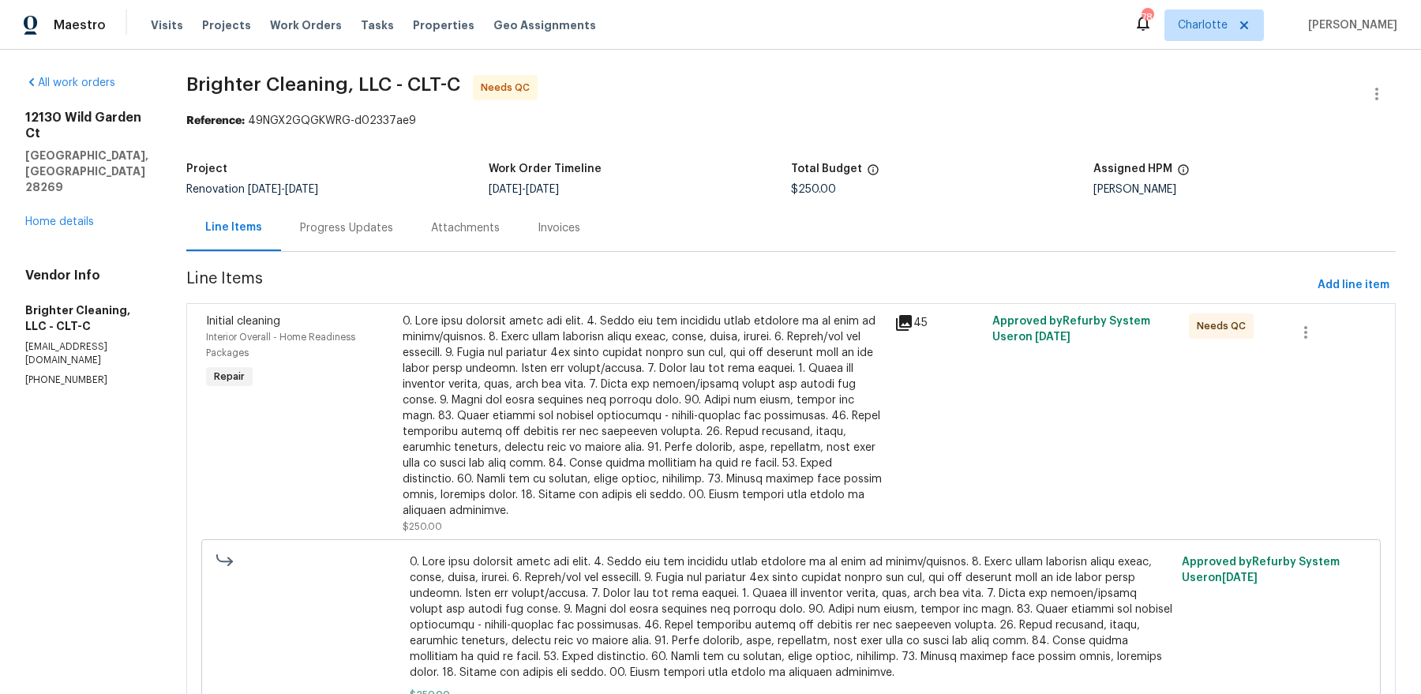
click at [895, 323] on icon at bounding box center [904, 323] width 19 height 19
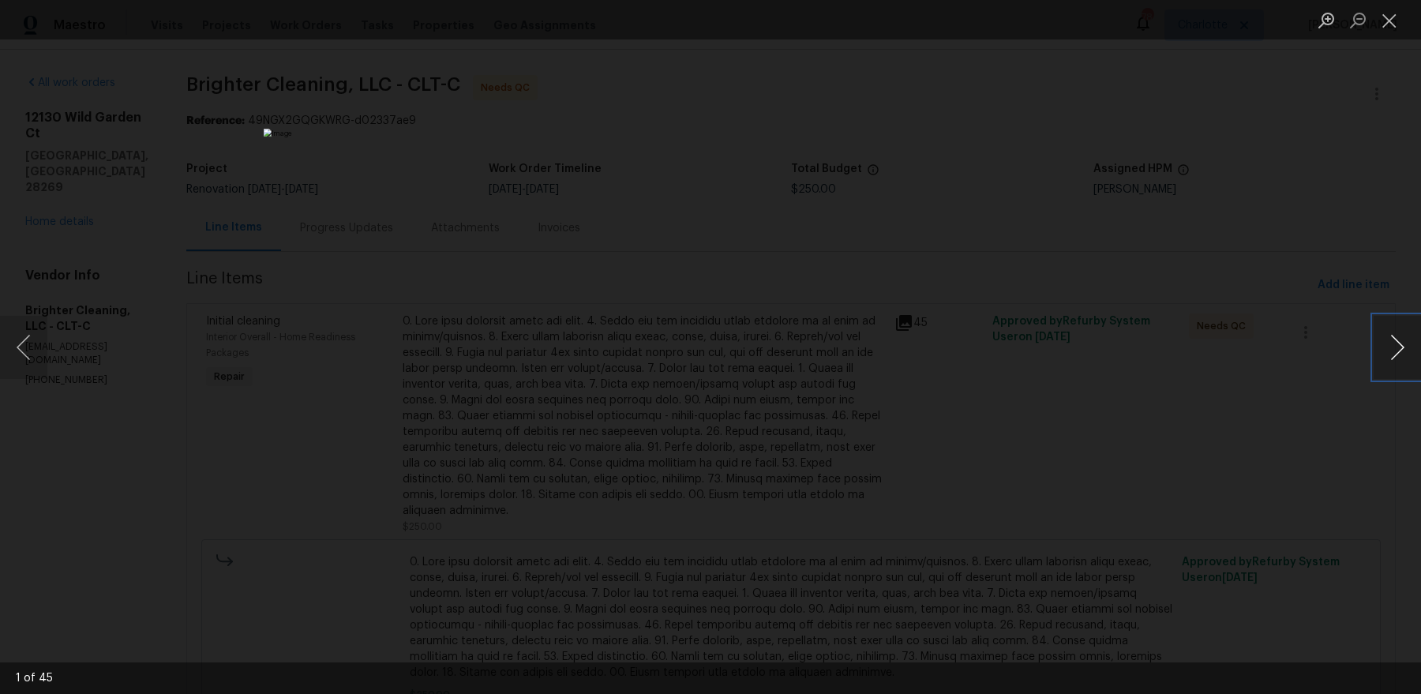
click at [1411, 344] on button "Next image" at bounding box center [1397, 347] width 47 height 63
click at [17, 344] on button "Previous image" at bounding box center [23, 347] width 47 height 63
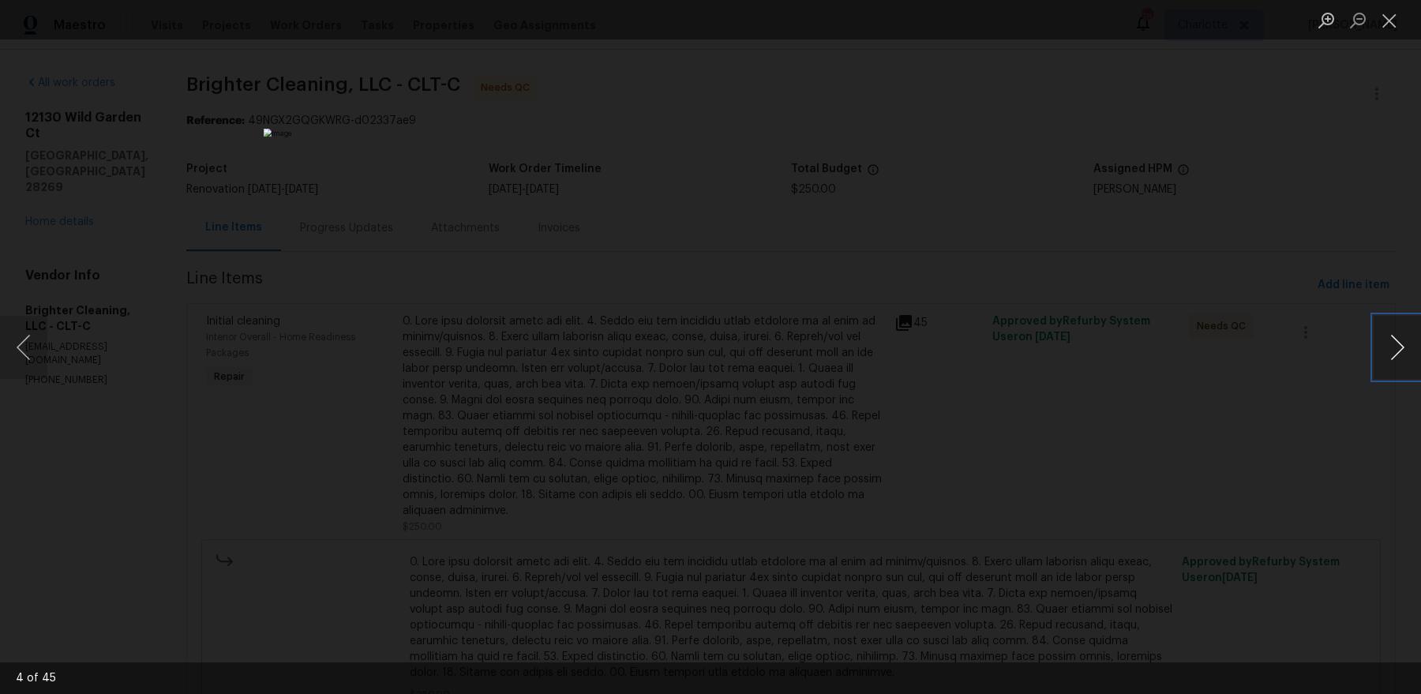
click at [1410, 341] on button "Next image" at bounding box center [1397, 347] width 47 height 63
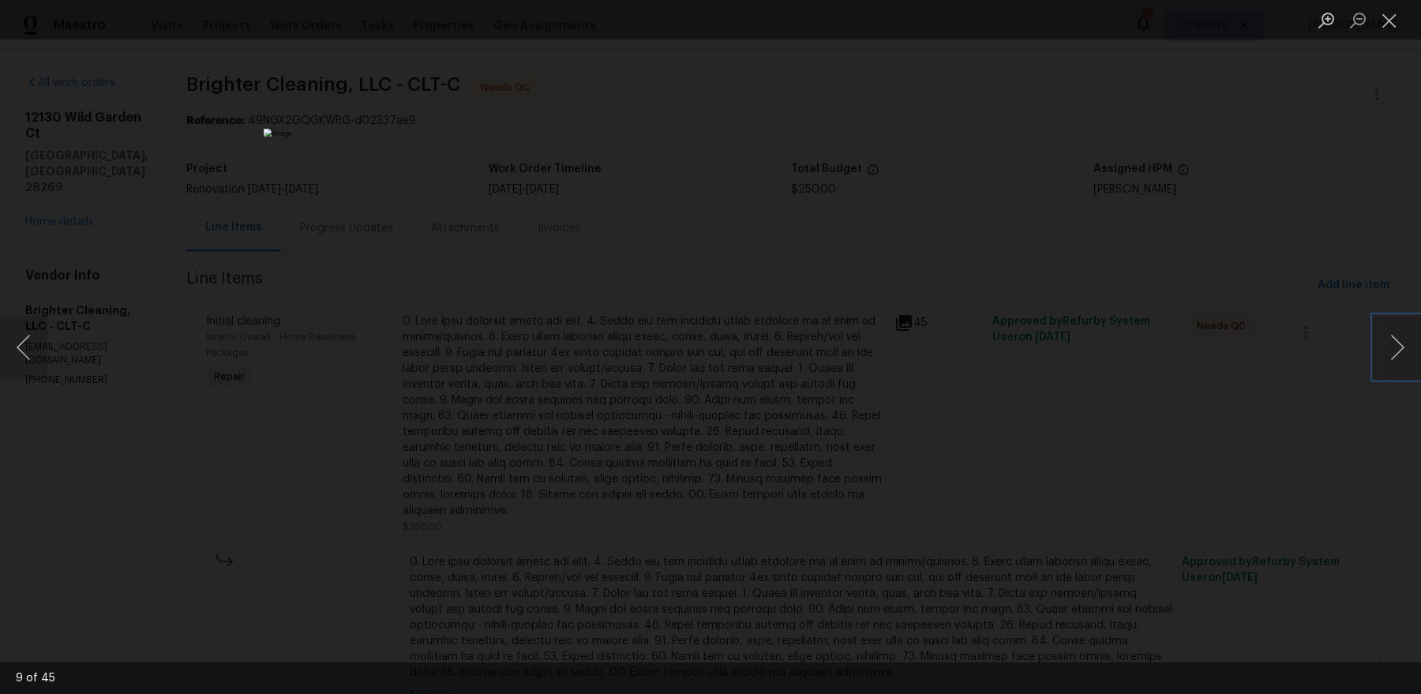
drag, startPoint x: 1410, startPoint y: 341, endPoint x: 349, endPoint y: 548, distance: 1080.6
click at [349, 548] on div "9 of 45" at bounding box center [710, 347] width 1421 height 694
click at [17, 366] on button "Previous image" at bounding box center [23, 347] width 47 height 63
click at [1386, 347] on button "Next image" at bounding box center [1397, 347] width 47 height 63
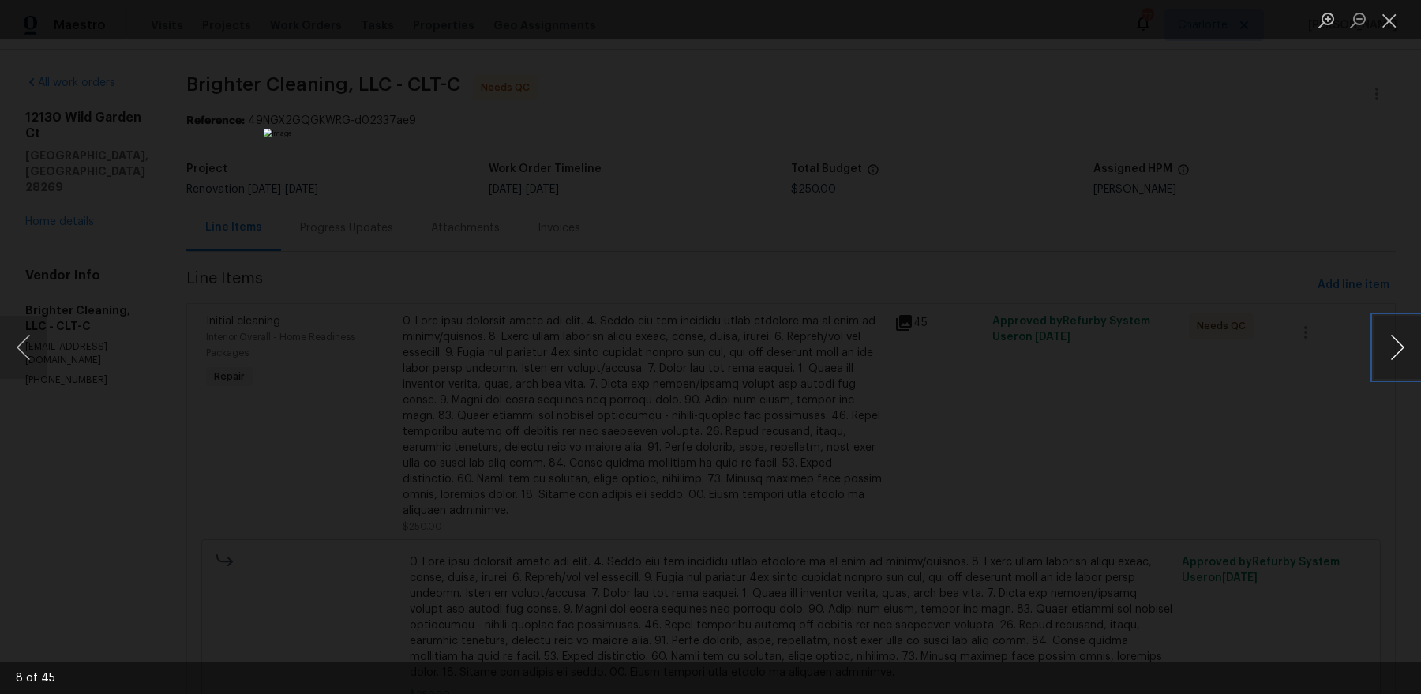
click at [1386, 347] on button "Next image" at bounding box center [1397, 347] width 47 height 63
drag, startPoint x: 1386, startPoint y: 347, endPoint x: 796, endPoint y: 498, distance: 608.9
click at [798, 500] on div "10 of 45" at bounding box center [710, 347] width 1421 height 694
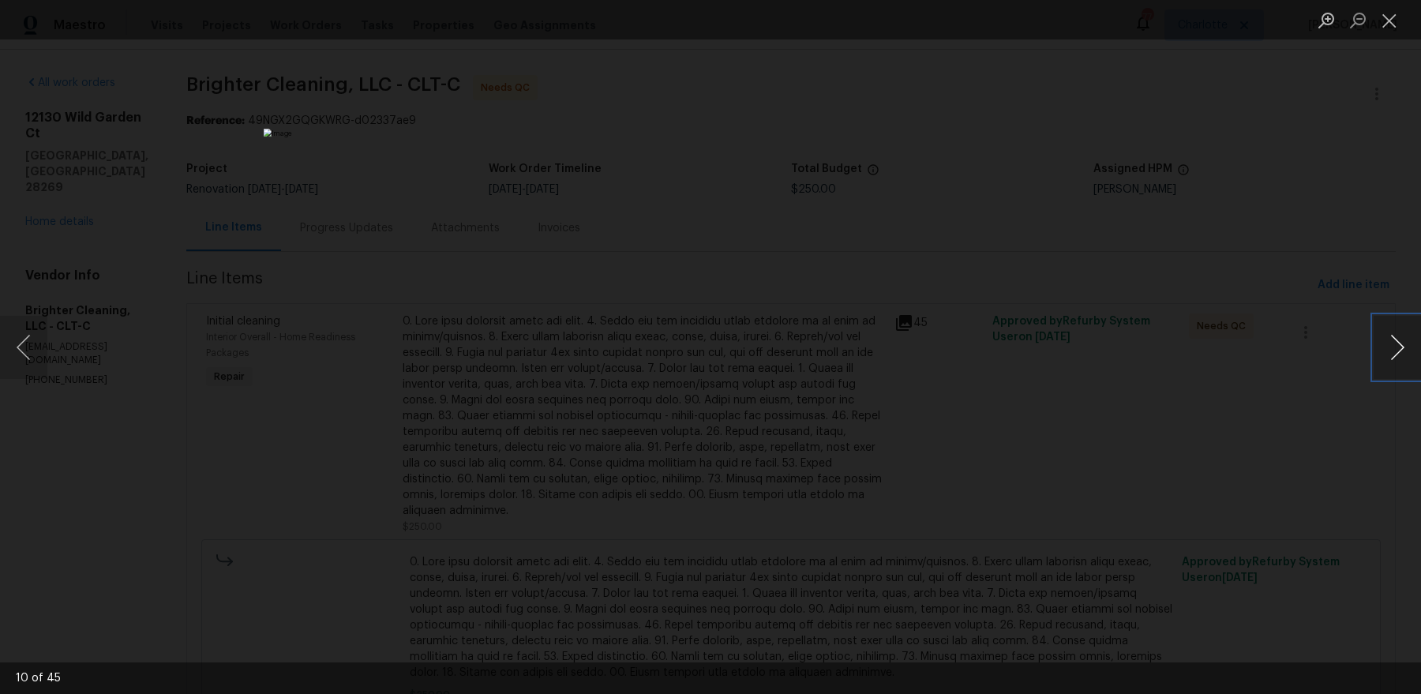
click at [1392, 366] on button "Next image" at bounding box center [1397, 347] width 47 height 63
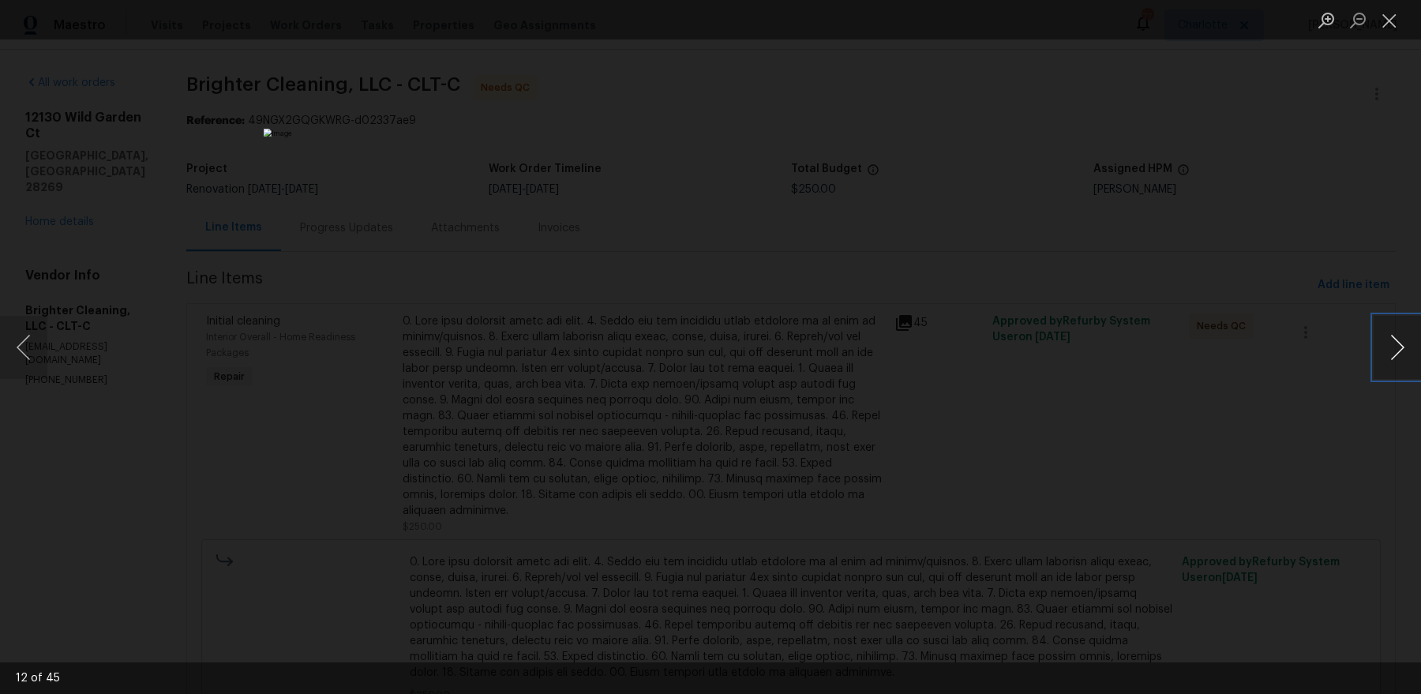
click at [1392, 366] on button "Next image" at bounding box center [1397, 347] width 47 height 63
click at [229, 382] on div "Lightbox" at bounding box center [710, 347] width 1421 height 694
click at [1387, 17] on button "Close lightbox" at bounding box center [1390, 20] width 32 height 28
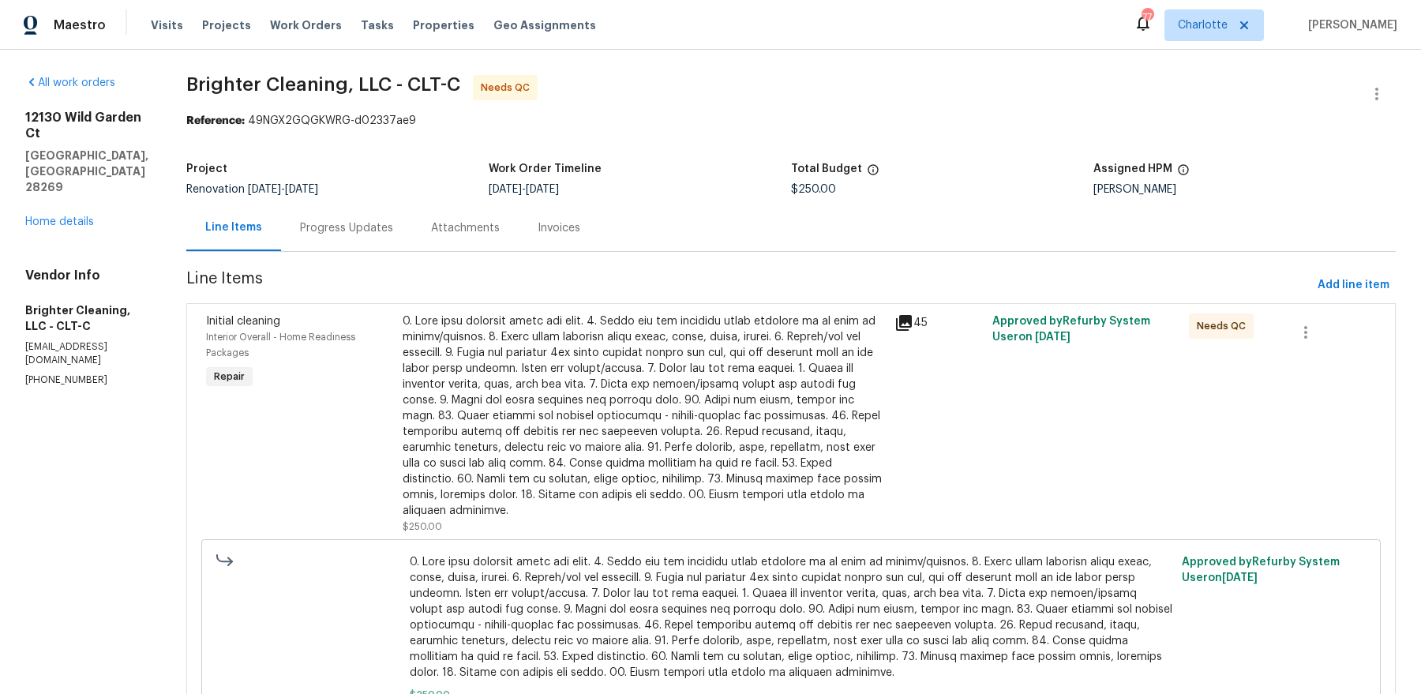
click at [555, 687] on span "$250.00" at bounding box center [792, 695] width 764 height 16
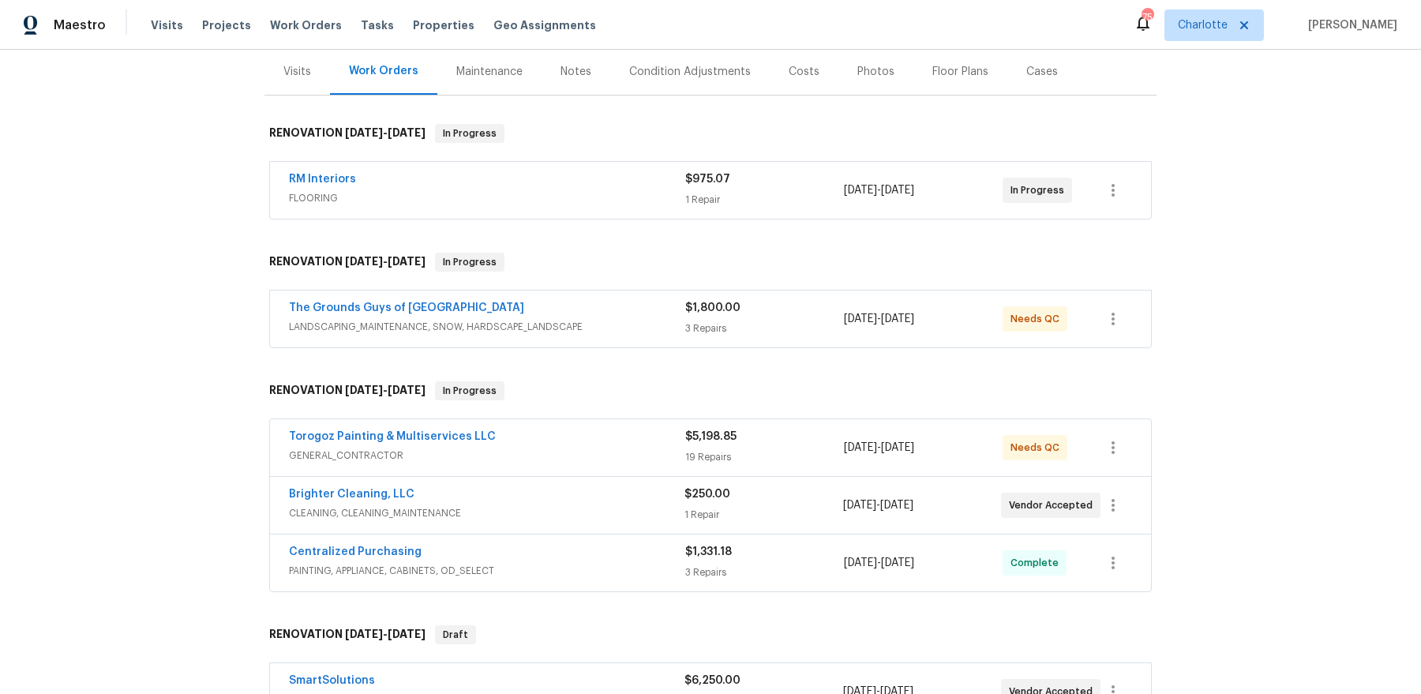
scroll to position [150, 0]
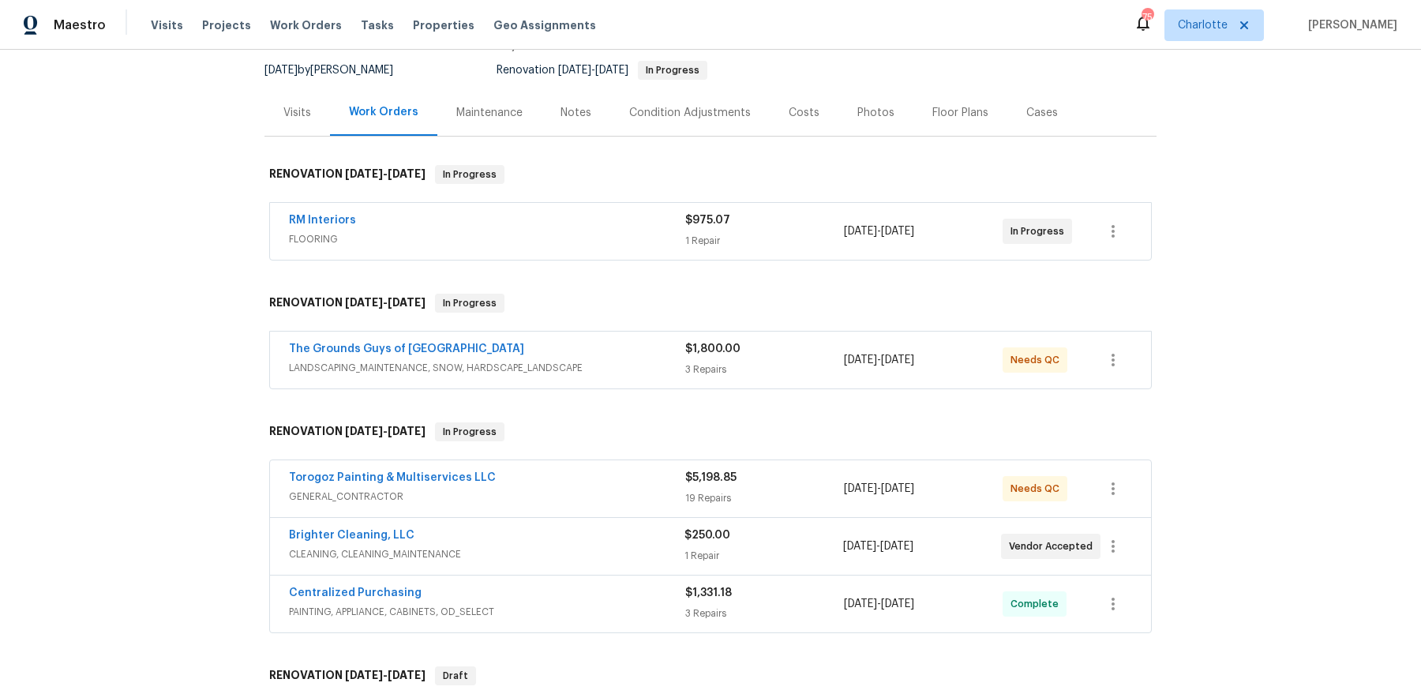
click at [810, 118] on div "Costs" at bounding box center [804, 113] width 31 height 16
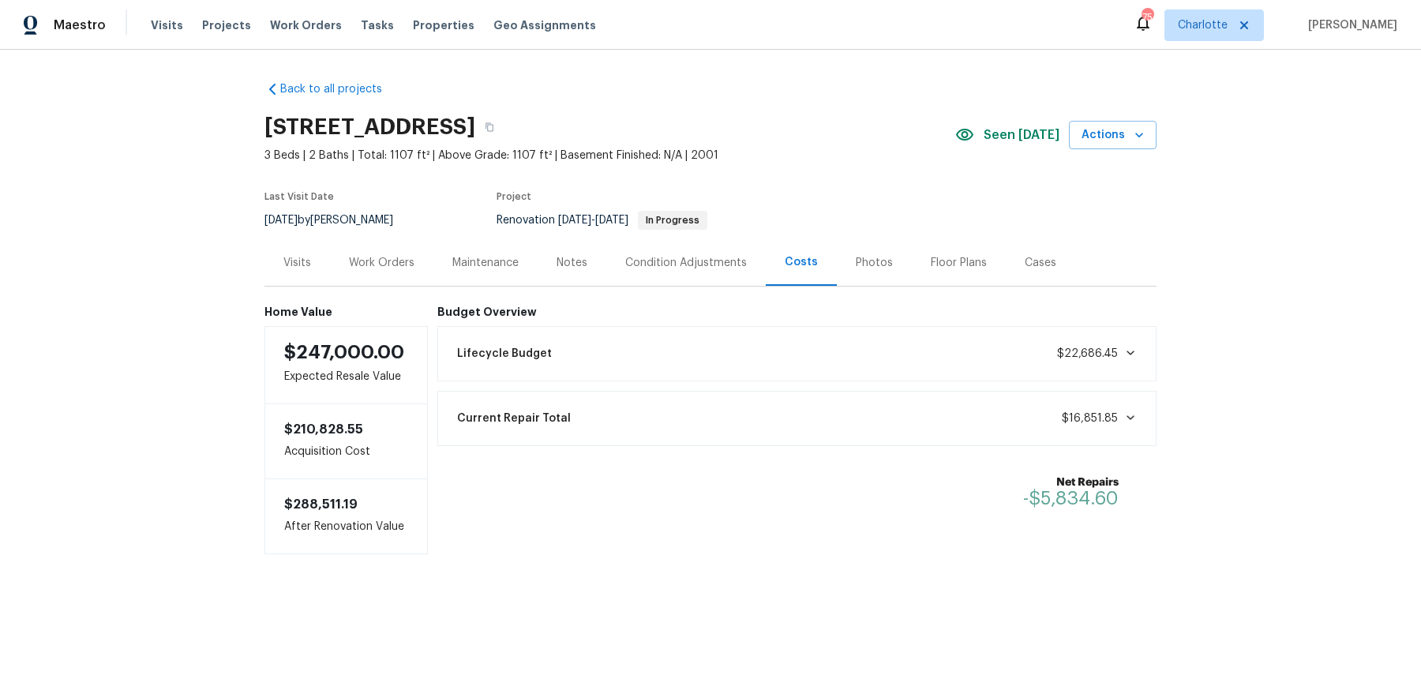
click at [370, 258] on div "Work Orders" at bounding box center [382, 263] width 66 height 16
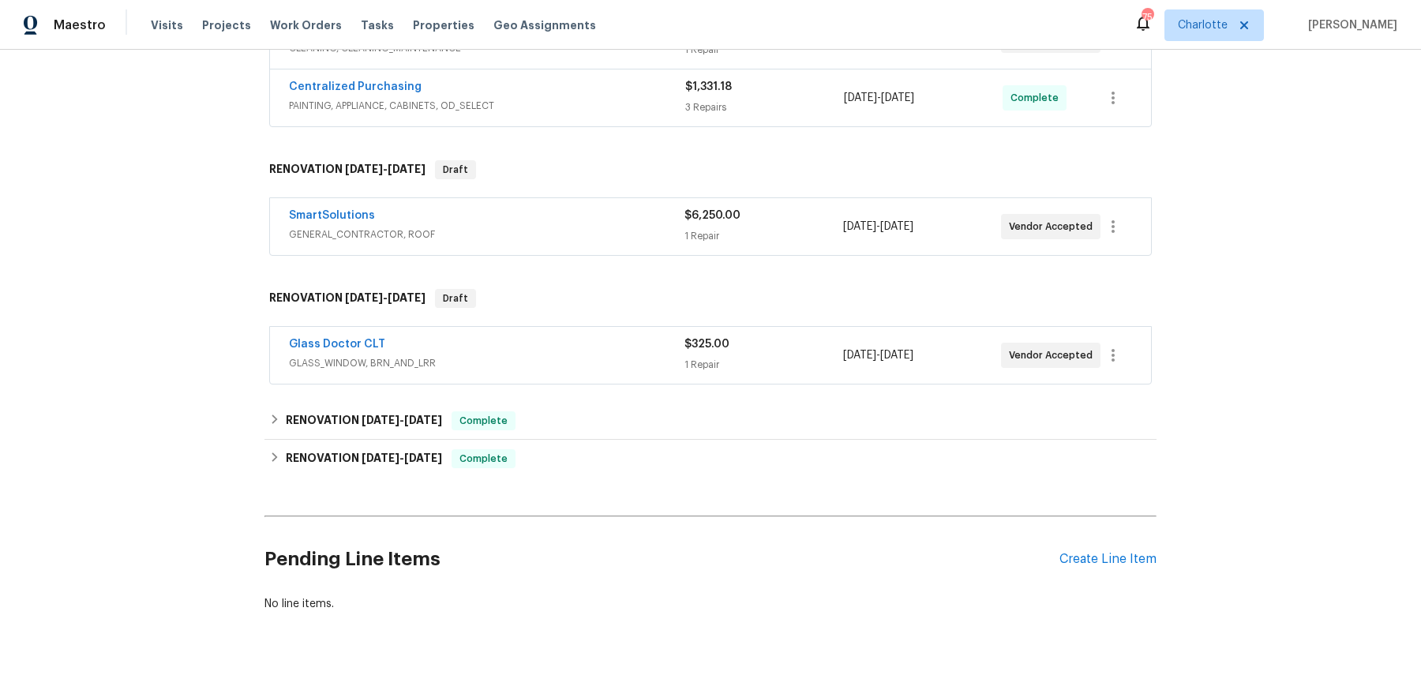
scroll to position [676, 0]
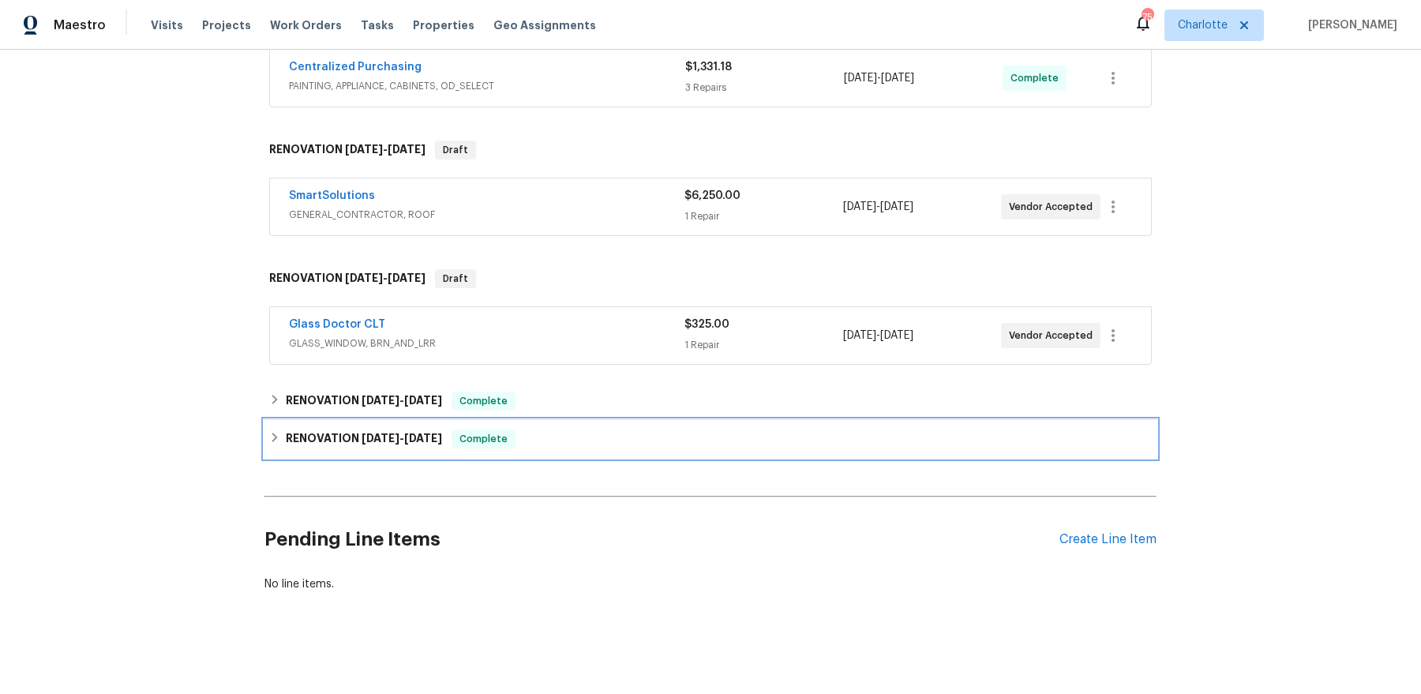
click at [282, 441] on div "RENOVATION [DATE] - [DATE] Complete" at bounding box center [710, 439] width 883 height 19
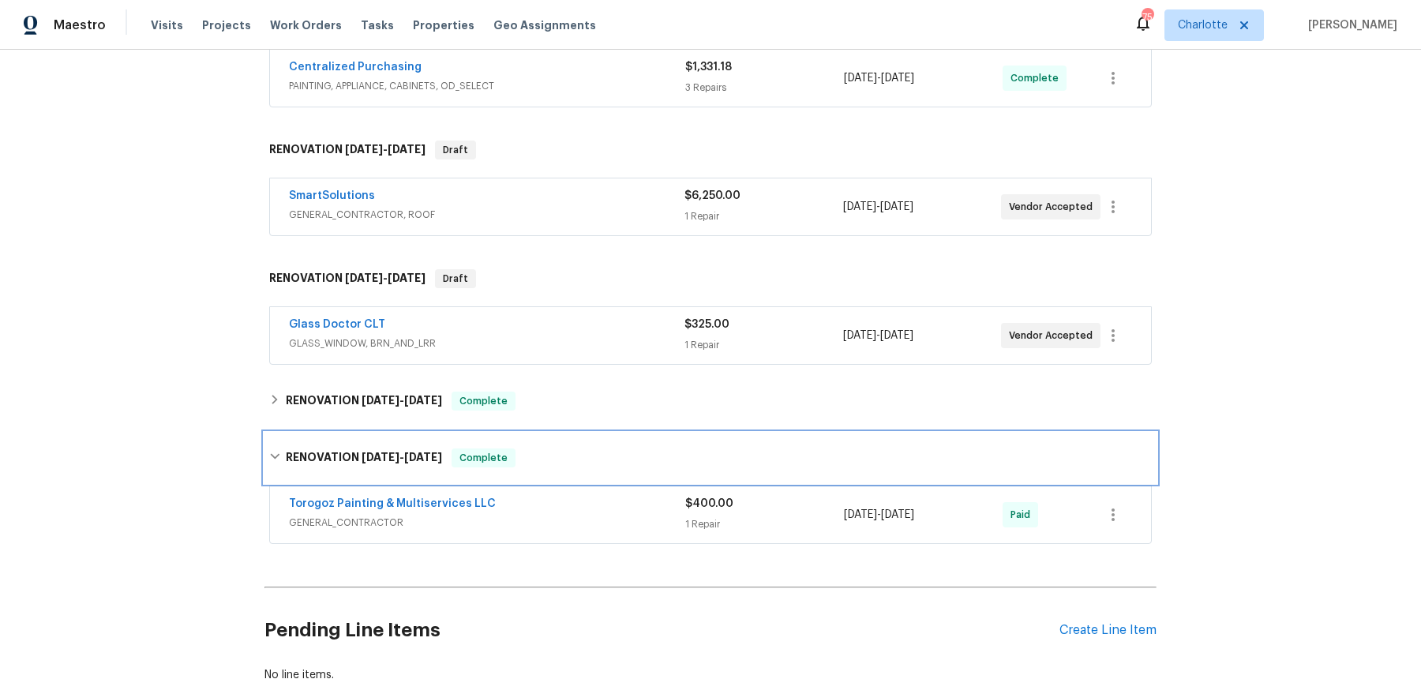
click at [282, 441] on div "RENOVATION [DATE] - [DATE] Complete" at bounding box center [711, 458] width 892 height 51
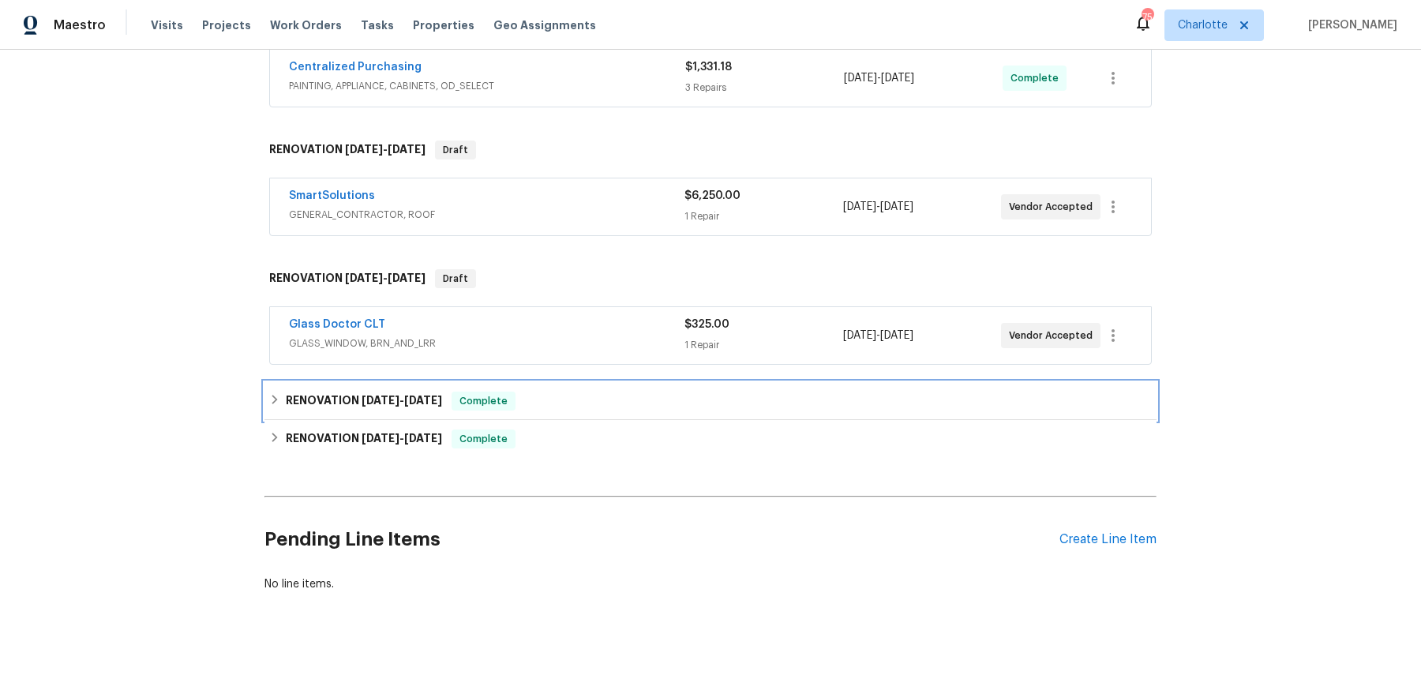
click at [282, 408] on div "RENOVATION [DATE] - [DATE] Complete" at bounding box center [711, 401] width 892 height 38
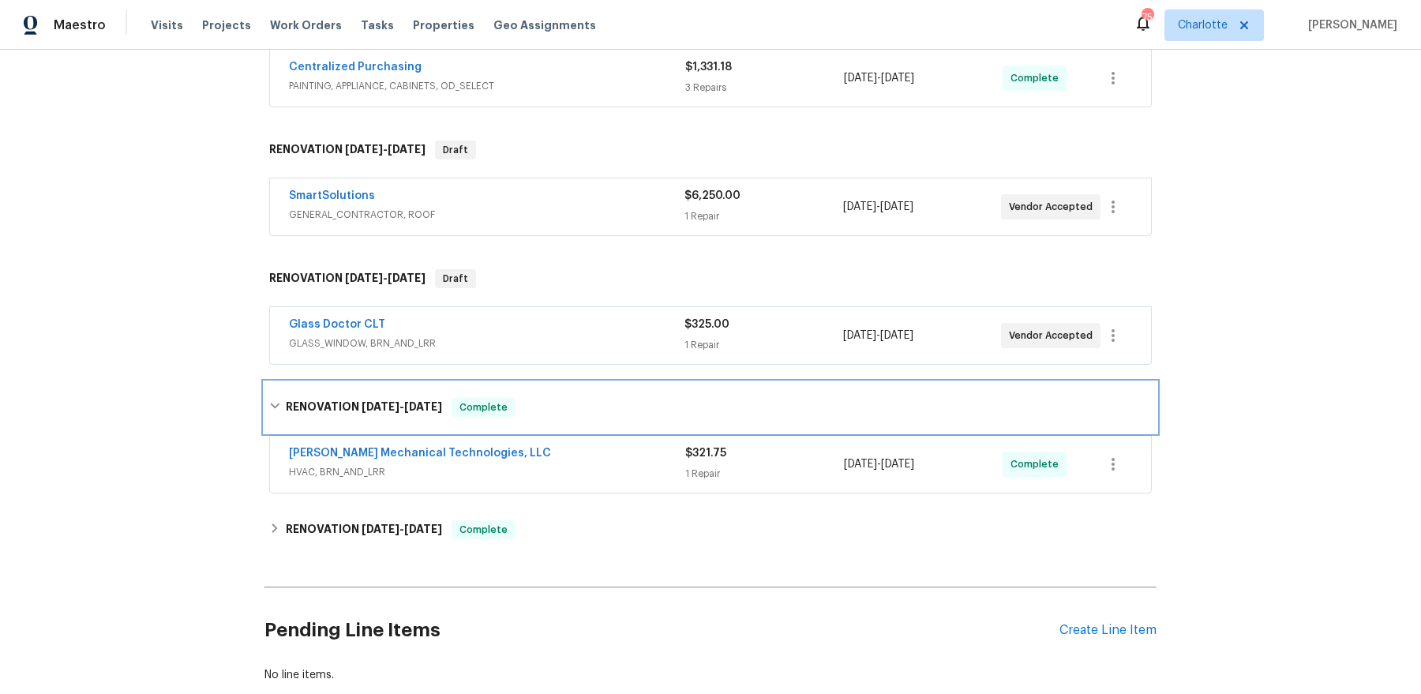
click at [282, 408] on div "RENOVATION [DATE] - [DATE] Complete" at bounding box center [710, 407] width 883 height 19
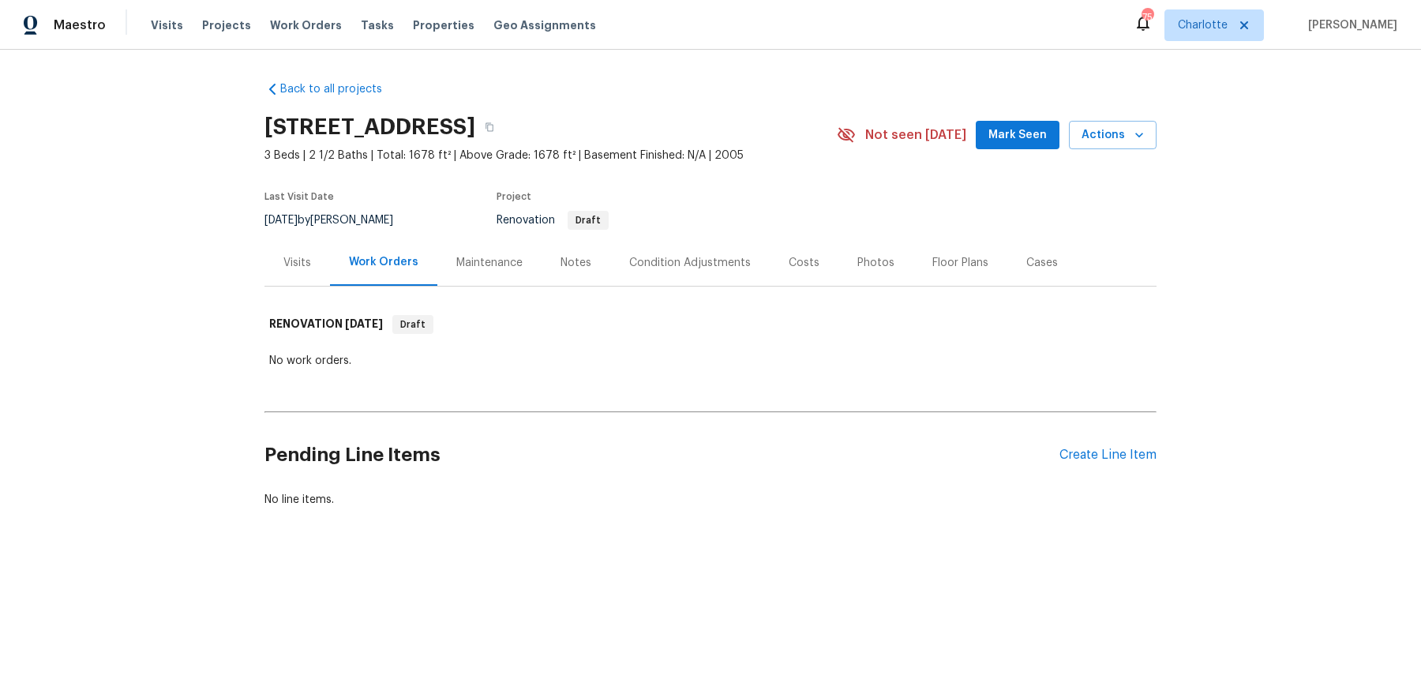
click at [298, 253] on div "Visits" at bounding box center [298, 262] width 66 height 47
click at [307, 274] on div "Visits" at bounding box center [298, 262] width 66 height 47
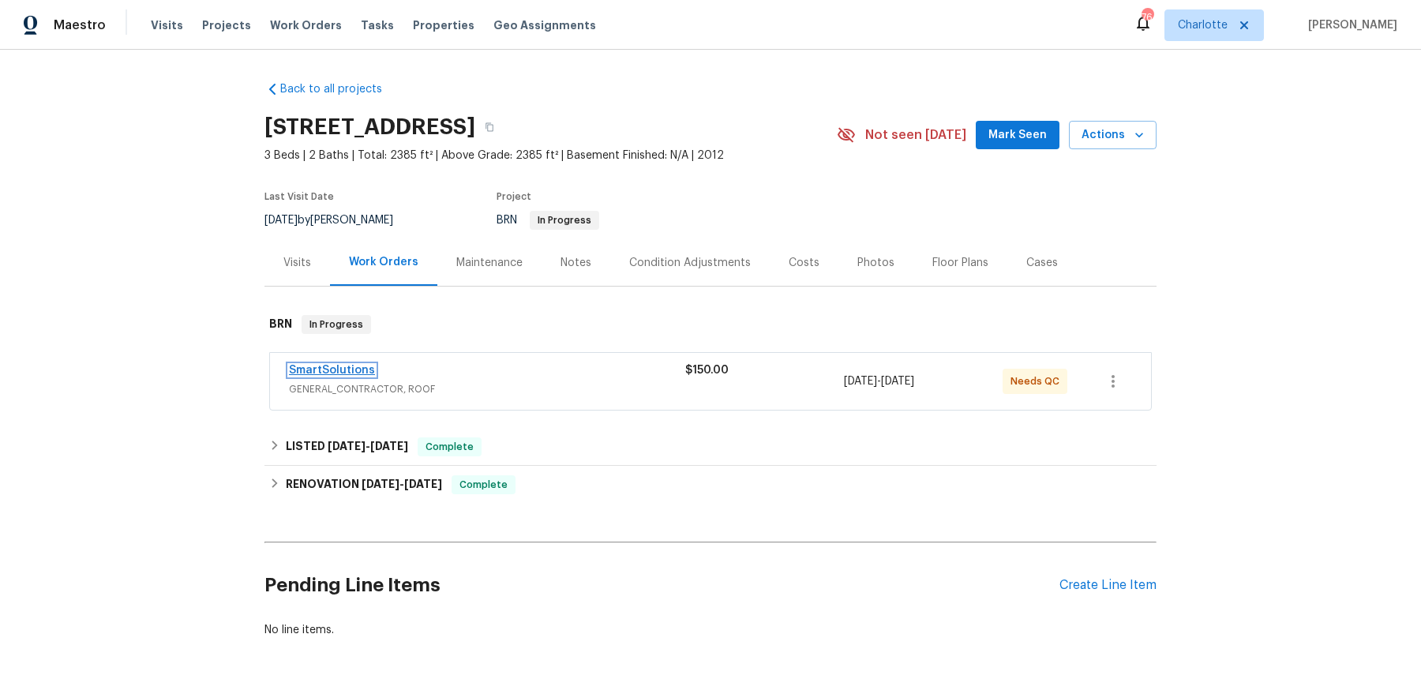
click at [337, 365] on link "SmartSolutions" at bounding box center [332, 370] width 86 height 11
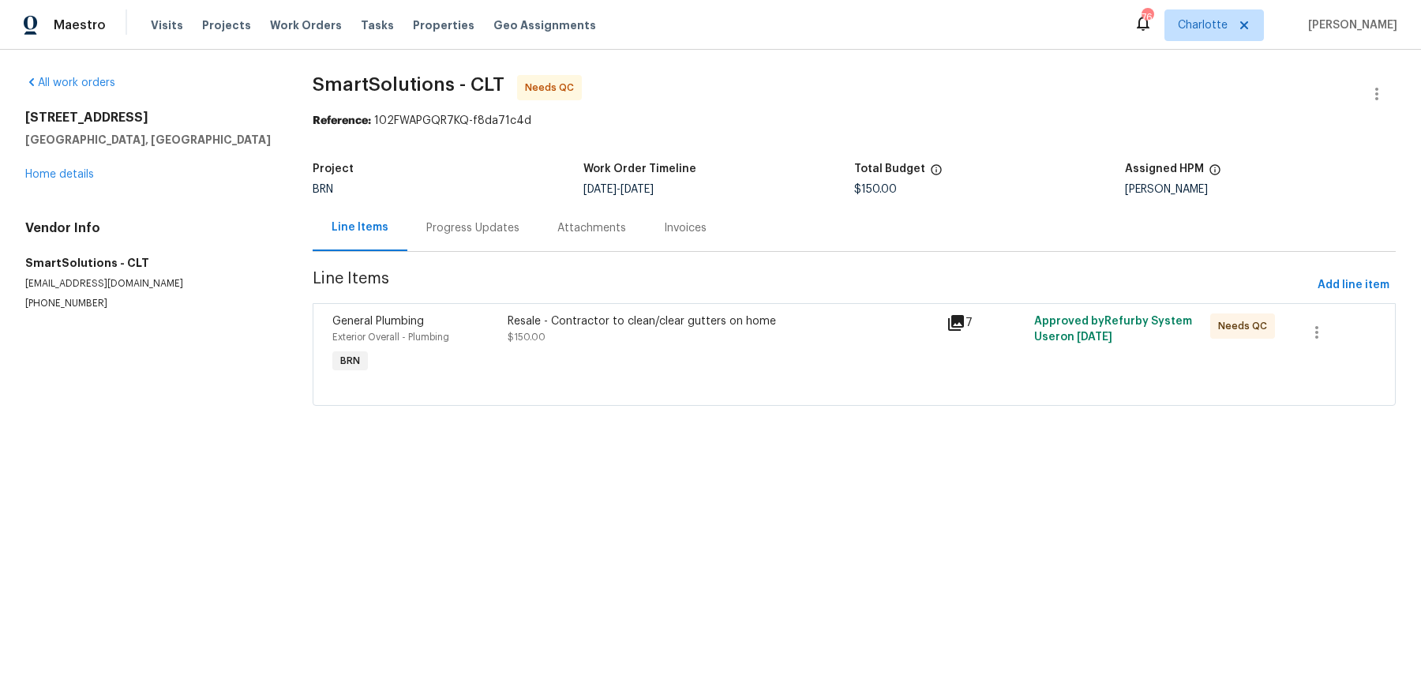
click at [647, 327] on div "Resale - Contractor to clean/clear gutters on home" at bounding box center [723, 322] width 430 height 16
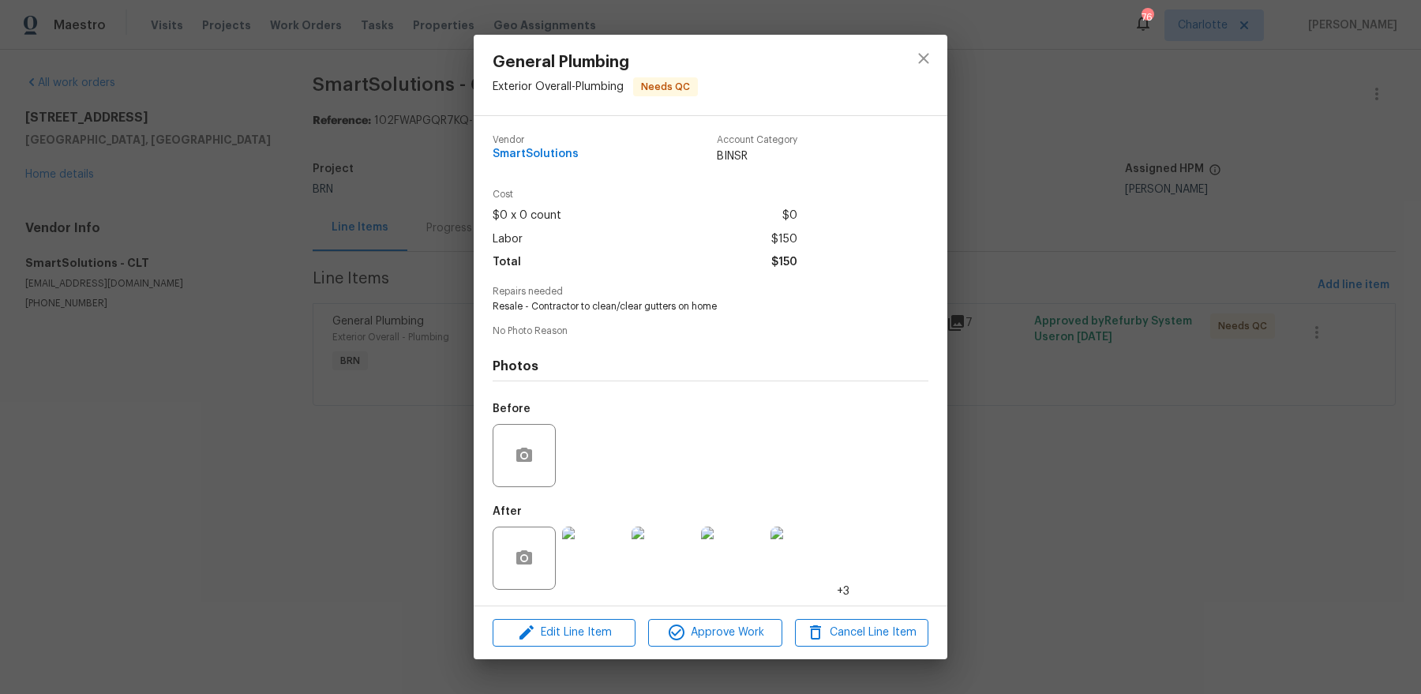
click at [591, 554] on img at bounding box center [593, 558] width 63 height 63
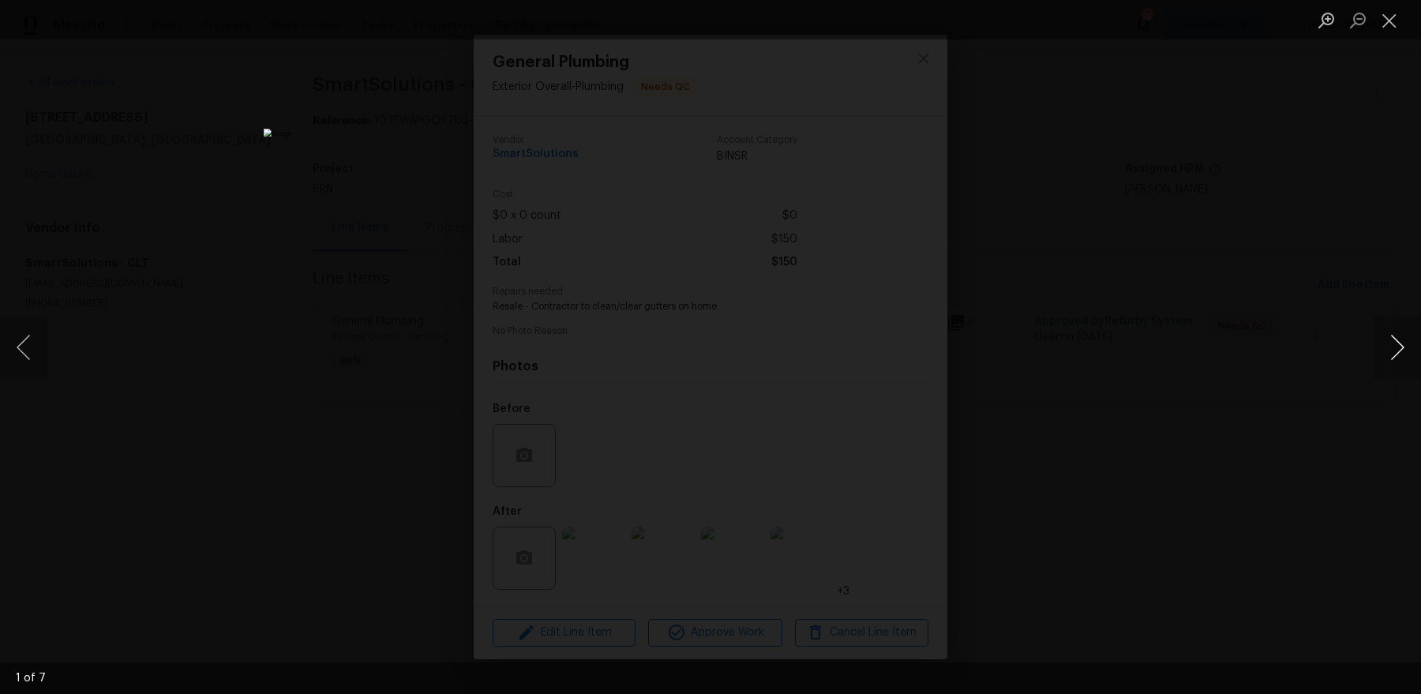
click at [1136, 343] on button "Next image" at bounding box center [1397, 347] width 47 height 63
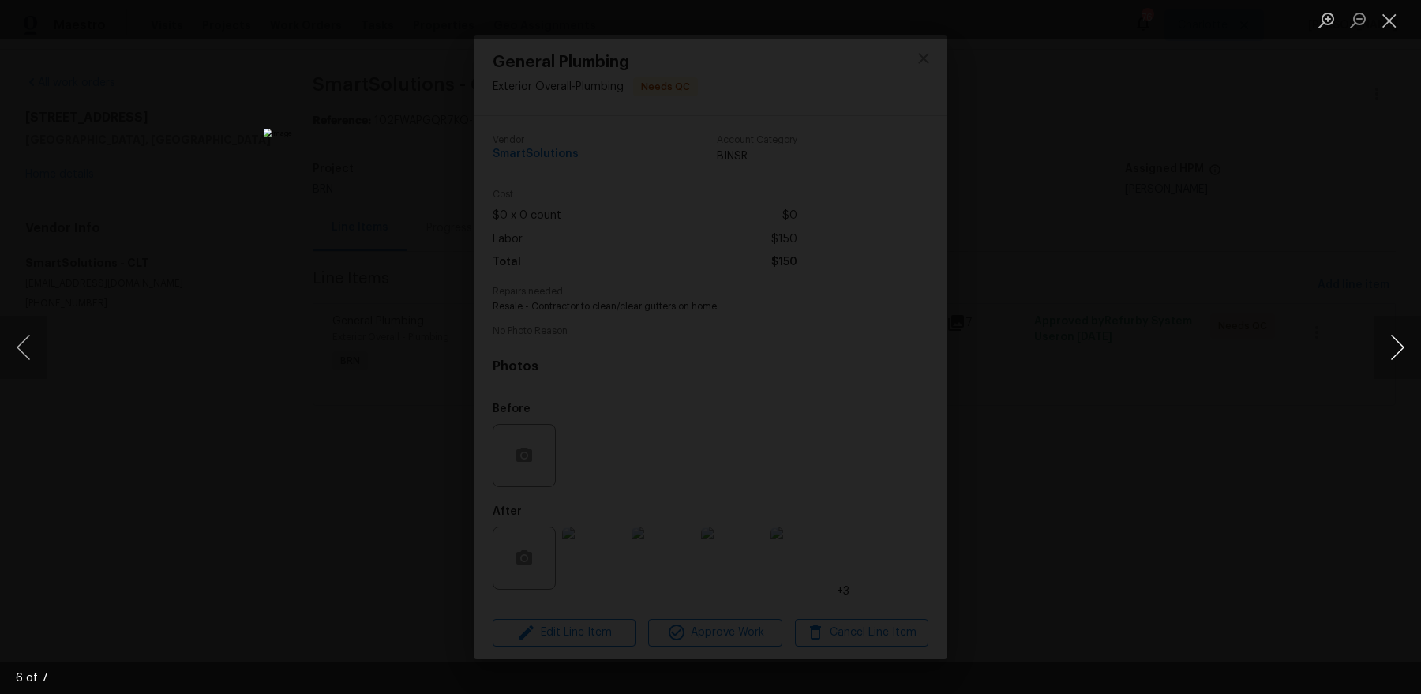
click at [1136, 343] on button "Next image" at bounding box center [1397, 347] width 47 height 63
click at [1136, 32] on button "Close lightbox" at bounding box center [1390, 20] width 32 height 28
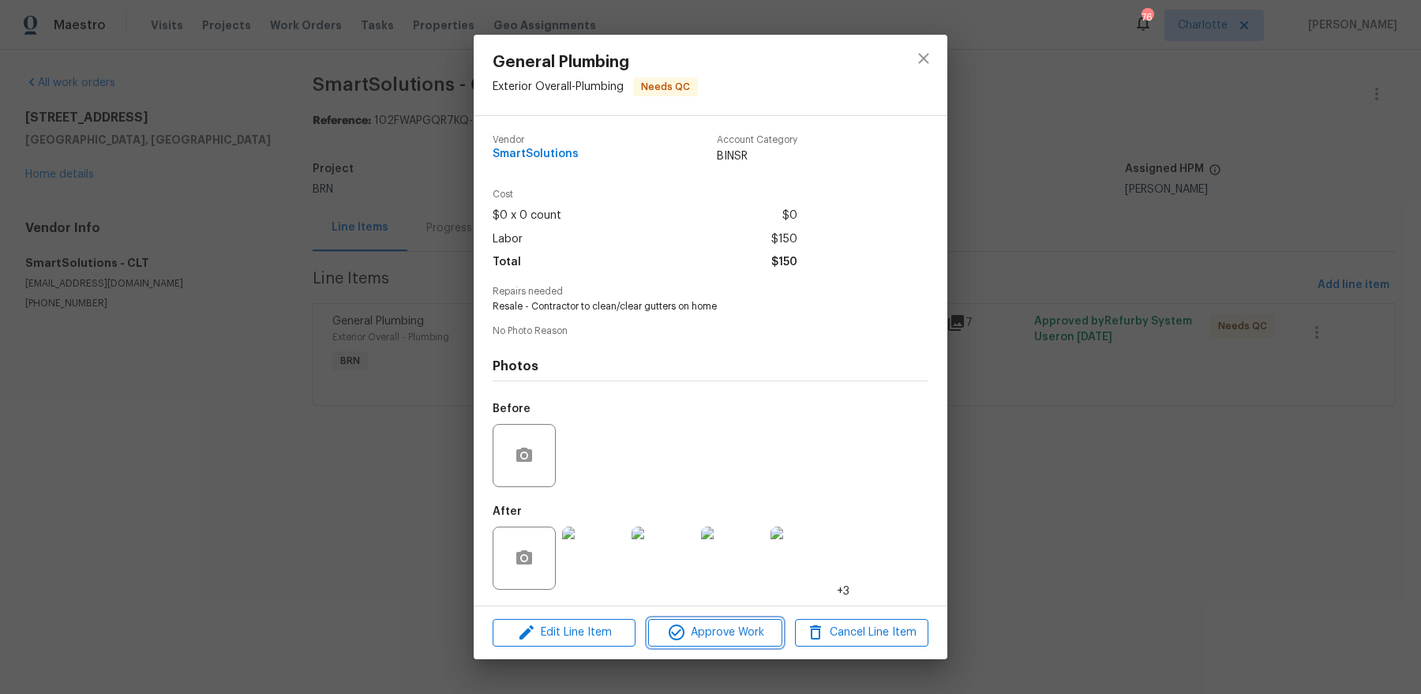
click at [711, 554] on span "Approve Work" at bounding box center [715, 633] width 124 height 20
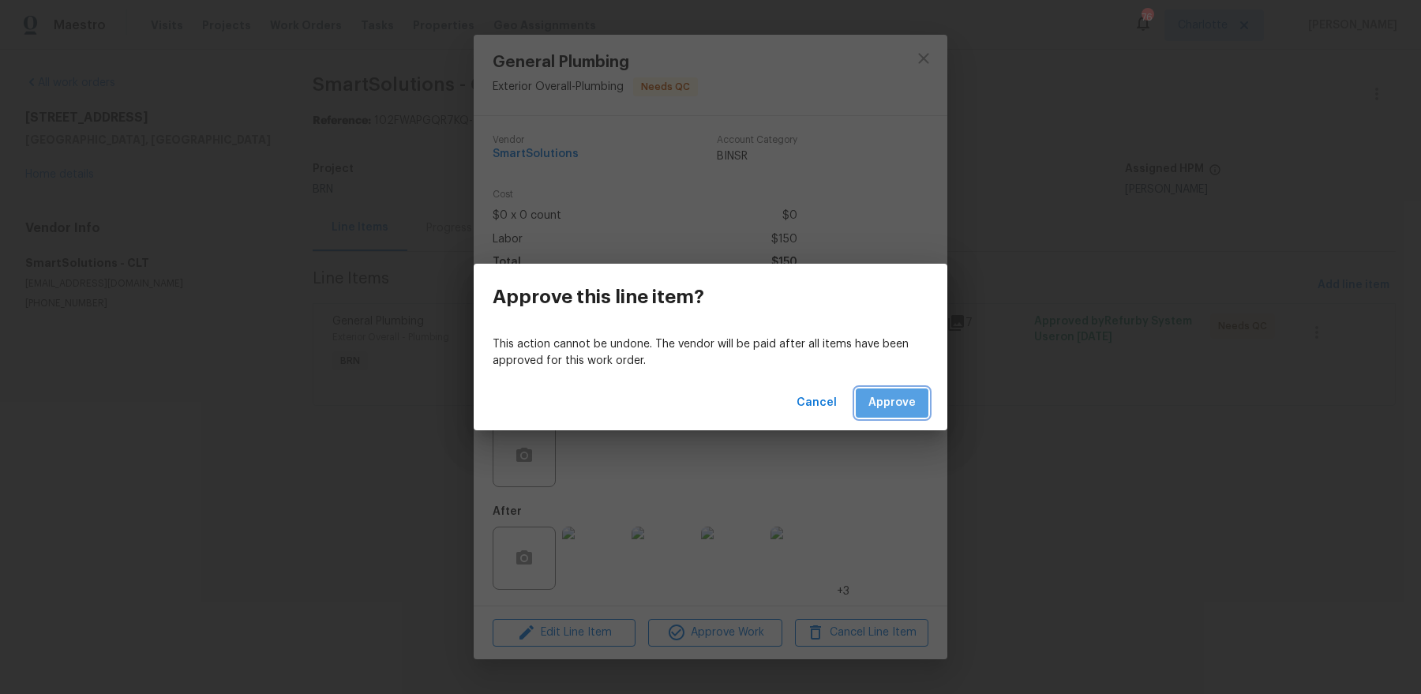
click at [907, 396] on span "Approve" at bounding box center [892, 403] width 47 height 20
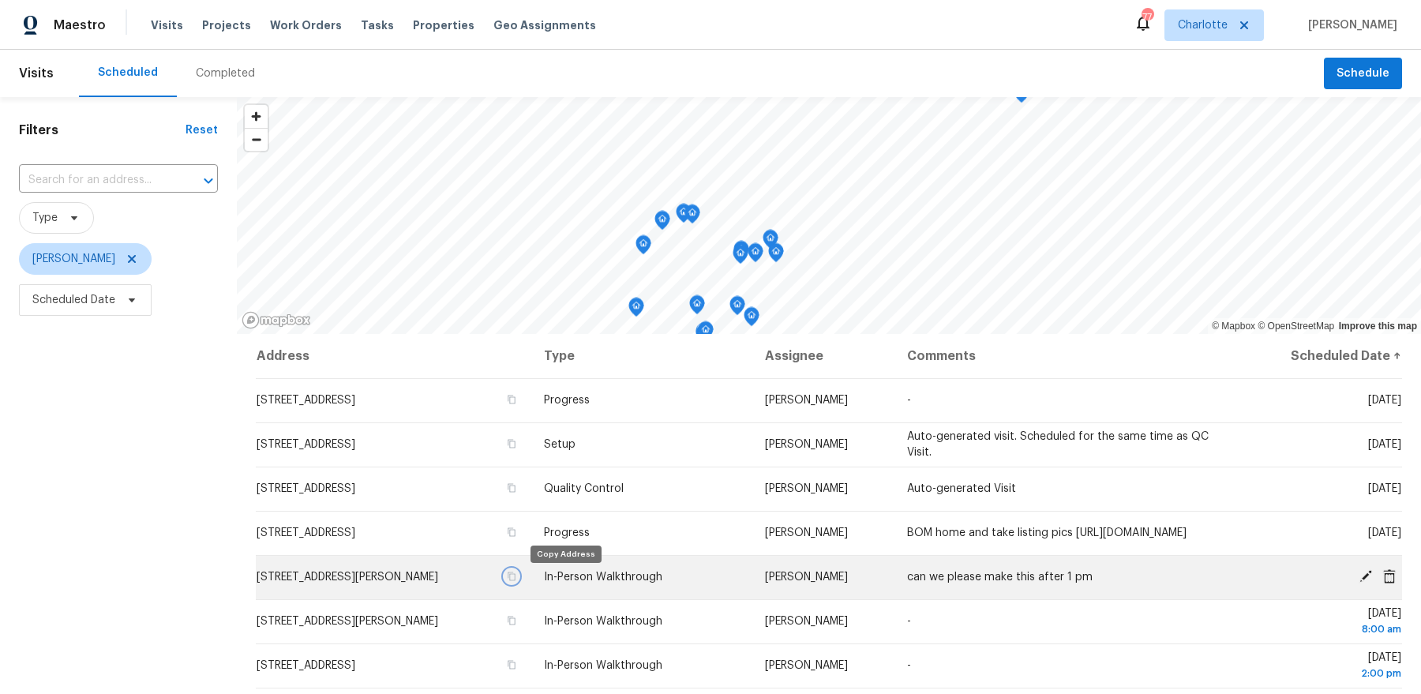
click at [516, 580] on icon "button" at bounding box center [513, 577] width 8 height 9
click at [377, 581] on span "[STREET_ADDRESS][PERSON_NAME]" at bounding box center [348, 577] width 182 height 11
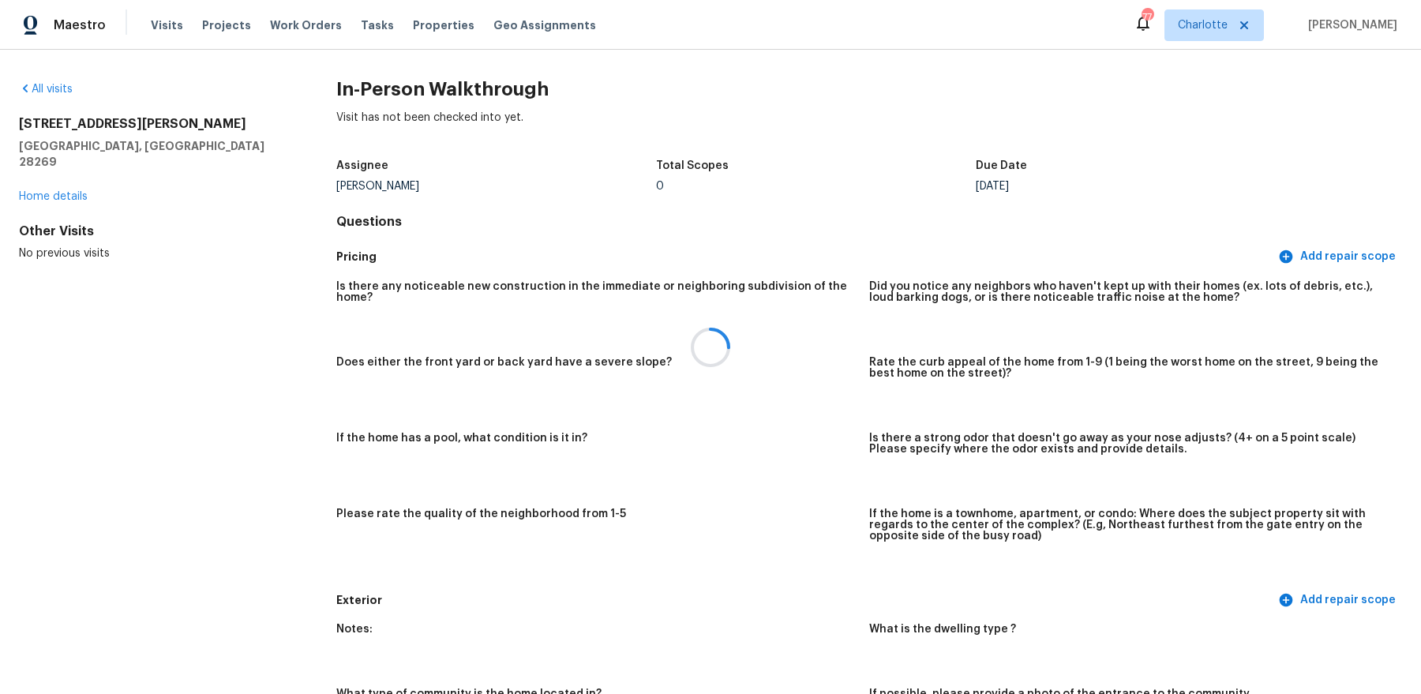
click at [69, 177] on div at bounding box center [710, 347] width 1421 height 694
click at [38, 181] on div at bounding box center [710, 347] width 1421 height 694
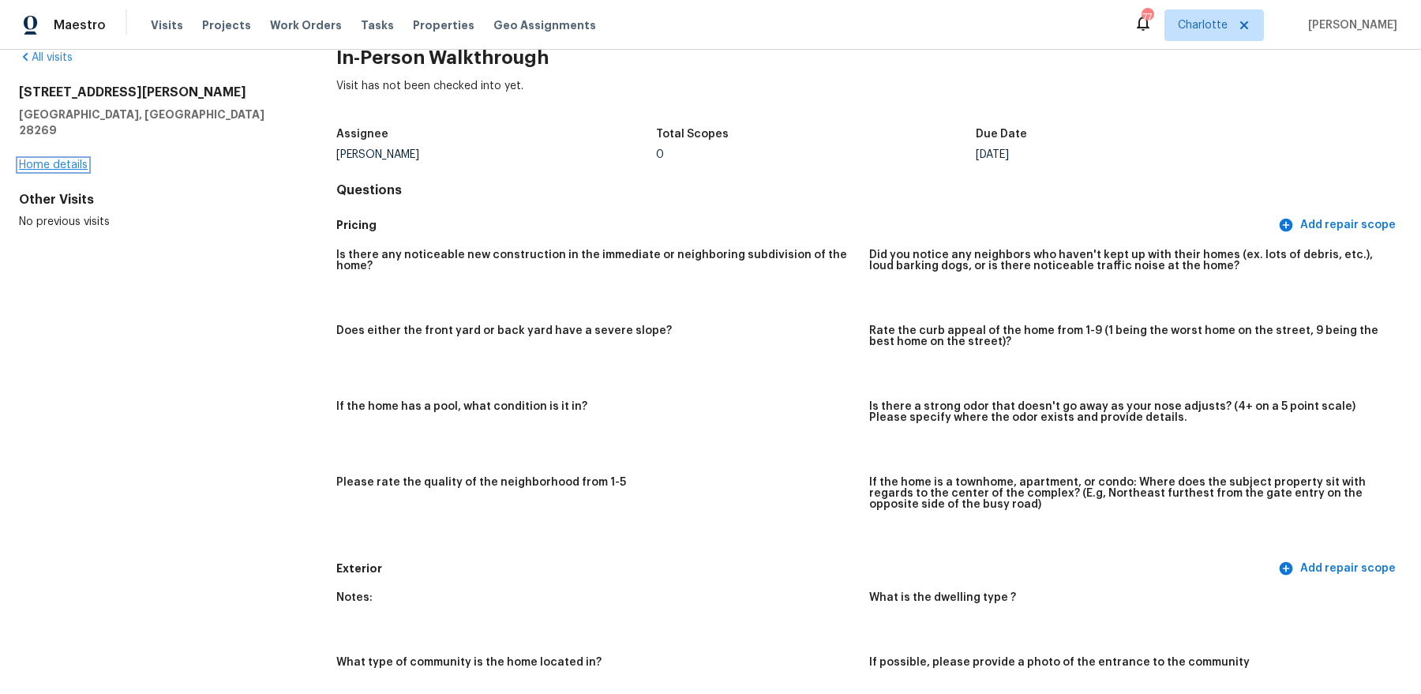
click at [57, 160] on link "Home details" at bounding box center [53, 165] width 69 height 11
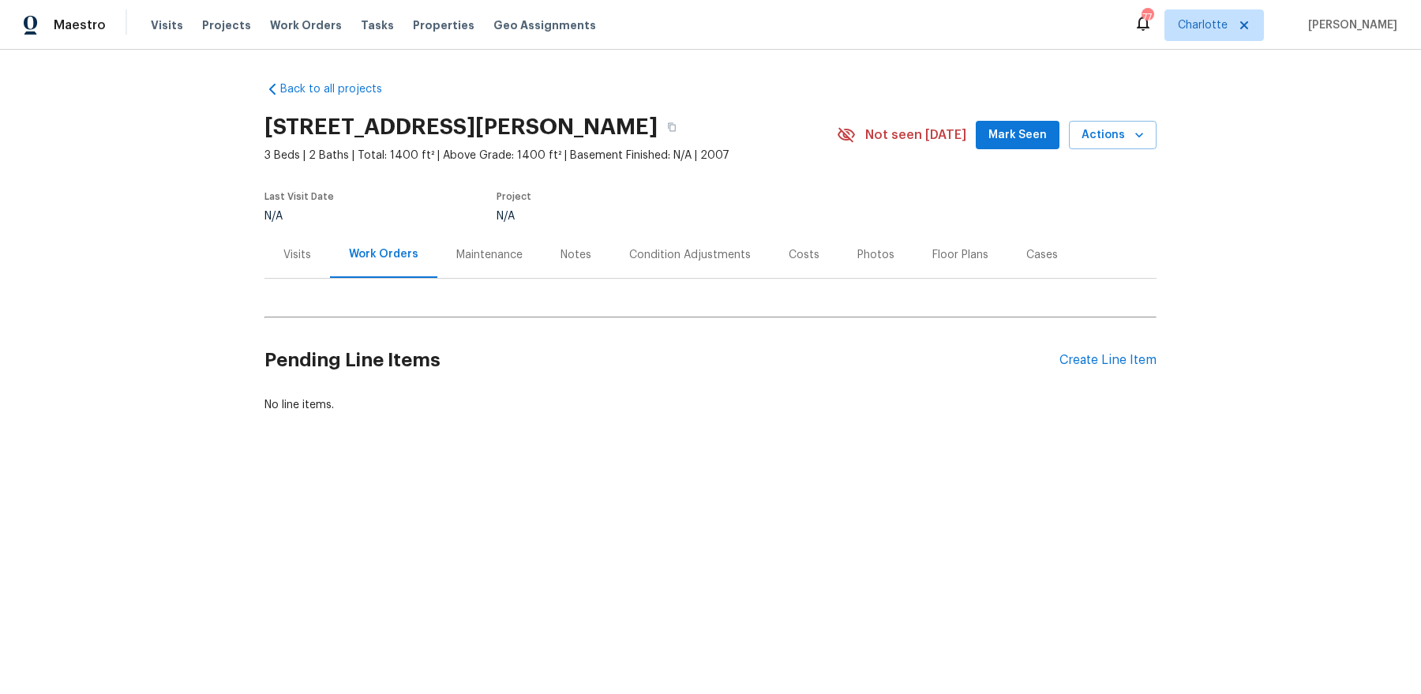
click at [305, 247] on div "Visits" at bounding box center [297, 255] width 28 height 16
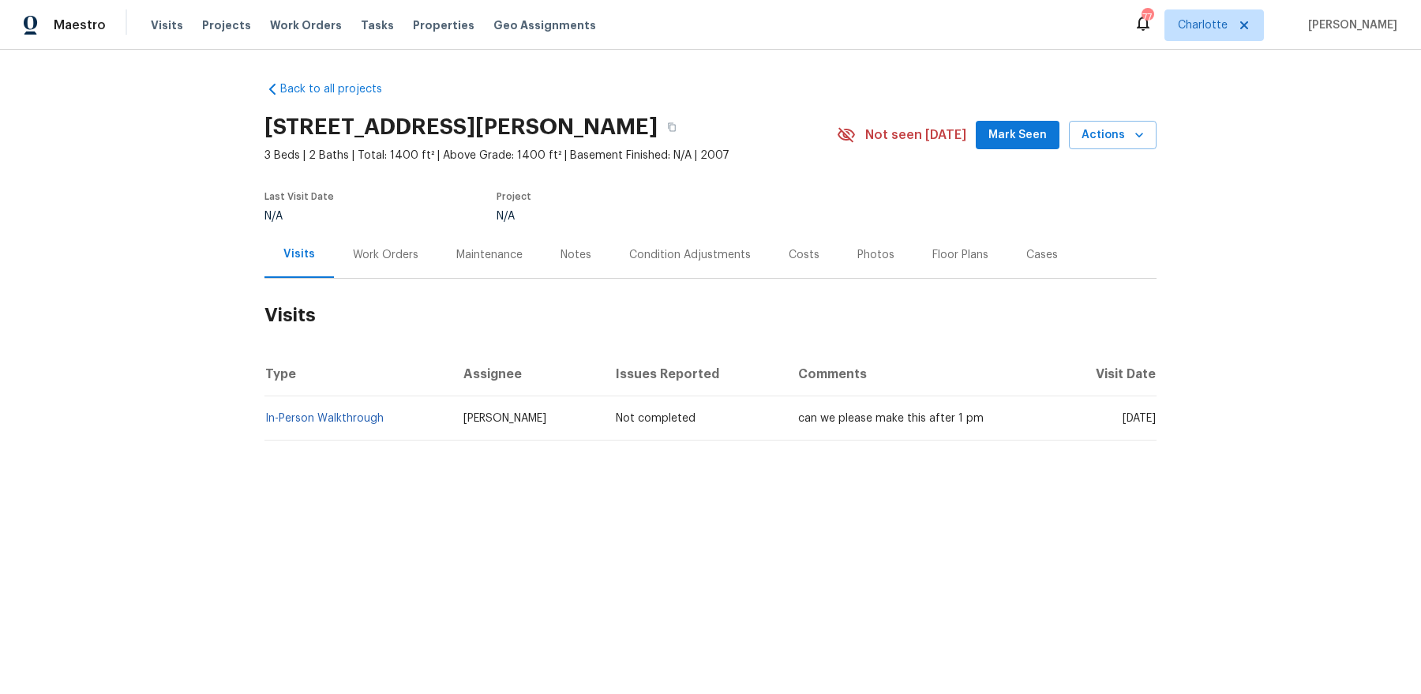
click at [565, 261] on div "Notes" at bounding box center [576, 255] width 31 height 16
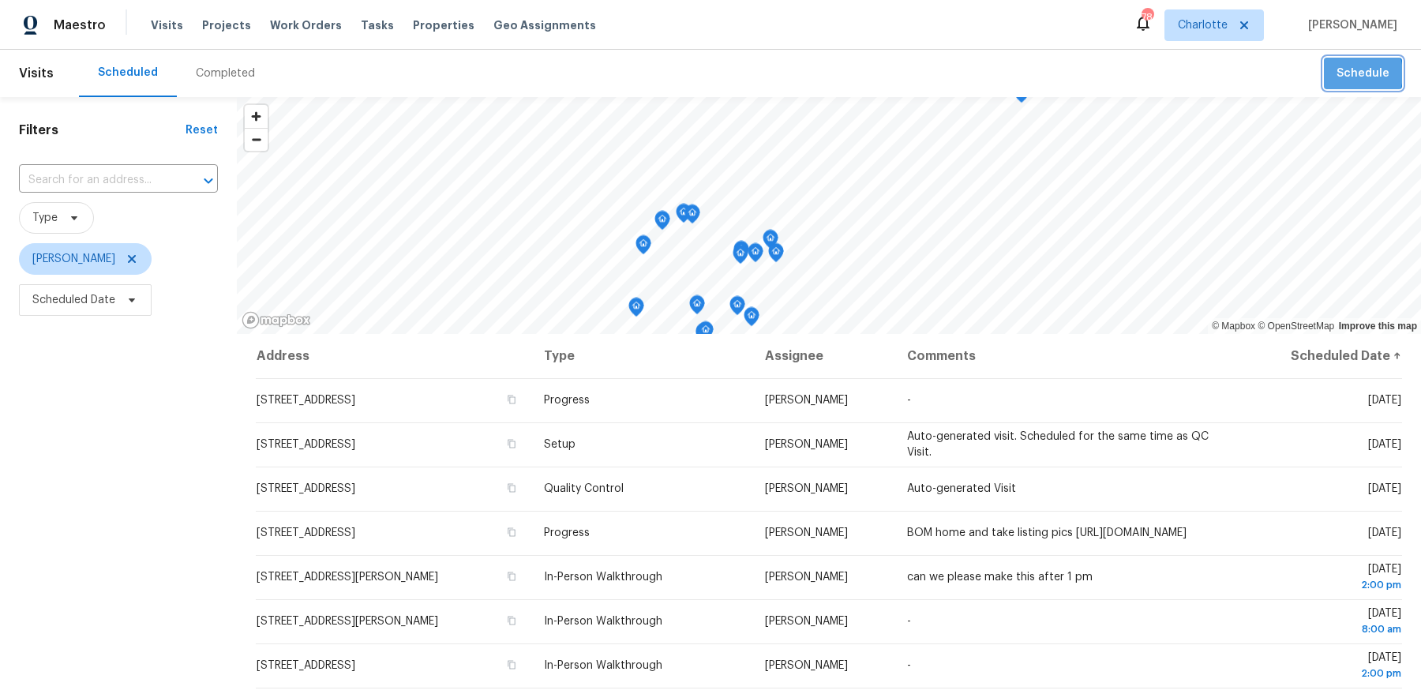
click at [1352, 73] on span "Schedule" at bounding box center [1363, 74] width 53 height 20
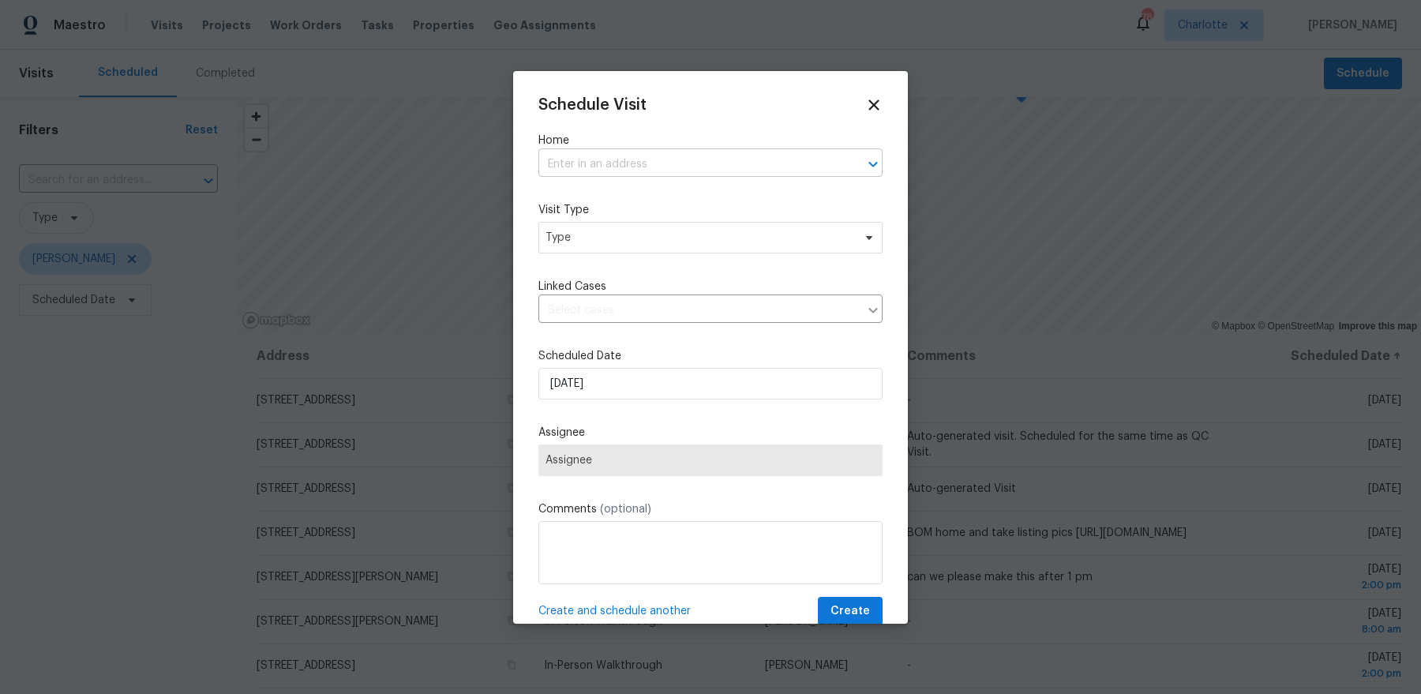
click at [715, 171] on input "text" at bounding box center [689, 164] width 300 height 24
type input "swear"
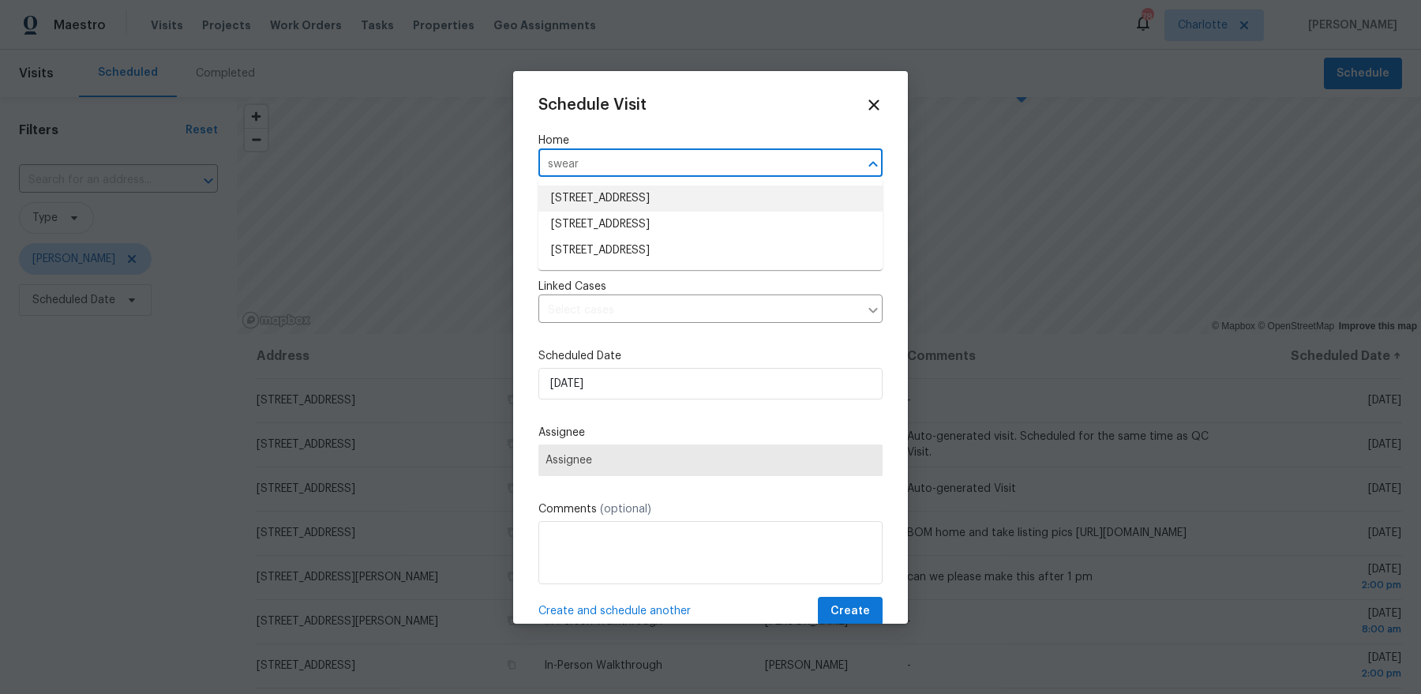
click at [662, 200] on li "[STREET_ADDRESS]" at bounding box center [711, 199] width 344 height 26
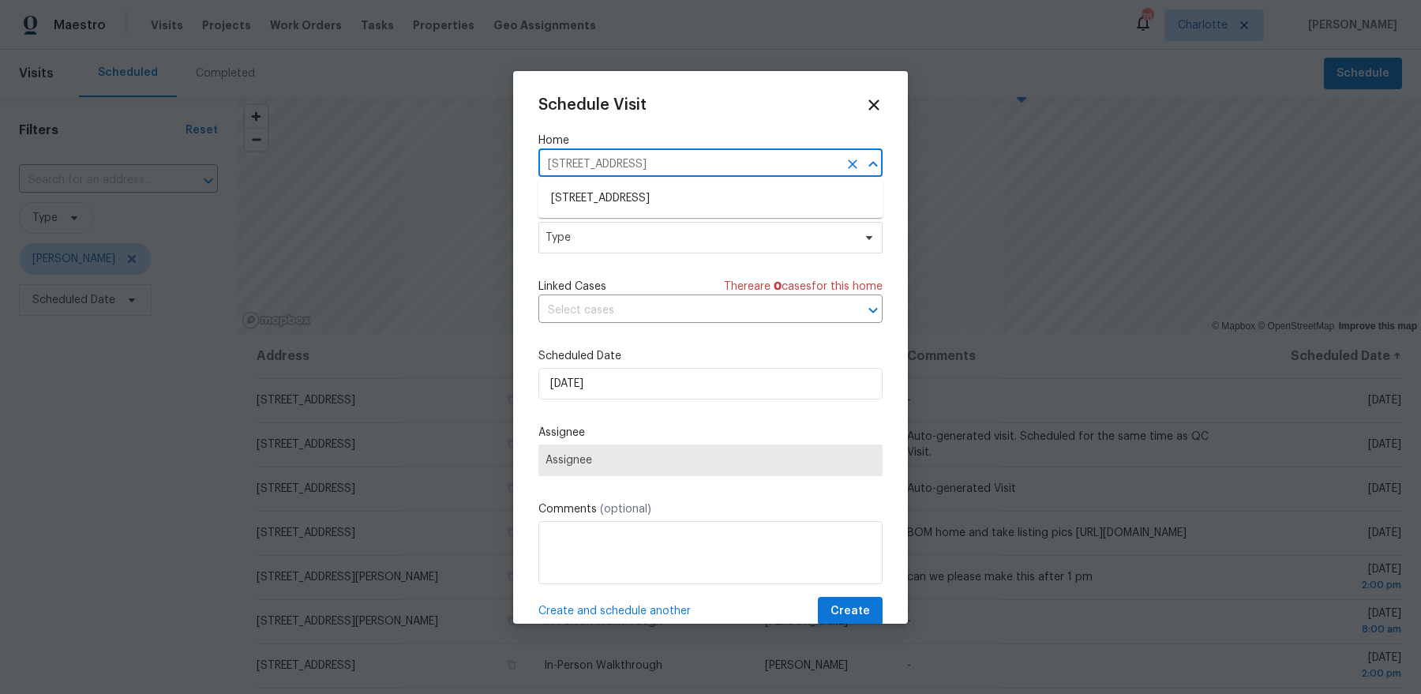
click at [785, 160] on input "[STREET_ADDRESS]" at bounding box center [689, 164] width 300 height 24
type input "swear"
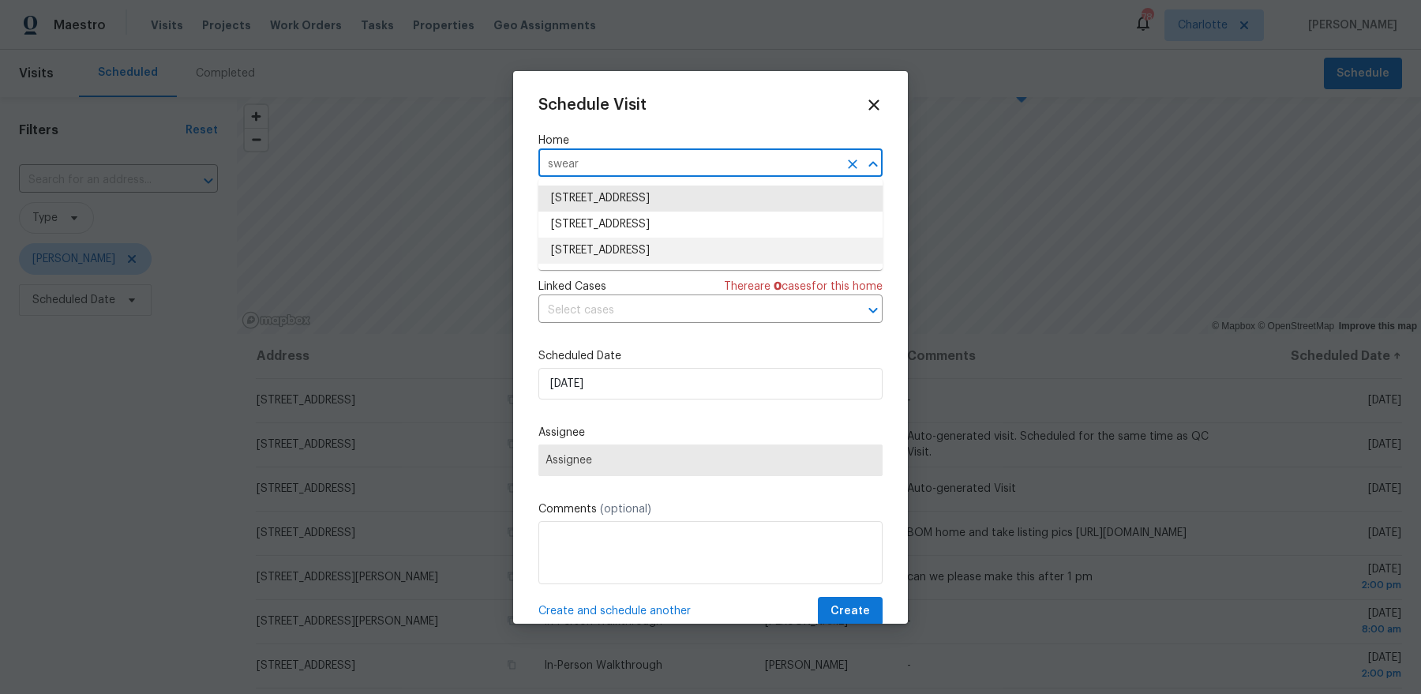
click at [717, 252] on li "[STREET_ADDRESS]" at bounding box center [711, 251] width 344 height 26
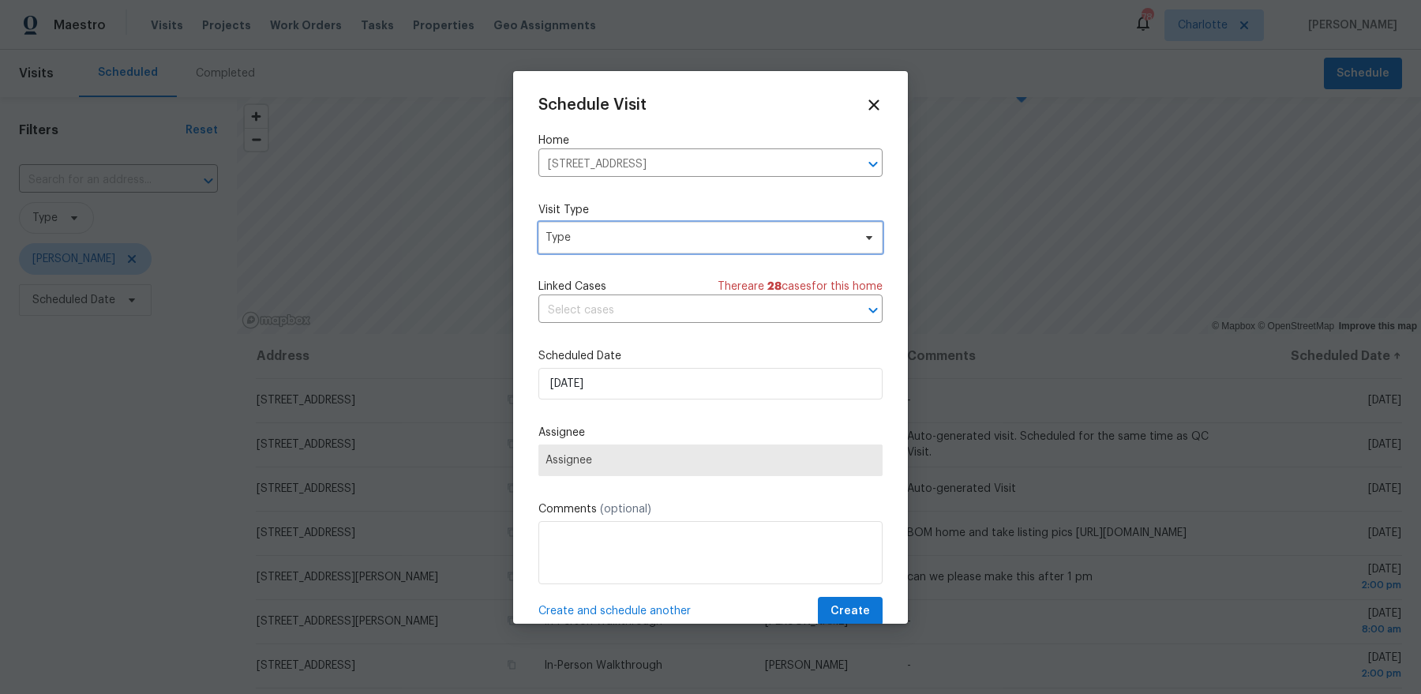
click at [669, 230] on span "Type" at bounding box center [699, 238] width 307 height 16
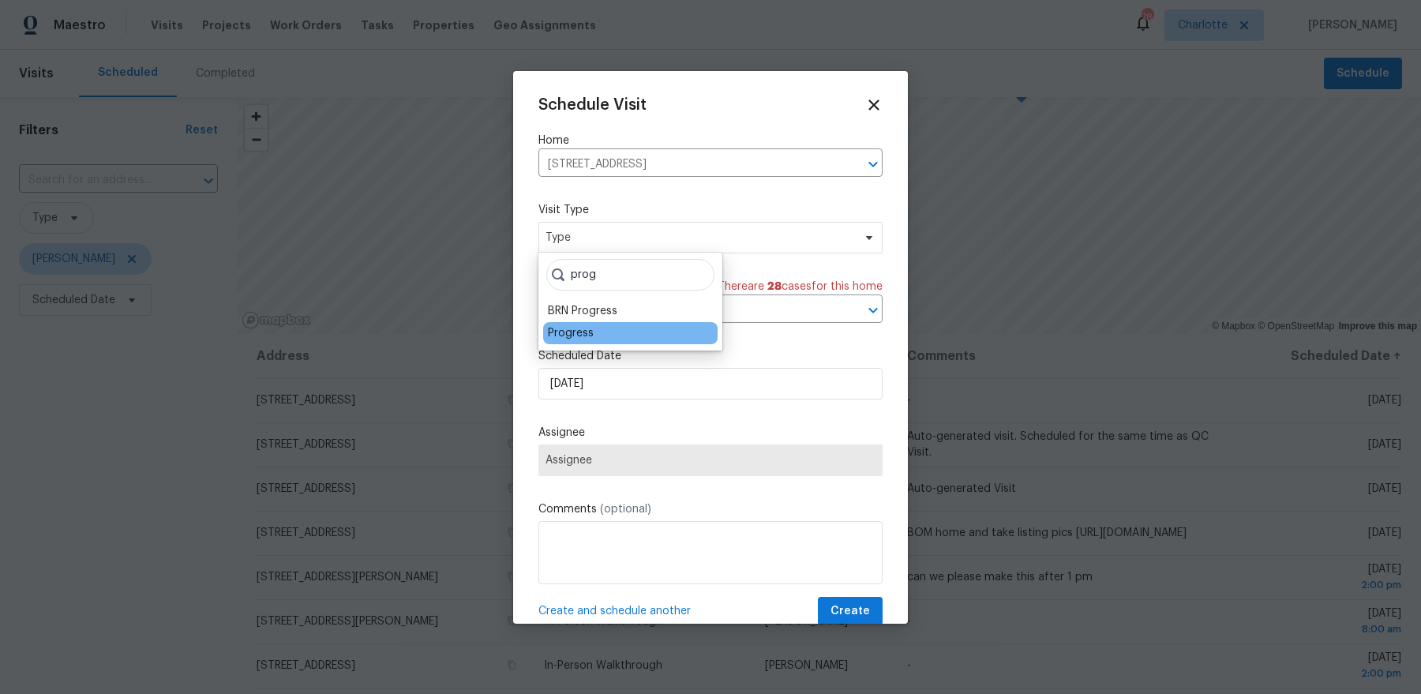
type input "prog"
click at [573, 335] on div "Progress" at bounding box center [571, 333] width 46 height 16
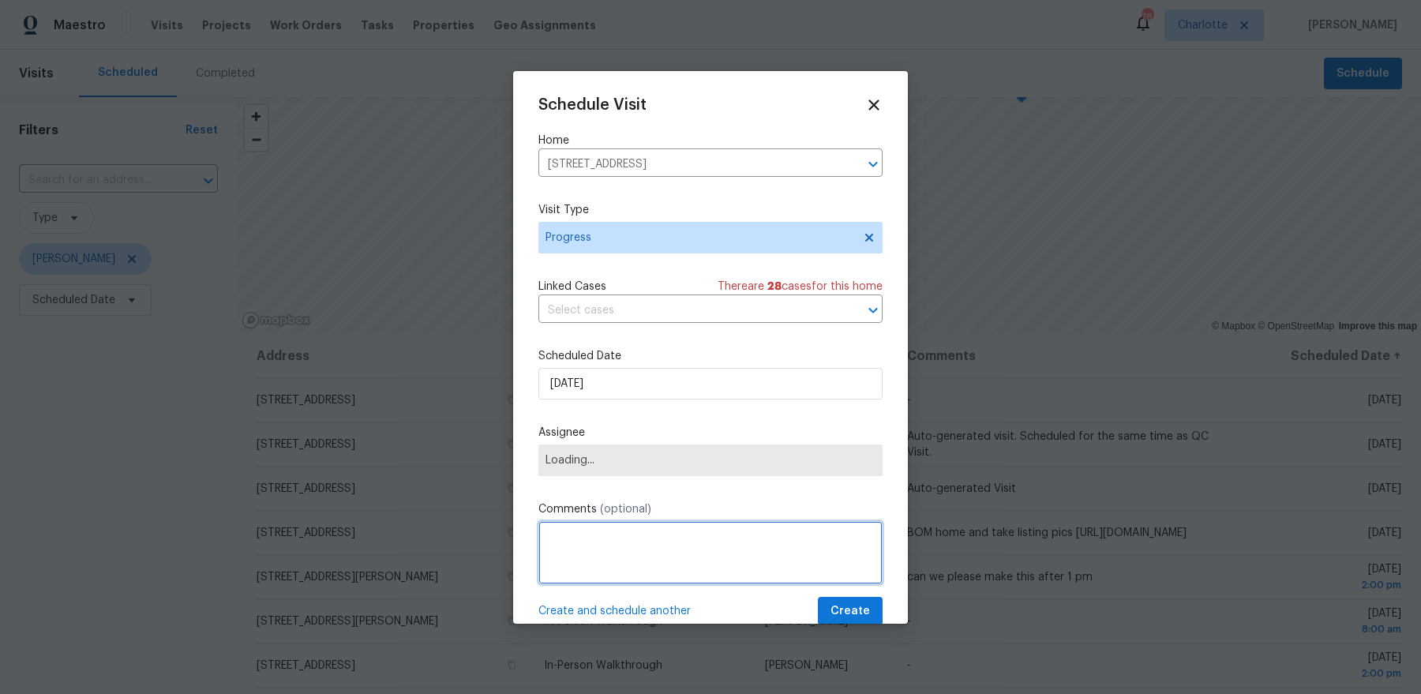
click at [595, 550] on textarea at bounding box center [711, 552] width 344 height 63
type textarea "Camera offline, need to investigate"
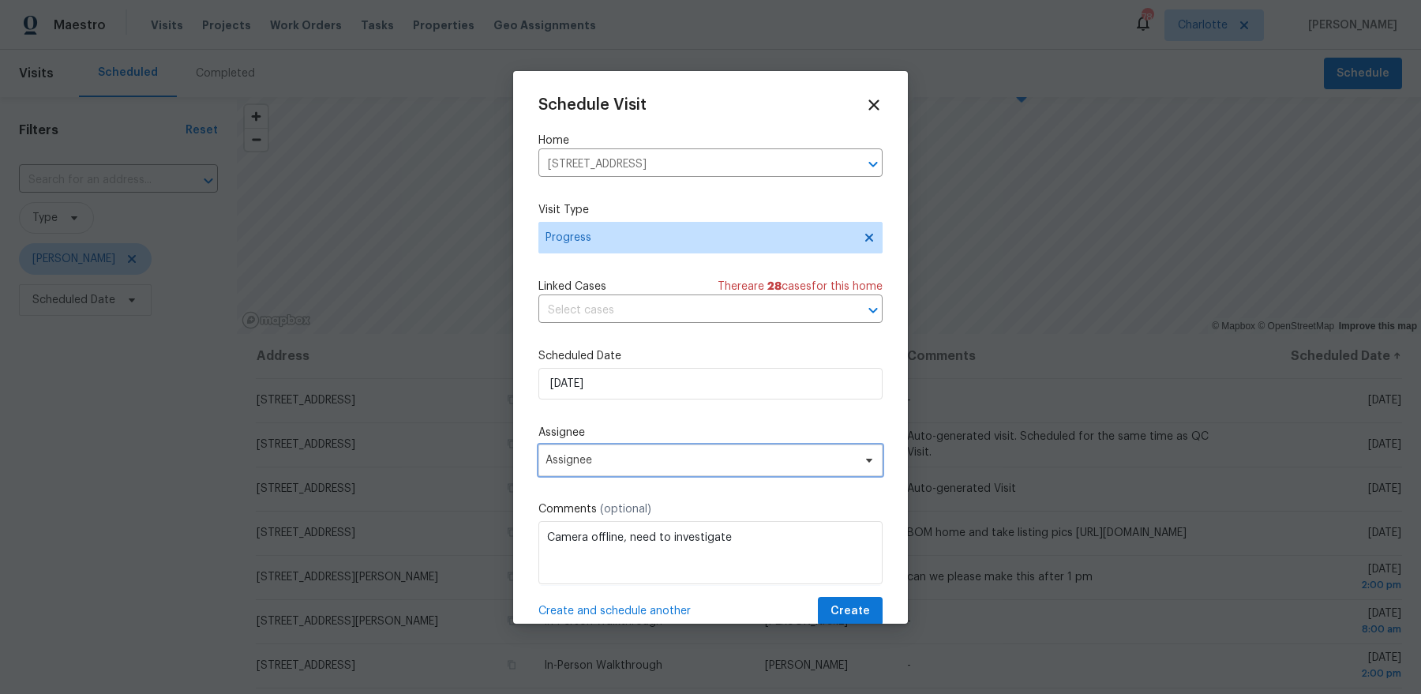
click at [595, 447] on span "Assignee" at bounding box center [711, 461] width 344 height 32
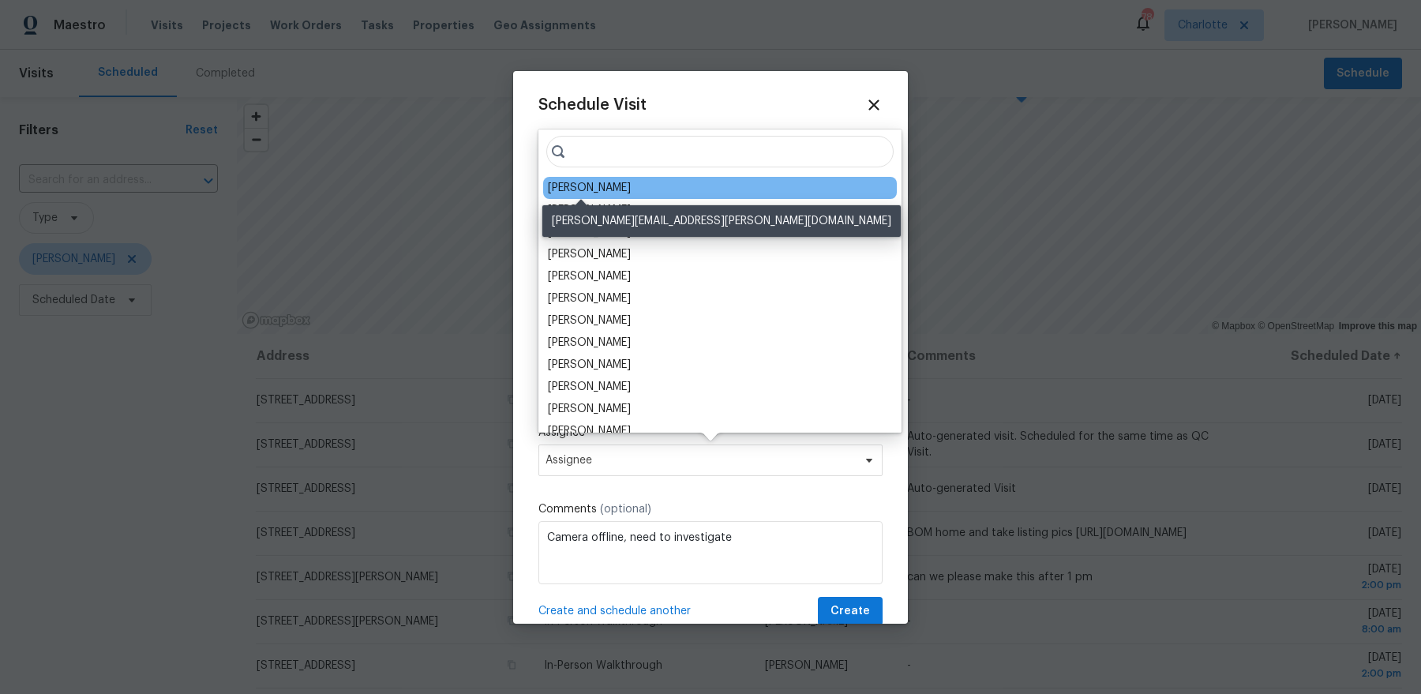
click at [576, 182] on div "[PERSON_NAME]" at bounding box center [589, 188] width 83 height 16
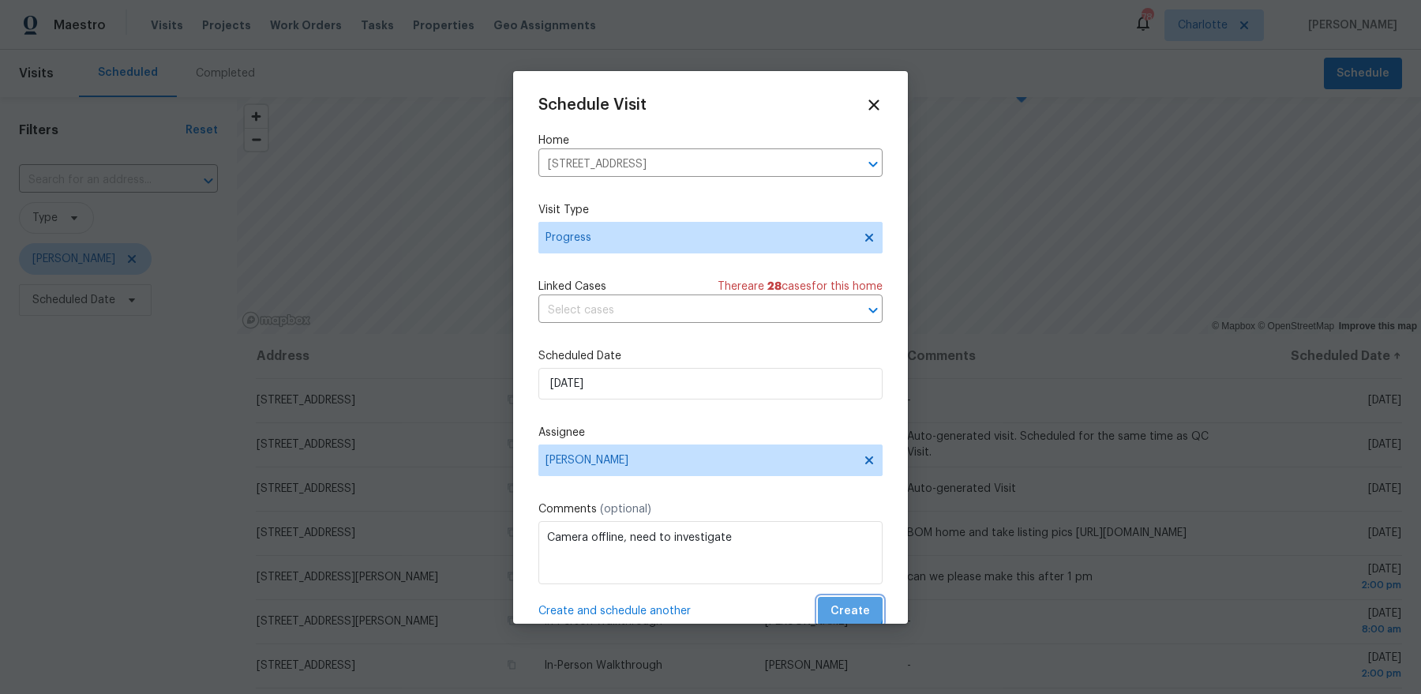
click at [851, 609] on span "Create" at bounding box center [850, 612] width 39 height 20
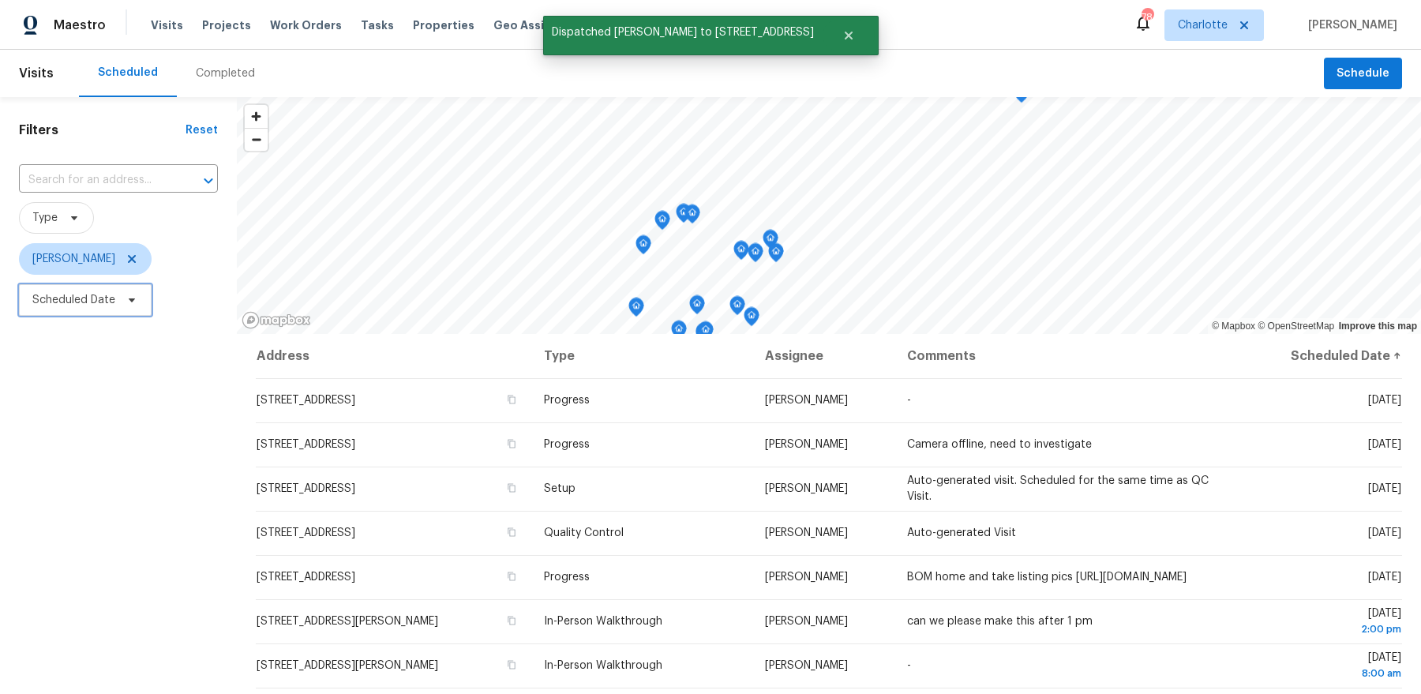
click at [71, 300] on span "Scheduled Date" at bounding box center [73, 300] width 83 height 16
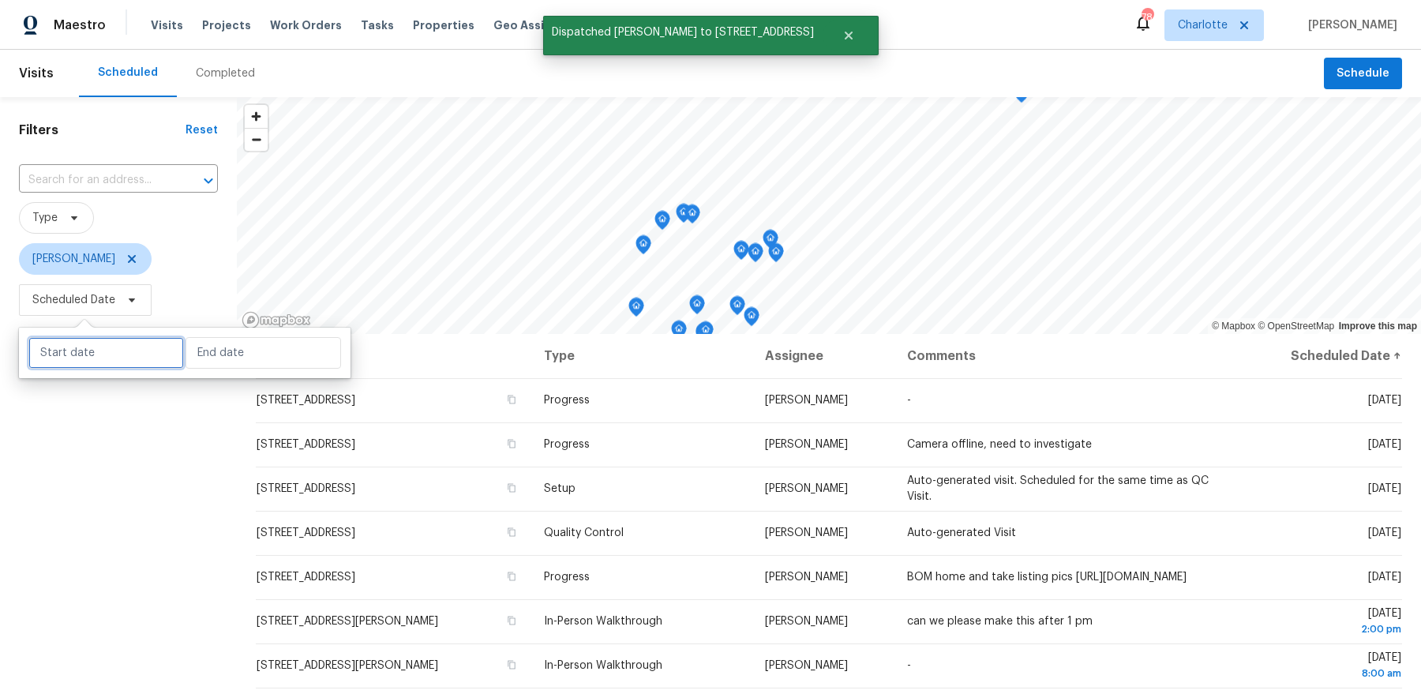
select select "7"
select select "2025"
select select "8"
select select "2025"
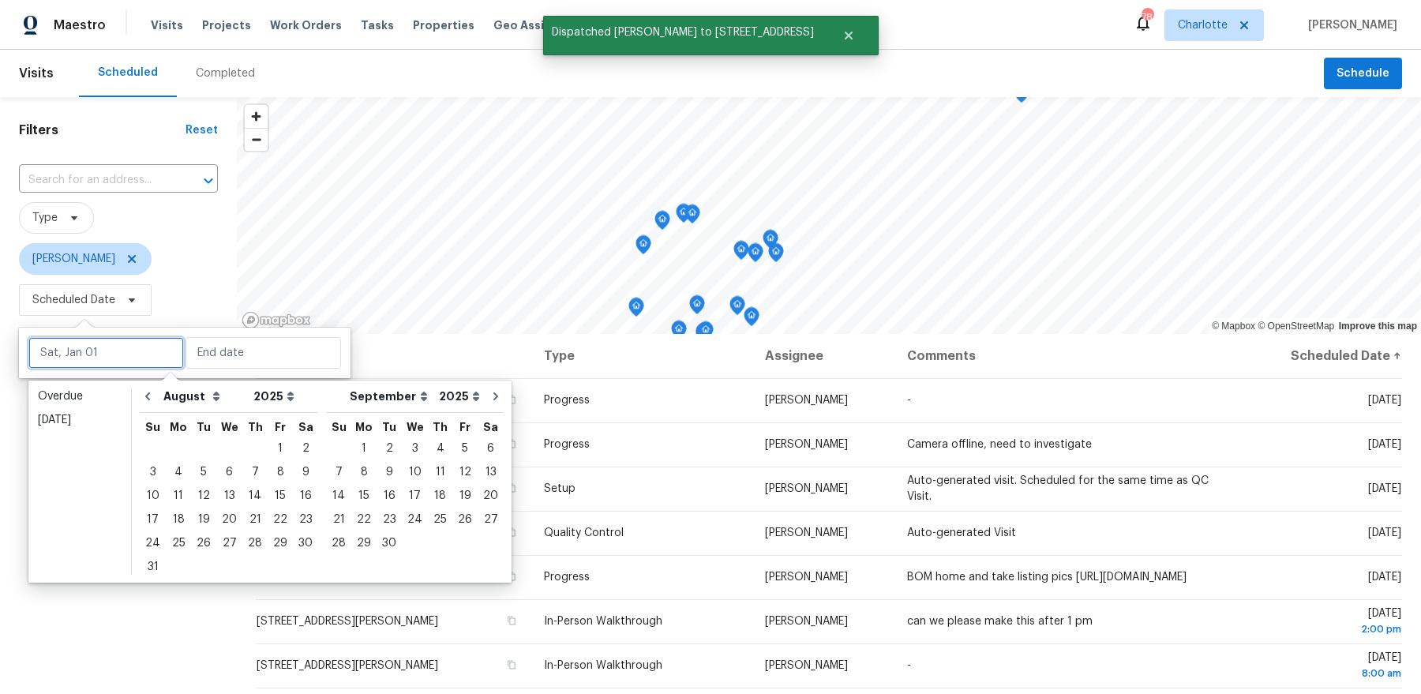
click at [83, 343] on input "text" at bounding box center [106, 353] width 156 height 32
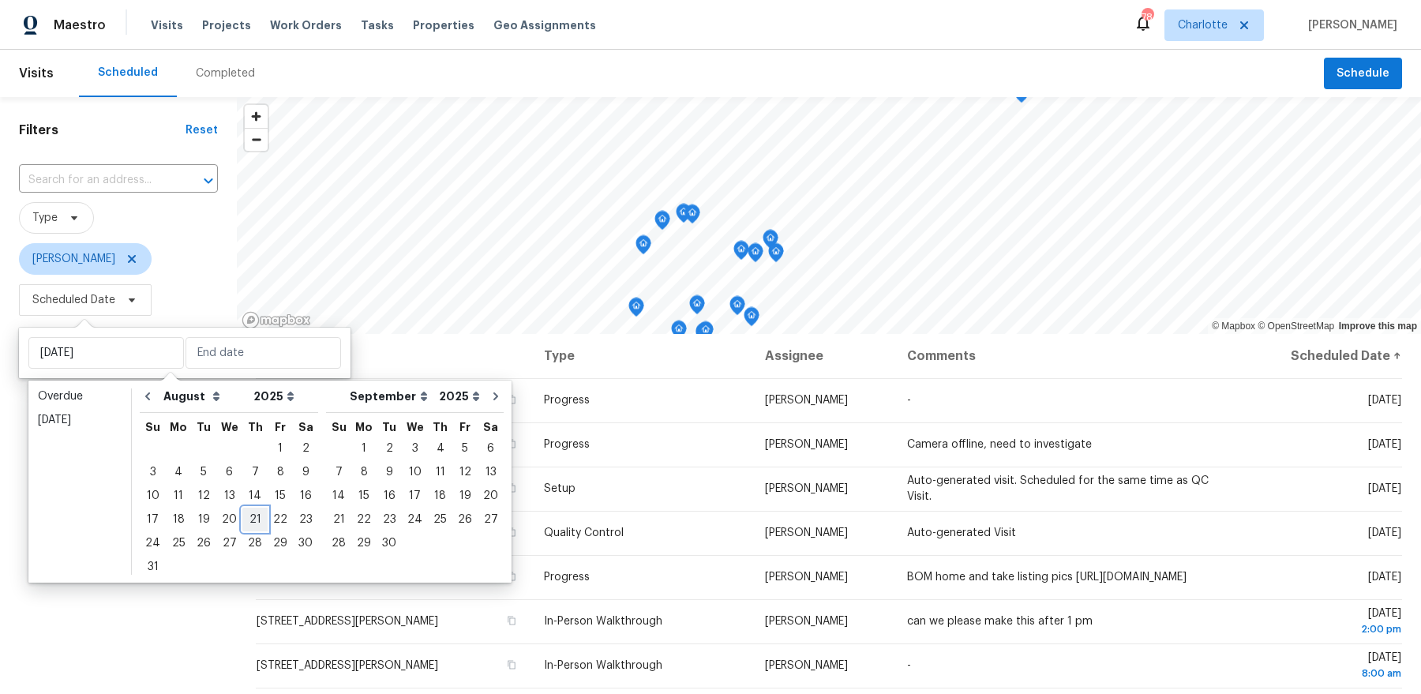
click at [244, 514] on div "21" at bounding box center [254, 520] width 25 height 22
type input "Thu, Aug 21"
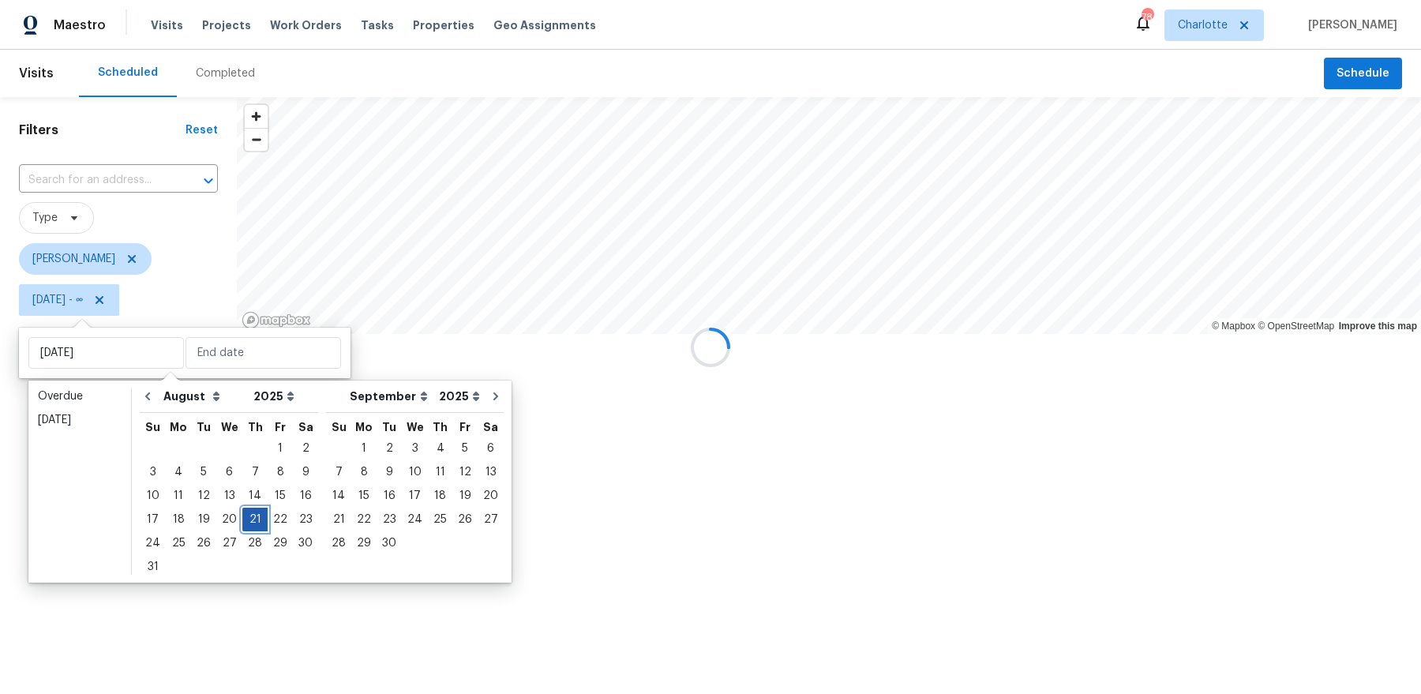
click at [244, 514] on div "21" at bounding box center [254, 520] width 25 height 22
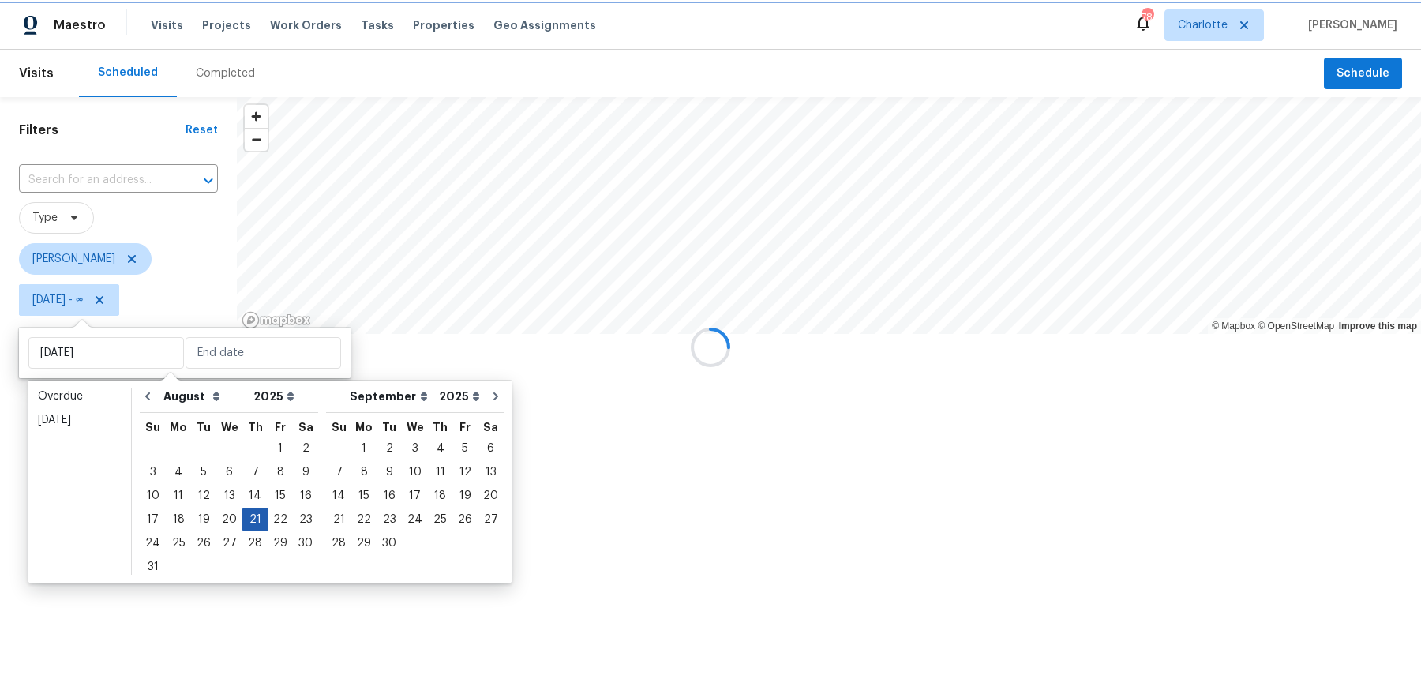
type input "Thu, Aug 21"
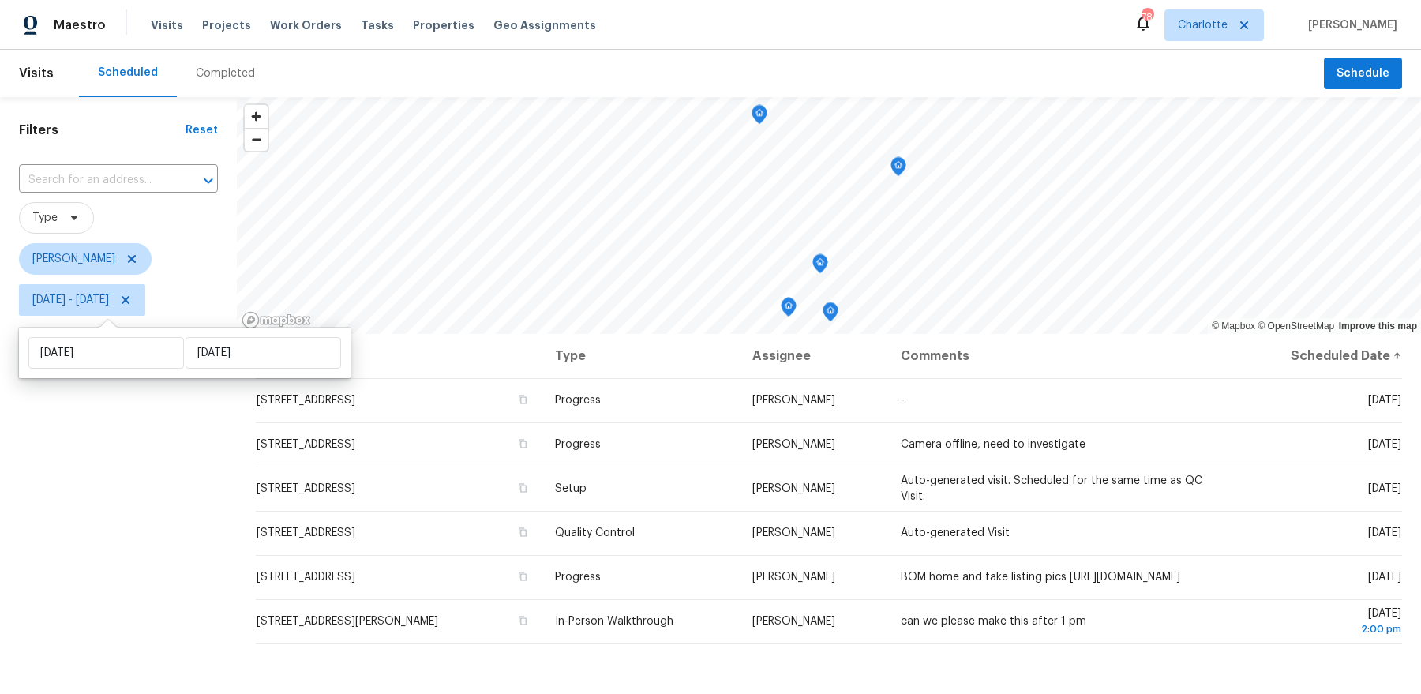
click at [180, 506] on div "Filters Reset ​ Type Dan Baquero Thu, Aug 21 - Thu, Aug 21" at bounding box center [118, 493] width 237 height 792
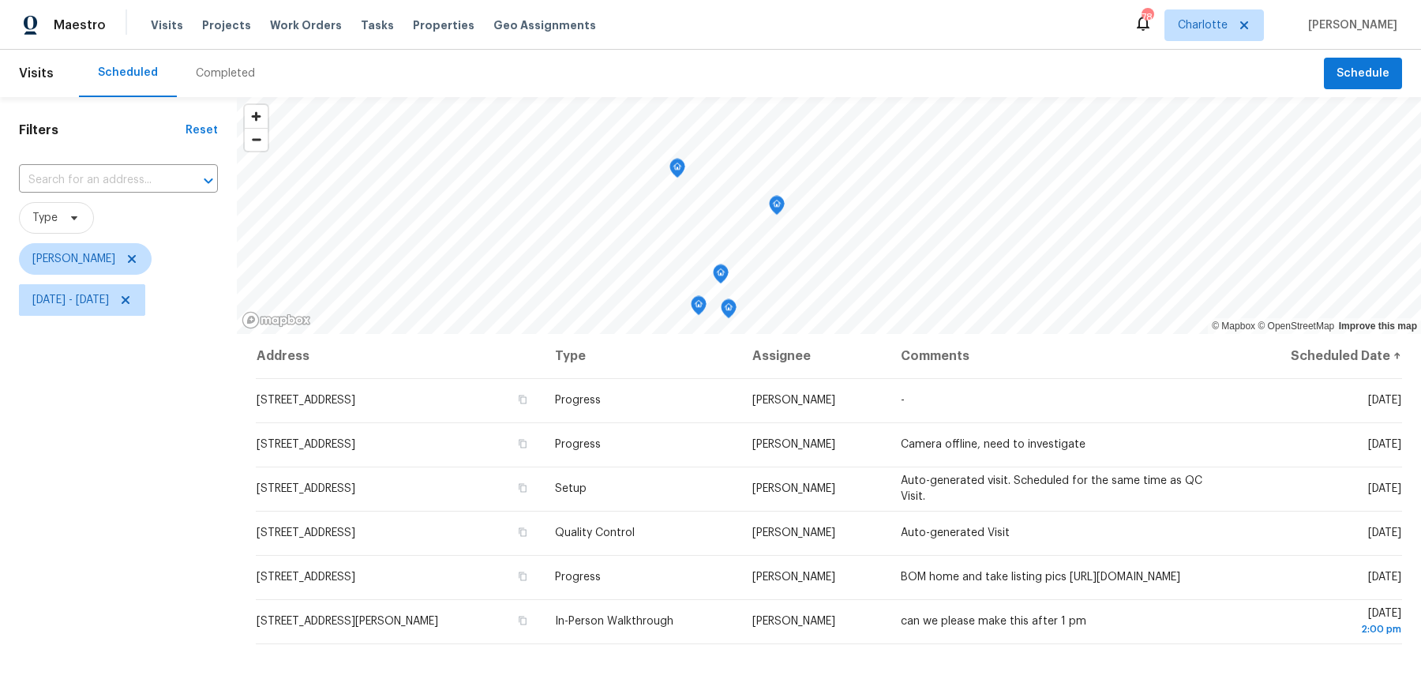
click at [780, 208] on icon "Map marker" at bounding box center [777, 206] width 14 height 18
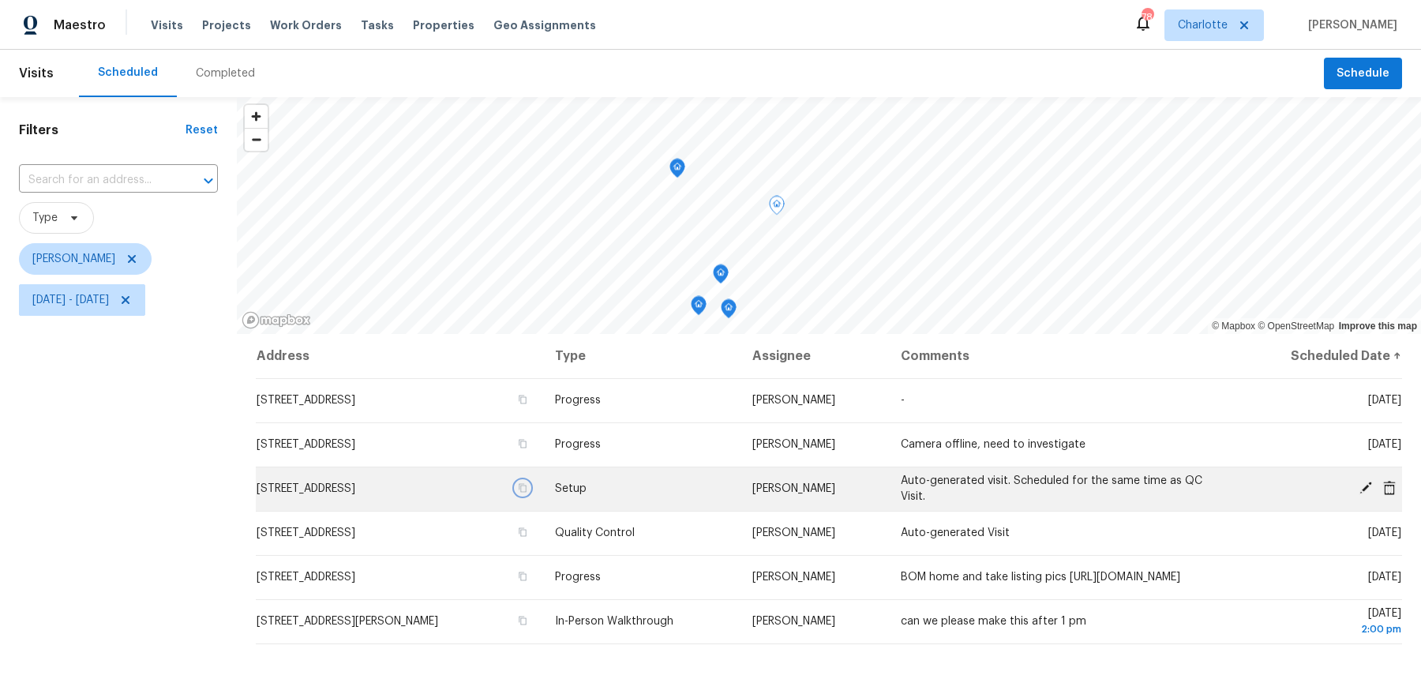
click at [528, 491] on icon "button" at bounding box center [522, 487] width 9 height 9
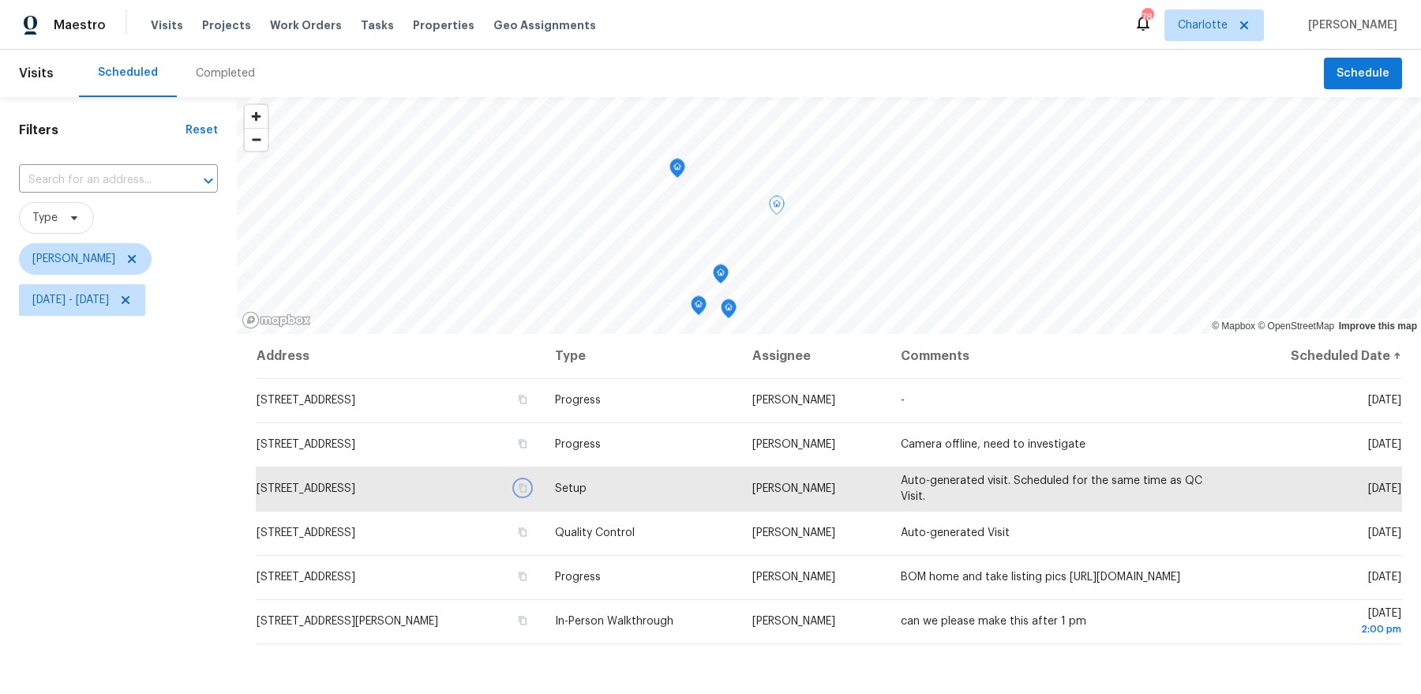
click at [729, 307] on icon "Map marker" at bounding box center [729, 309] width 14 height 18
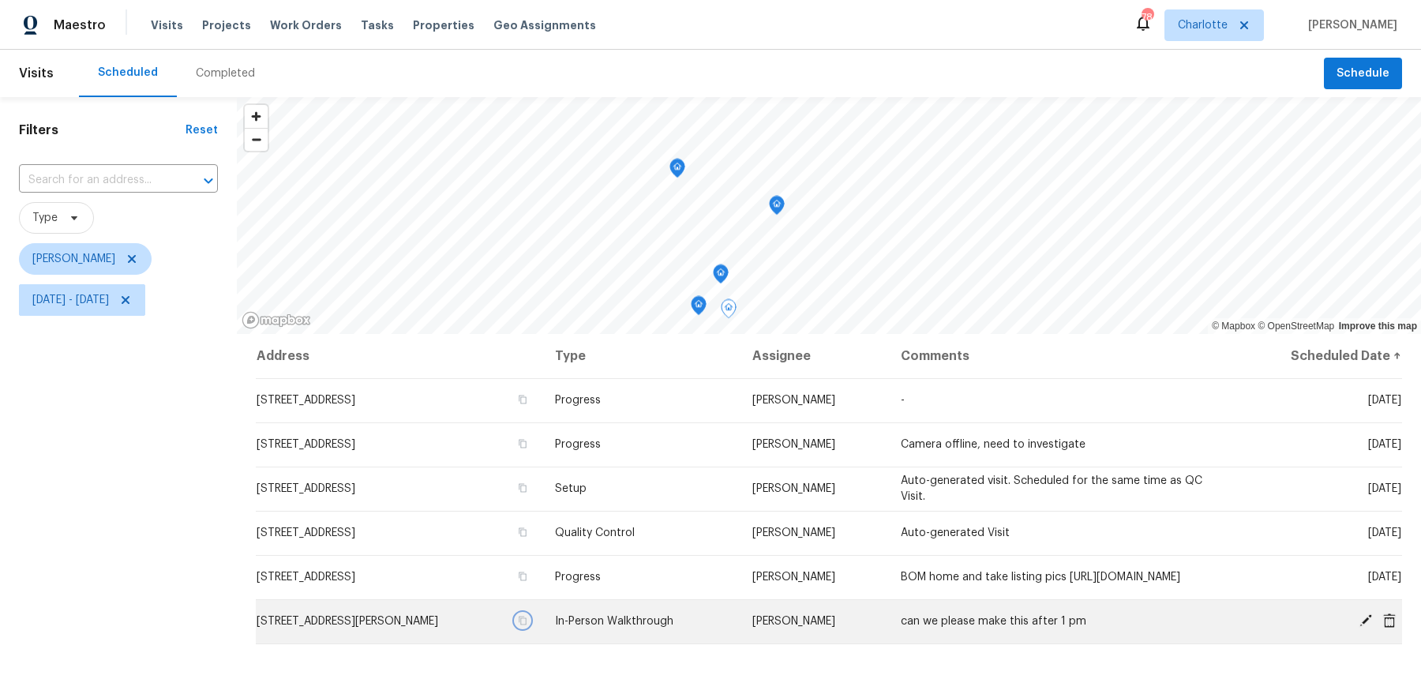
click at [528, 625] on icon "button" at bounding box center [522, 620] width 9 height 9
click at [682, 173] on icon "Map marker" at bounding box center [678, 169] width 16 height 20
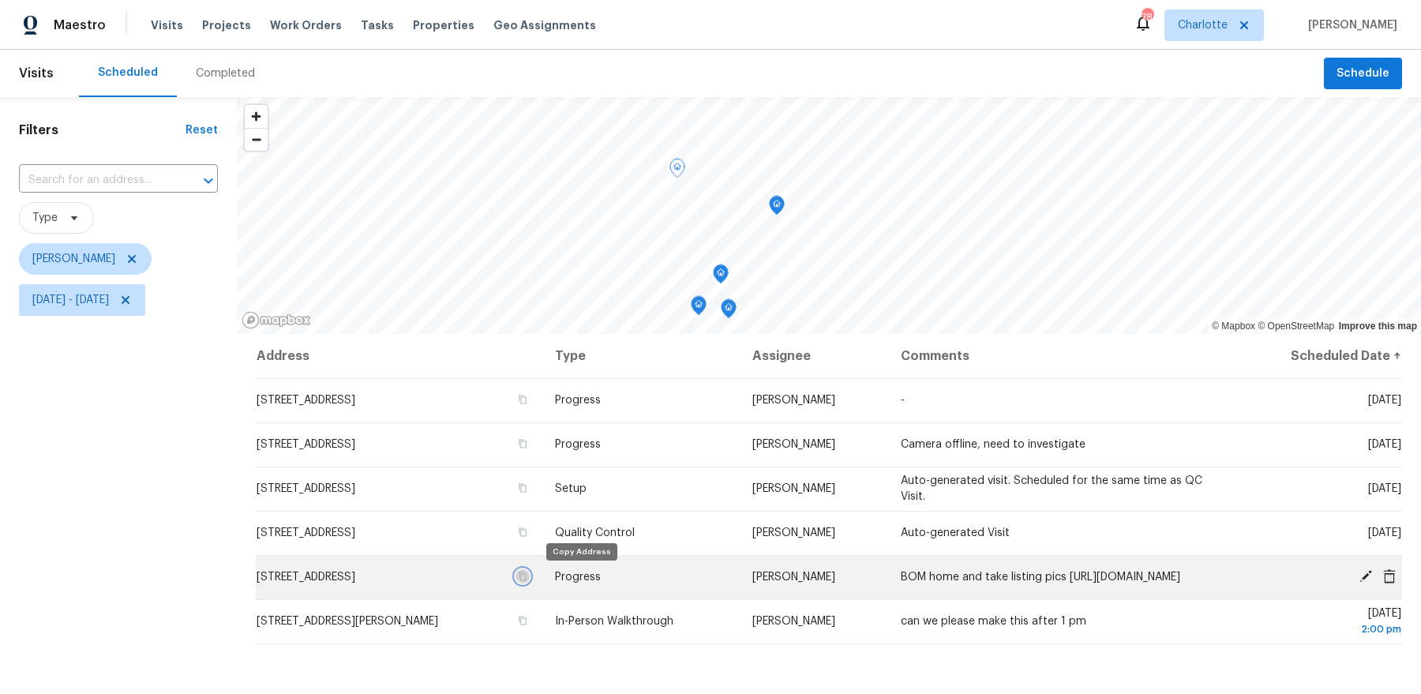
click at [528, 578] on icon "button" at bounding box center [524, 577] width 8 height 9
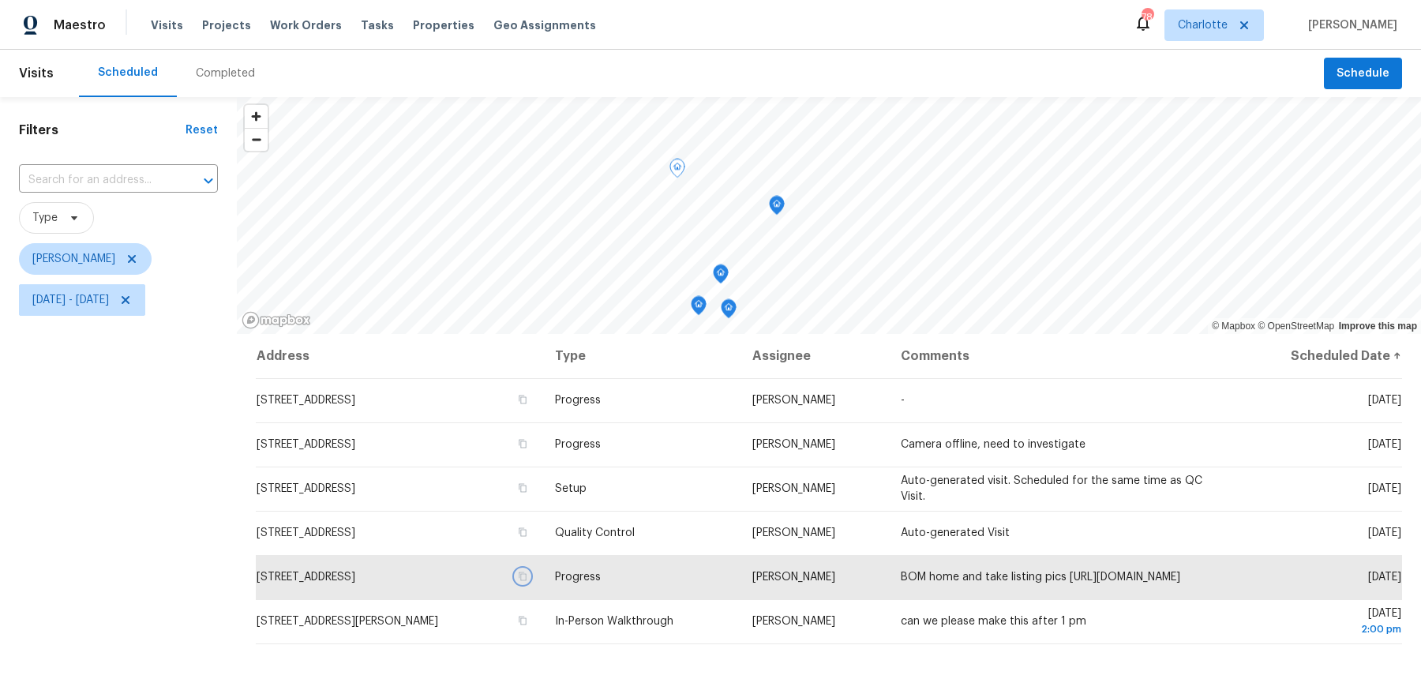
click at [715, 275] on icon "Map marker" at bounding box center [721, 274] width 14 height 18
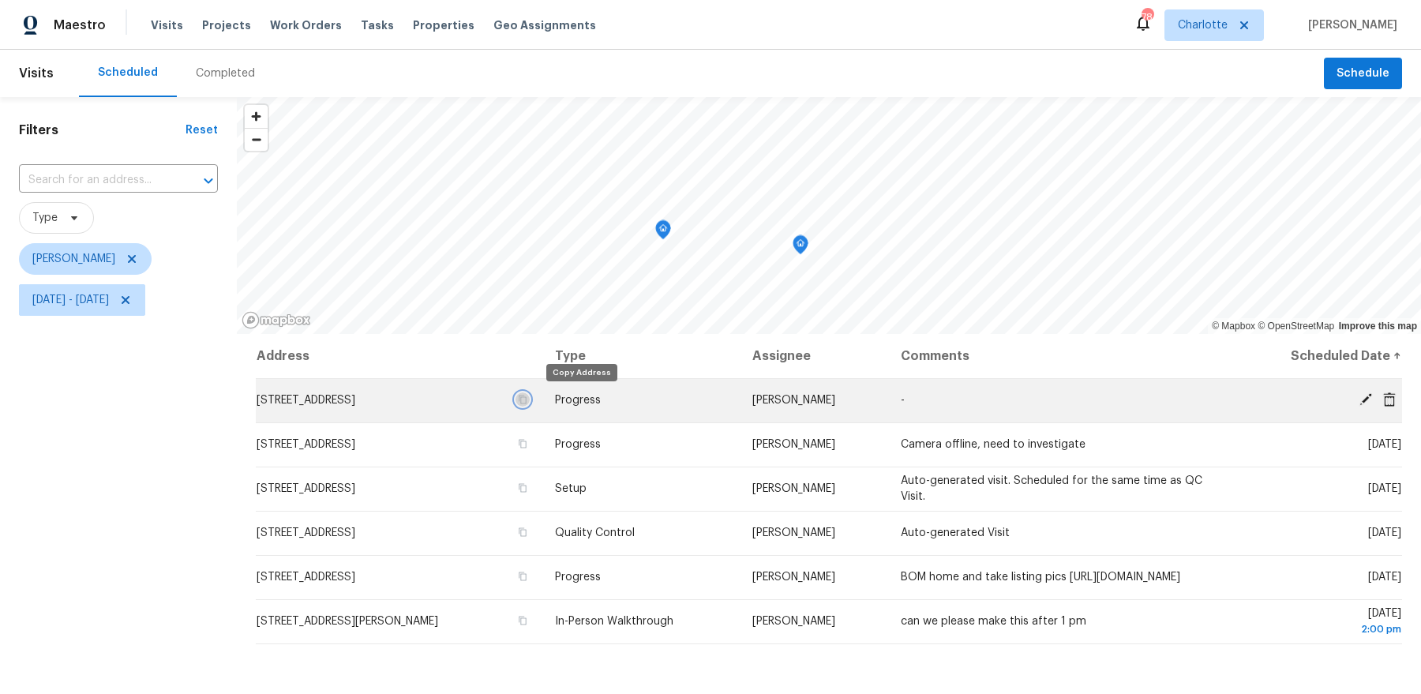
click at [528, 403] on icon "button" at bounding box center [524, 400] width 8 height 9
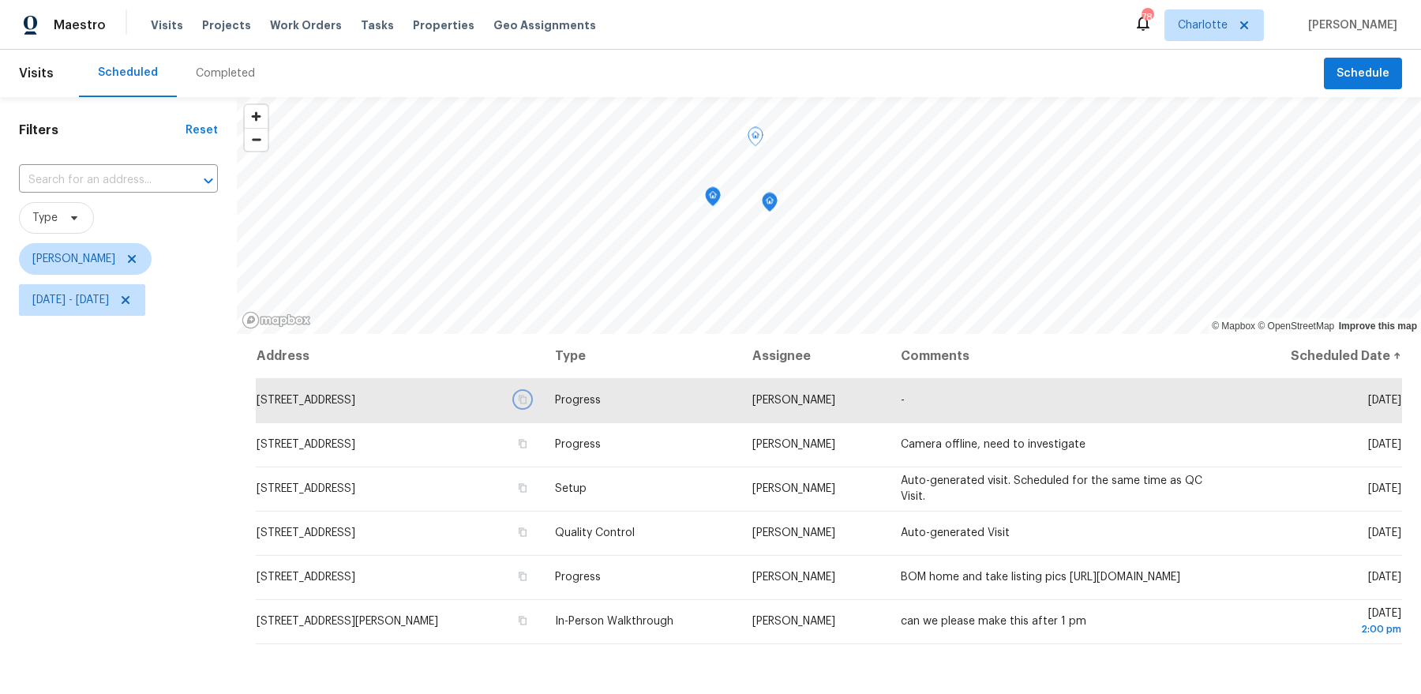
click at [711, 202] on icon "Map marker" at bounding box center [713, 197] width 14 height 18
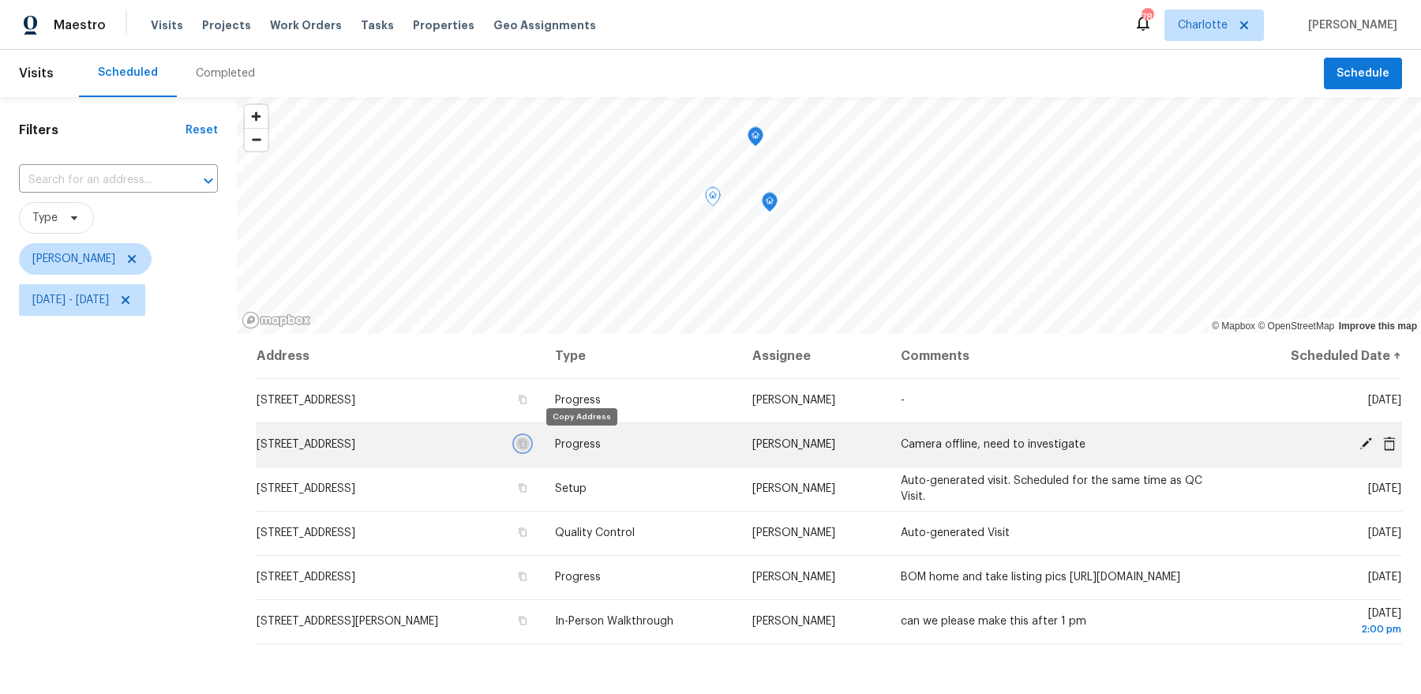
click at [528, 447] on icon "button" at bounding box center [524, 444] width 8 height 9
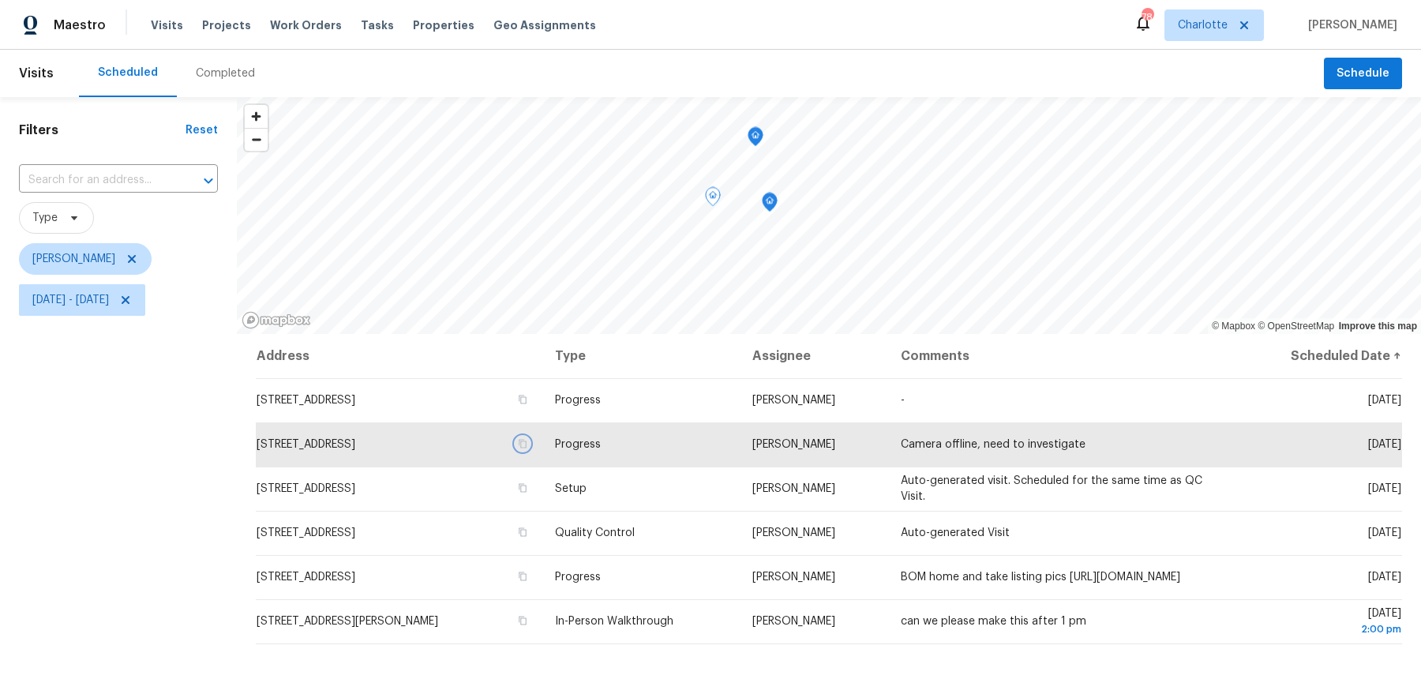
click at [772, 207] on icon "Map marker" at bounding box center [770, 202] width 14 height 18
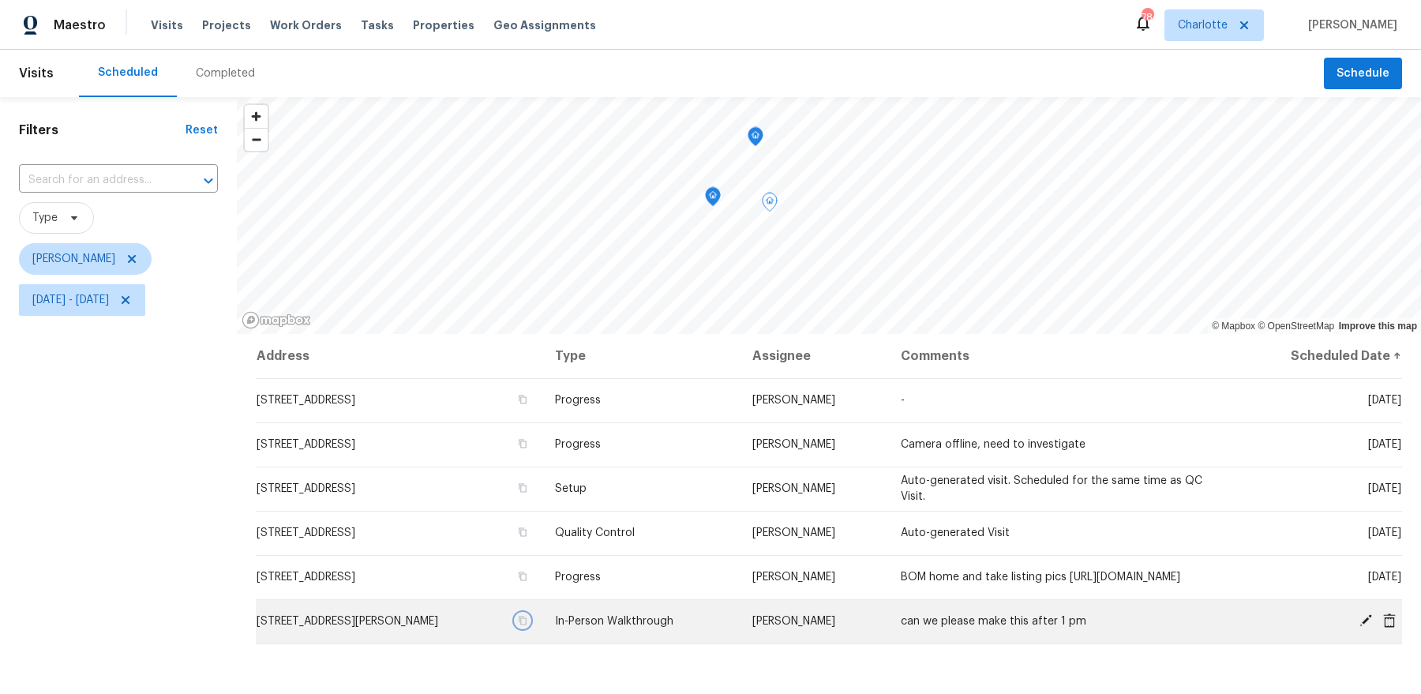
click at [528, 622] on icon "button" at bounding box center [524, 621] width 8 height 9
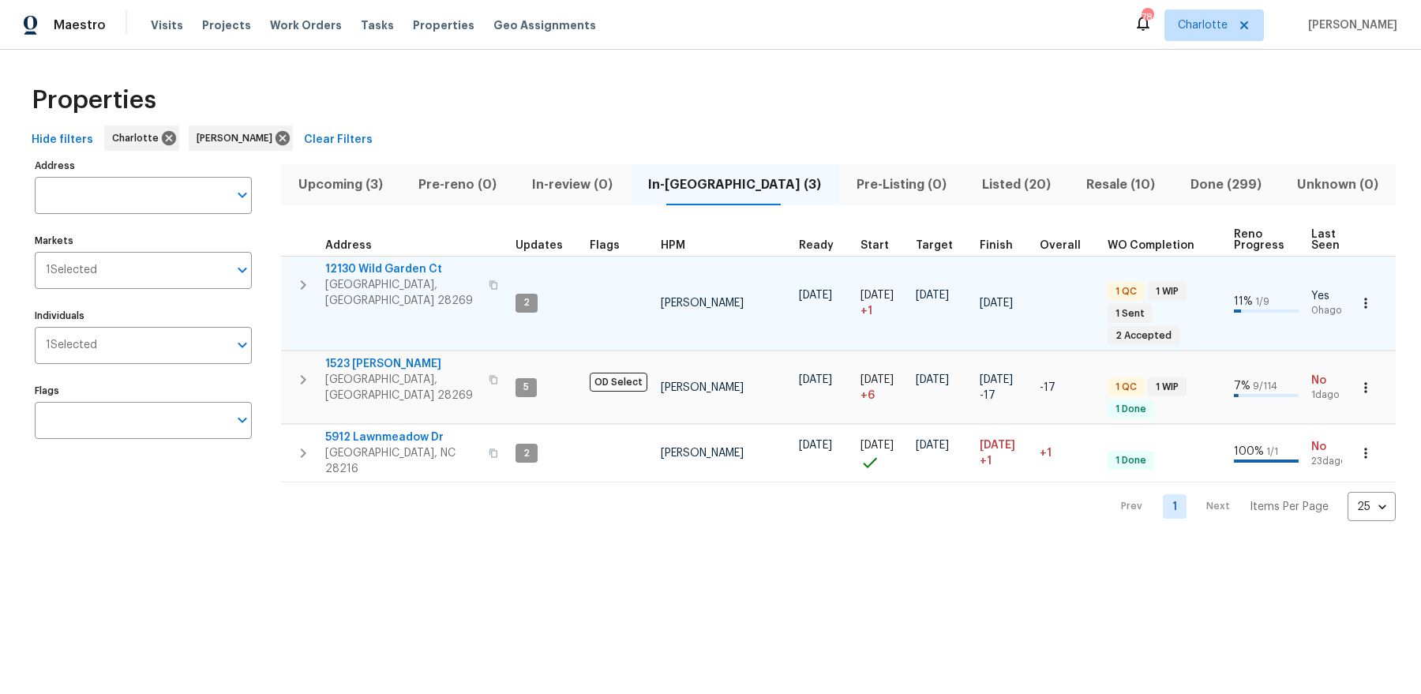
click at [387, 265] on span "12130 Wild Garden Ct" at bounding box center [402, 269] width 154 height 16
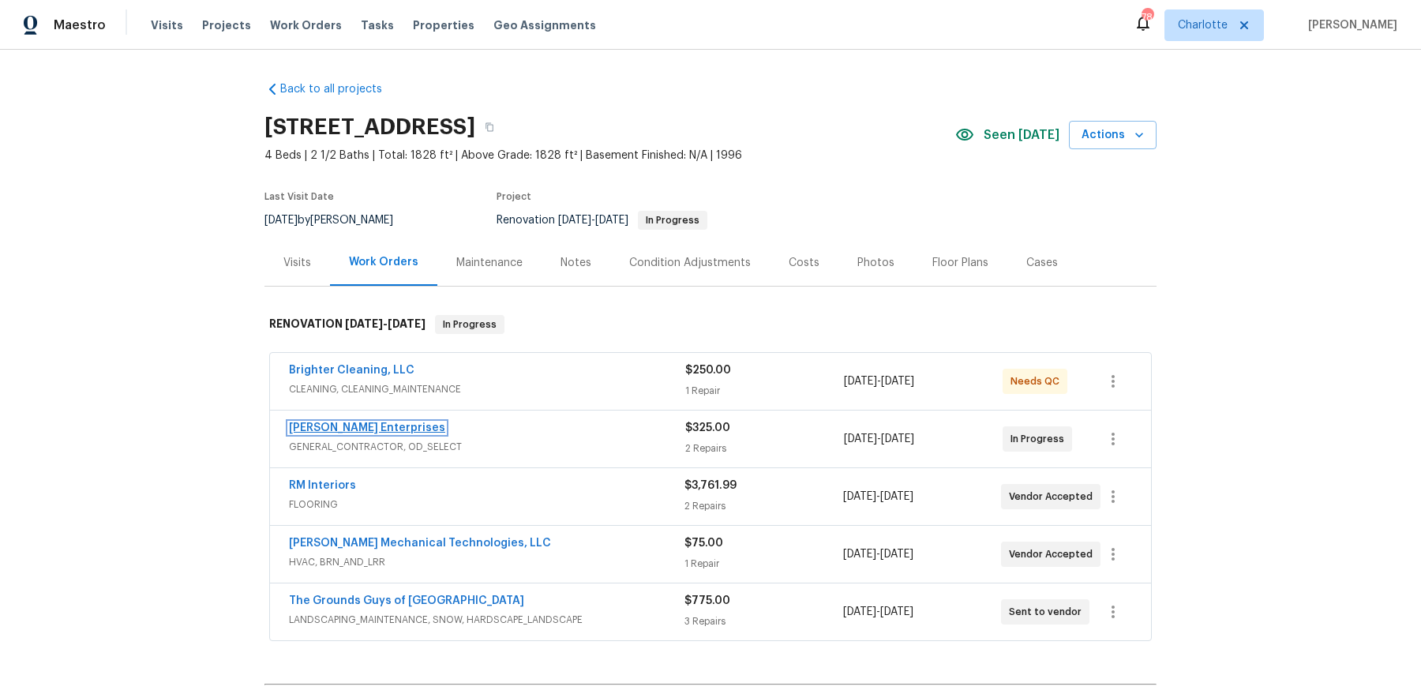
click at [347, 428] on link "[PERSON_NAME] Enterprises" at bounding box center [367, 427] width 156 height 11
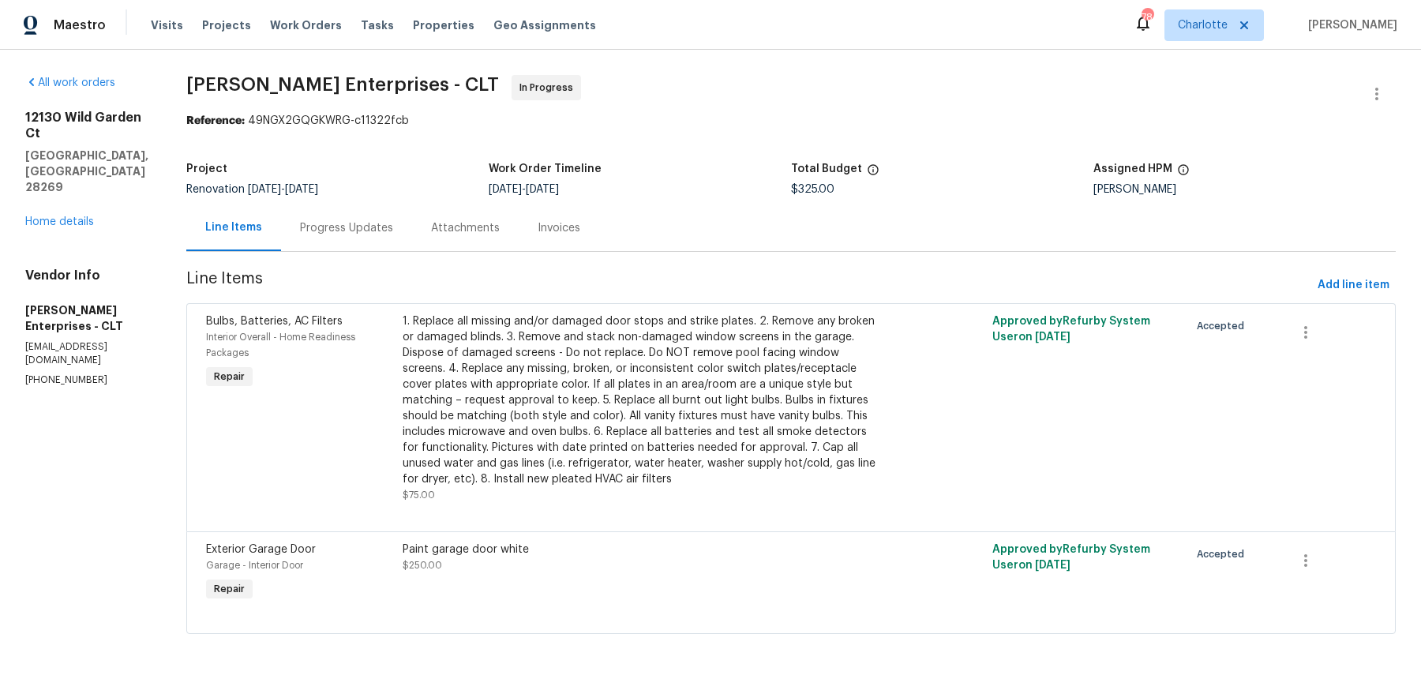
click at [501, 573] on div "Paint garage door white $250.00" at bounding box center [644, 558] width 483 height 32
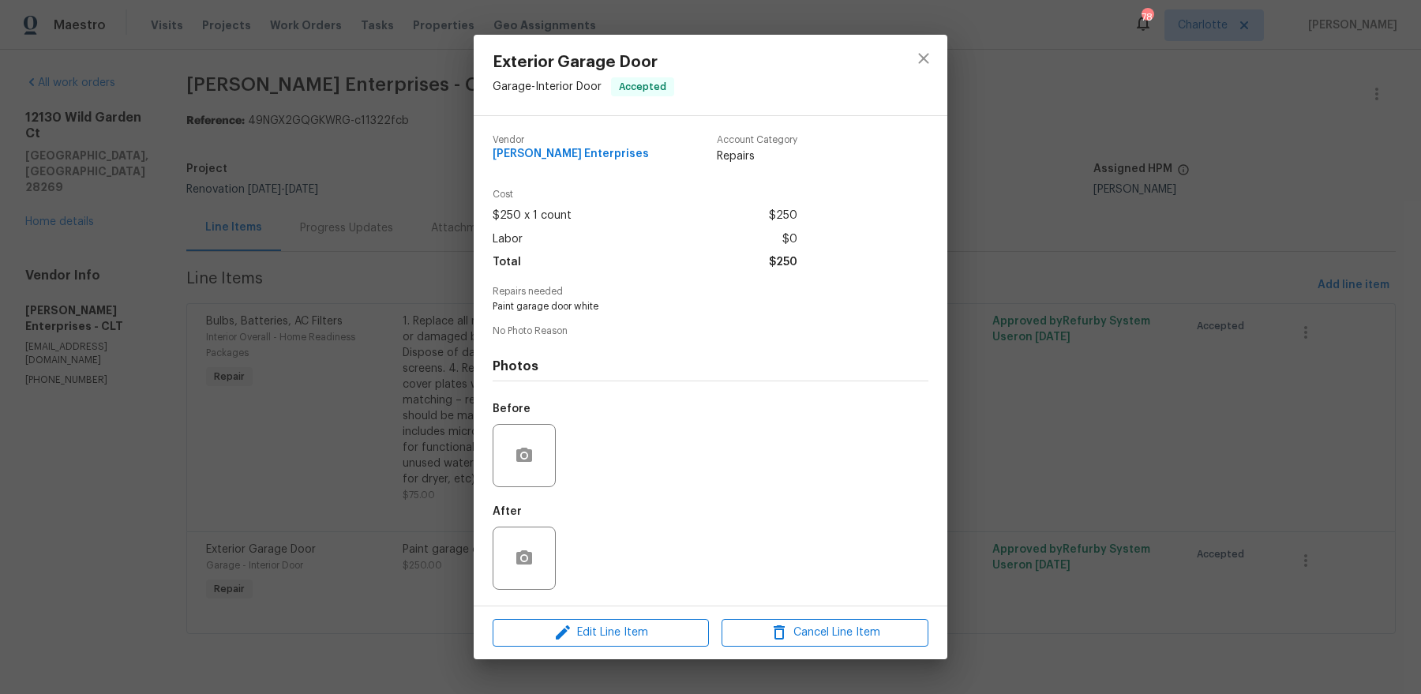
click at [595, 648] on div "Edit Line Item Cancel Line Item" at bounding box center [711, 632] width 474 height 53
click at [595, 632] on span "Edit Line Item" at bounding box center [601, 633] width 207 height 20
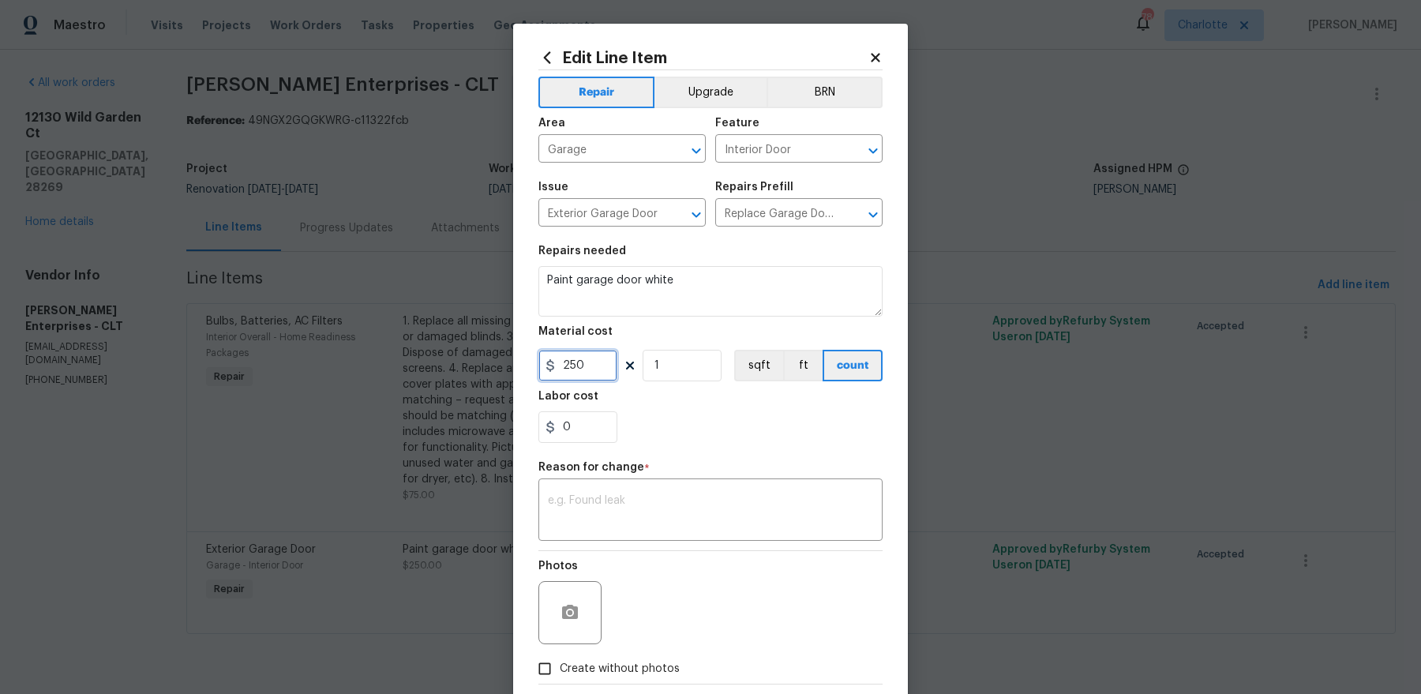
click at [568, 377] on input "250" at bounding box center [578, 366] width 79 height 32
type input "150"
click at [649, 471] on div "Reason for change *" at bounding box center [711, 472] width 344 height 21
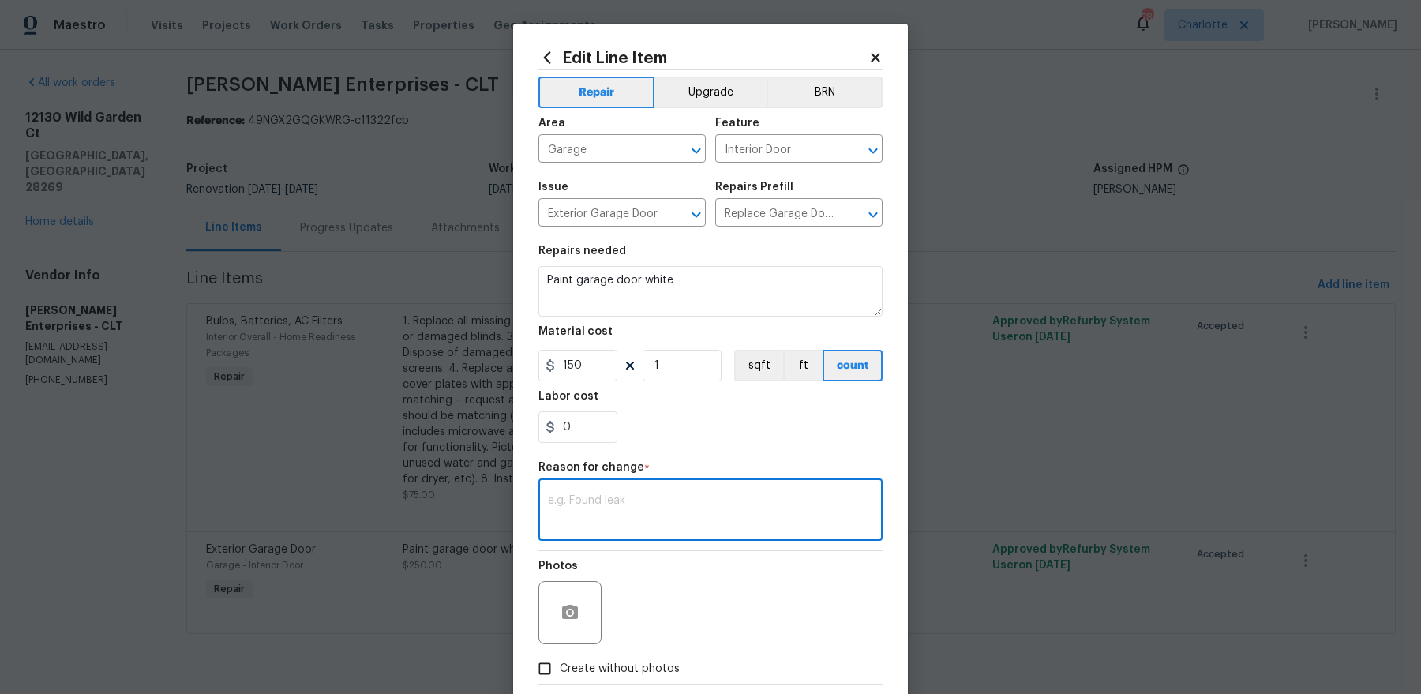
click at [643, 496] on textarea at bounding box center [710, 511] width 325 height 33
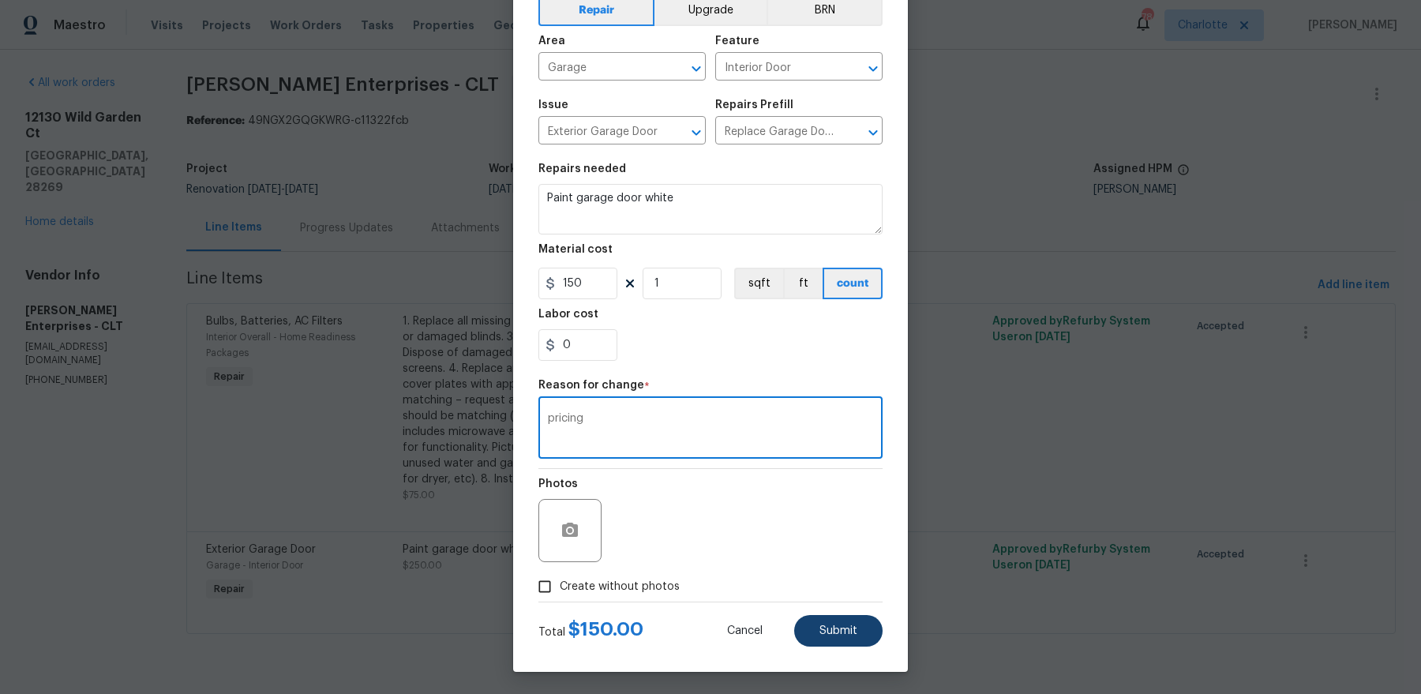
type textarea "pricing"
click at [842, 644] on button "Submit" at bounding box center [838, 631] width 88 height 32
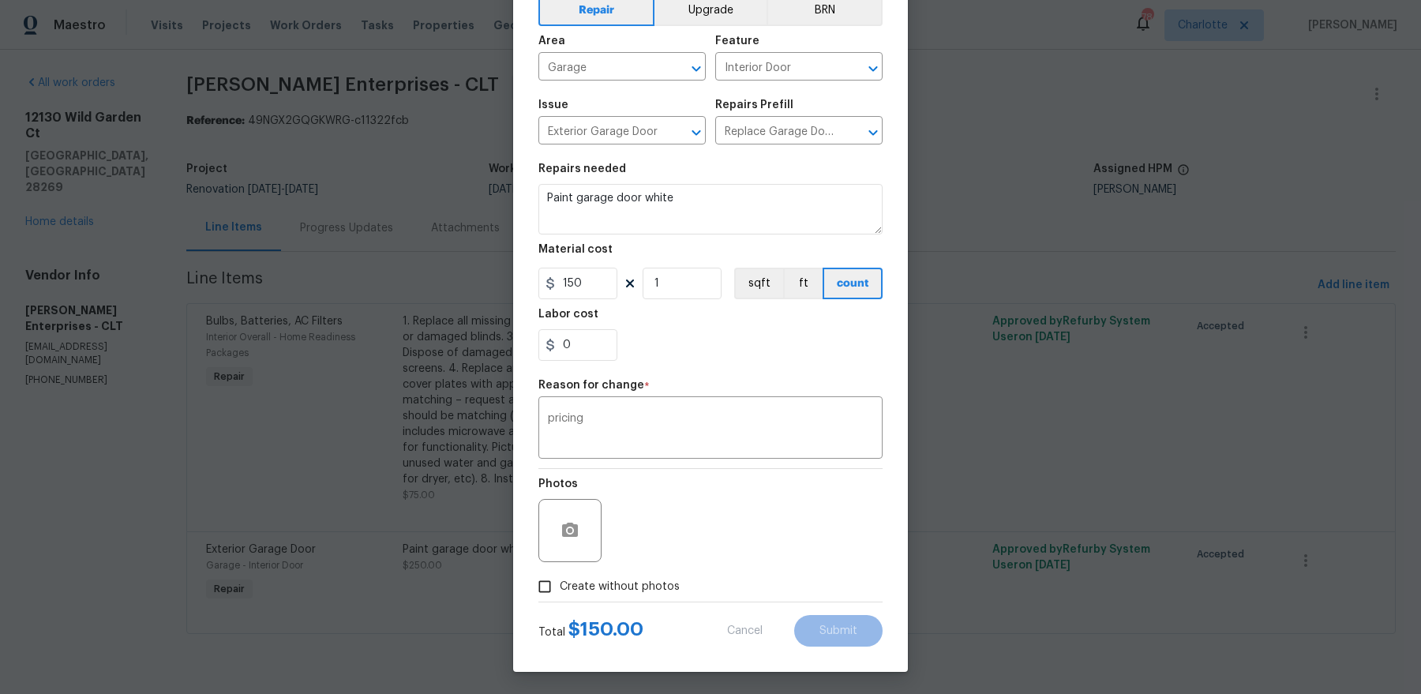
type input "250"
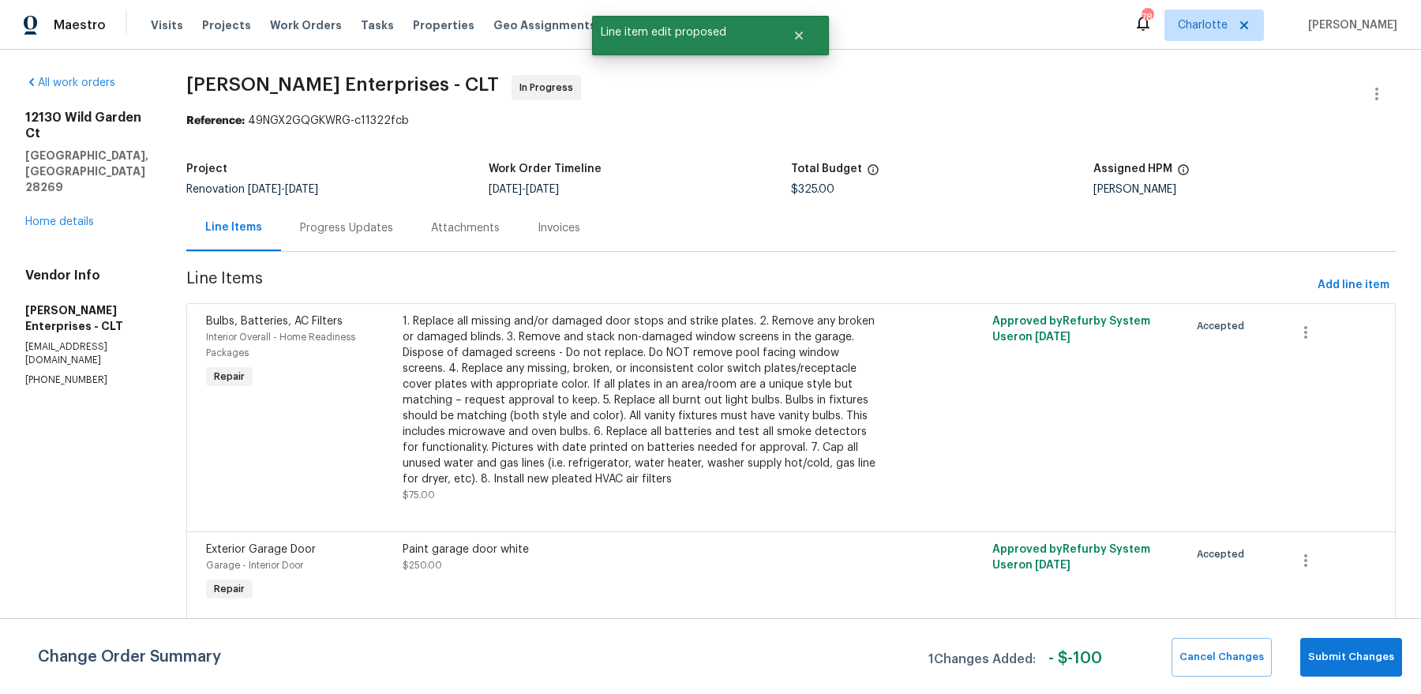
scroll to position [0, 0]
click at [1384, 676] on div "Change Order Summary 1 Changes Added: - $ -100 Cancel Changes Submit Changes" at bounding box center [710, 656] width 1421 height 76
click at [1372, 655] on span "Submit Changes" at bounding box center [1352, 657] width 86 height 18
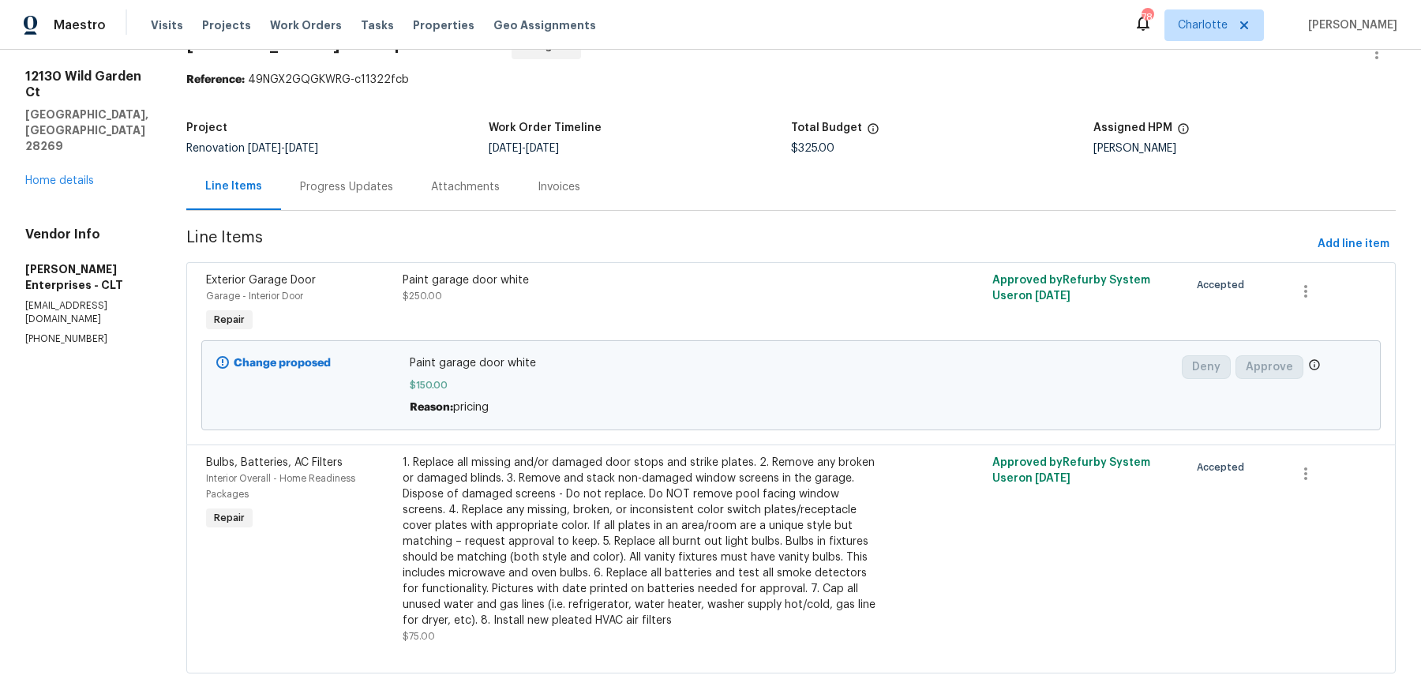
scroll to position [49, 0]
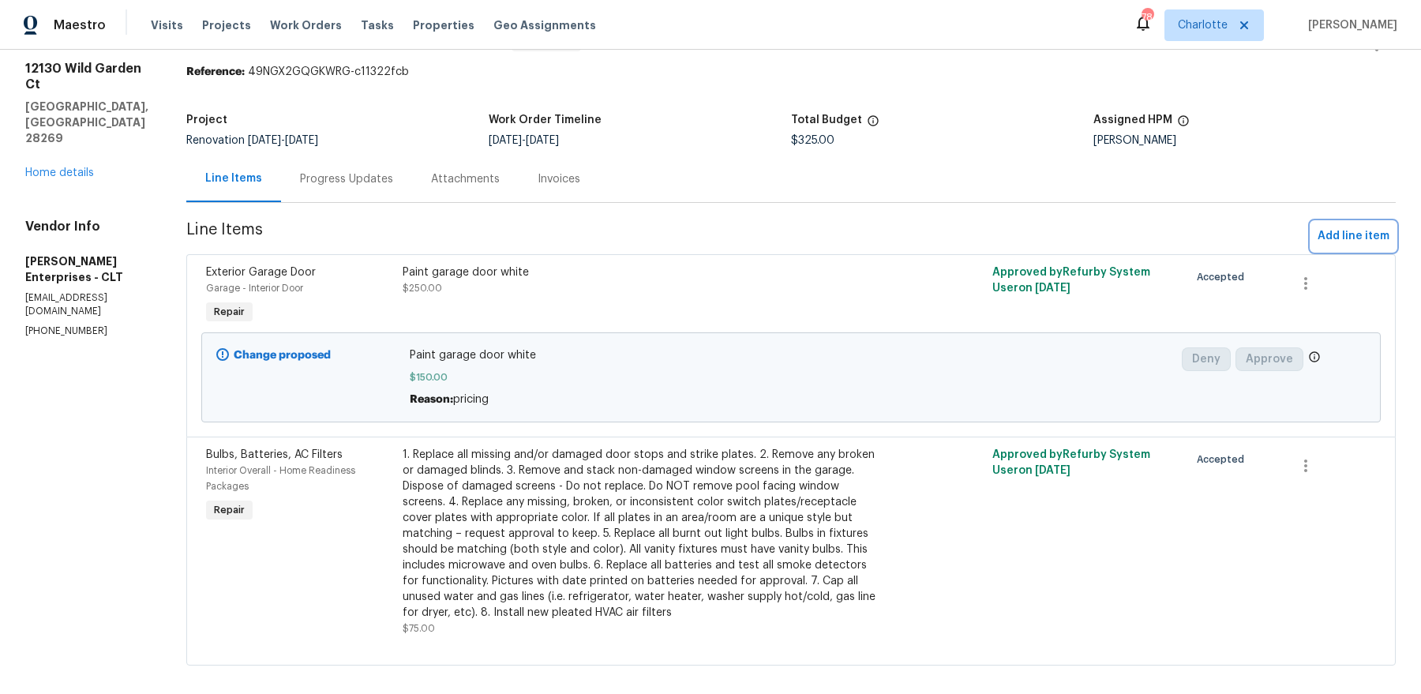
click at [1324, 237] on span "Add line item" at bounding box center [1354, 237] width 72 height 20
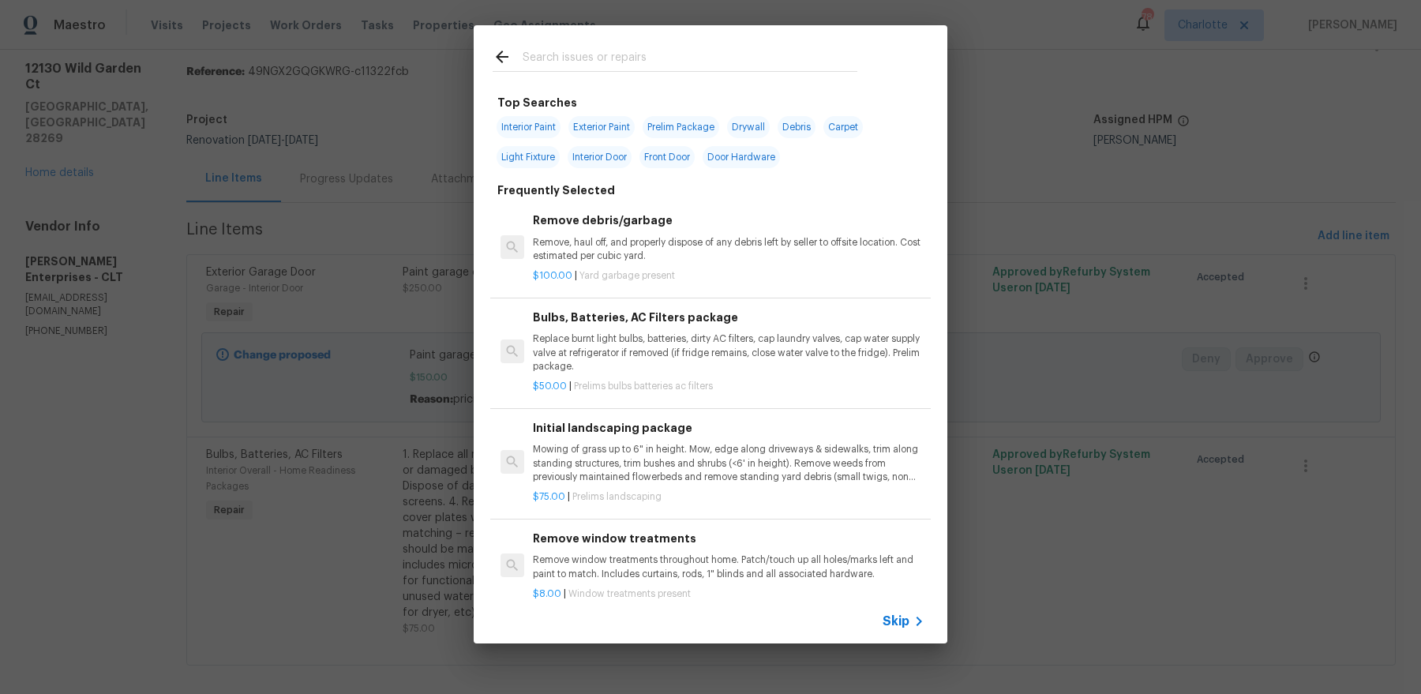
click at [641, 66] on input "text" at bounding box center [690, 59] width 335 height 24
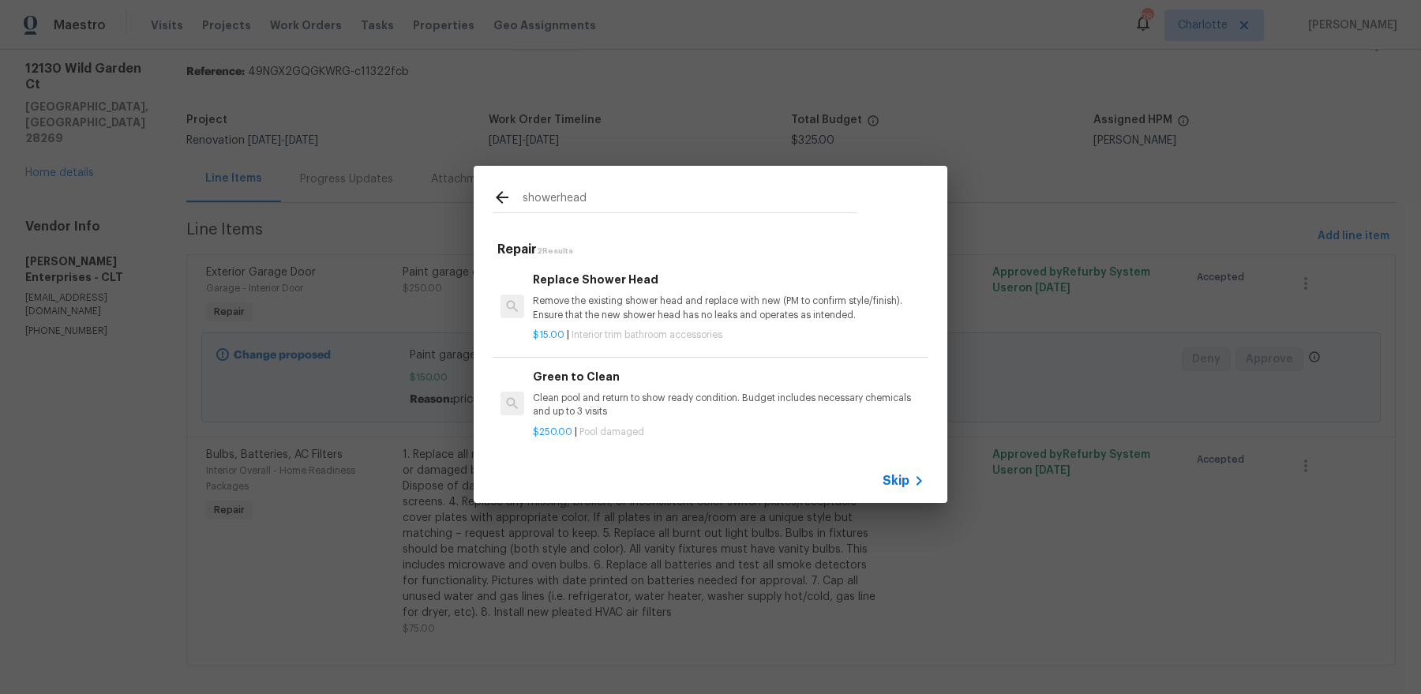
type input "showerhead"
click at [605, 317] on p "Remove the existing shower head and replace with new (PM to confirm style/finis…" at bounding box center [729, 308] width 392 height 27
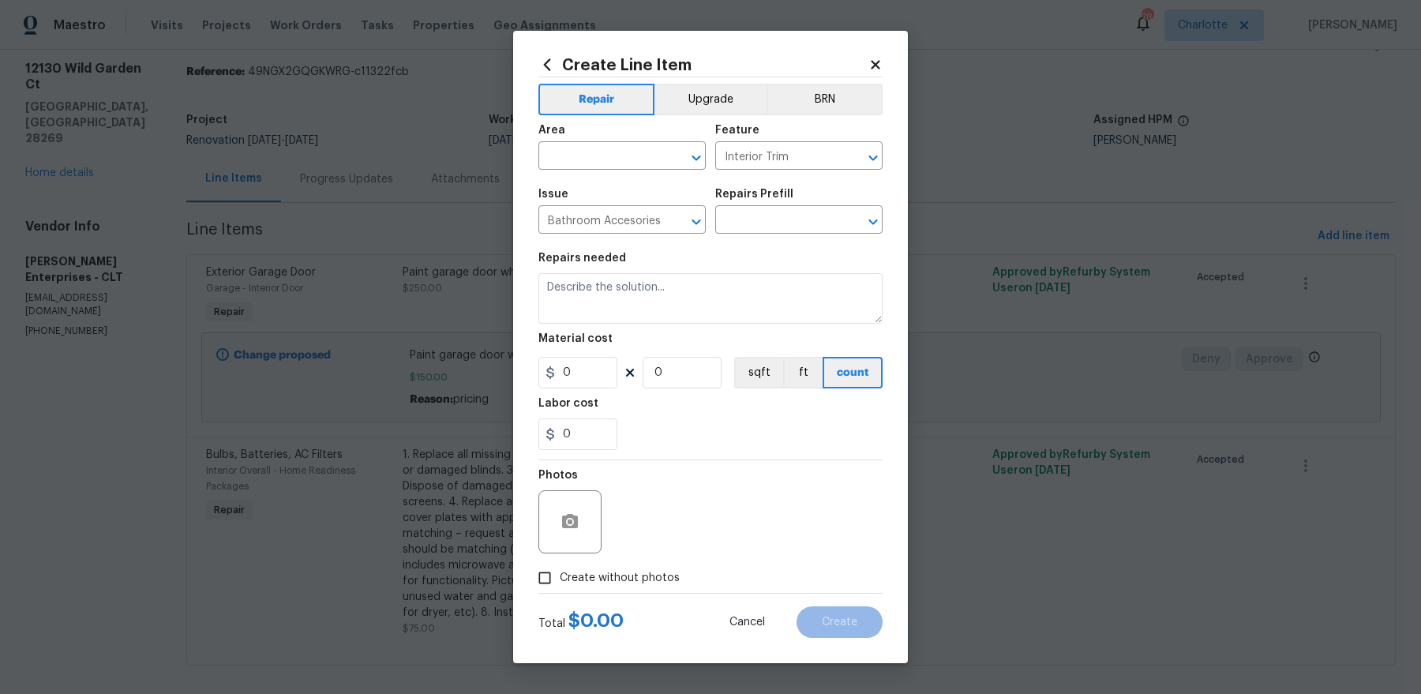
type input "Replace Shower Head $15.00"
type textarea "Remove the existing shower head and replace with new (PM to confirm style/finis…"
type input "15"
type input "1"
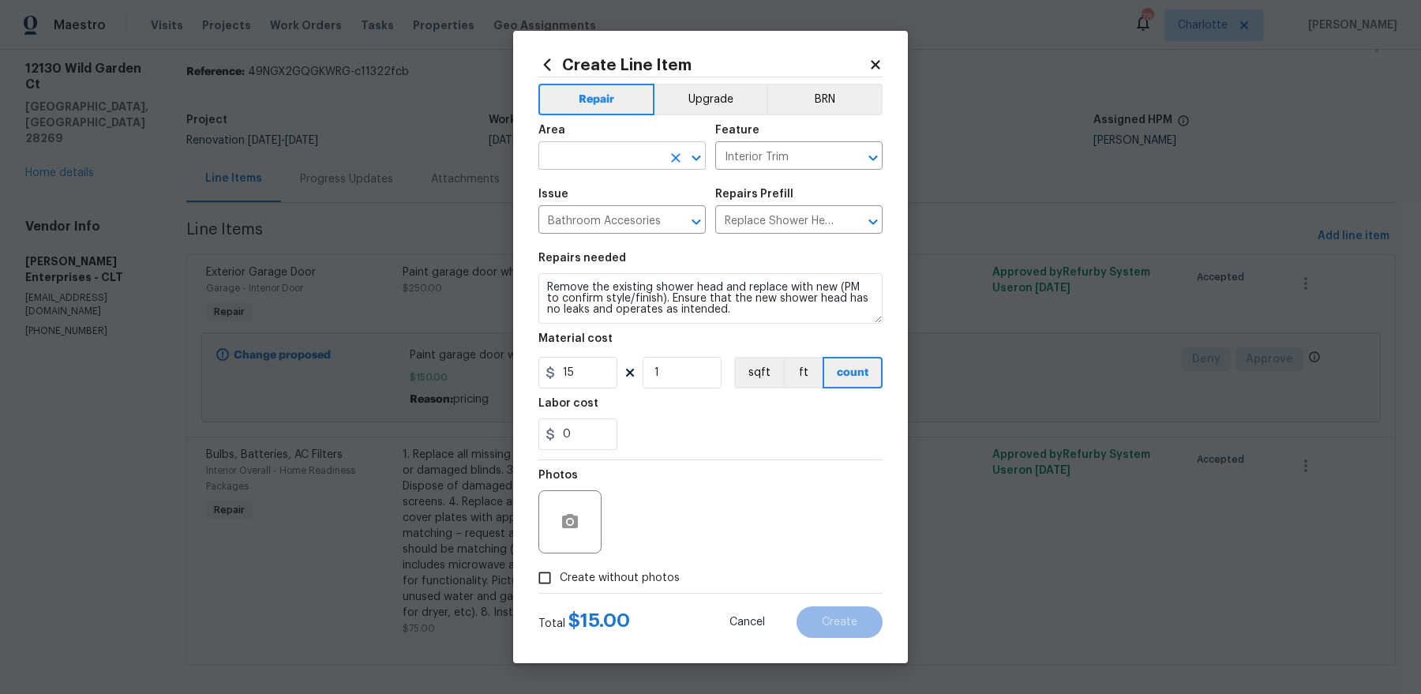
click at [614, 164] on input "text" at bounding box center [600, 157] width 123 height 24
click at [588, 202] on li "Main Bathroom" at bounding box center [622, 192] width 167 height 26
type input "Main Bathroom"
click at [625, 576] on span "Create without photos" at bounding box center [620, 578] width 120 height 17
click at [560, 576] on input "Create without photos" at bounding box center [545, 578] width 30 height 30
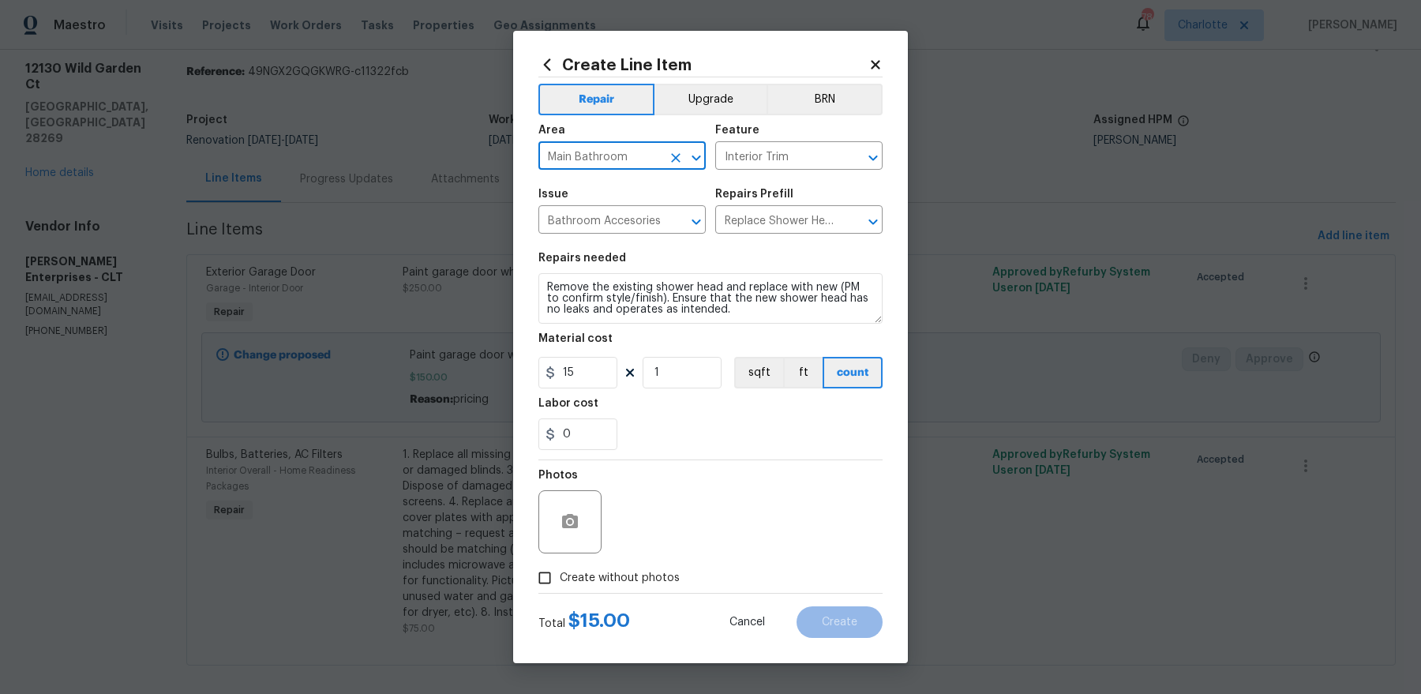
checkbox input "true"
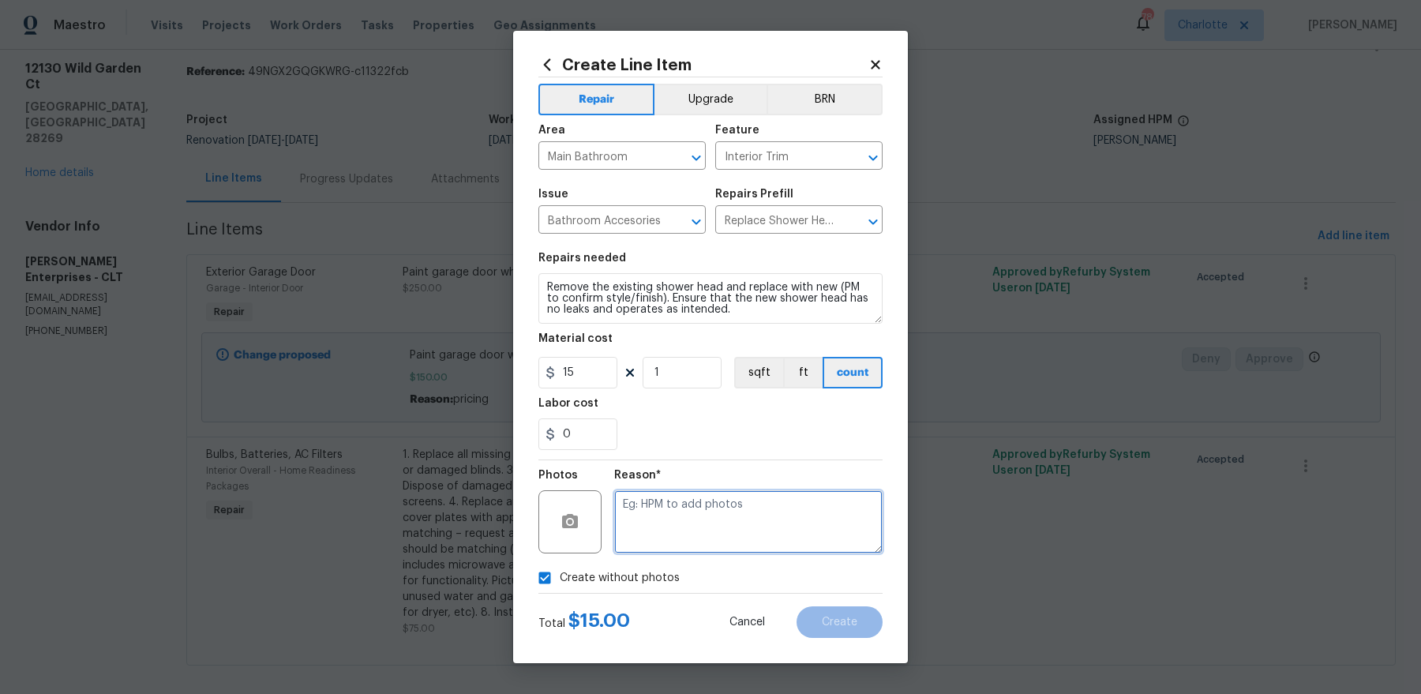
click at [692, 516] on textarea at bounding box center [748, 521] width 268 height 63
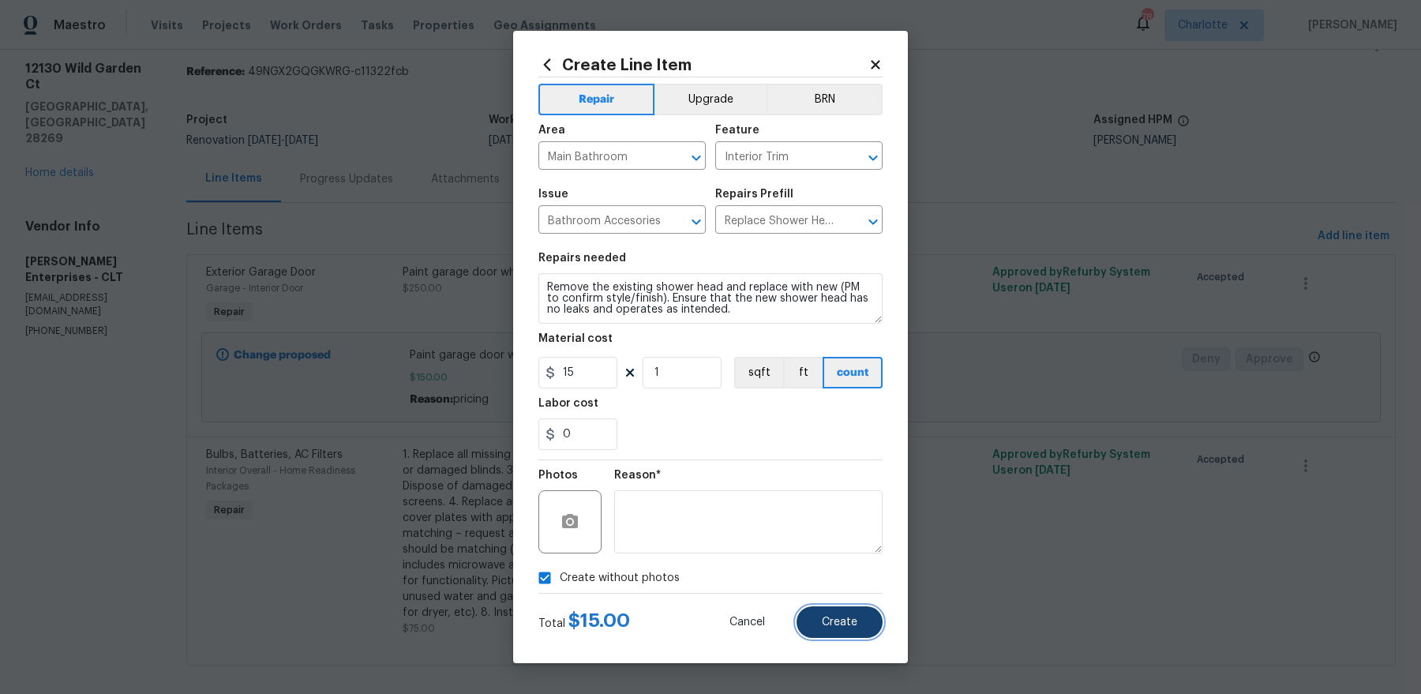
click at [836, 618] on span "Create" at bounding box center [840, 623] width 36 height 12
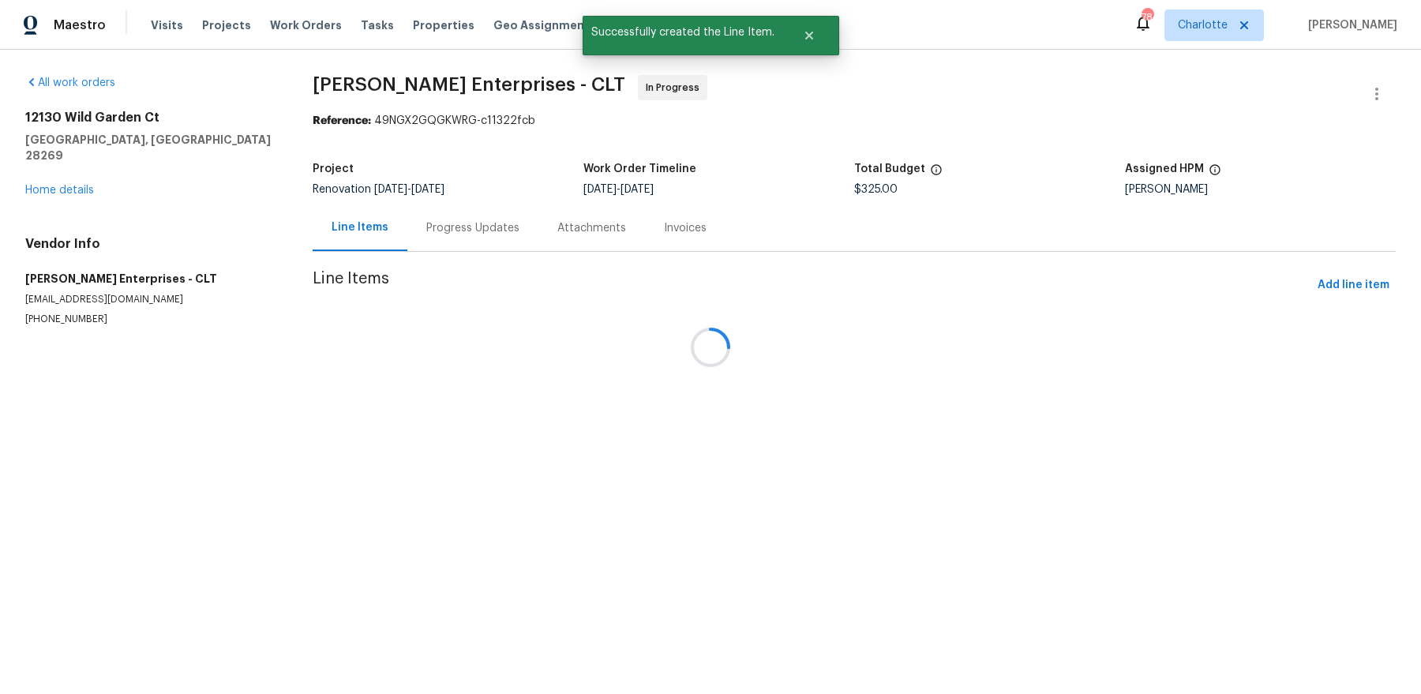
scroll to position [0, 0]
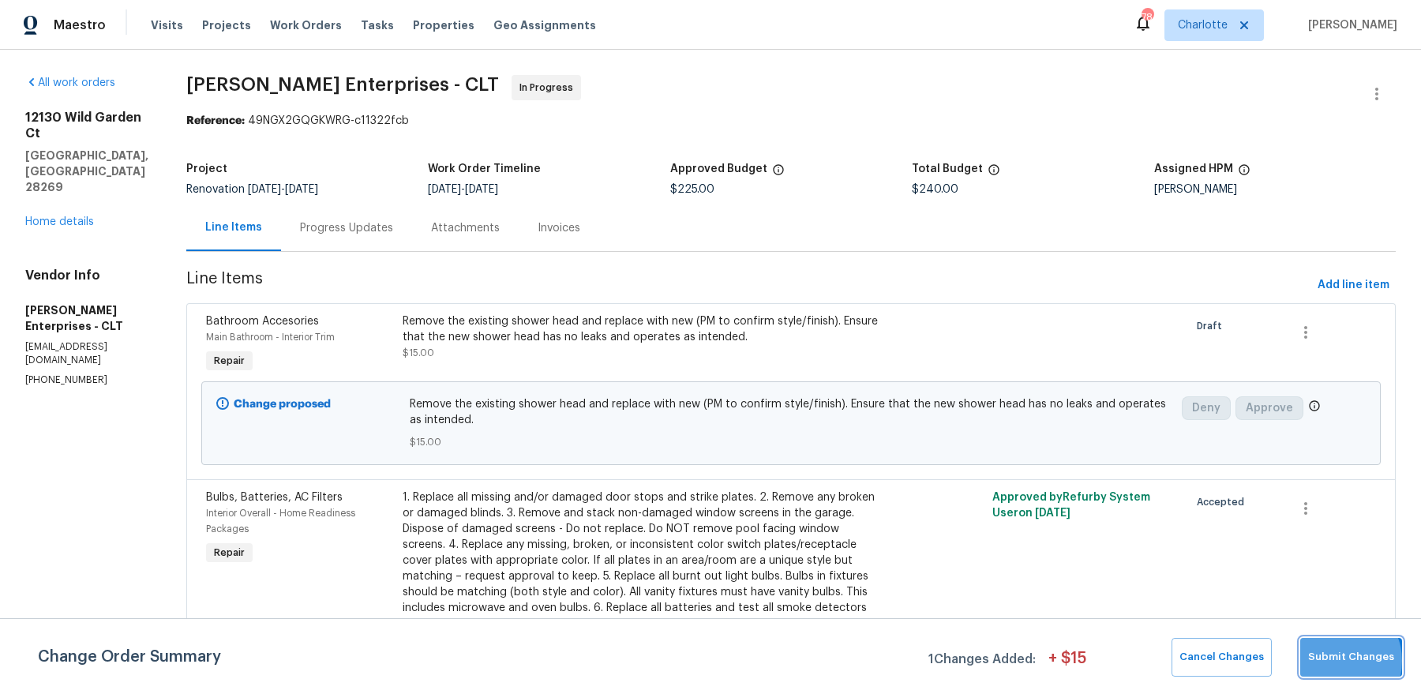
click at [1338, 660] on span "Submit Changes" at bounding box center [1352, 657] width 86 height 18
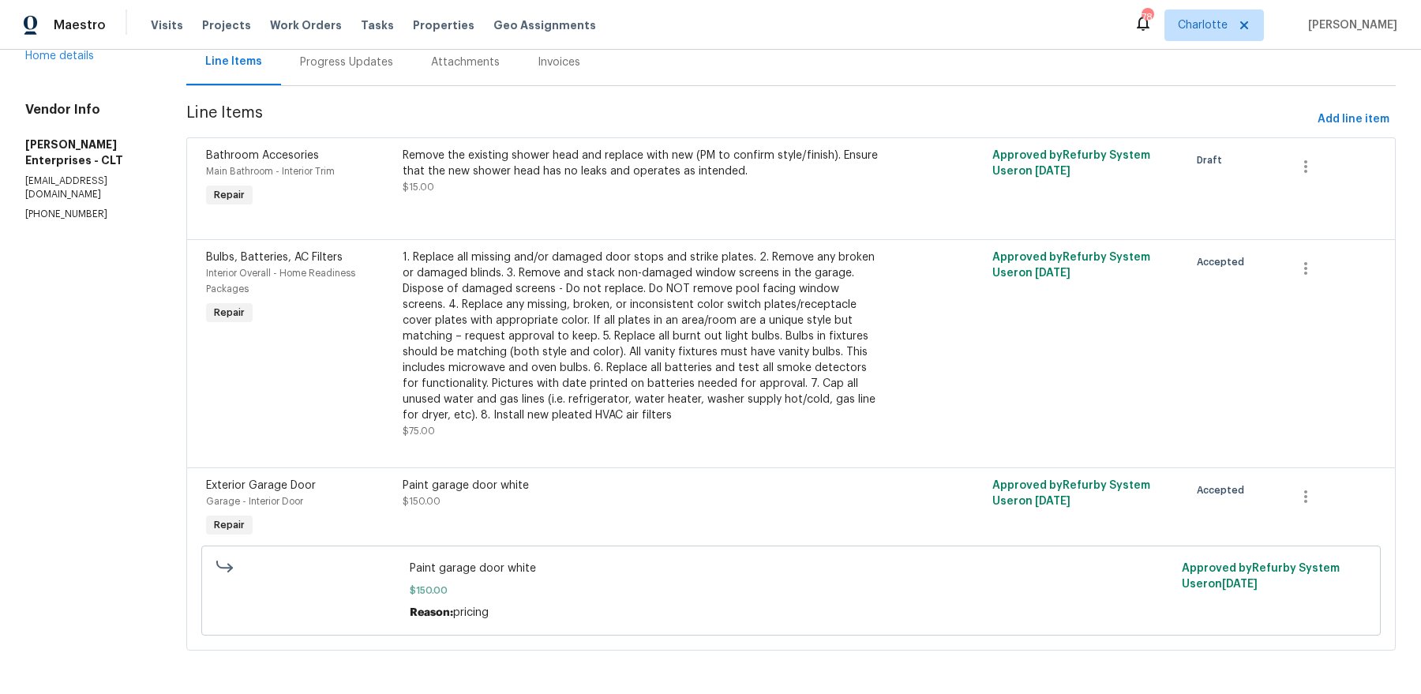
scroll to position [166, 0]
click at [1372, 119] on span "Add line item" at bounding box center [1354, 120] width 72 height 20
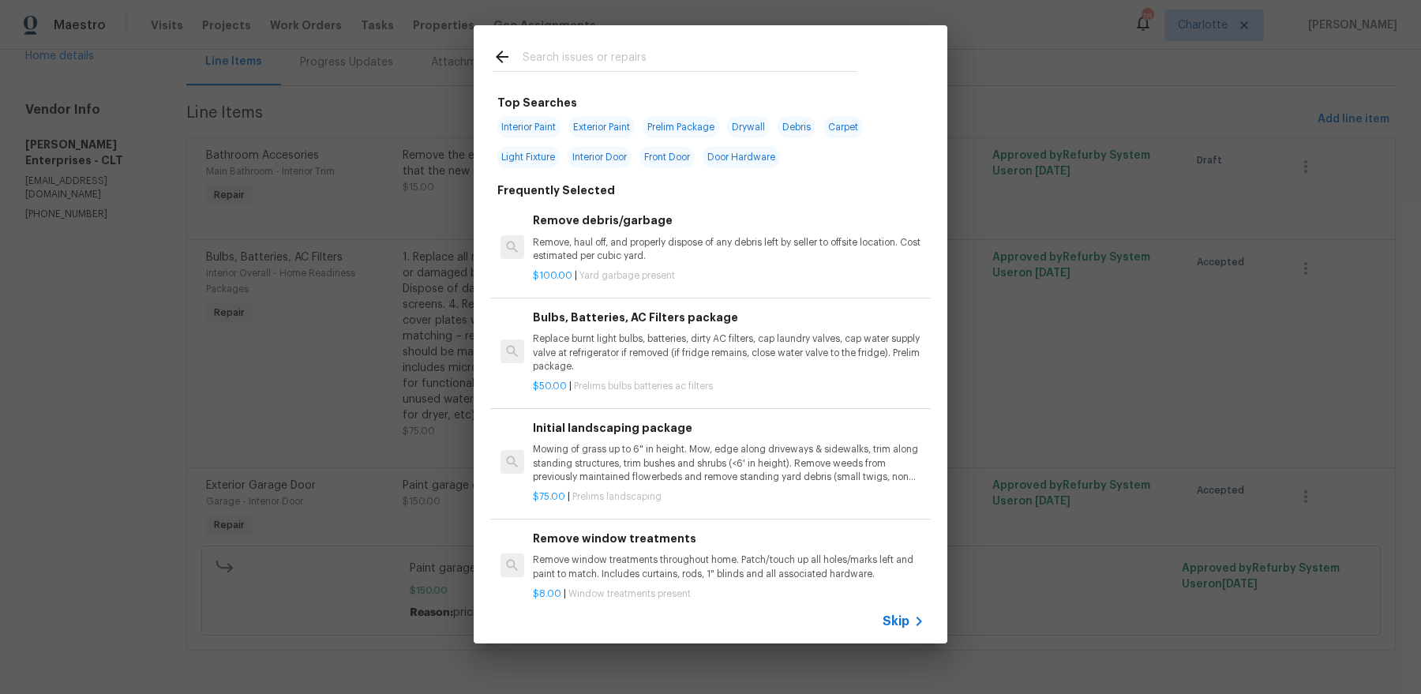
click at [708, 63] on input "text" at bounding box center [690, 59] width 335 height 24
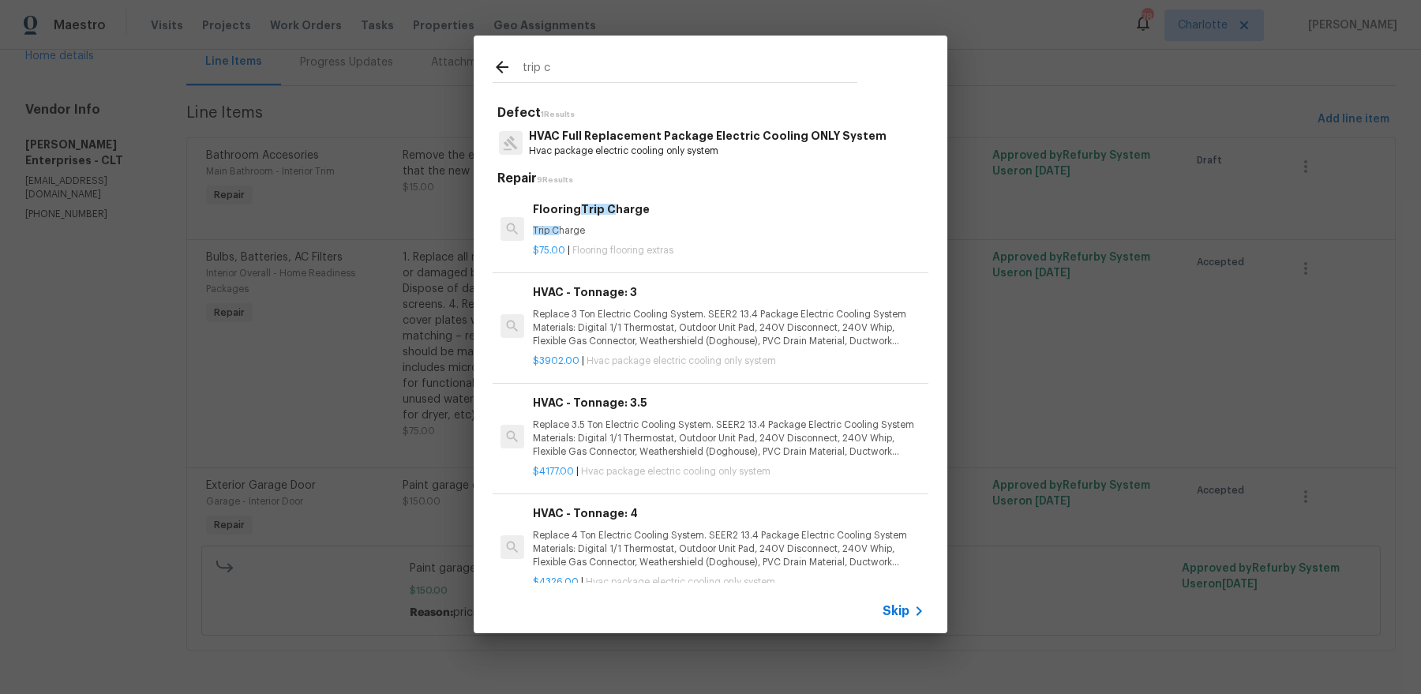
type input "trip c"
click at [603, 216] on h6 "Flooring Trip C harge" at bounding box center [729, 209] width 392 height 17
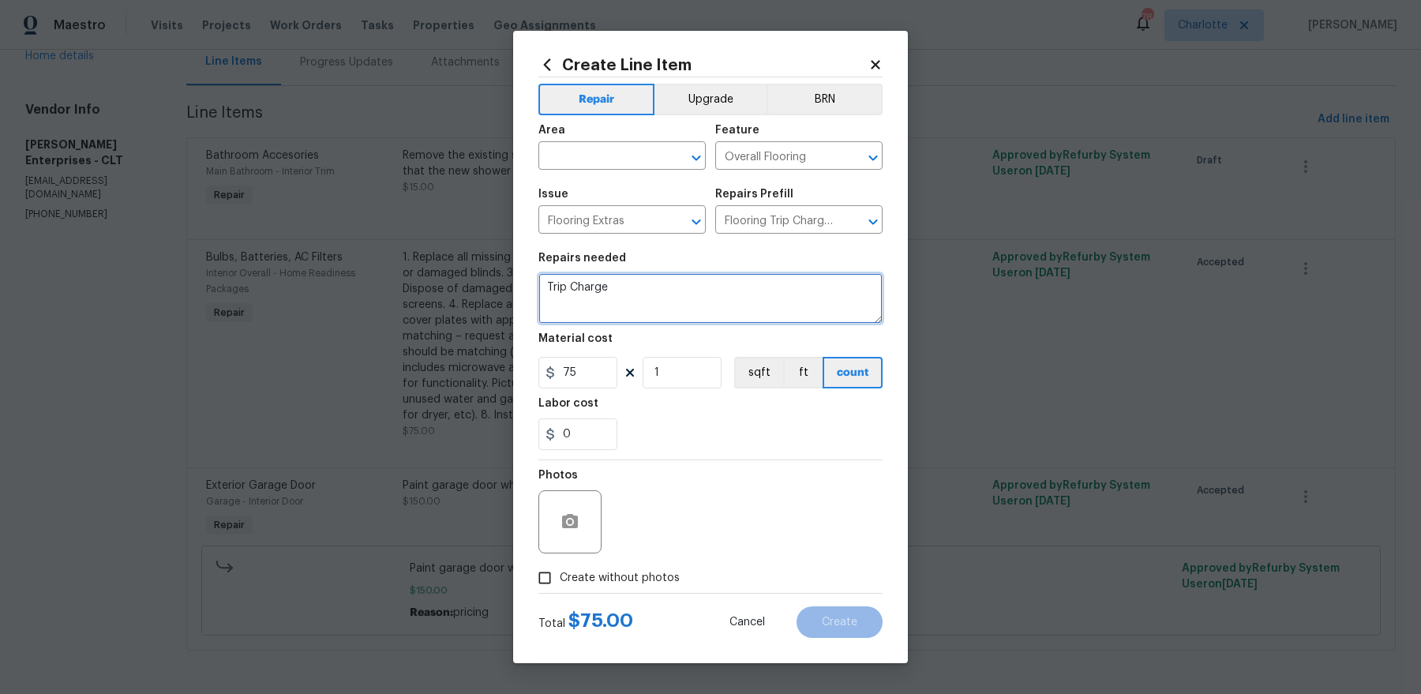
click at [628, 294] on textarea "Trip Charge" at bounding box center [711, 298] width 344 height 51
type textarea "Trip Charge (power out on 8/20)"
click at [551, 172] on span "Area ​" at bounding box center [622, 147] width 167 height 64
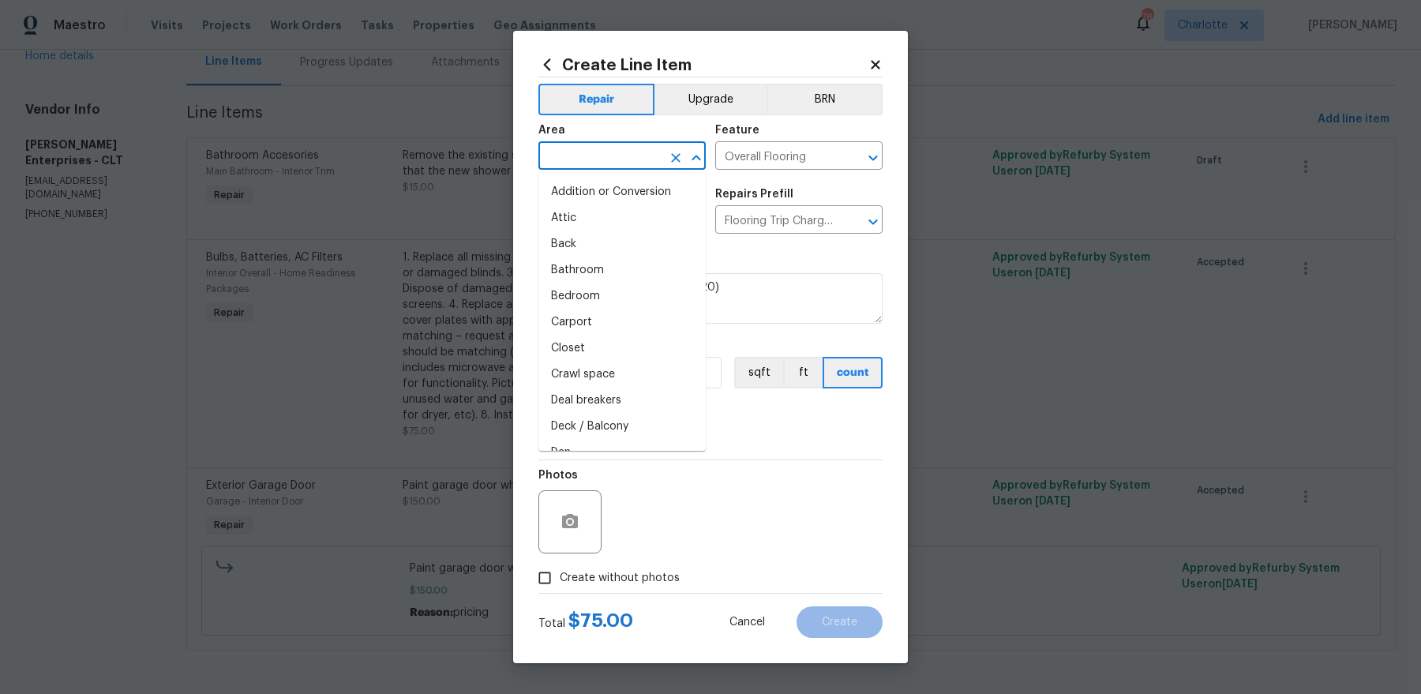
click at [564, 158] on input "text" at bounding box center [600, 157] width 123 height 24
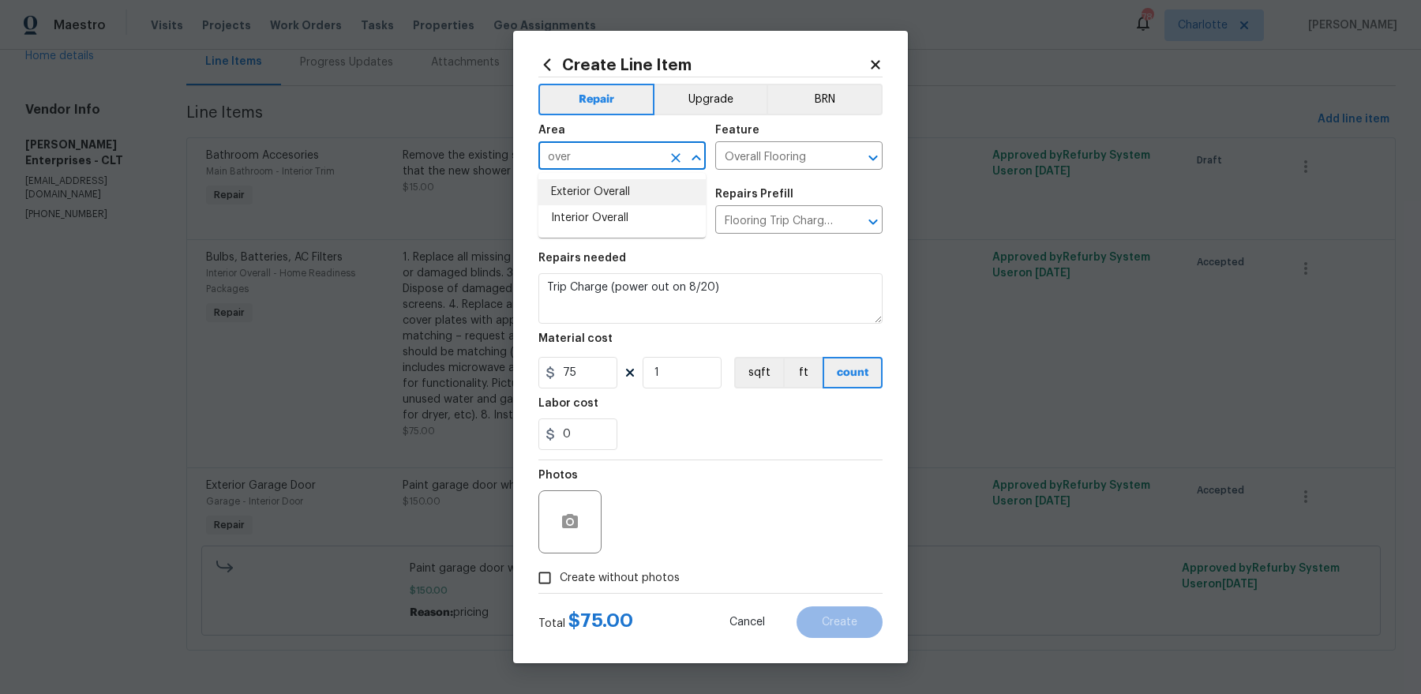
click at [583, 180] on li "Exterior Overall" at bounding box center [622, 192] width 167 height 26
type input "Exterior Overall"
click at [599, 574] on span "Create without photos" at bounding box center [620, 578] width 120 height 17
click at [560, 574] on input "Create without photos" at bounding box center [545, 578] width 30 height 30
checkbox input "true"
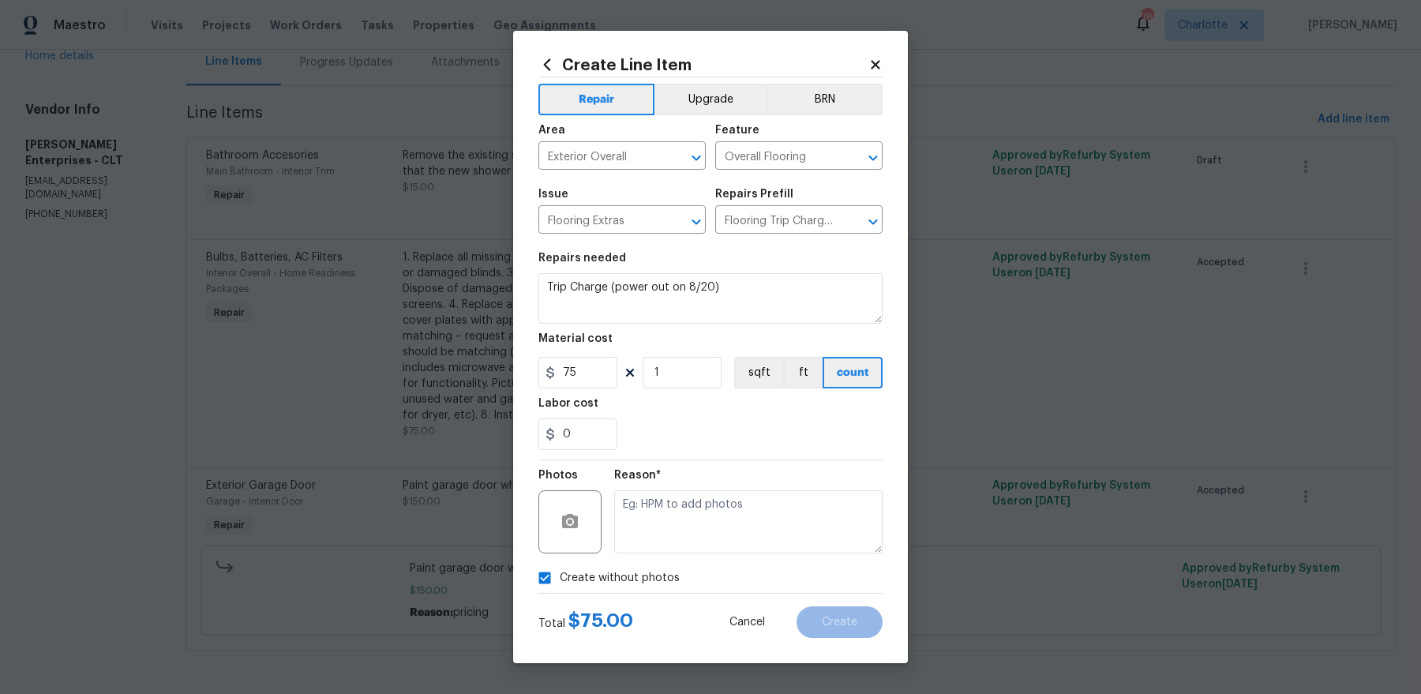
click at [730, 479] on div "Reason*" at bounding box center [748, 480] width 268 height 21
click at [728, 513] on textarea at bounding box center [748, 521] width 268 height 63
click at [881, 609] on div "Cancel Create" at bounding box center [793, 622] width 178 height 32
click at [864, 621] on button "Create" at bounding box center [840, 622] width 86 height 32
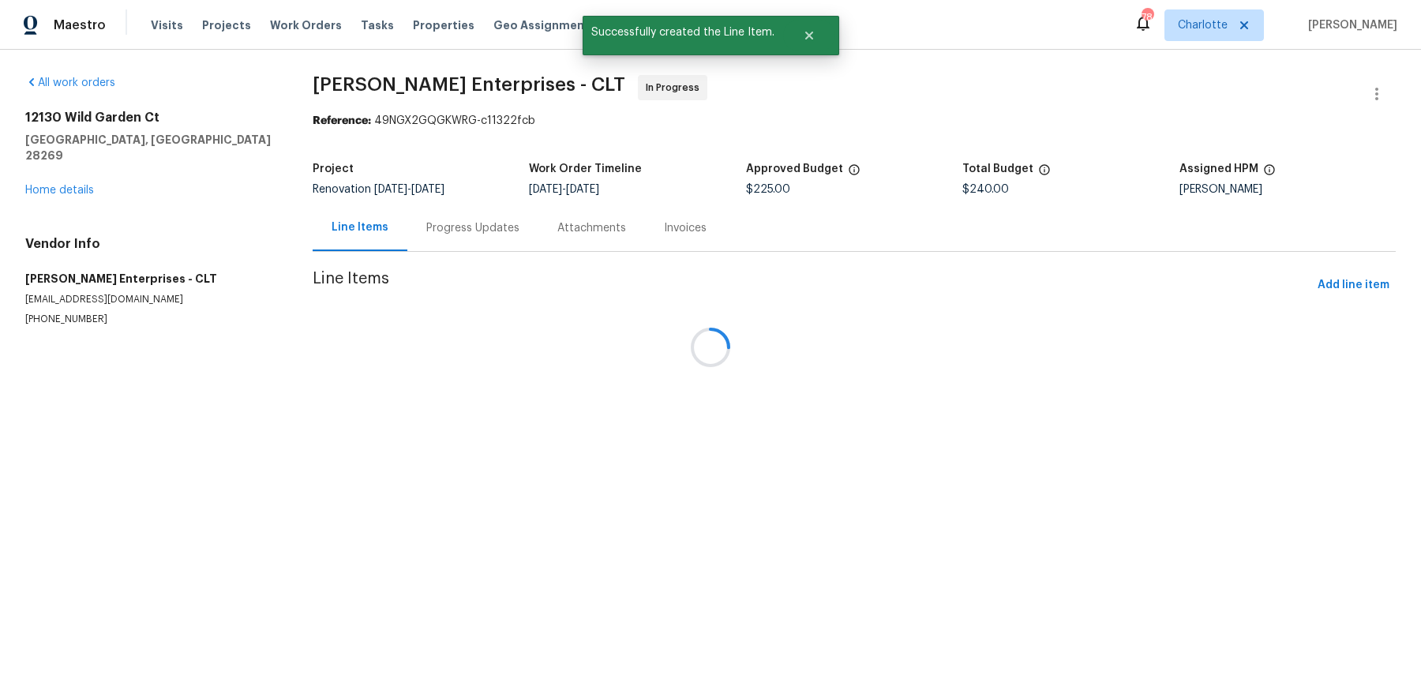
scroll to position [0, 0]
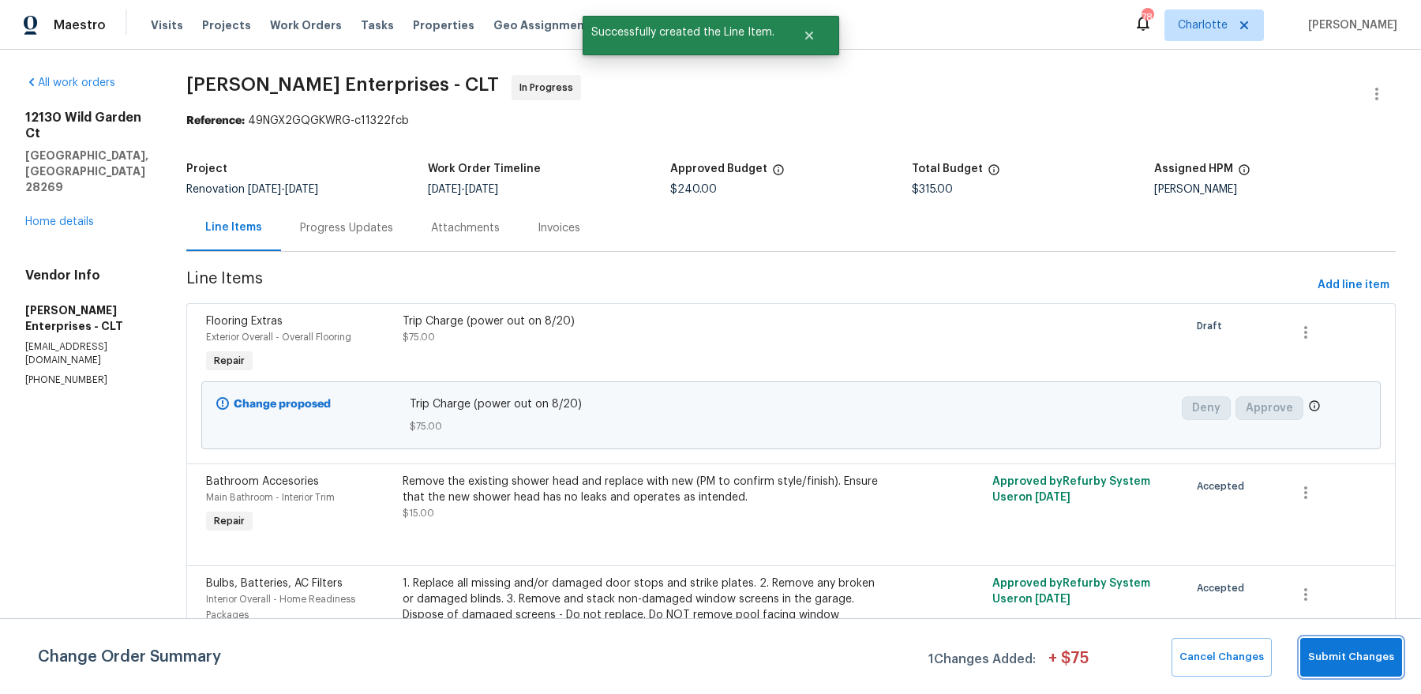
click at [1334, 644] on button "Submit Changes" at bounding box center [1352, 657] width 102 height 39
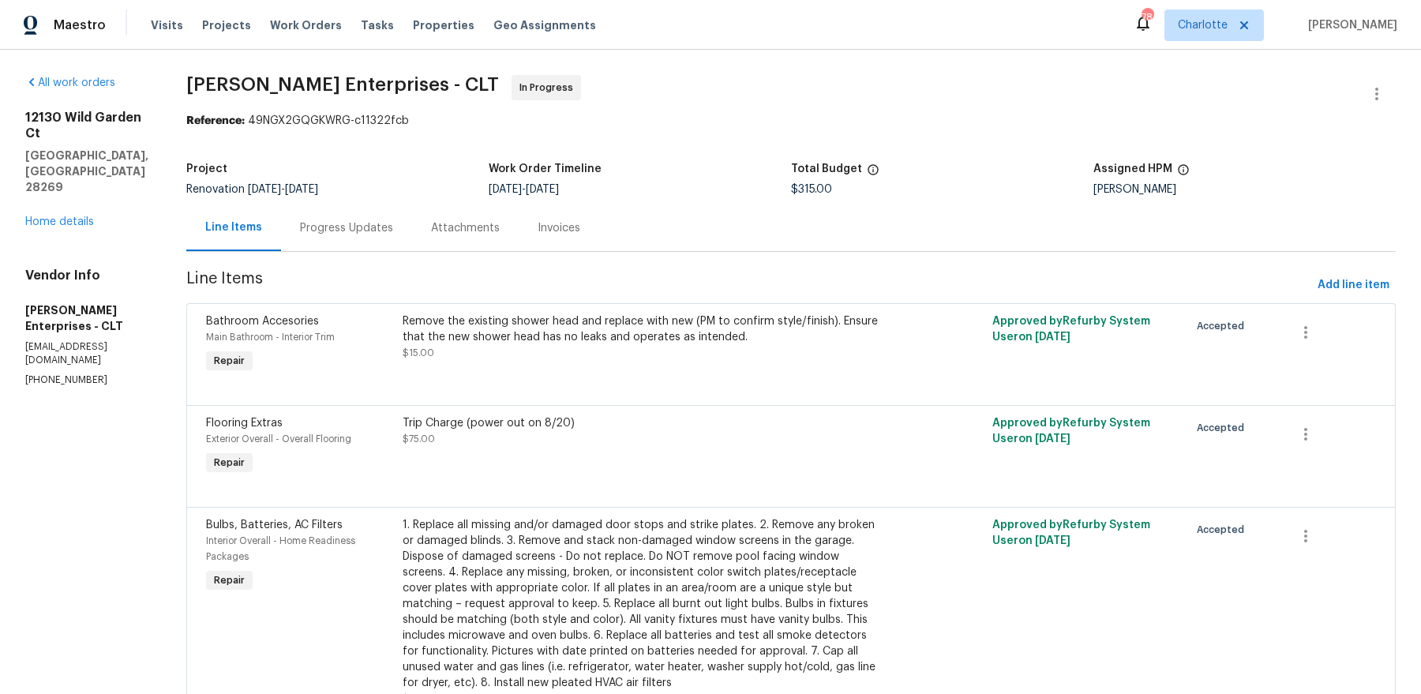
click at [1347, 303] on div "Bathroom Accesories Main Bathroom - Interior Trim Repair Remove the existing sh…" at bounding box center [791, 354] width 1210 height 102
click at [1347, 266] on section "Nordman Enterprises - CLT In Progress Reference: 49NGX2GQGKWRG-c11322fcb Projec…" at bounding box center [791, 506] width 1210 height 862
click at [1346, 270] on section "Nordman Enterprises - CLT In Progress Reference: 49NGX2GQGKWRG-c11322fcb Projec…" at bounding box center [791, 506] width 1210 height 862
click at [1337, 280] on span "Add line item" at bounding box center [1354, 286] width 72 height 20
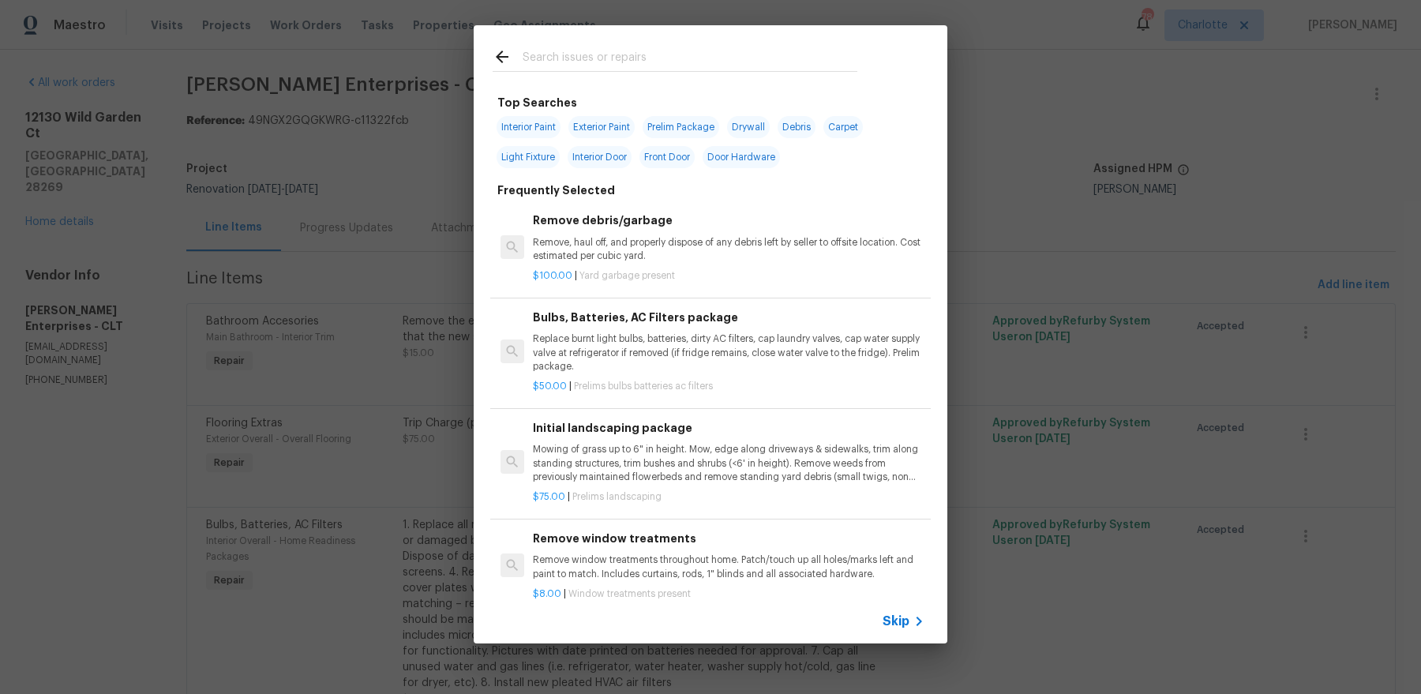
click at [765, 69] on input "text" at bounding box center [690, 59] width 335 height 24
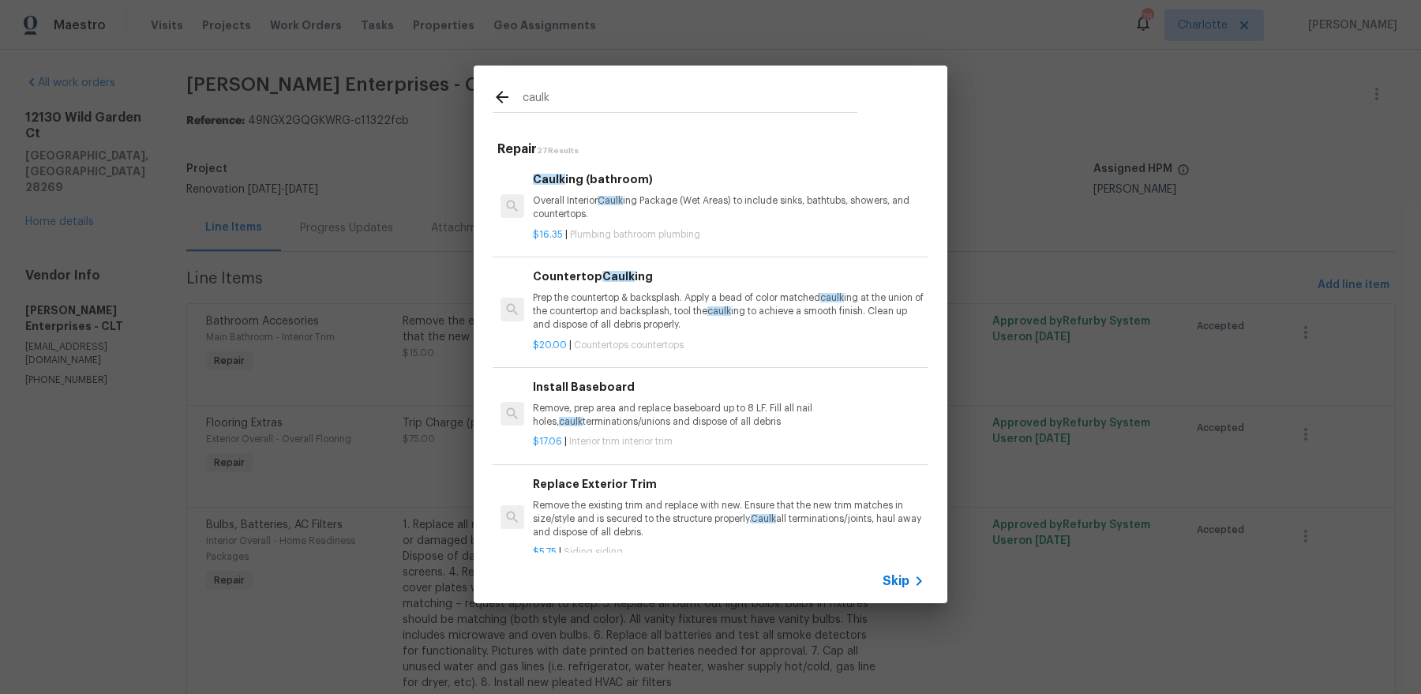
type input "caulk"
click at [736, 422] on p "Remove, prep area and replace baseboard up to 8 LF. Fill all nail holes, caulk …" at bounding box center [729, 415] width 392 height 27
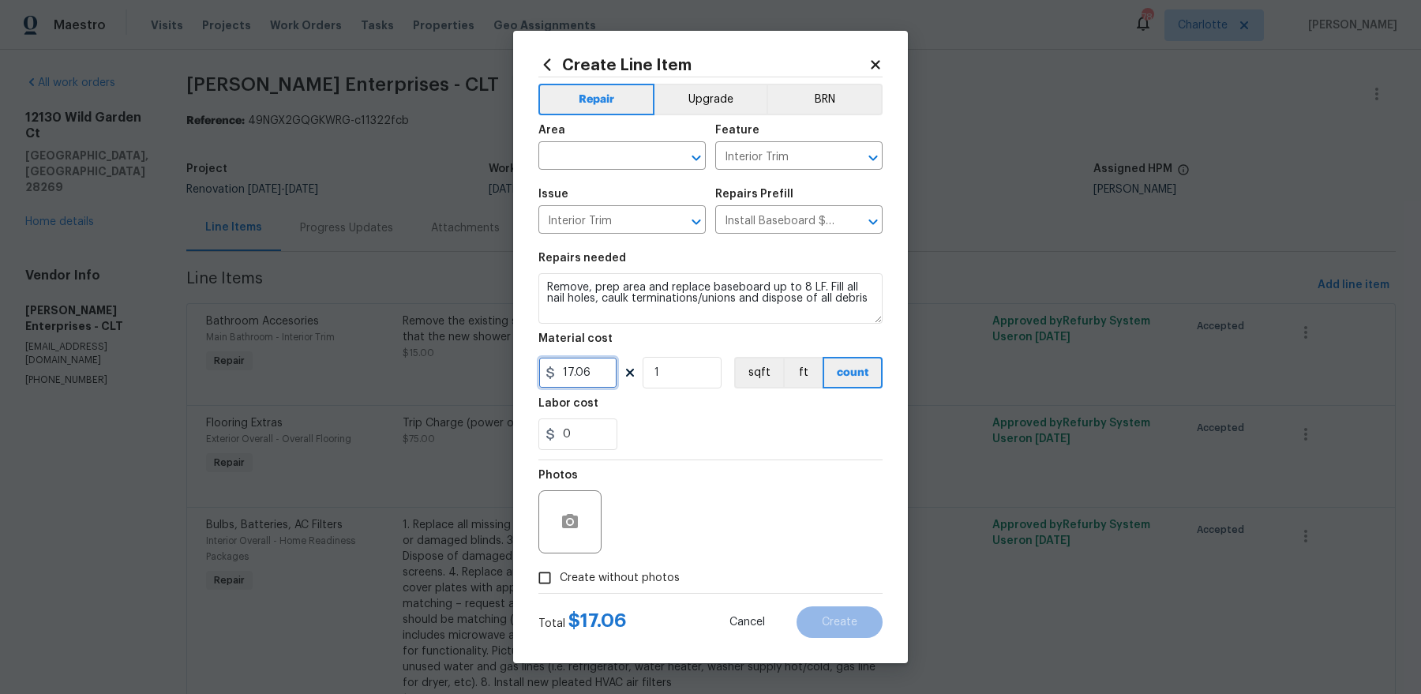
click at [595, 370] on input "17.06" at bounding box center [578, 373] width 79 height 32
type input "100"
click at [637, 294] on textarea "Remove, prep area and replace baseboard up to 8 LF. Fill all nail holes, caulk …" at bounding box center [711, 298] width 344 height 51
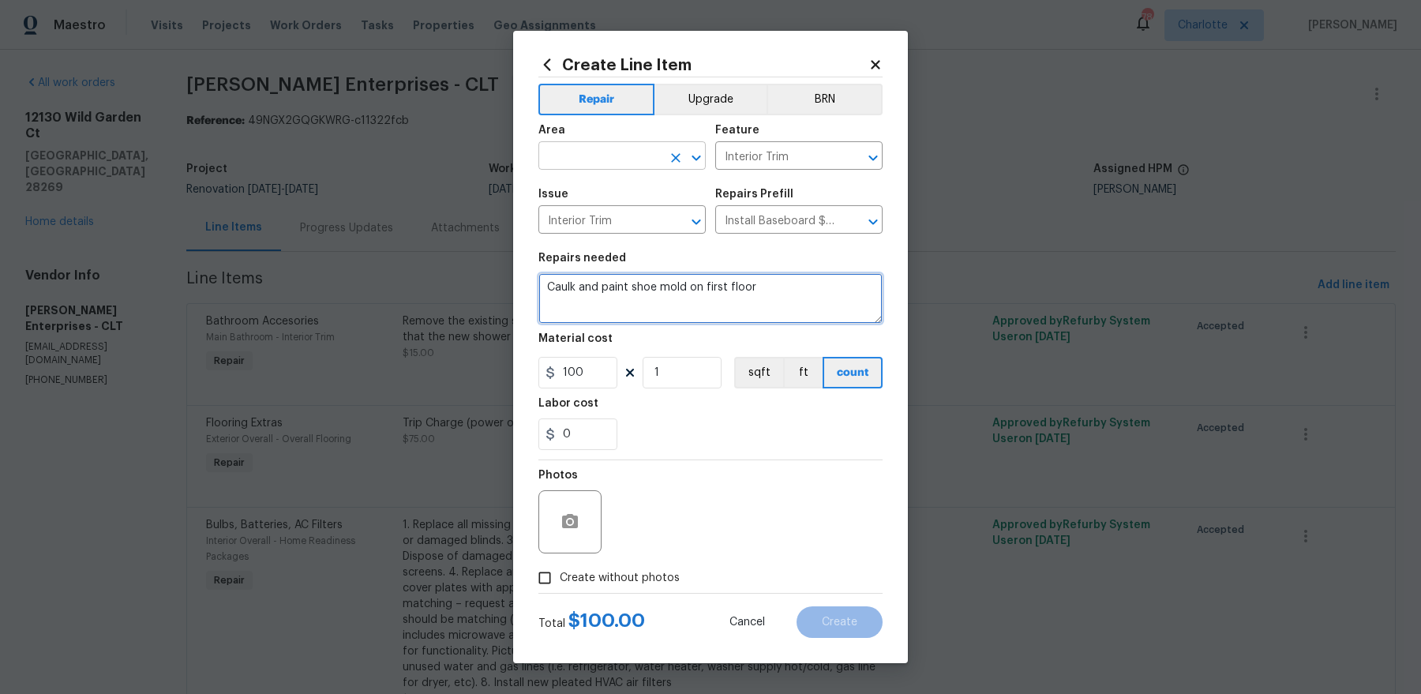
type textarea "Caulk and paint shoe mold on first floor"
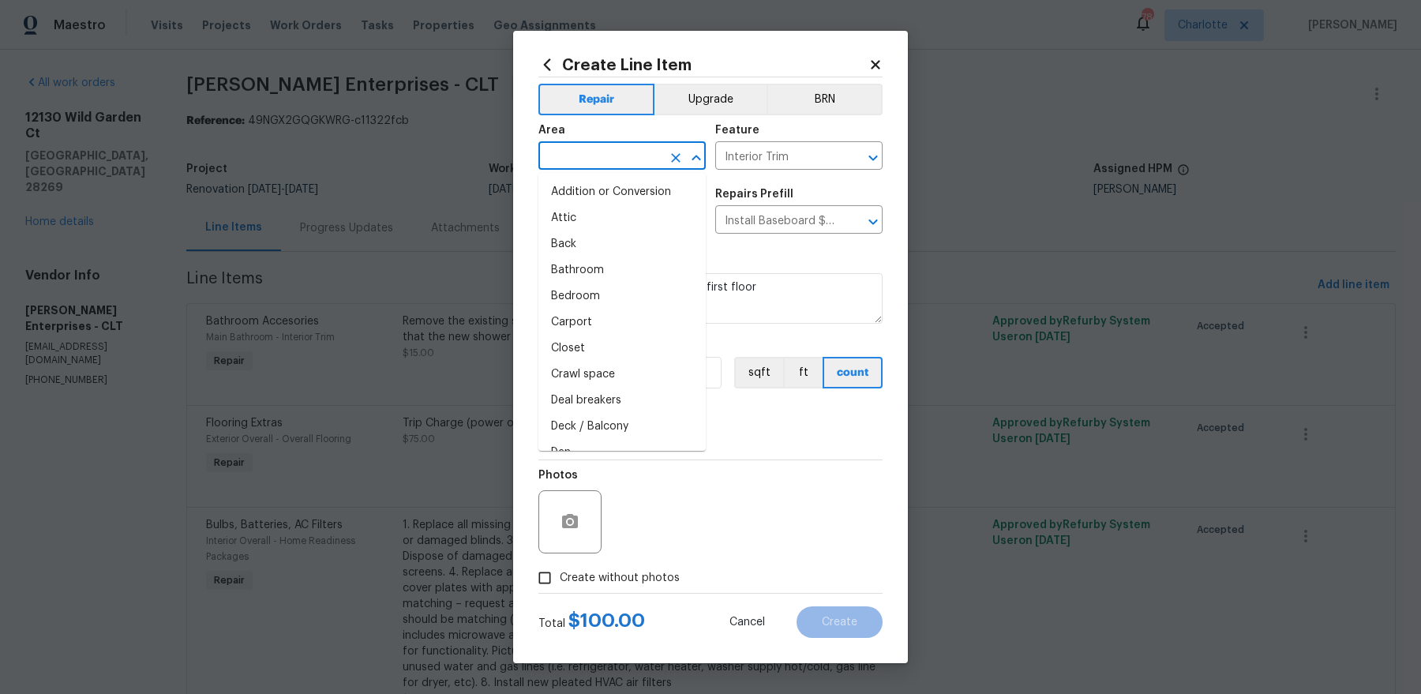
click at [611, 155] on input "text" at bounding box center [600, 157] width 123 height 24
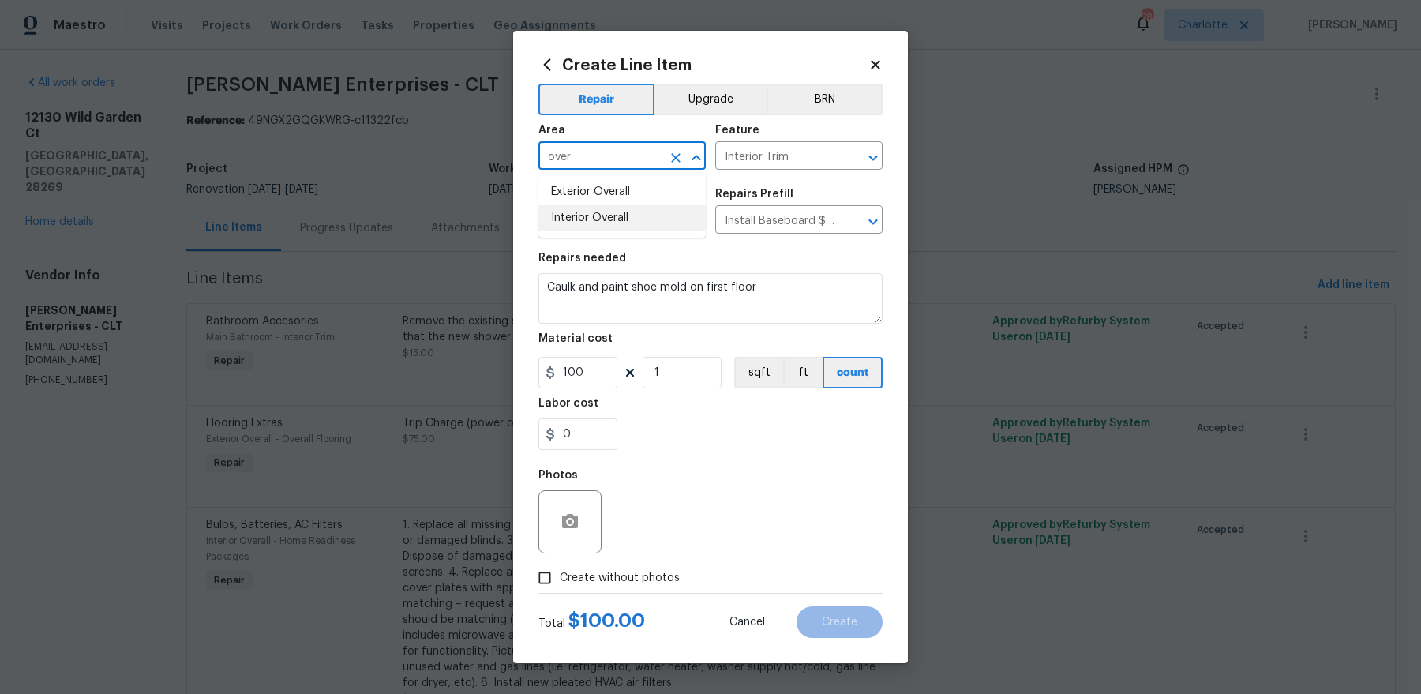
click at [608, 215] on li "Interior Overall" at bounding box center [622, 218] width 167 height 26
type input "Interior Overall"
click at [621, 577] on span "Create without photos" at bounding box center [620, 578] width 120 height 17
click at [560, 577] on input "Create without photos" at bounding box center [545, 578] width 30 height 30
checkbox input "true"
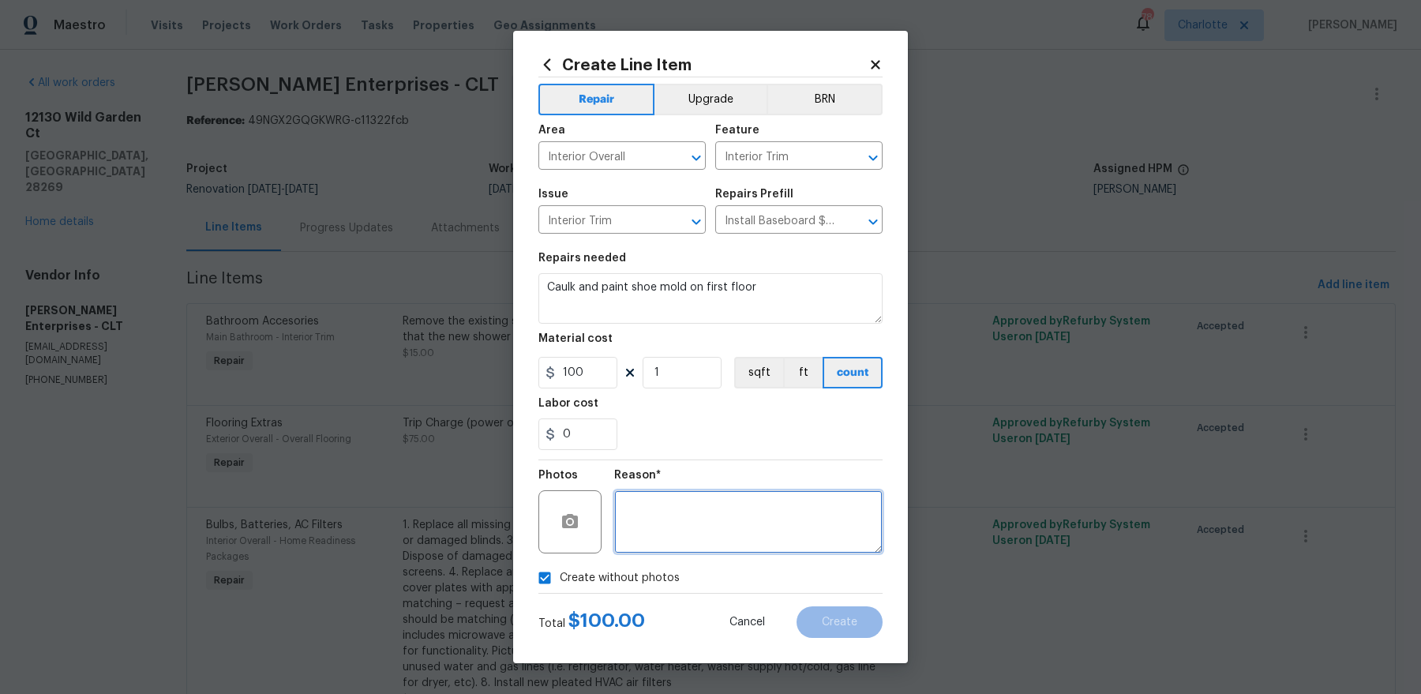
click at [703, 506] on textarea at bounding box center [748, 521] width 268 height 63
click at [842, 642] on div "Create Line Item Repair Upgrade BRN Area Interior Overall ​ Feature Interior Tr…" at bounding box center [710, 347] width 395 height 633
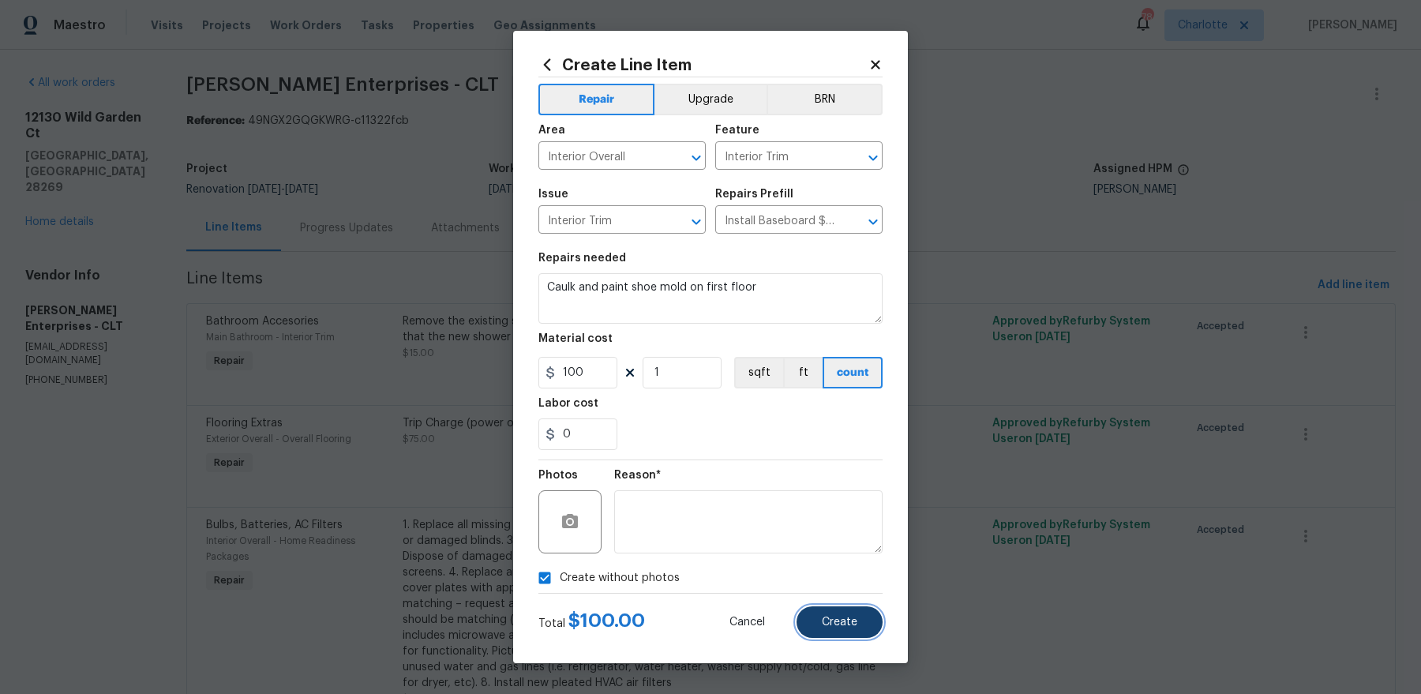
click at [842, 635] on button "Create" at bounding box center [840, 622] width 86 height 32
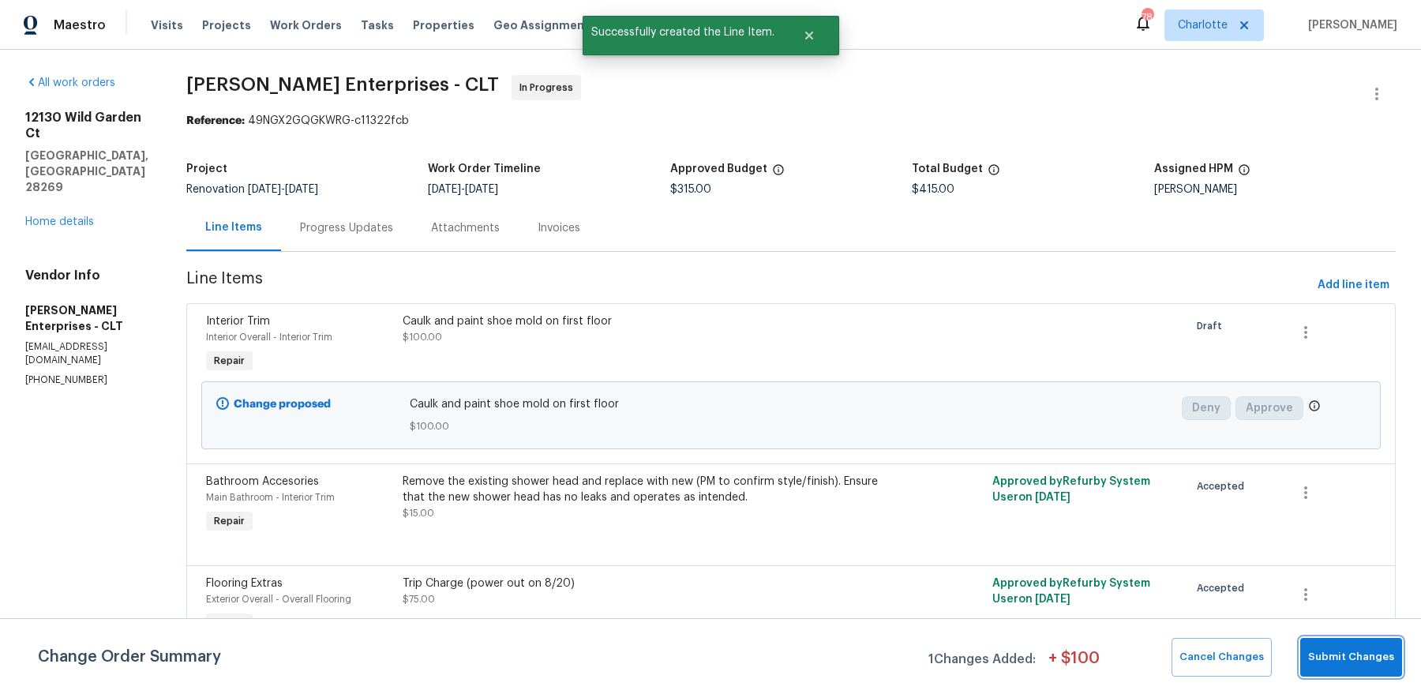
click at [1375, 649] on span "Submit Changes" at bounding box center [1352, 657] width 86 height 18
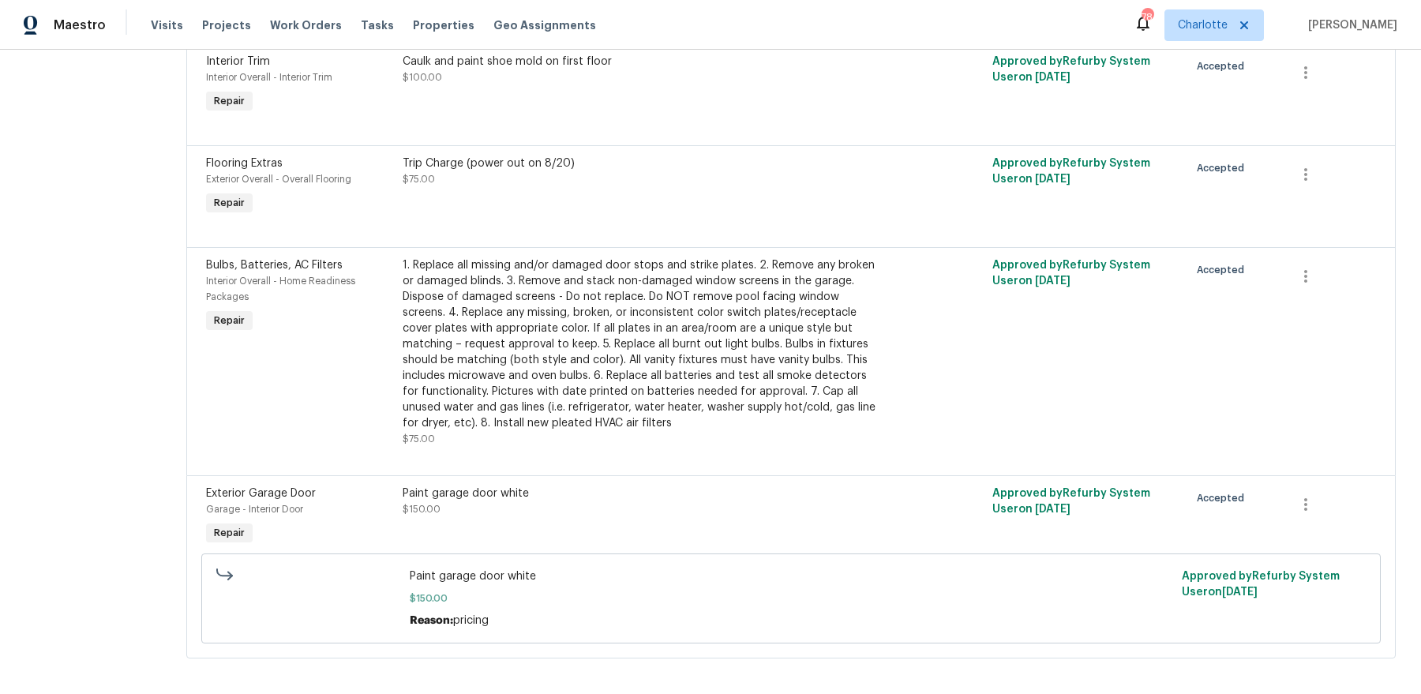
scroll to position [370, 0]
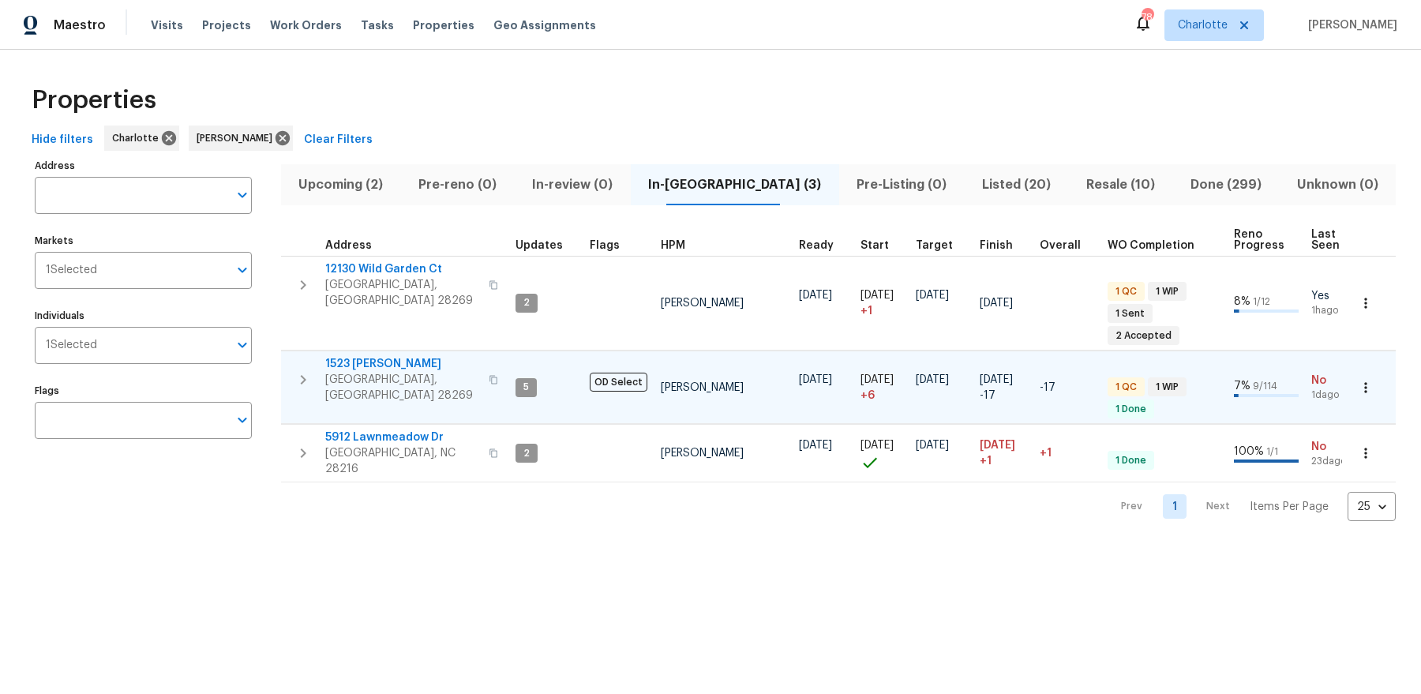
click at [391, 356] on span "1523 [PERSON_NAME]" at bounding box center [402, 364] width 154 height 16
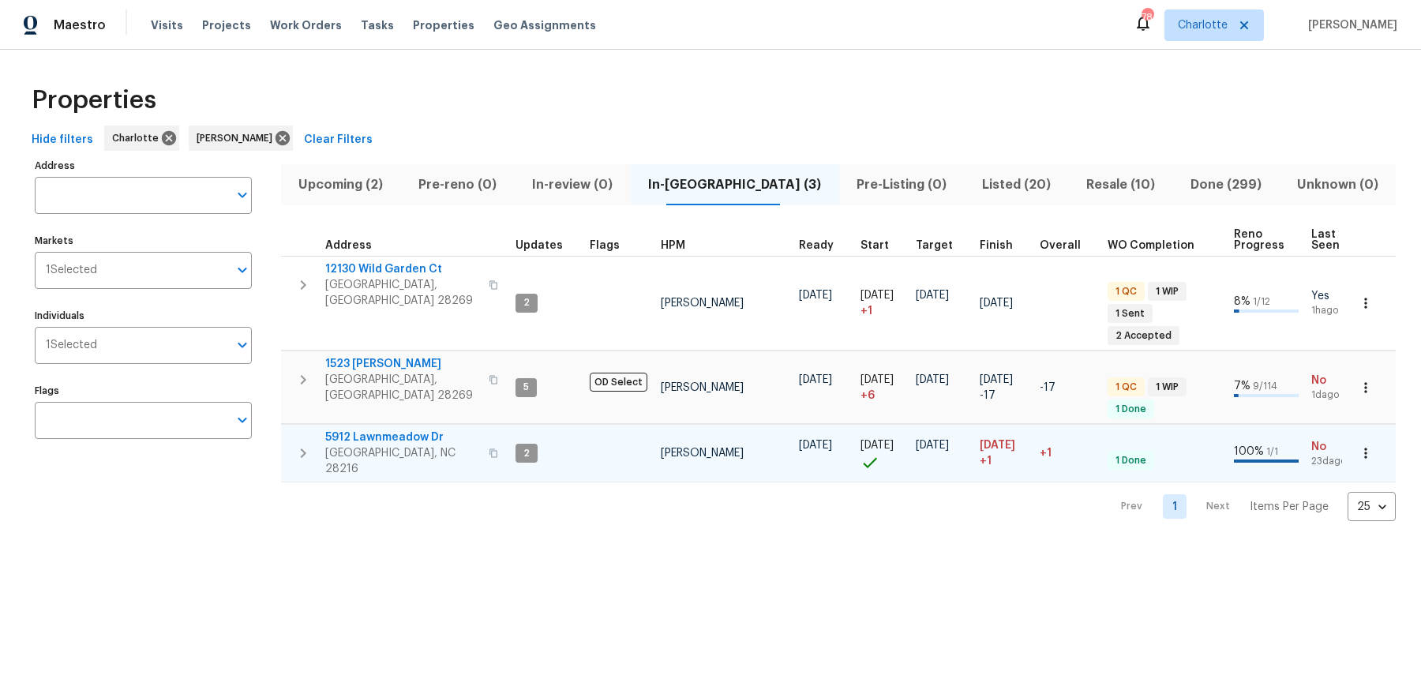
click at [383, 430] on span "5912 Lawnmeadow Dr" at bounding box center [402, 438] width 154 height 16
